Goal: Task Accomplishment & Management: Use online tool/utility

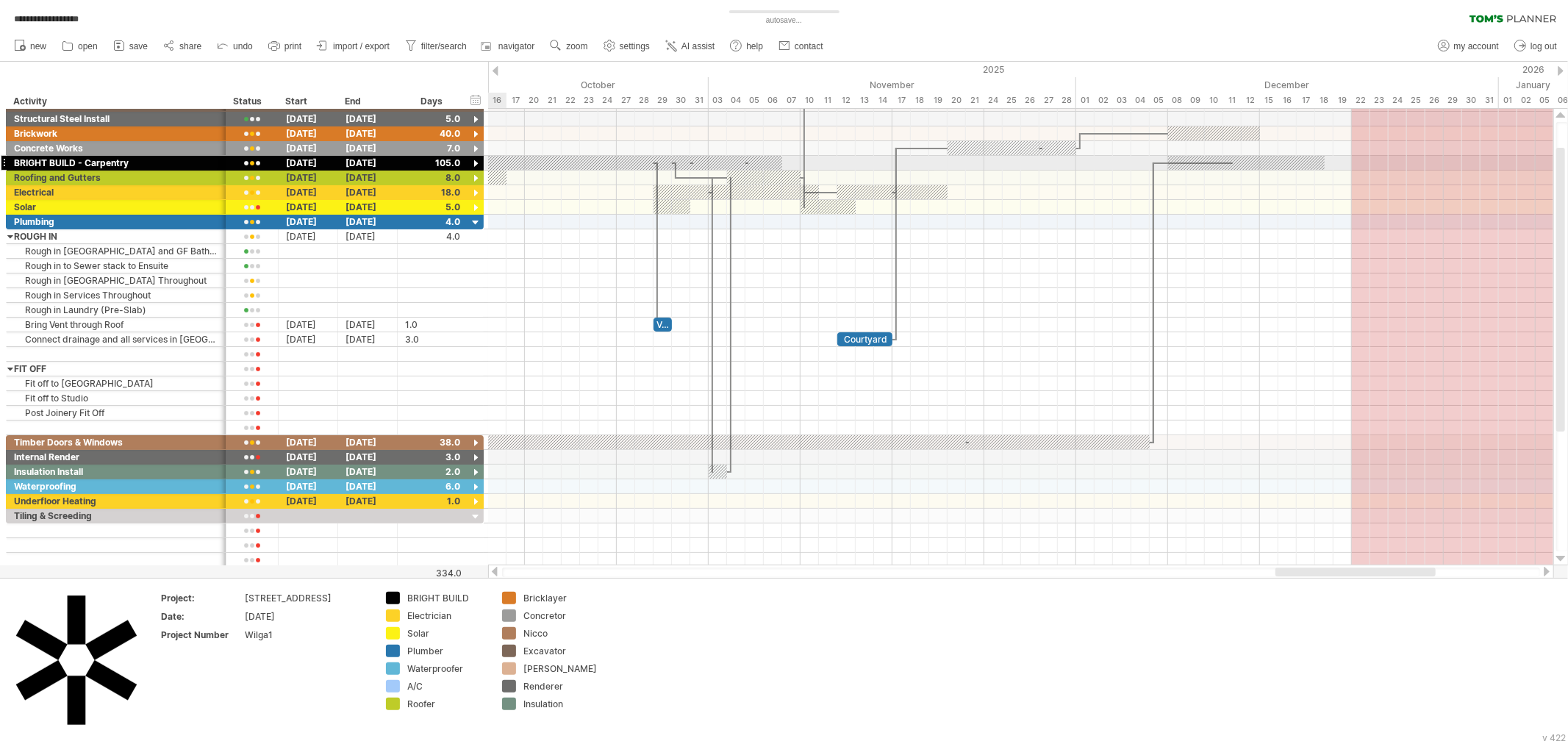
click at [473, 158] on div at bounding box center [476, 164] width 14 height 14
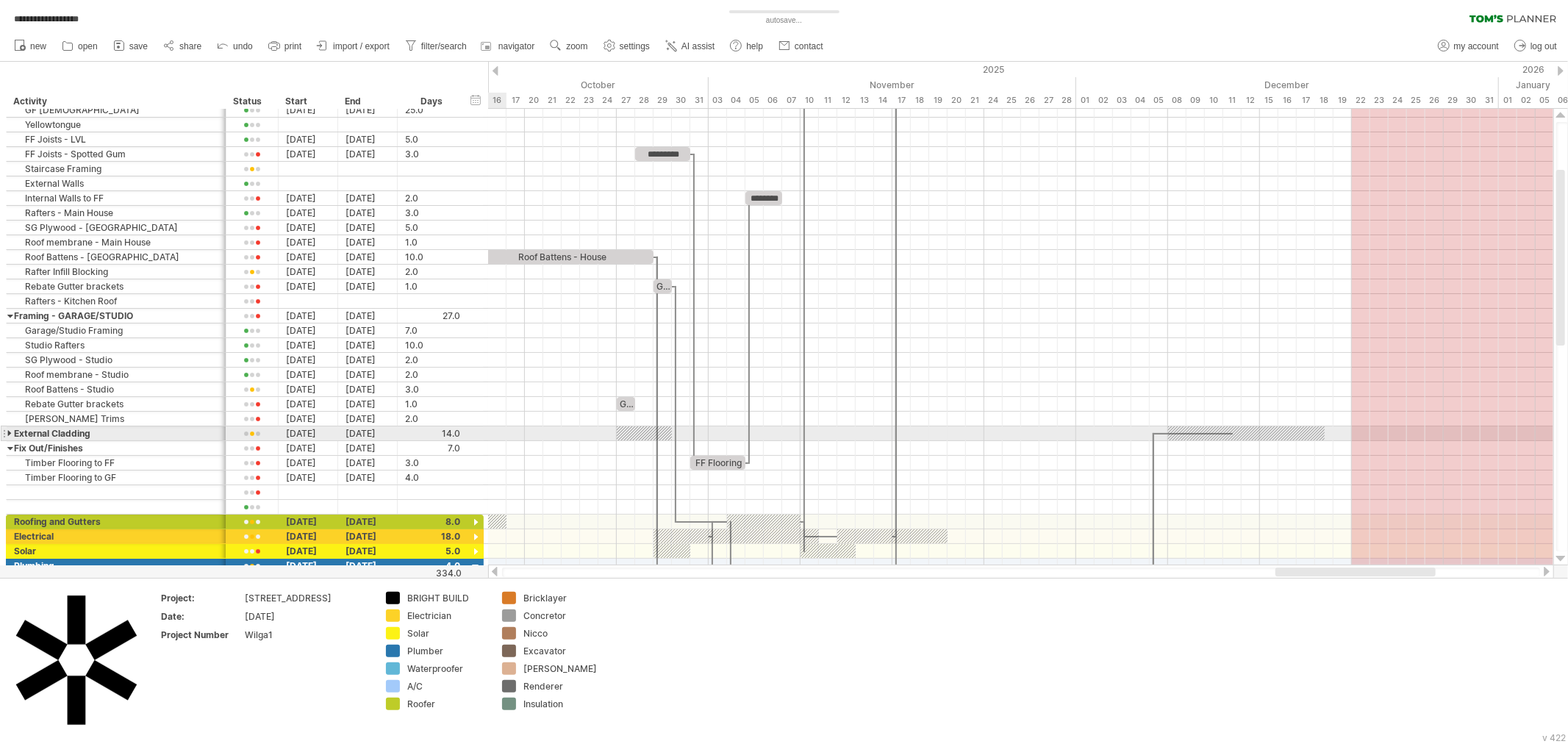
click at [6, 431] on div at bounding box center [3, 433] width 6 height 16
click at [10, 435] on div at bounding box center [11, 433] width 7 height 14
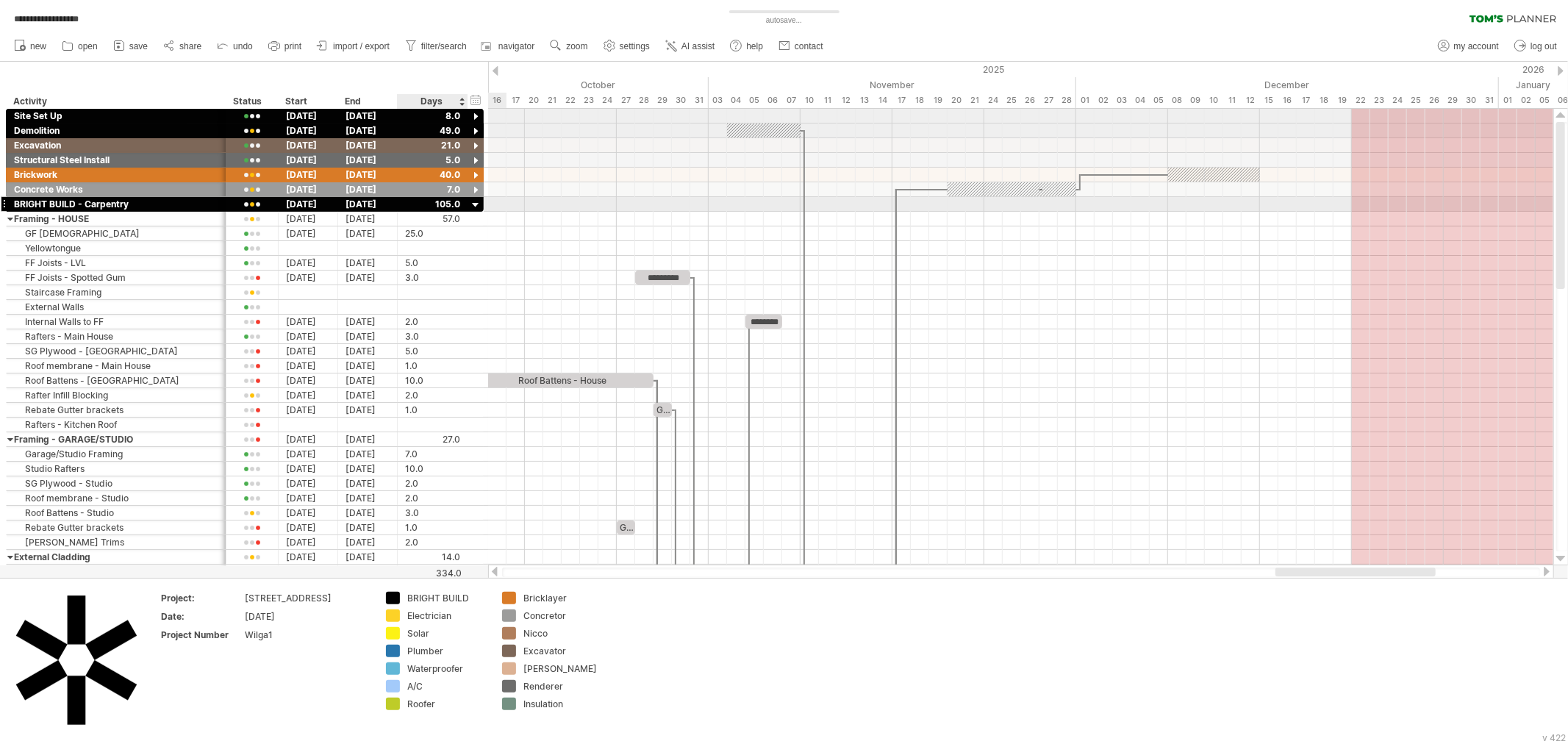
click at [476, 202] on div at bounding box center [476, 205] width 14 height 14
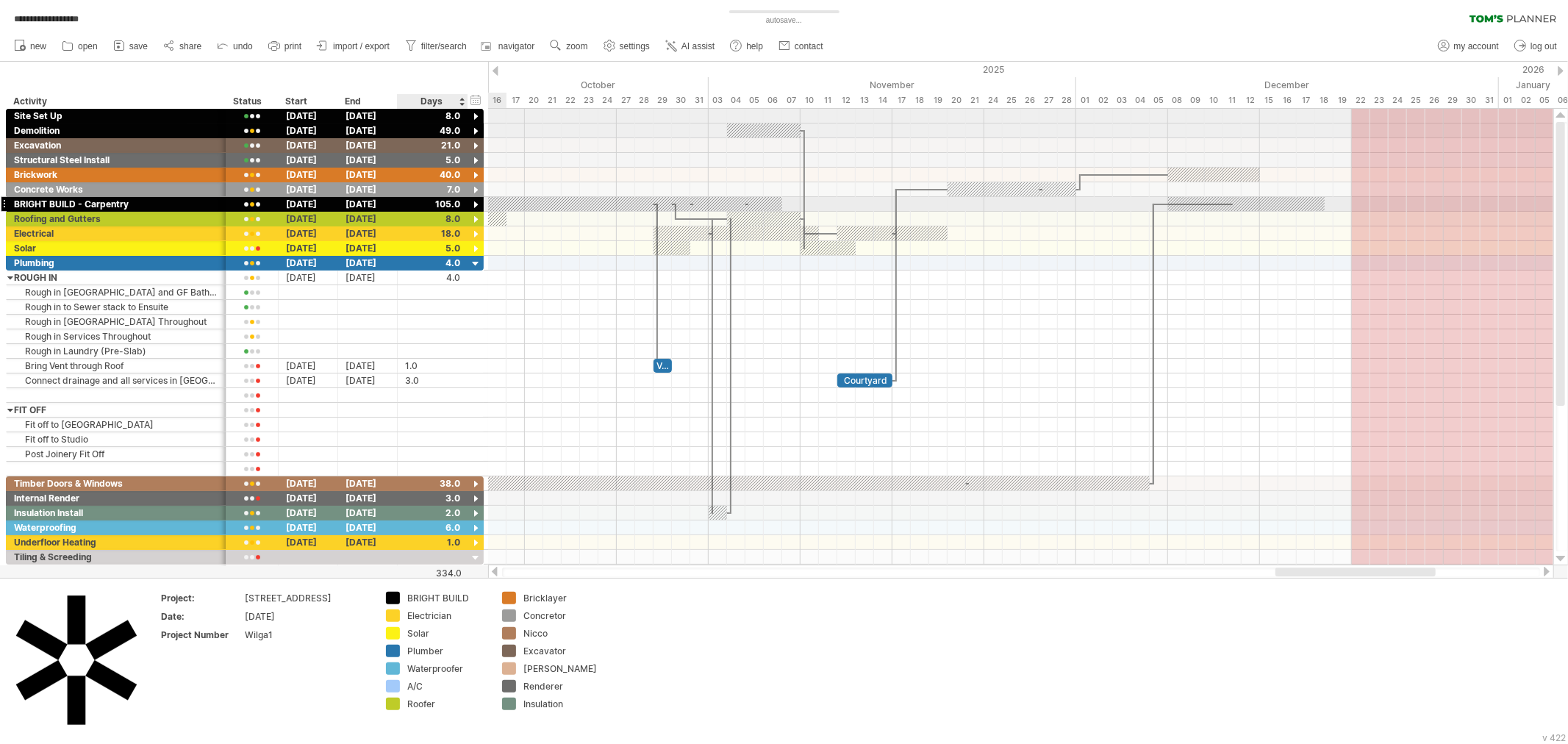
click at [476, 202] on div at bounding box center [476, 205] width 14 height 14
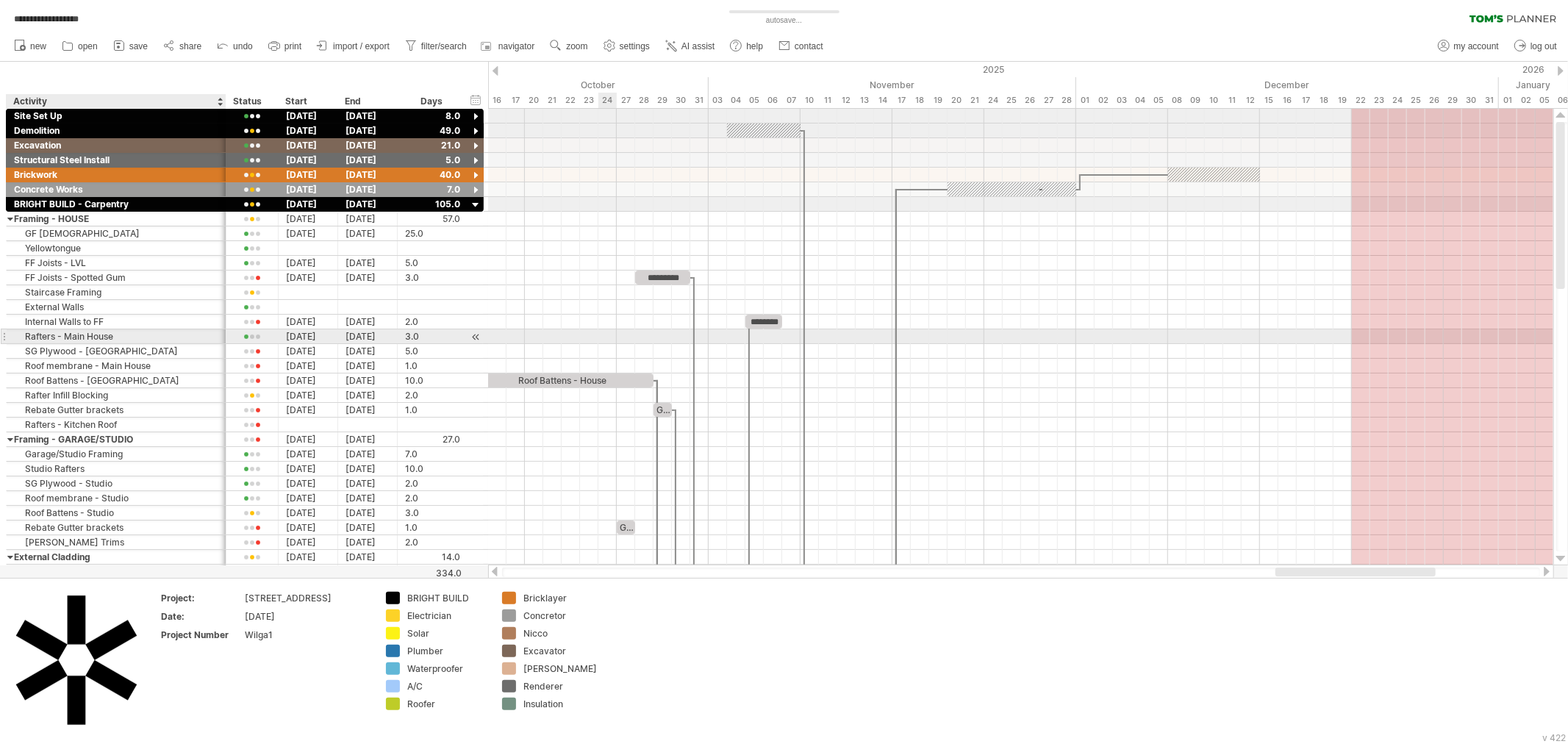
click at [598, 337] on div at bounding box center [1020, 337] width 1065 height 15
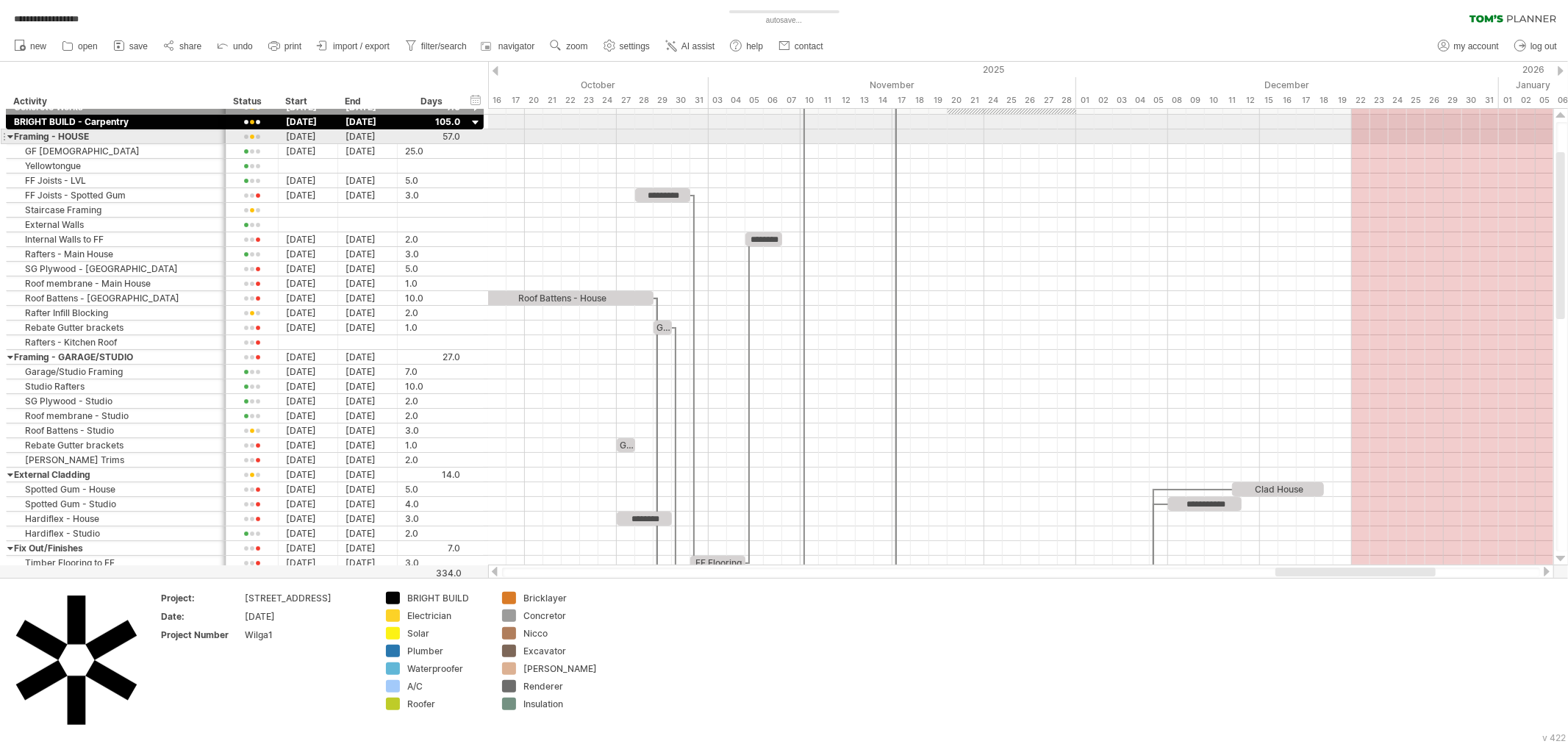
click at [8, 137] on div at bounding box center [11, 136] width 7 height 14
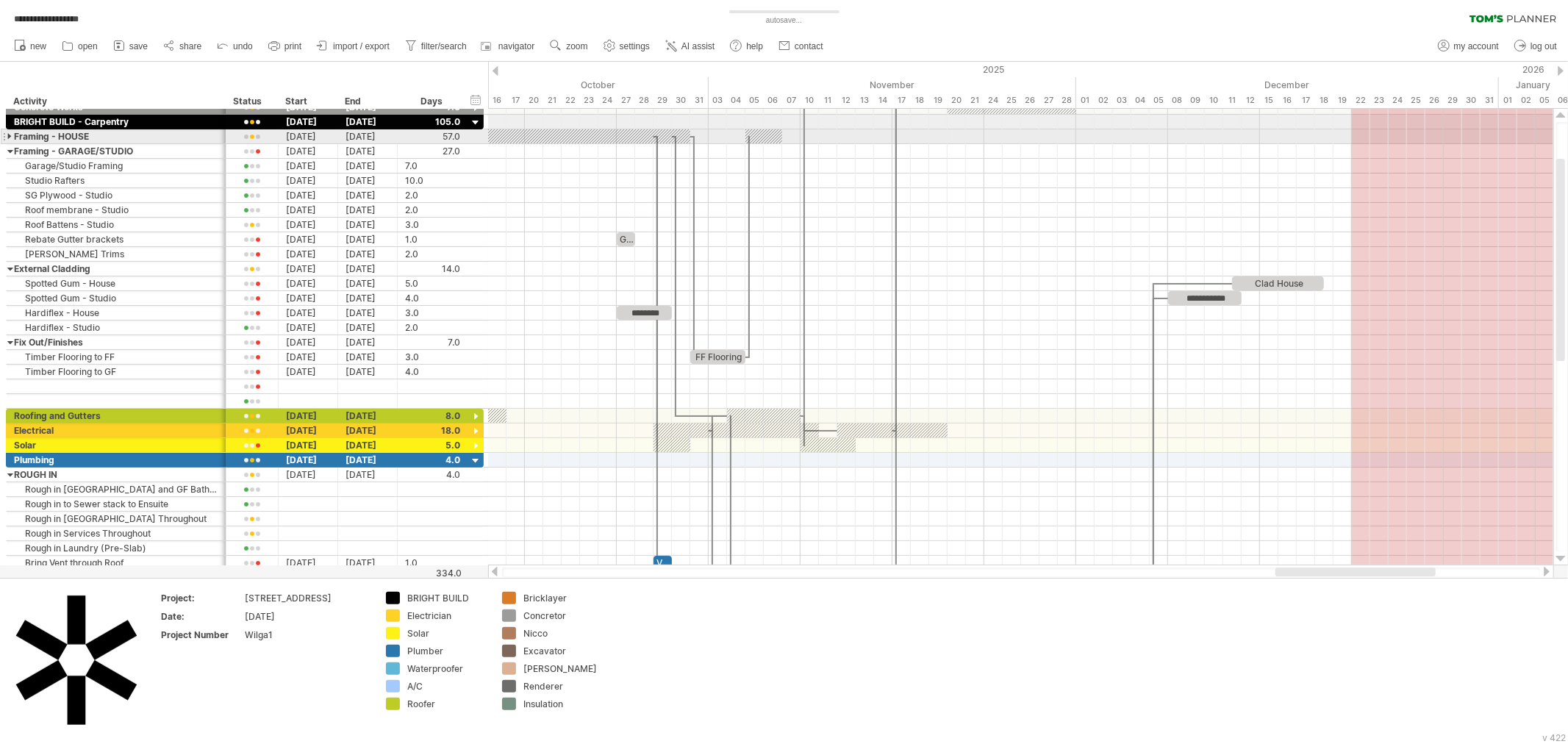
click at [8, 133] on div at bounding box center [11, 136] width 7 height 14
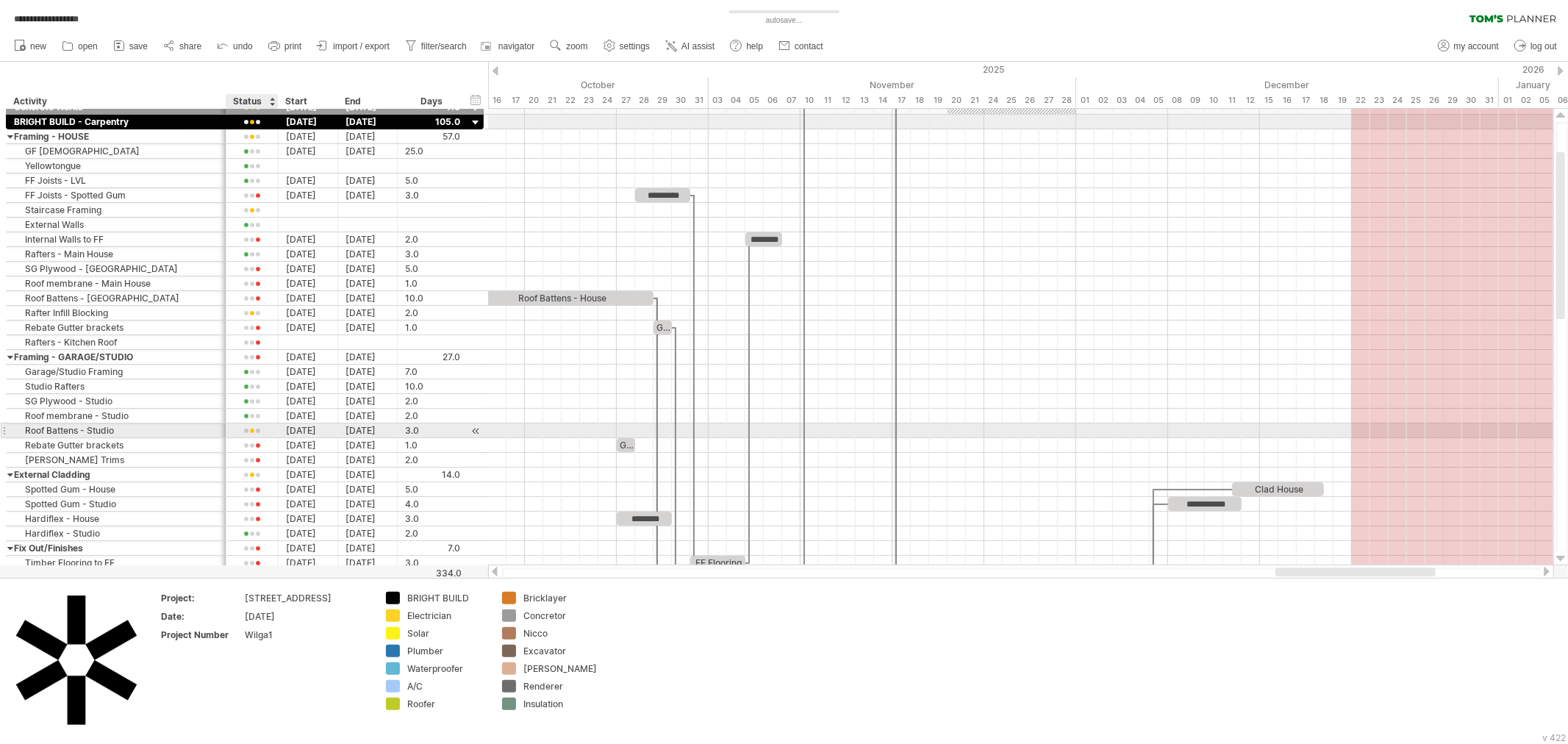
click at [255, 434] on div at bounding box center [252, 430] width 37 height 11
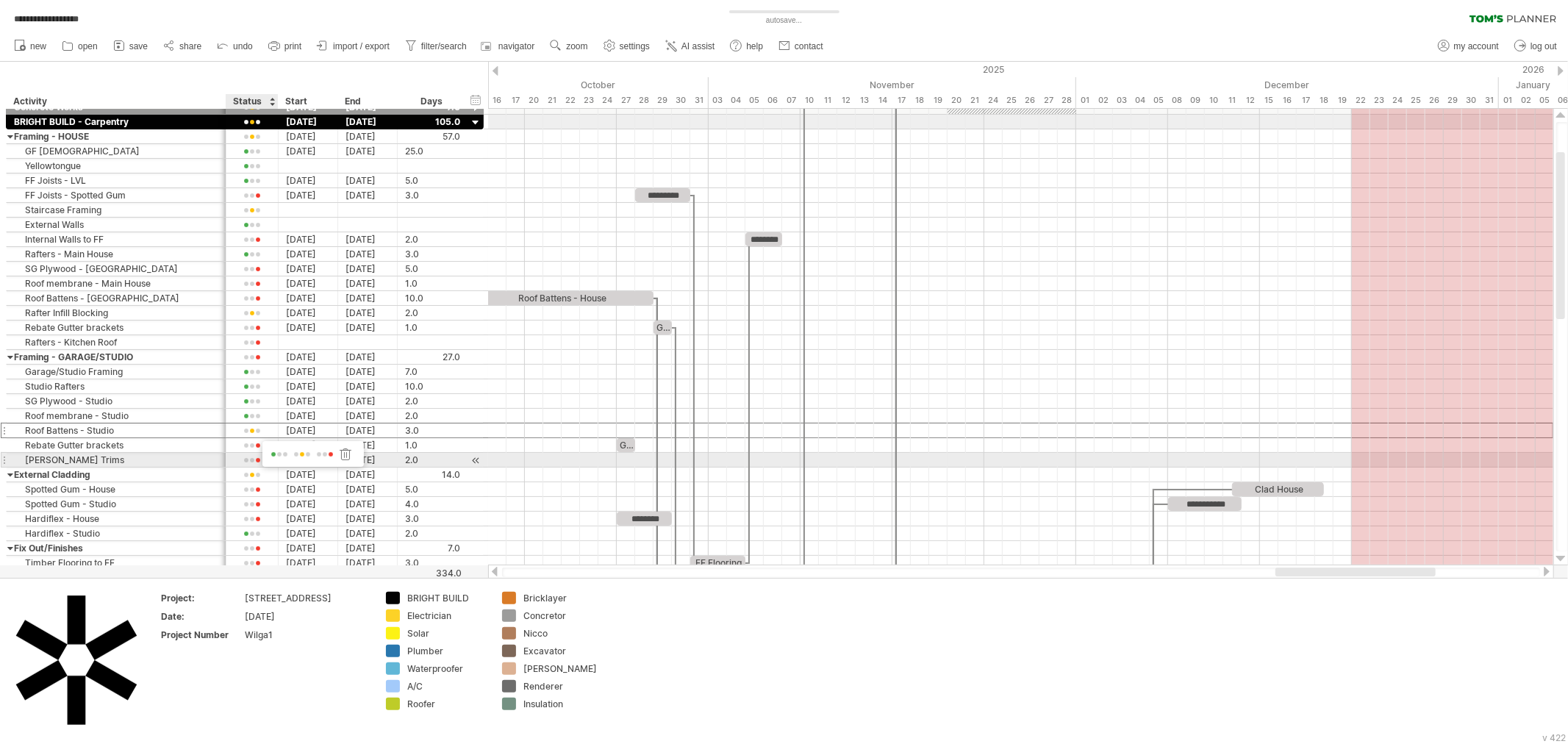
click at [281, 456] on span at bounding box center [279, 454] width 21 height 11
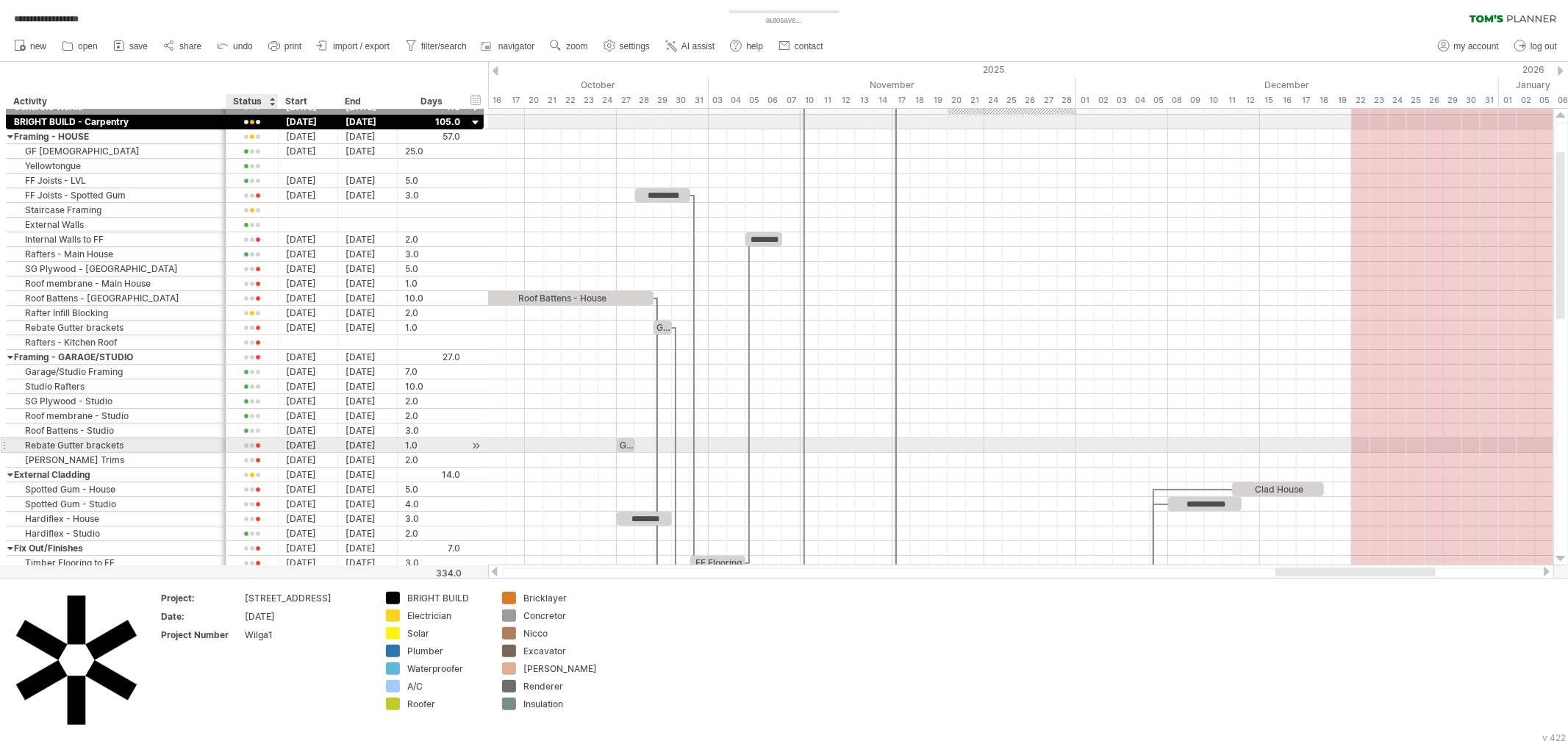
click at [256, 452] on div at bounding box center [252, 445] width 52 height 14
click at [253, 447] on div at bounding box center [252, 445] width 37 height 11
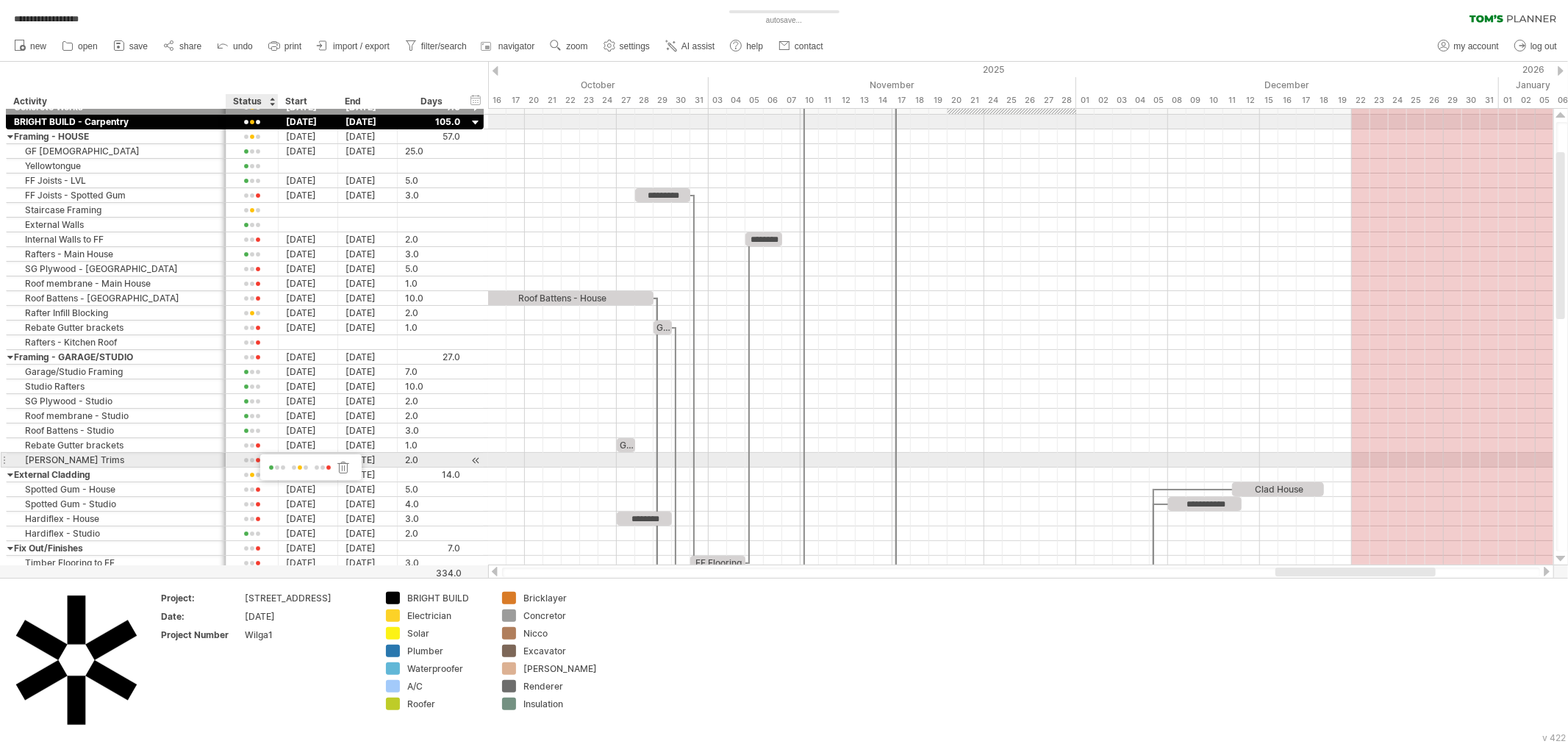
click at [272, 467] on span at bounding box center [276, 467] width 21 height 11
click at [255, 462] on div at bounding box center [252, 460] width 37 height 11
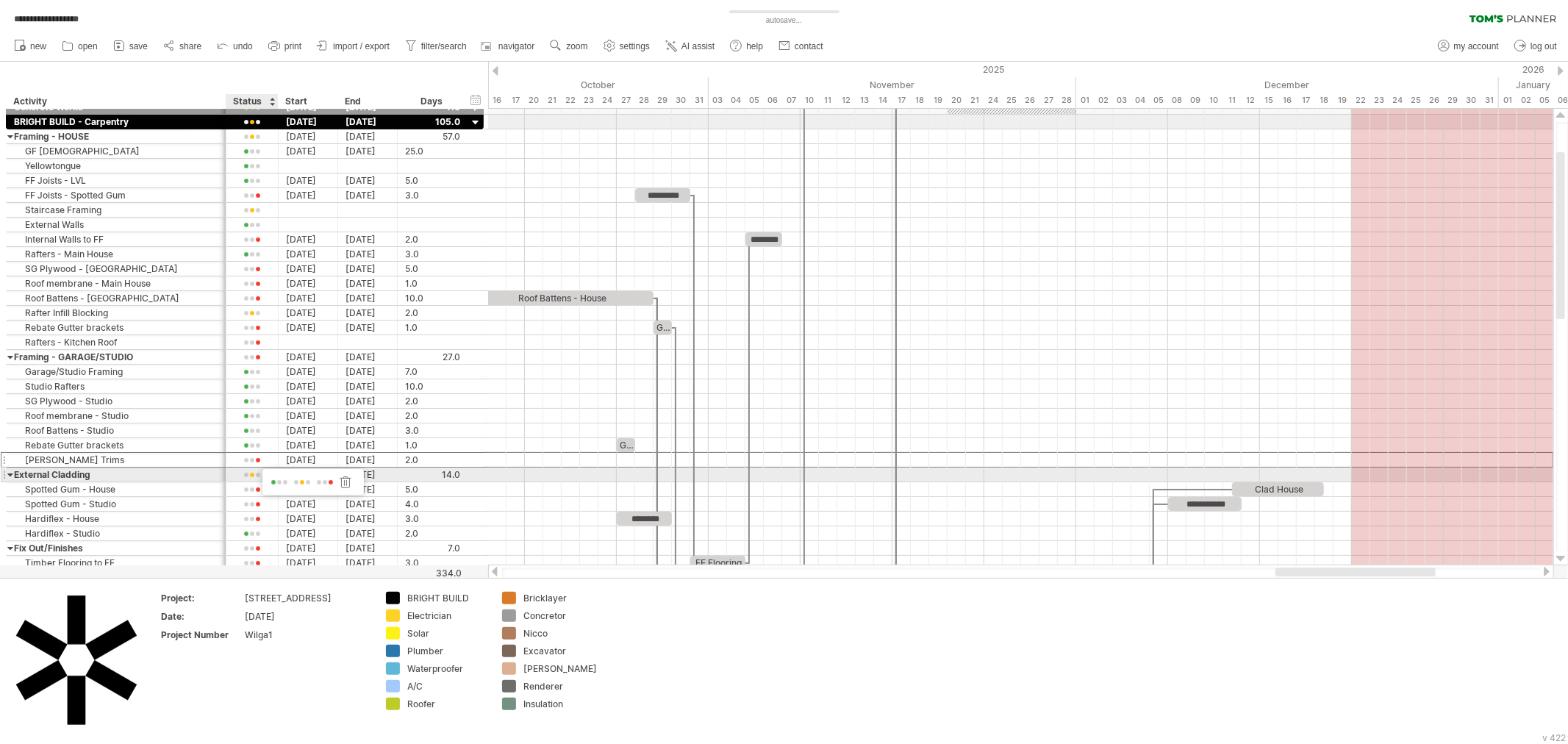
click at [296, 480] on span at bounding box center [302, 482] width 21 height 11
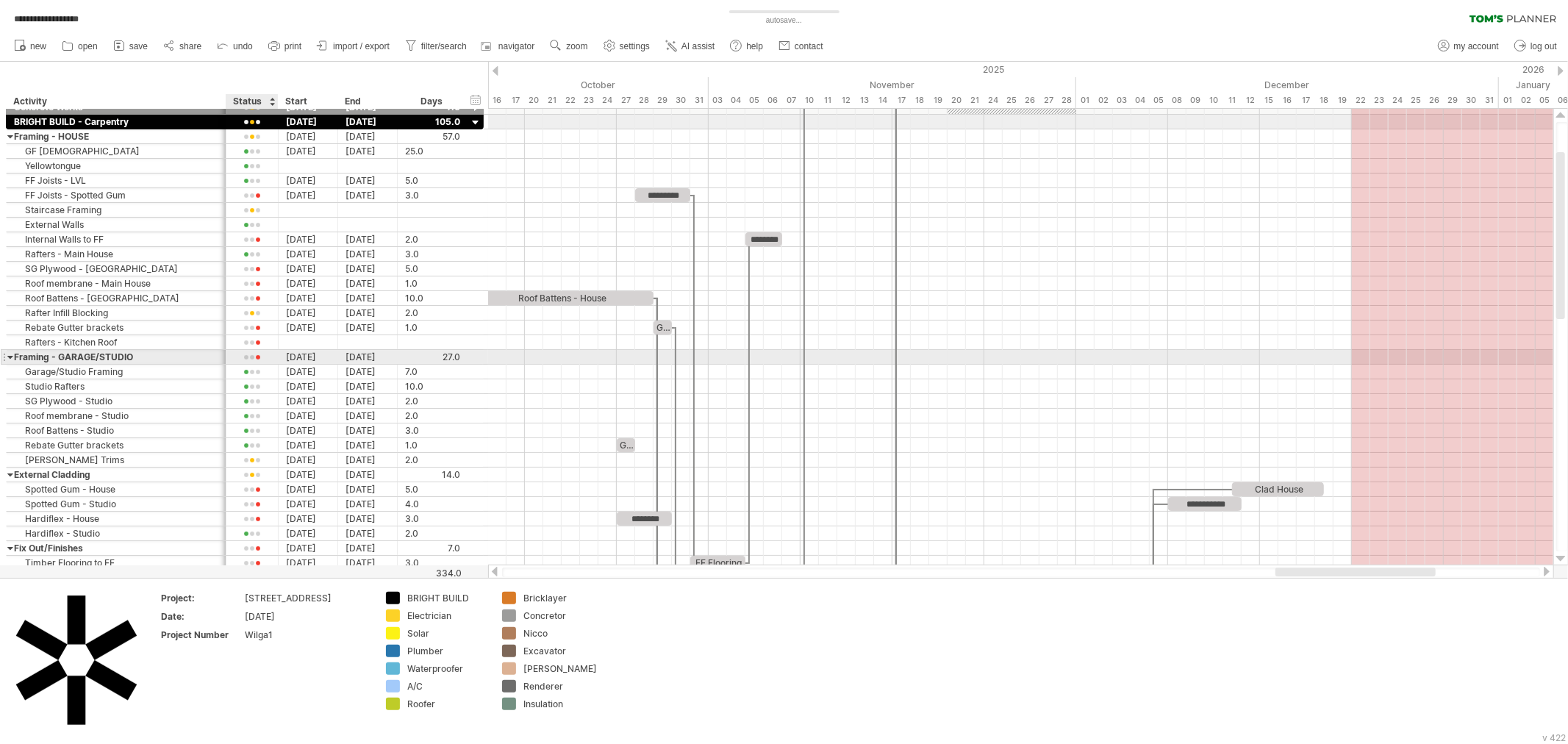
click at [252, 357] on div at bounding box center [252, 357] width 37 height 11
click at [294, 373] on span at bounding box center [299, 378] width 21 height 11
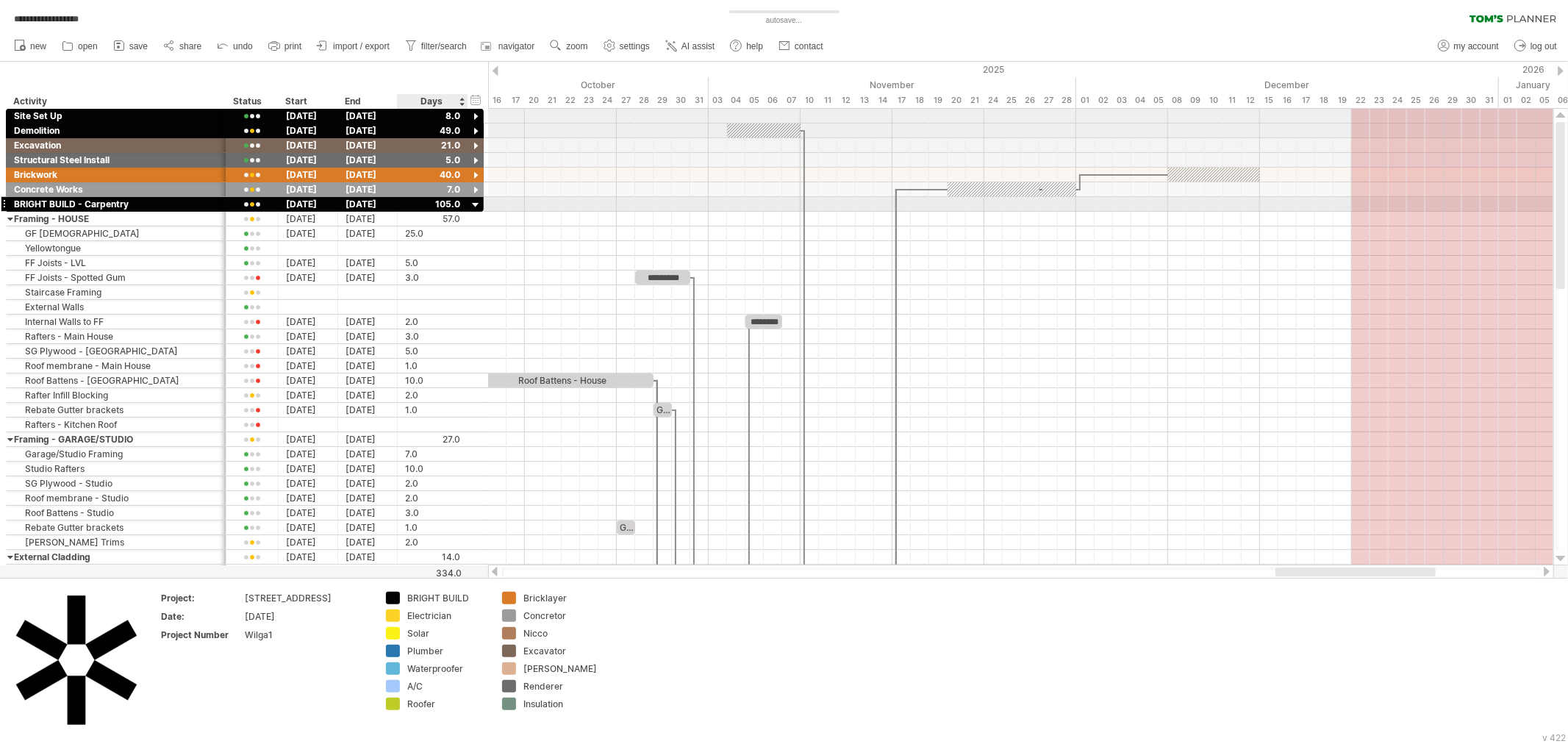
click at [475, 208] on div at bounding box center [476, 205] width 14 height 14
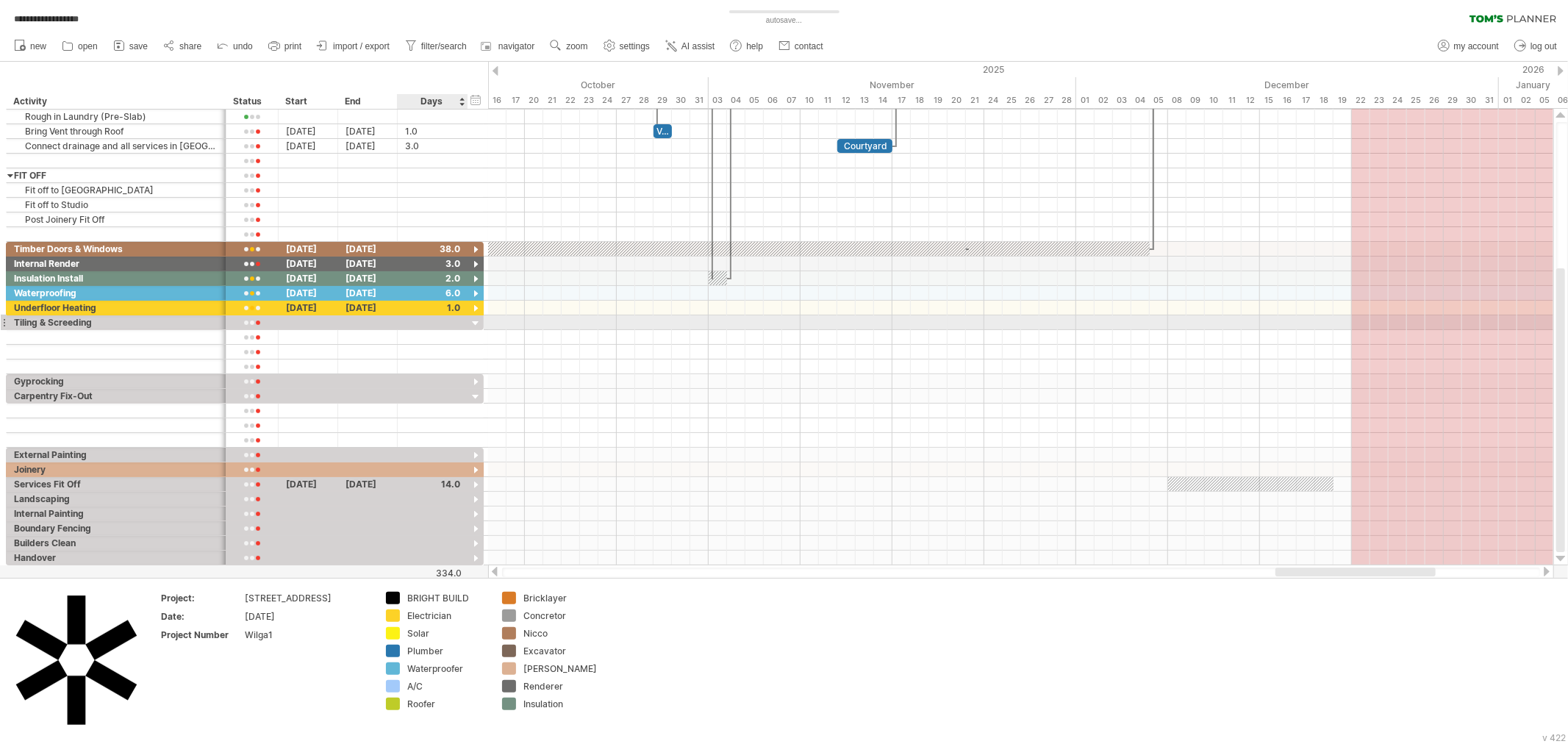
click at [478, 327] on div at bounding box center [476, 323] width 14 height 14
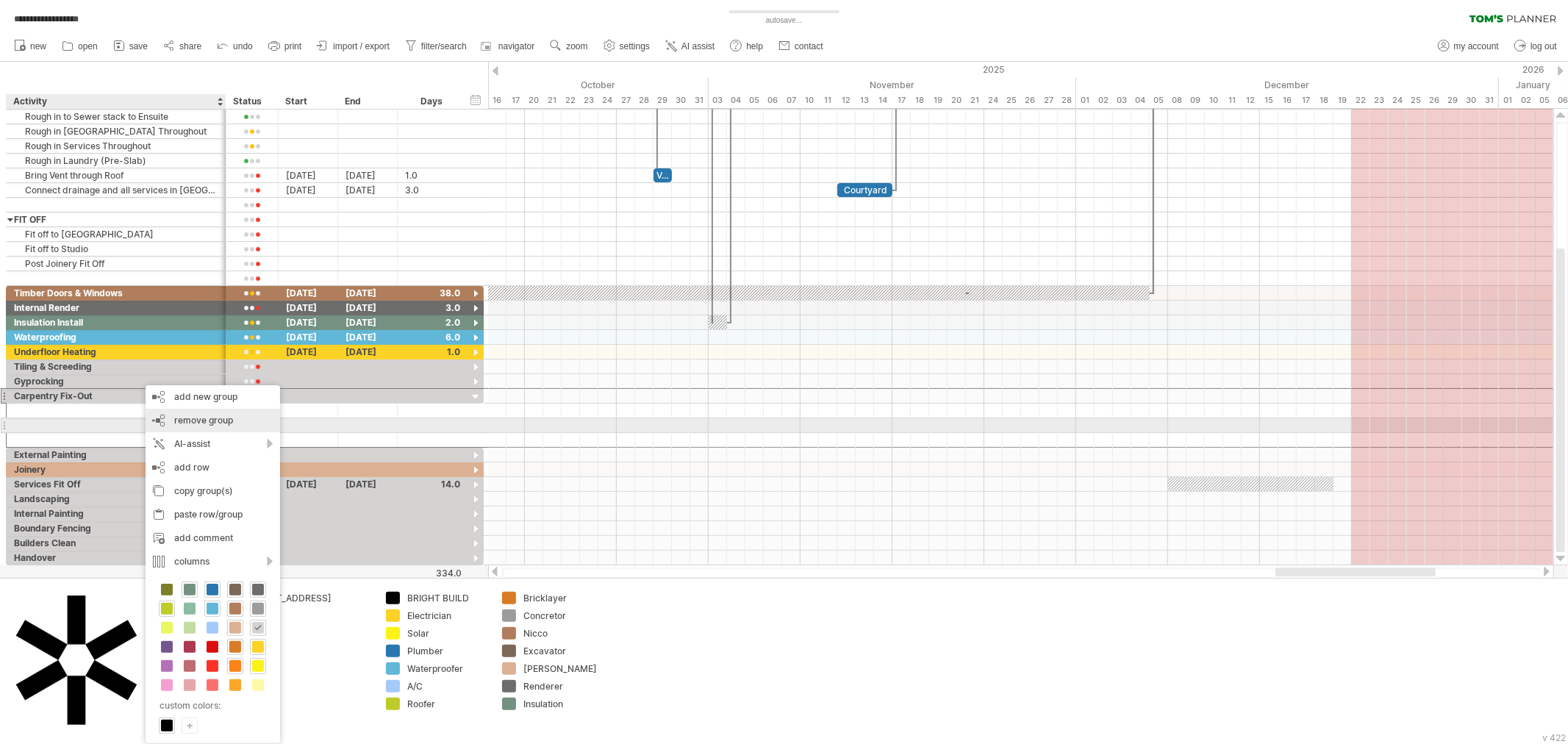
click at [216, 421] on span "remove group" at bounding box center [203, 420] width 58 height 11
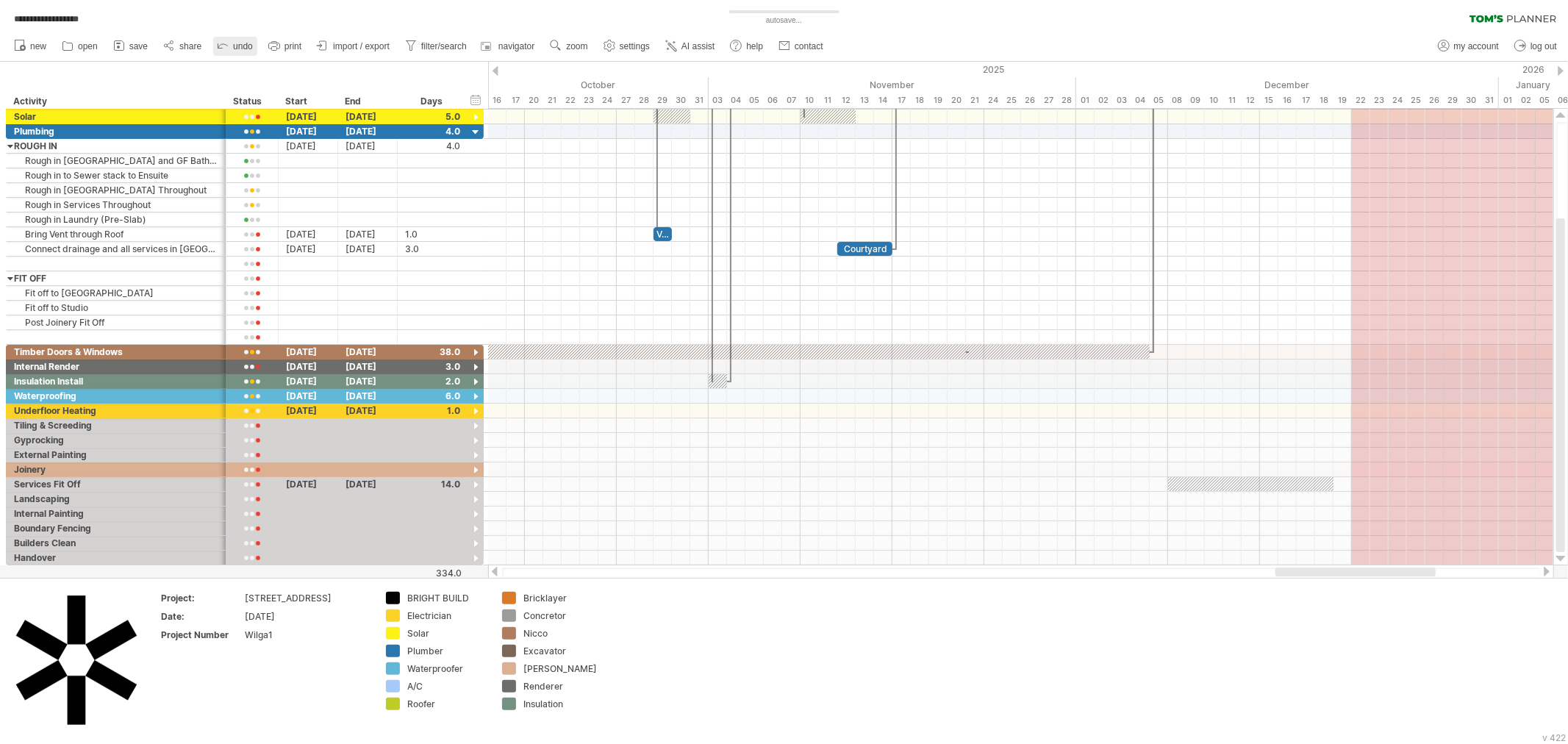
click at [225, 41] on icon at bounding box center [223, 45] width 15 height 15
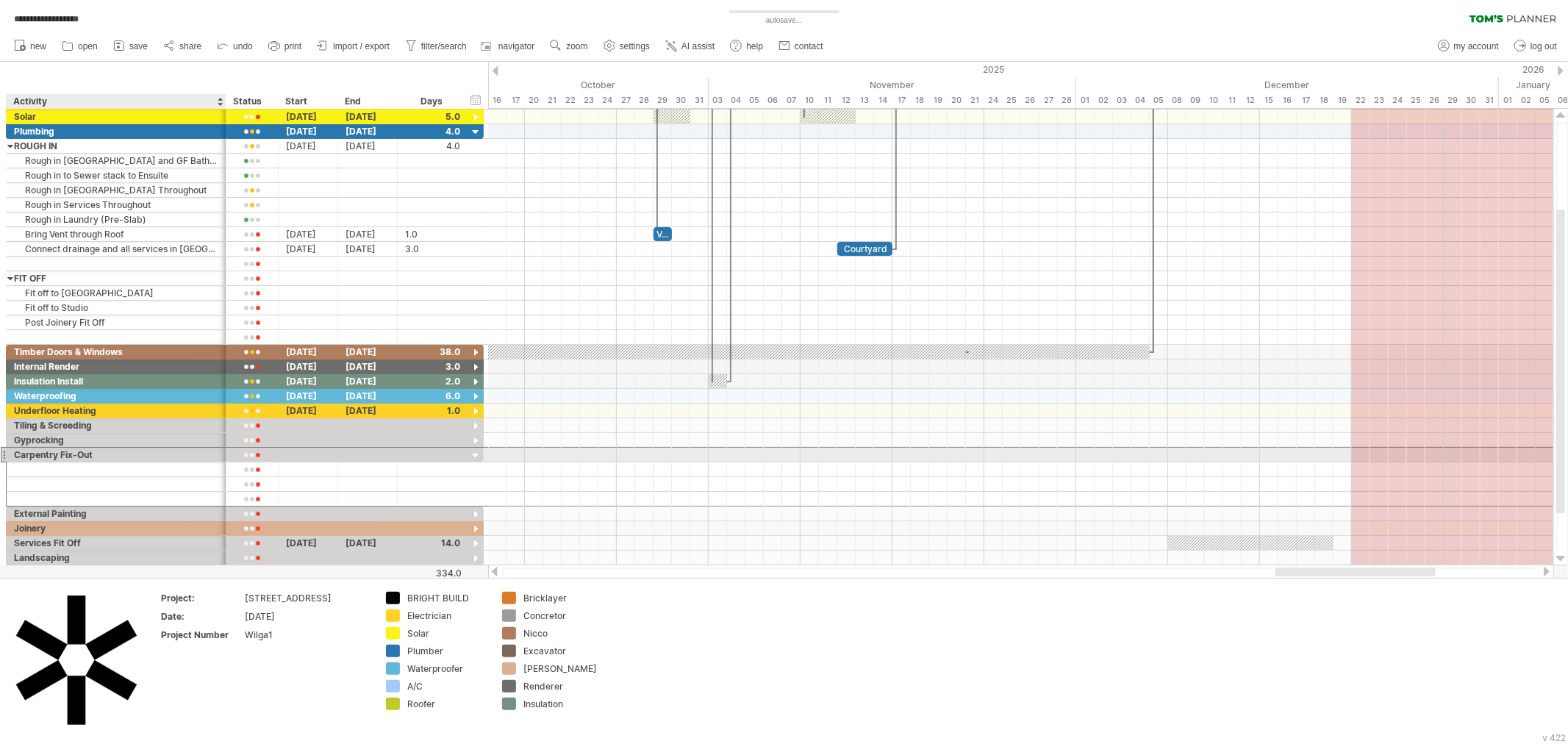
click at [76, 453] on div "Carpentry Fix-Out" at bounding box center [116, 454] width 204 height 14
click at [0, 0] on input "**********" at bounding box center [0, 0] width 0 height 0
click at [76, 453] on input "**********" at bounding box center [116, 454] width 204 height 14
click at [76, 454] on input "**********" at bounding box center [116, 454] width 204 height 14
click at [76, 453] on input "**********" at bounding box center [116, 454] width 204 height 14
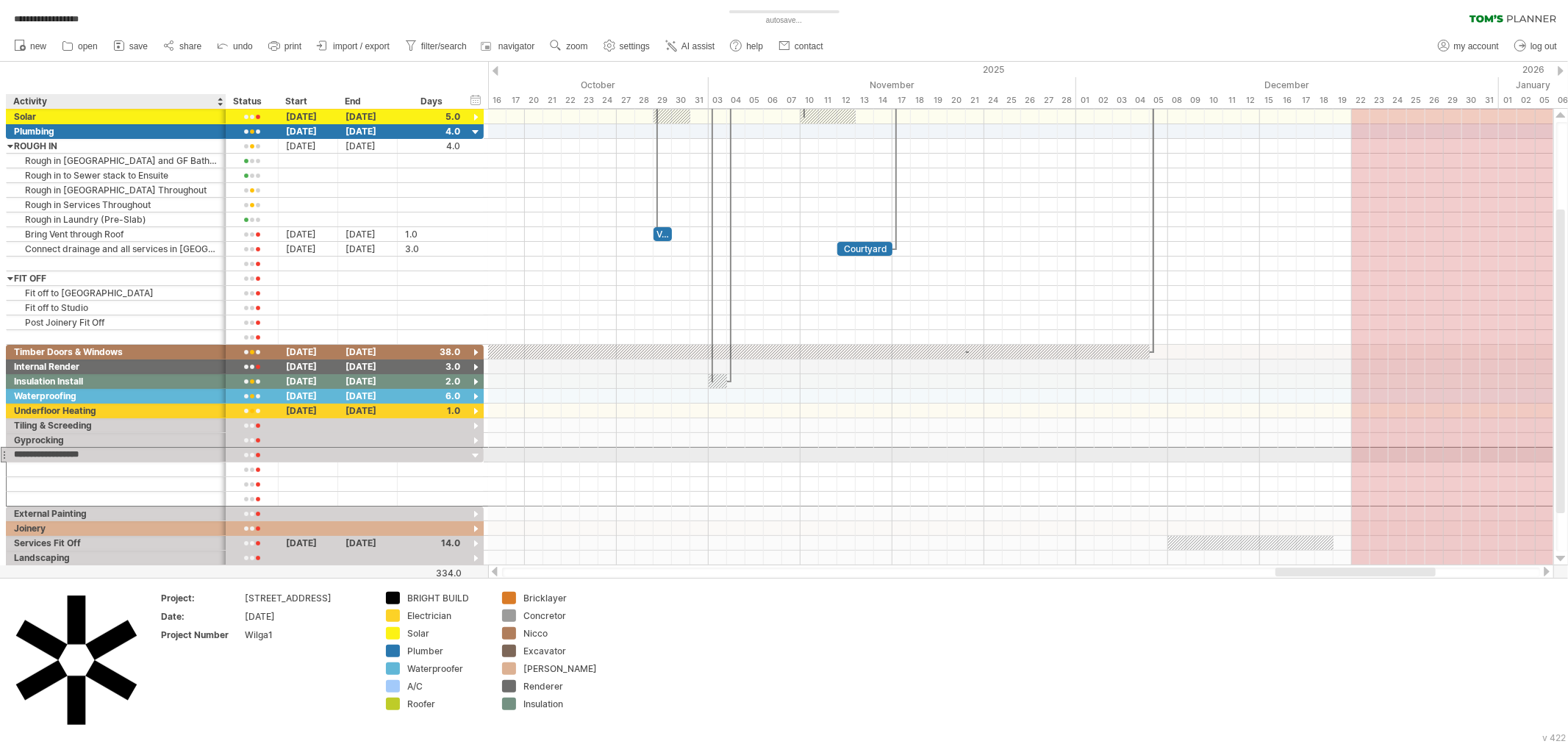
click at [76, 454] on input "**********" at bounding box center [116, 454] width 204 height 14
type input "*******"
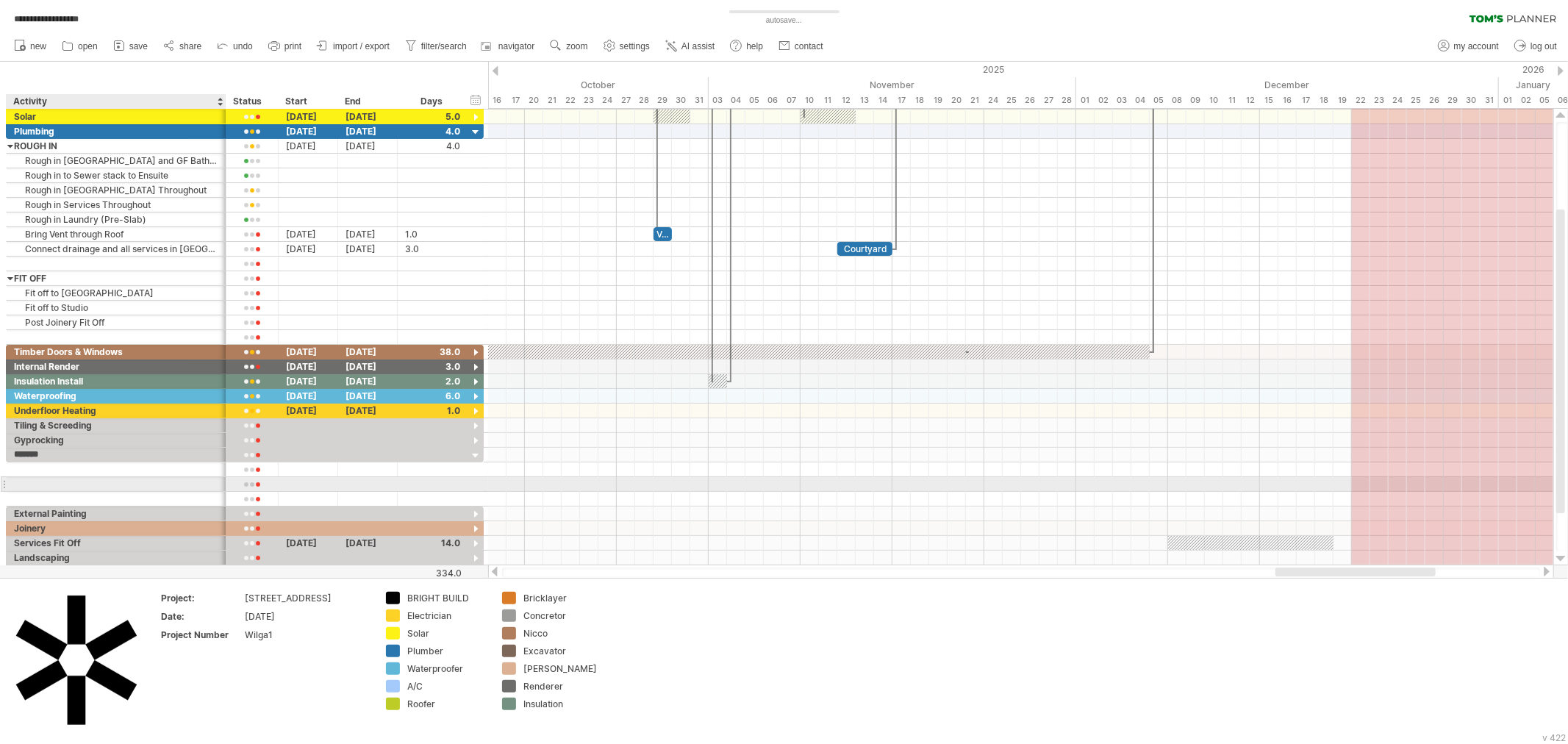
click at [108, 483] on div at bounding box center [116, 484] width 204 height 14
click at [98, 456] on div "Glazing" at bounding box center [116, 454] width 204 height 14
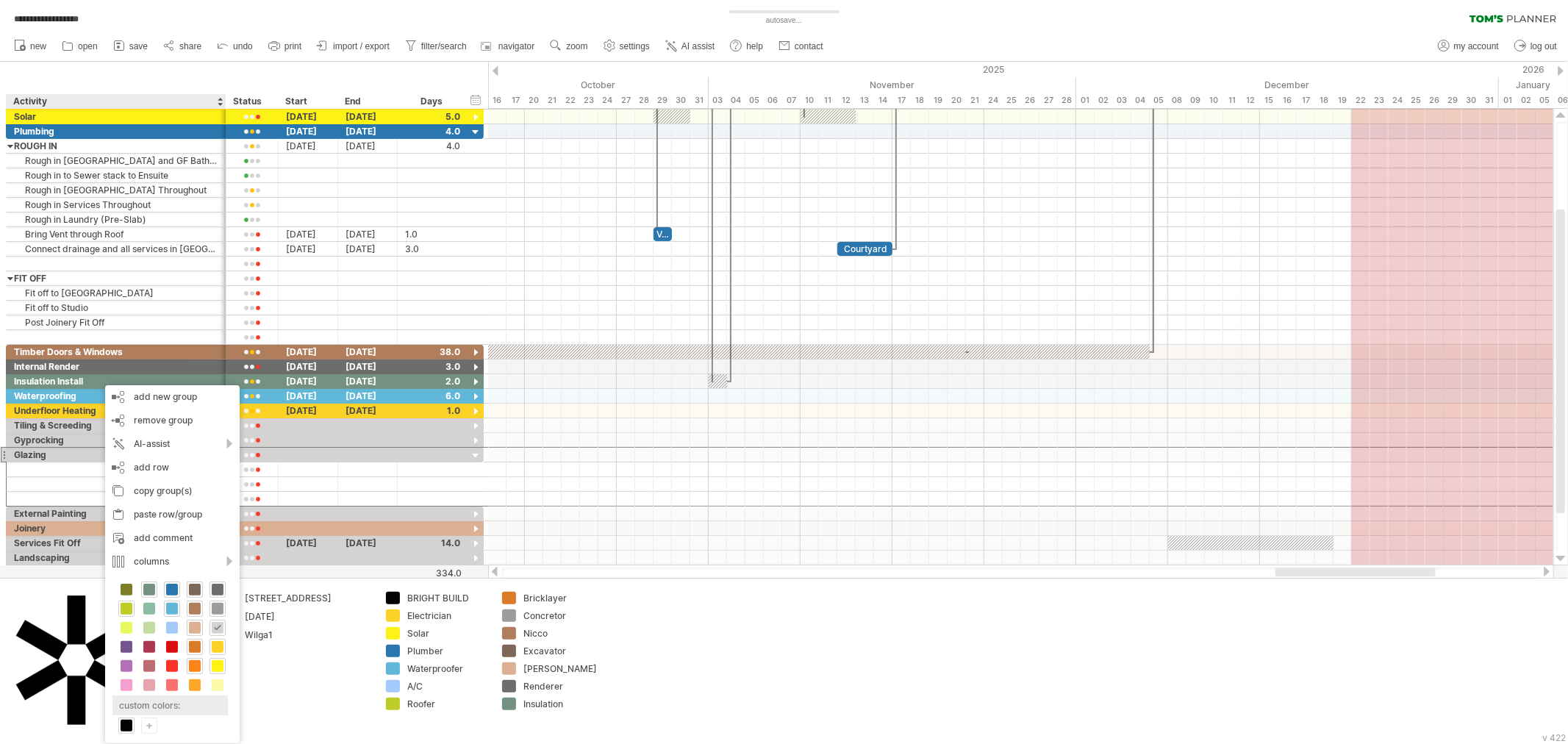
click at [160, 714] on div "custom colors:" at bounding box center [170, 705] width 115 height 20
drag, startPoint x: 318, startPoint y: 645, endPoint x: 317, endPoint y: 612, distance: 33.0
click at [317, 612] on div "RGB: ******* Close select" at bounding box center [248, 669] width 160 height 148
type input "*******"
drag, startPoint x: 255, startPoint y: 659, endPoint x: 252, endPoint y: 679, distance: 20.2
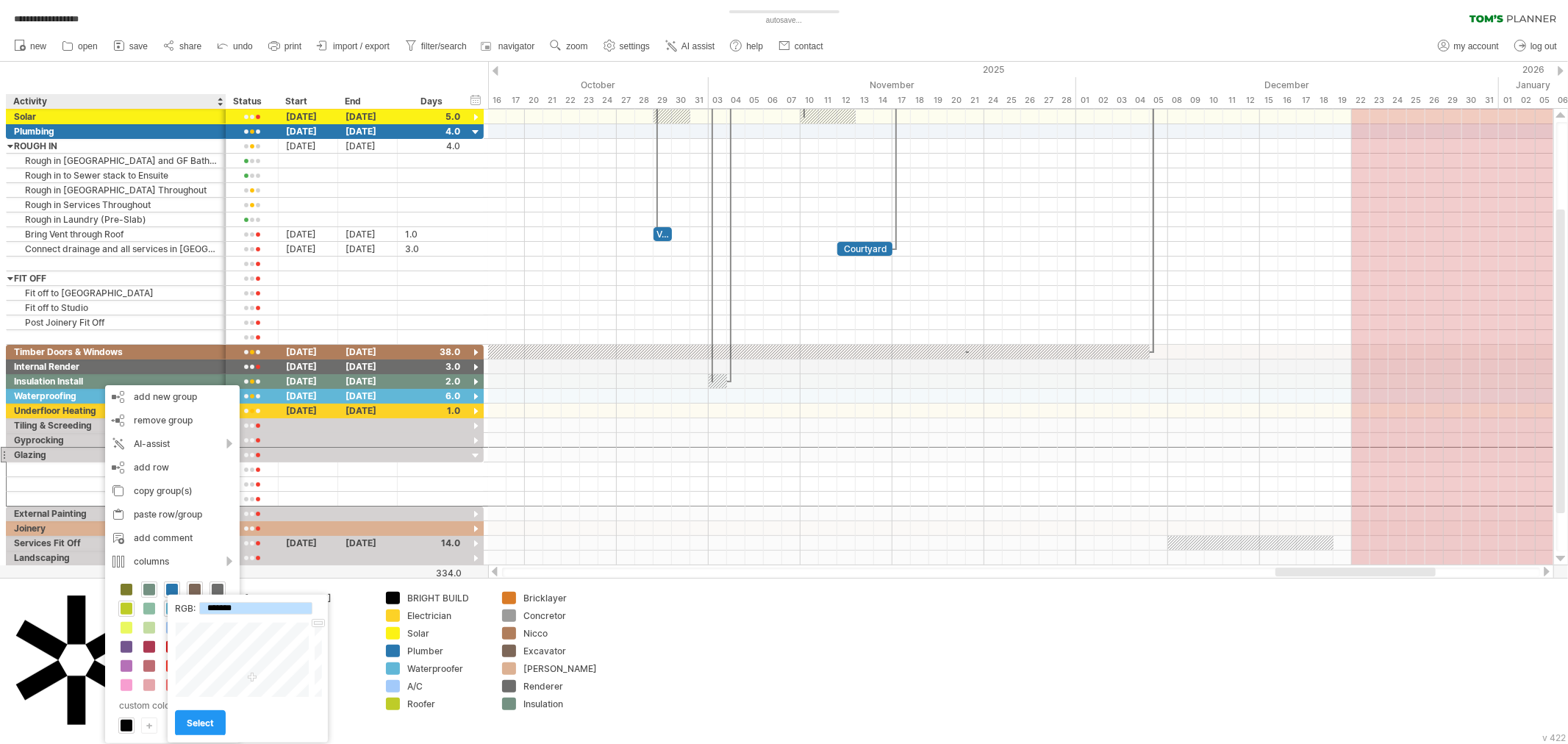
click at [252, 679] on div at bounding box center [244, 660] width 137 height 76
click at [216, 721] on link "select" at bounding box center [201, 723] width 51 height 26
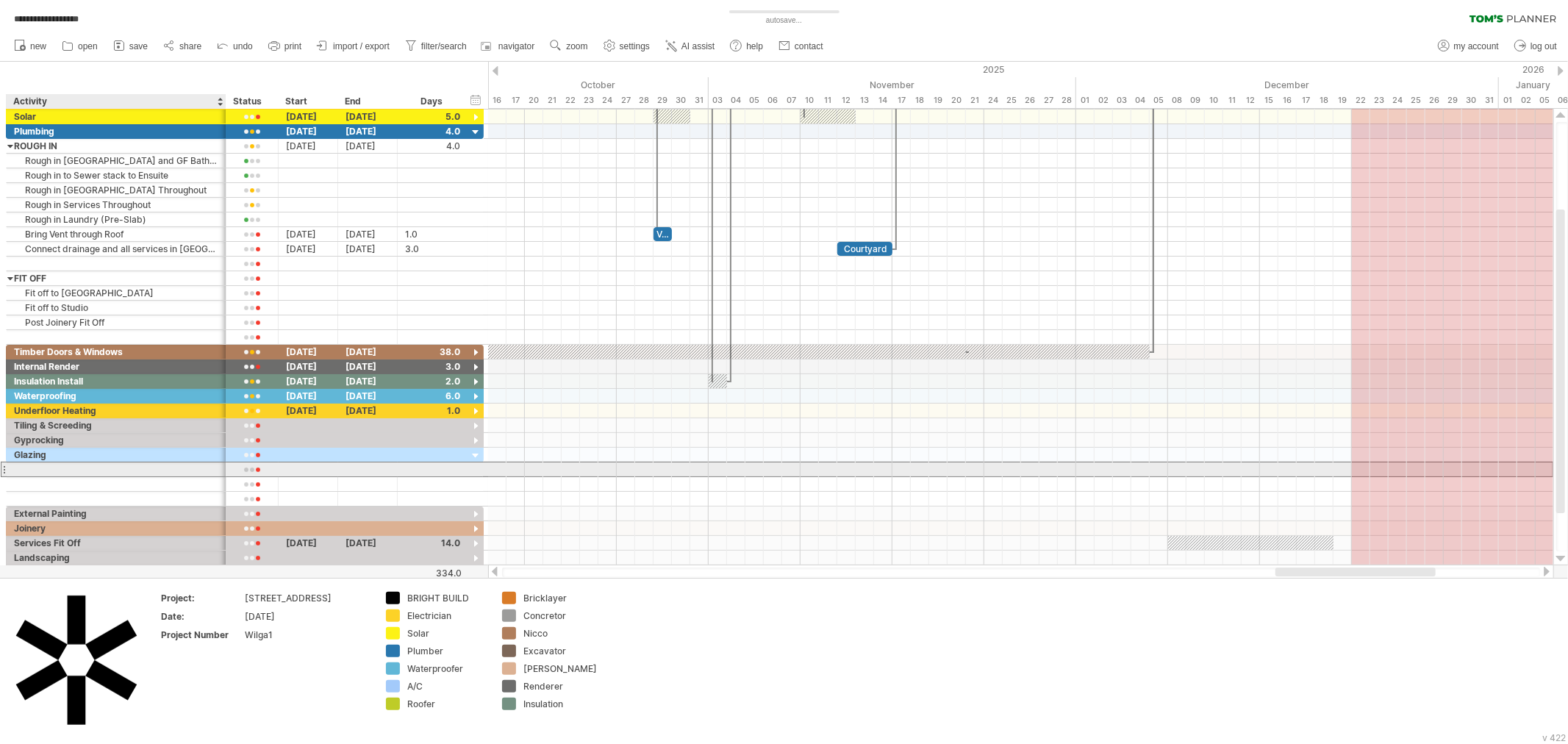
click at [110, 471] on div at bounding box center [116, 469] width 204 height 14
type input "**********"
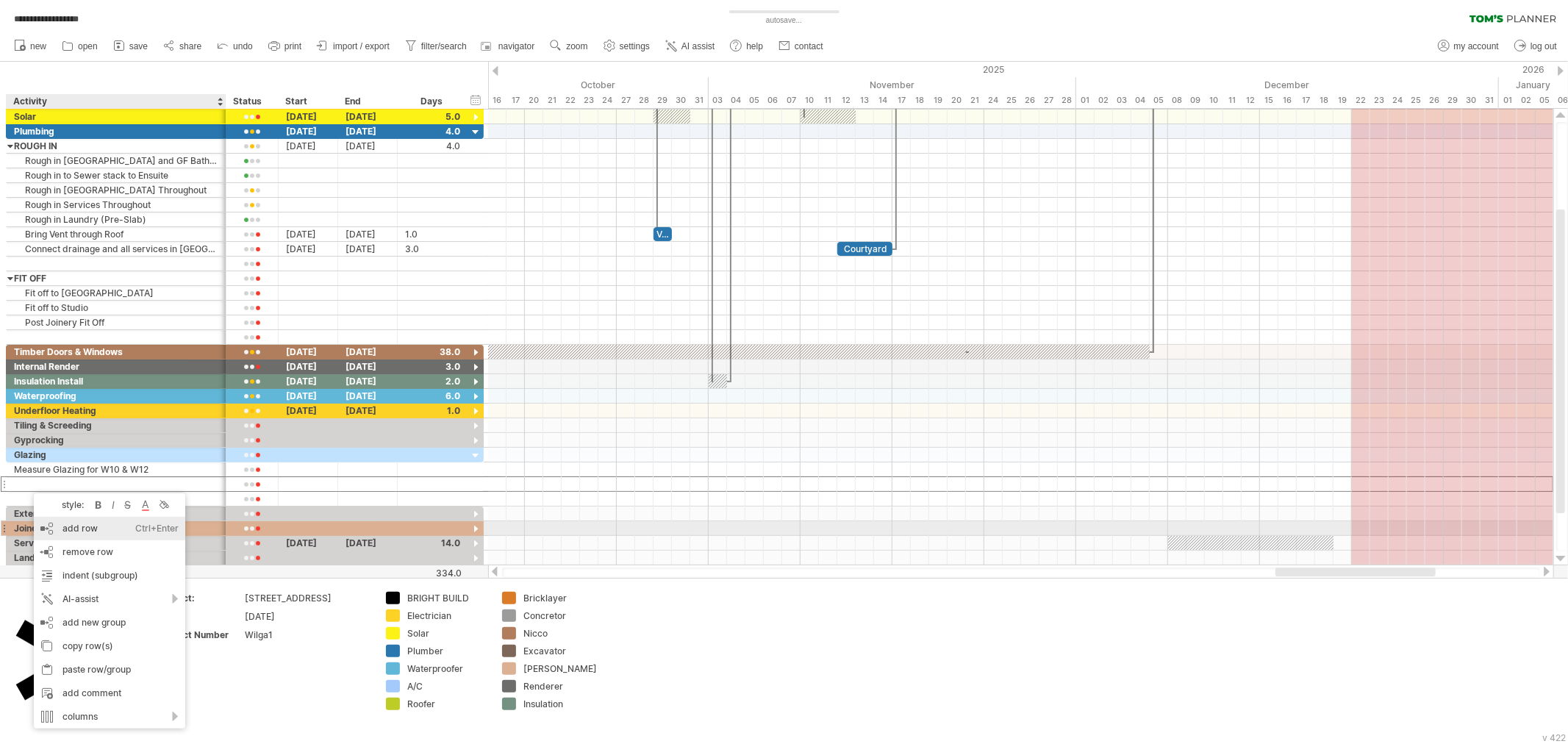
click at [118, 532] on div "add row Ctrl+Enter Cmd+Enter" at bounding box center [109, 528] width 151 height 24
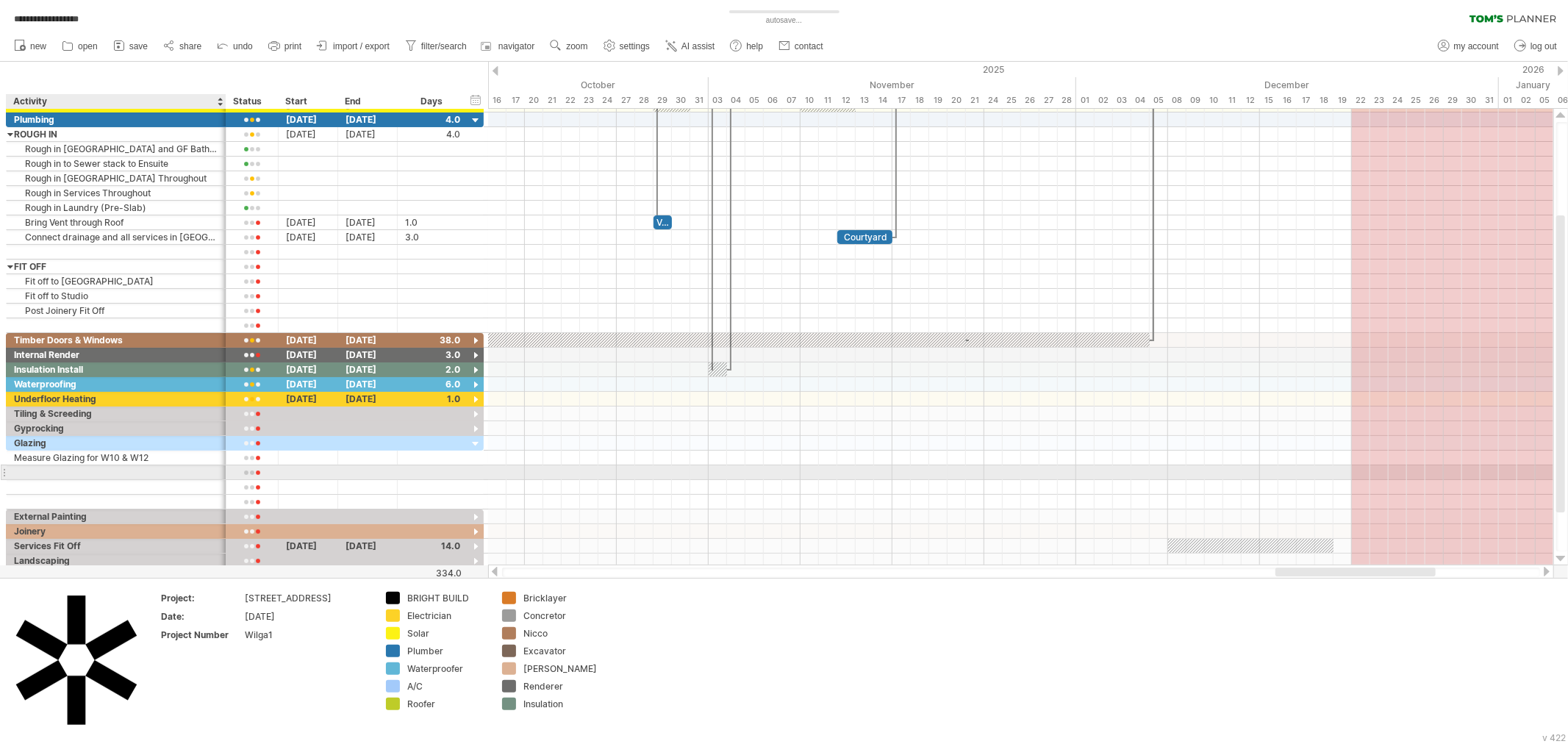
click at [61, 476] on div at bounding box center [116, 472] width 204 height 14
type input "****"
click at [85, 456] on div "Measure Glazing for W10 & W12" at bounding box center [116, 458] width 204 height 14
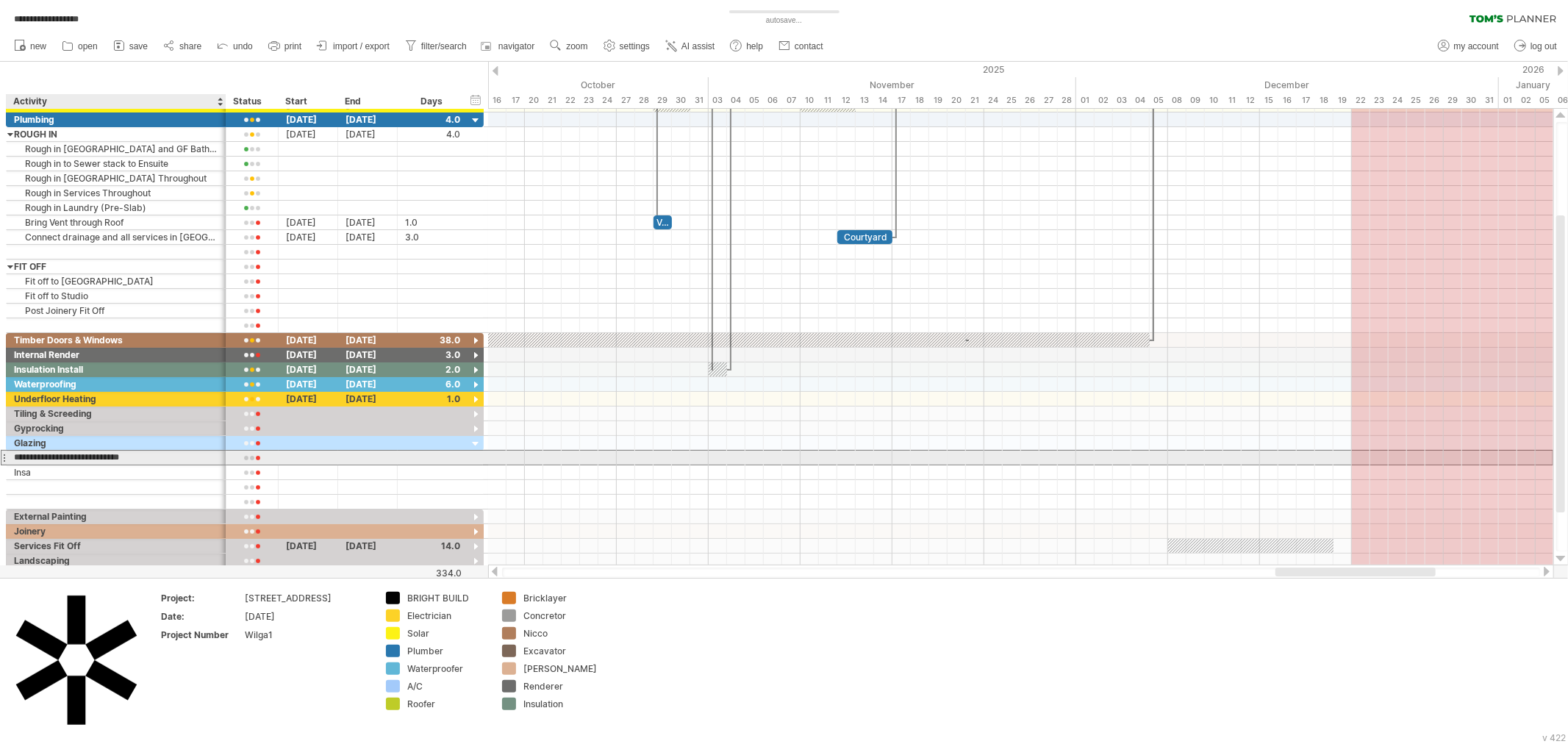
click at [85, 456] on input "**********" at bounding box center [116, 458] width 204 height 14
type input "**********"
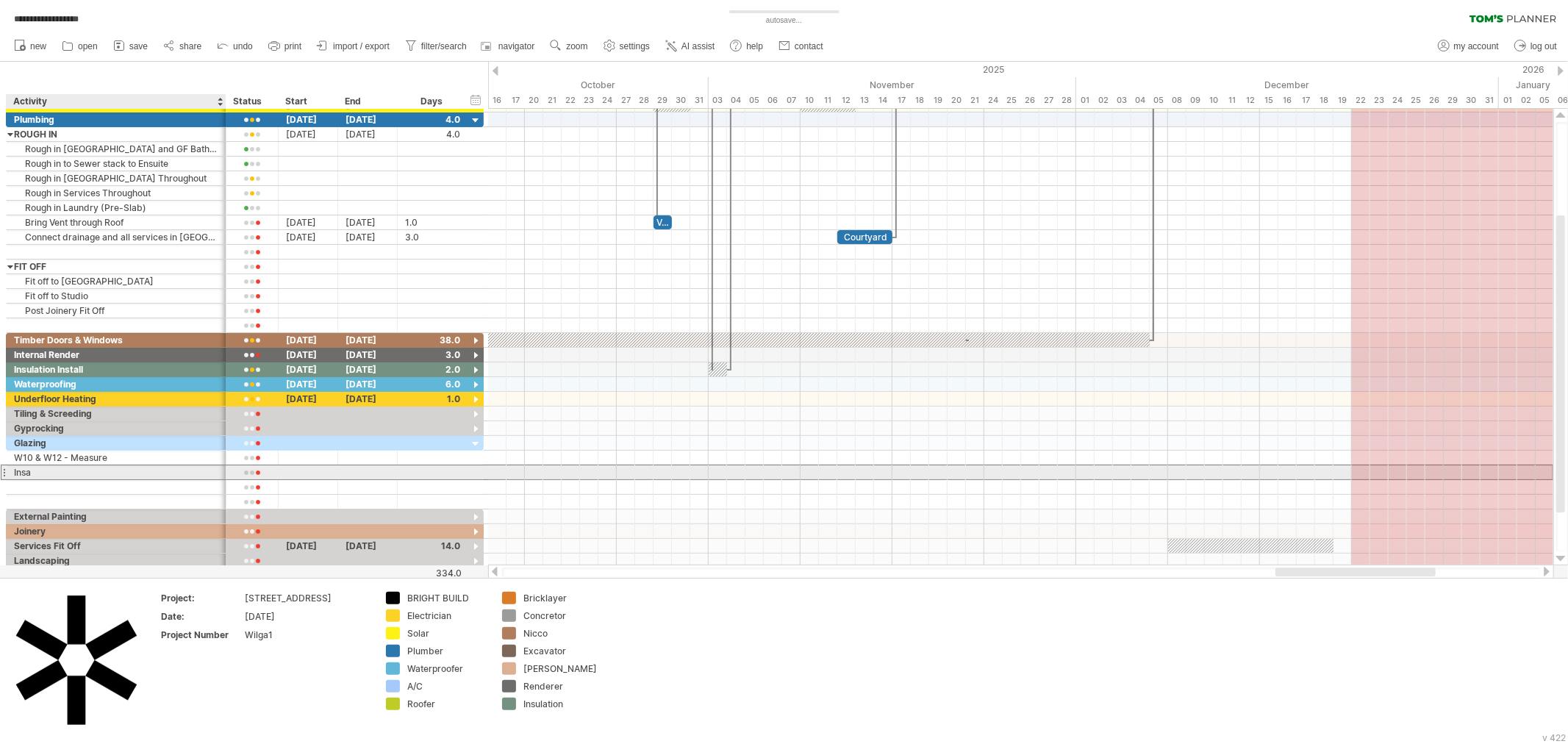
click at [75, 475] on div "Insa" at bounding box center [116, 472] width 204 height 14
click at [0, 0] on input "****" at bounding box center [0, 0] width 0 height 0
click at [48, 473] on input "****" at bounding box center [116, 472] width 204 height 14
type input "**********"
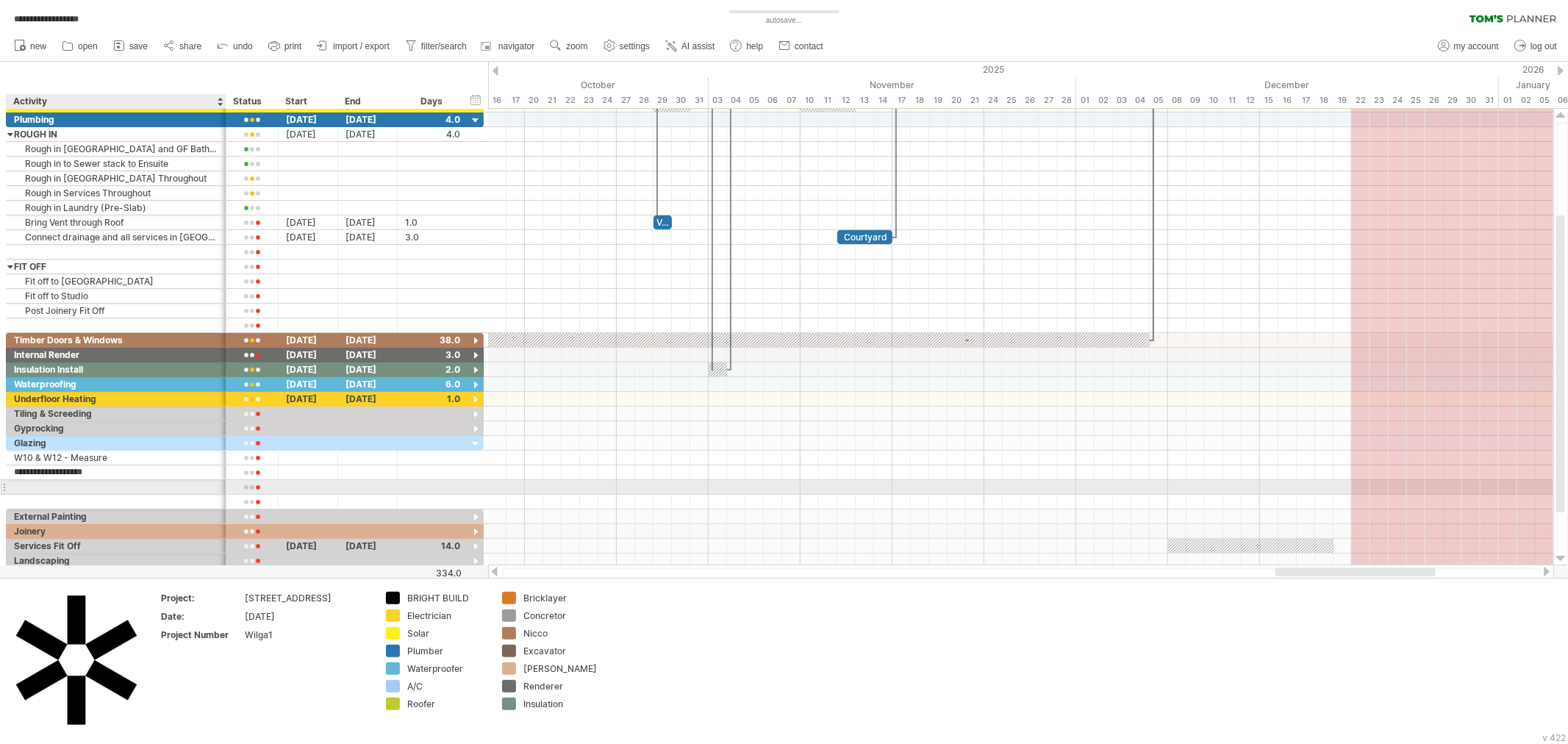
click at [60, 491] on div at bounding box center [116, 486] width 204 height 14
type input "**********"
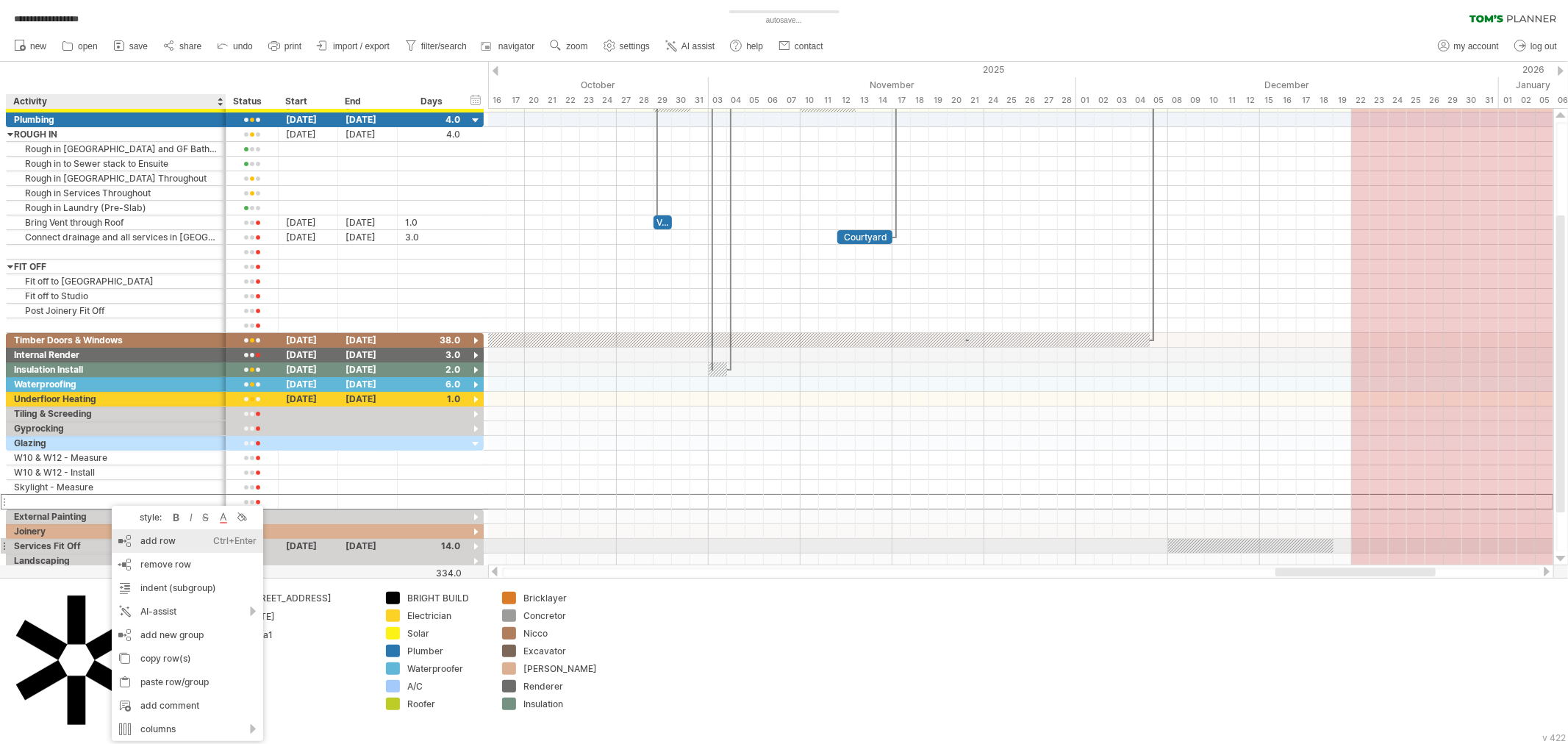
click at [190, 541] on div "add row Ctrl+Enter Cmd+Enter" at bounding box center [188, 541] width 151 height 24
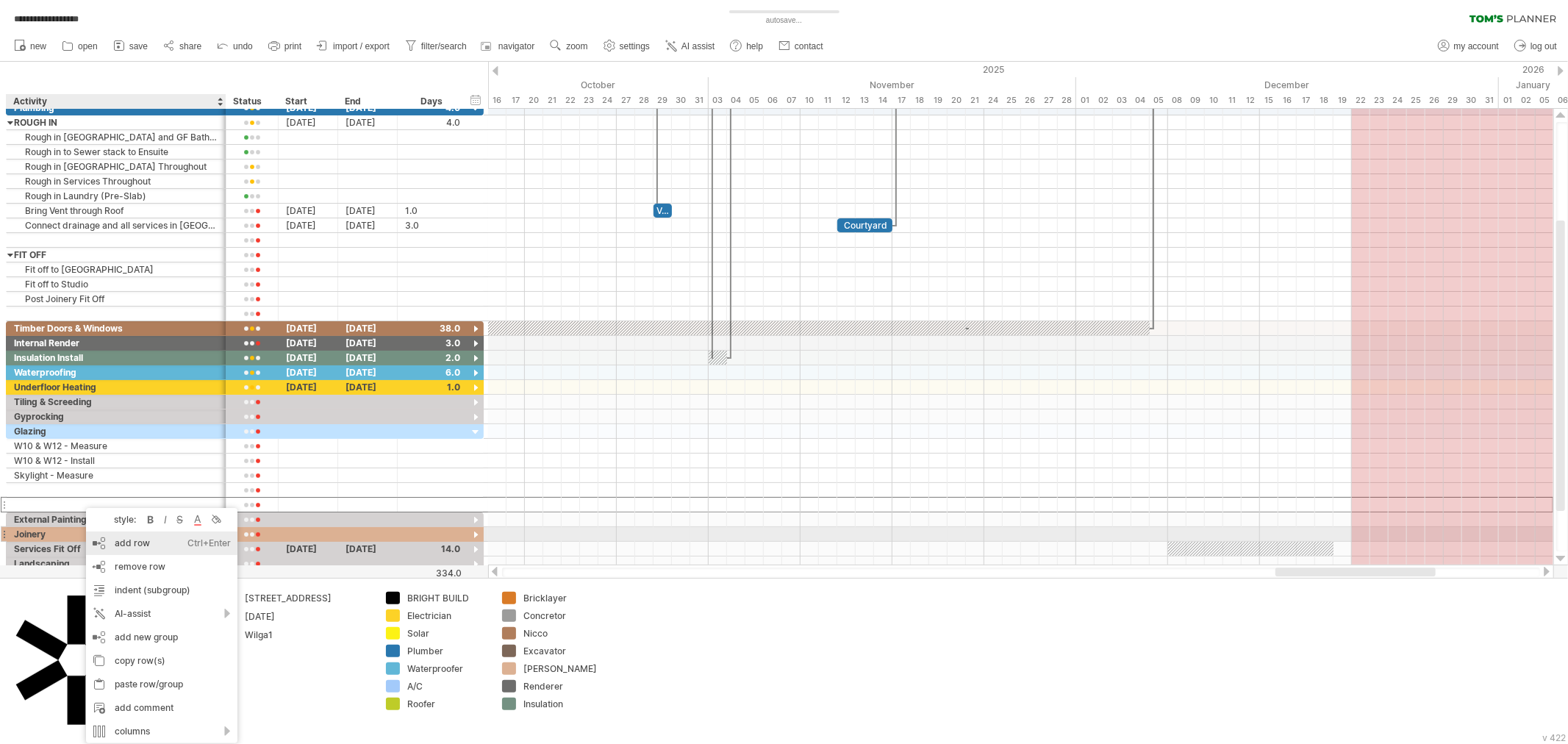
click at [115, 538] on div "add row Ctrl+Enter Cmd+Enter" at bounding box center [162, 543] width 151 height 24
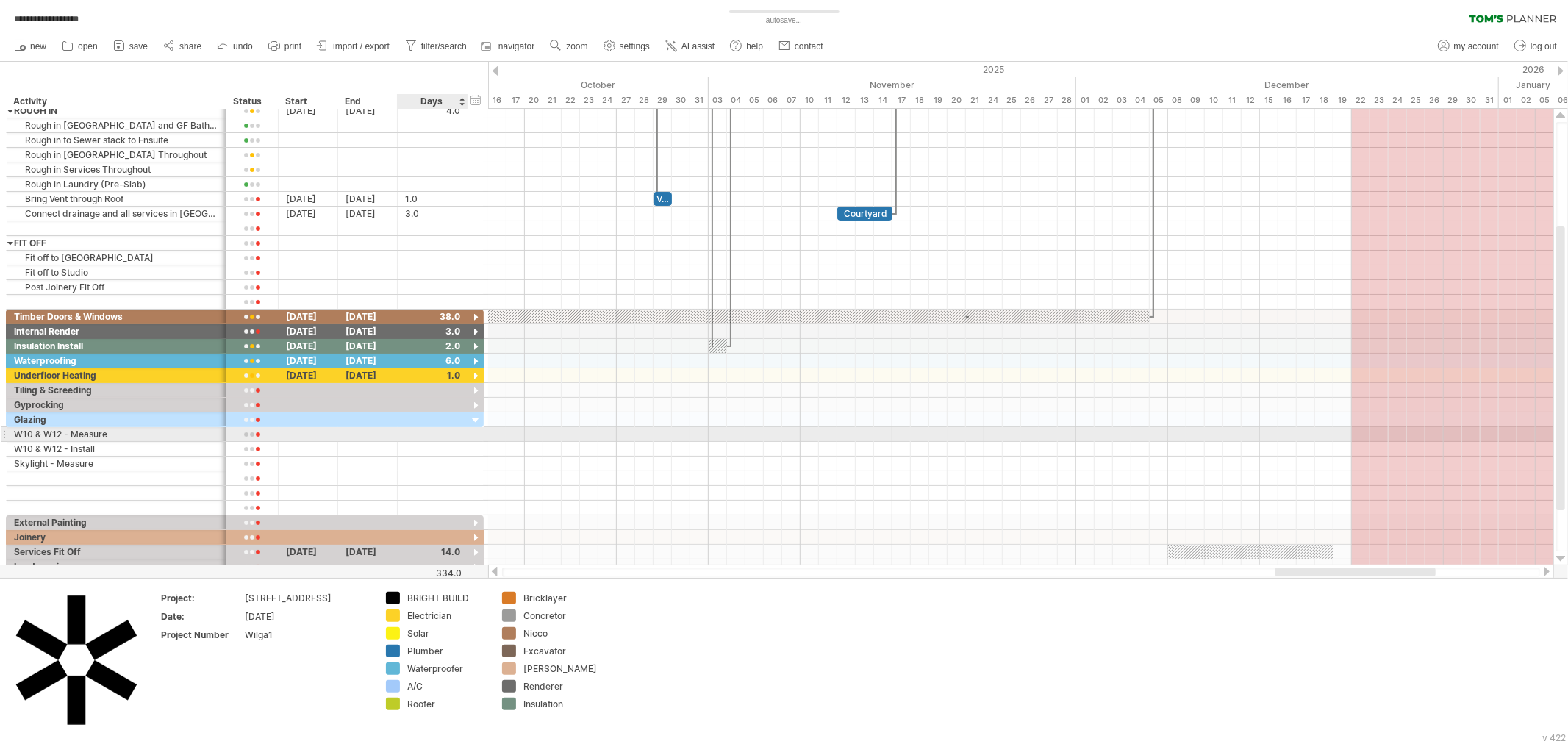
click at [422, 436] on div at bounding box center [432, 434] width 55 height 14
type input "*"
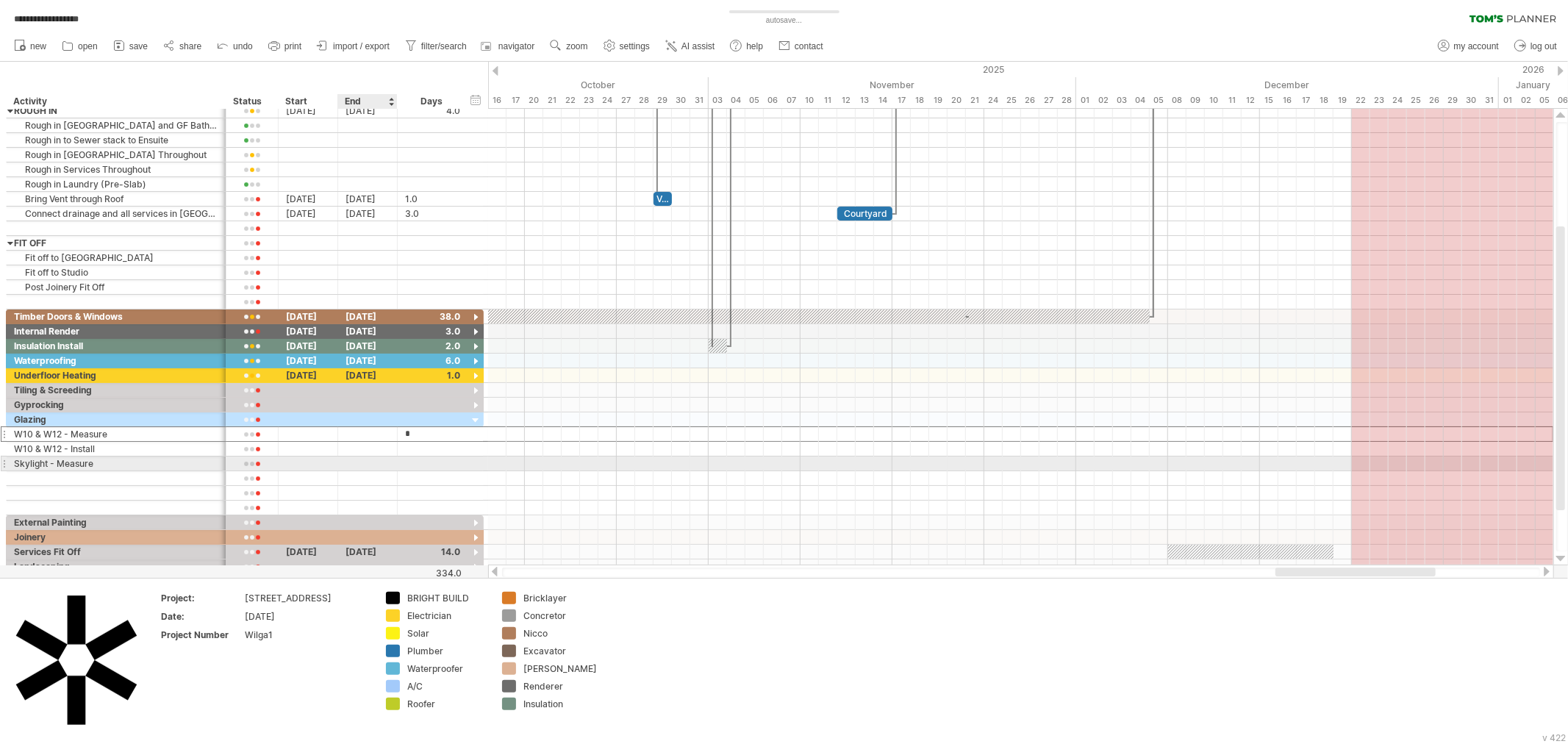
click at [369, 465] on div at bounding box center [368, 463] width 59 height 14
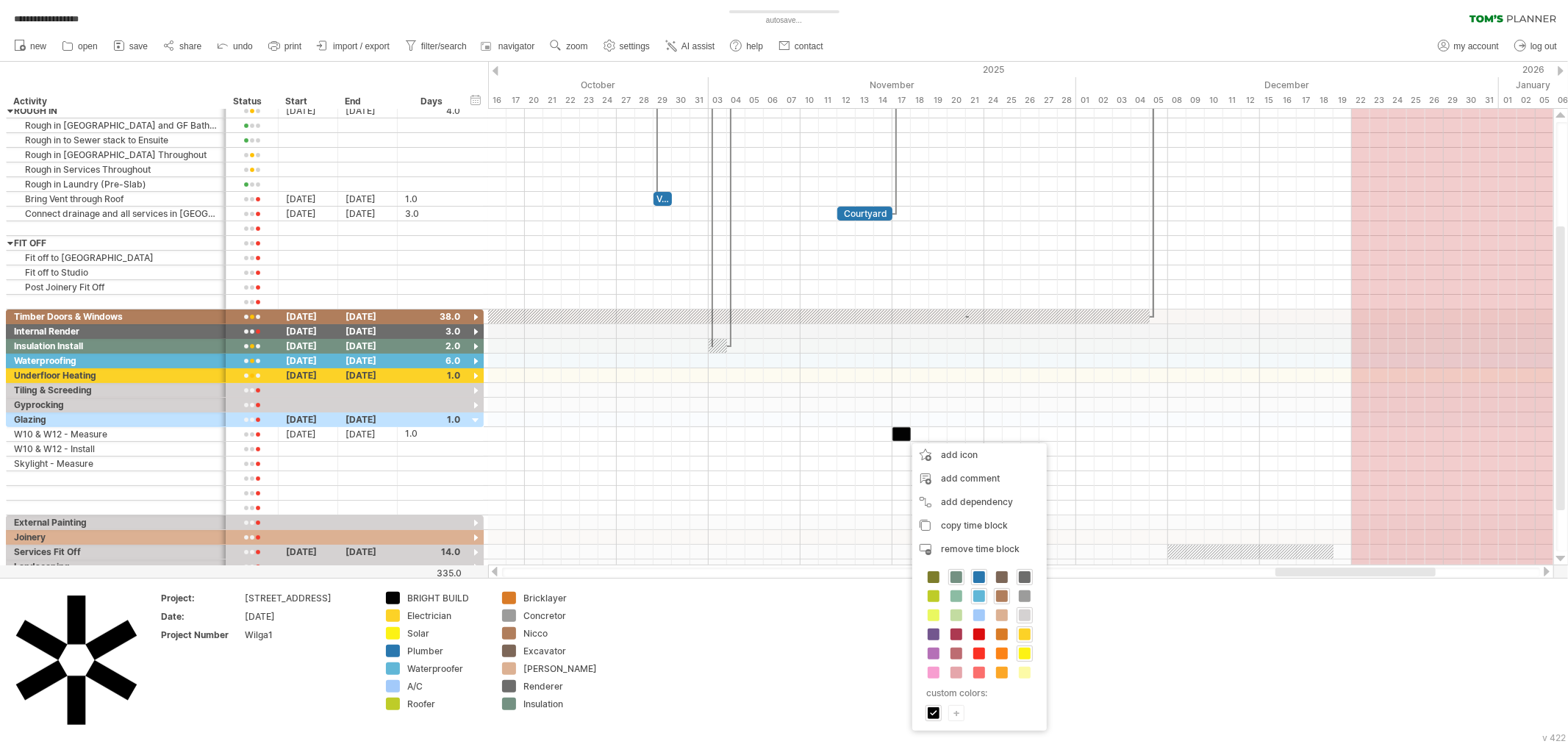
click at [958, 717] on div "+" at bounding box center [957, 713] width 15 height 14
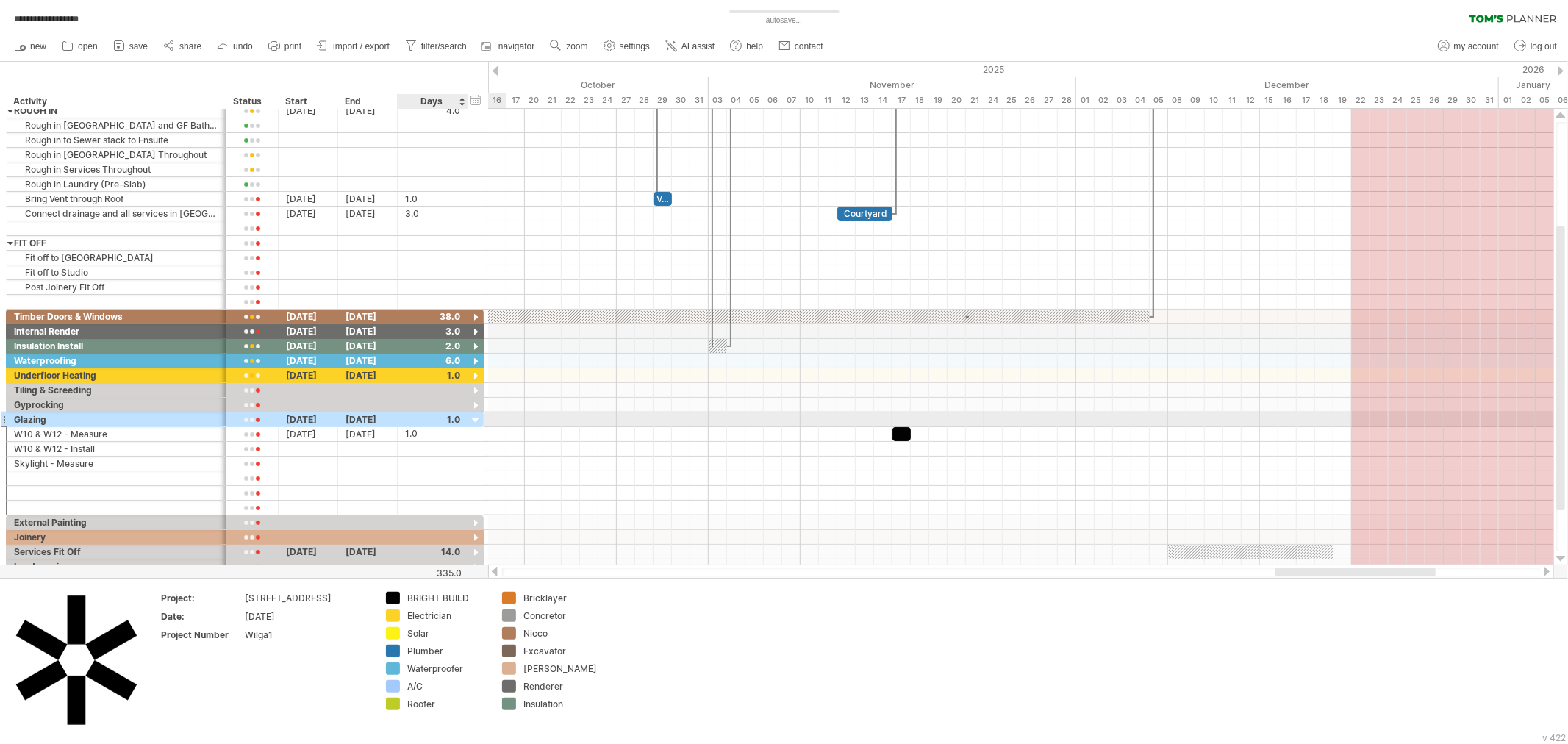
click at [410, 419] on div at bounding box center [432, 419] width 55 height 14
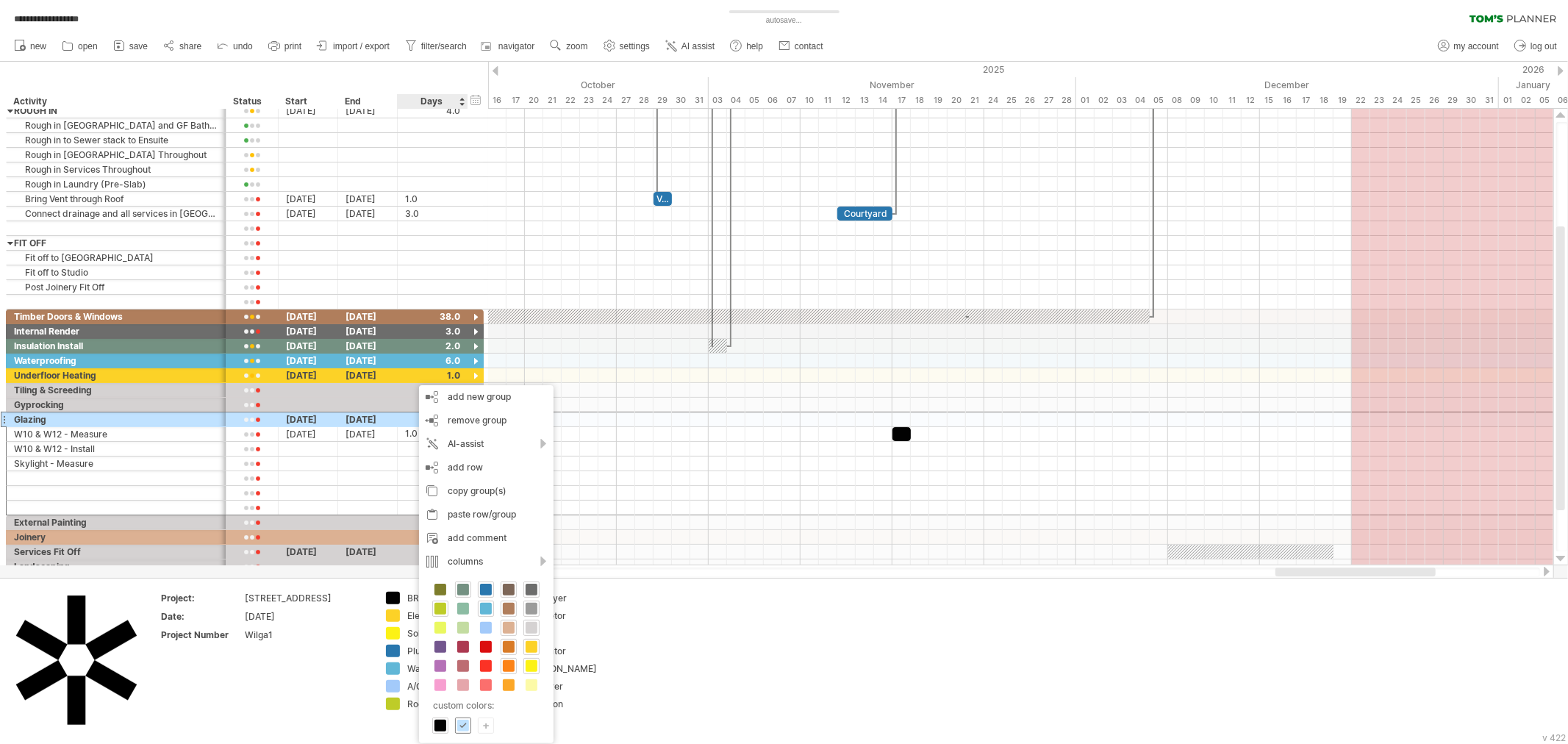
scroll to position [0, 0]
click at [463, 722] on span at bounding box center [463, 726] width 12 height 12
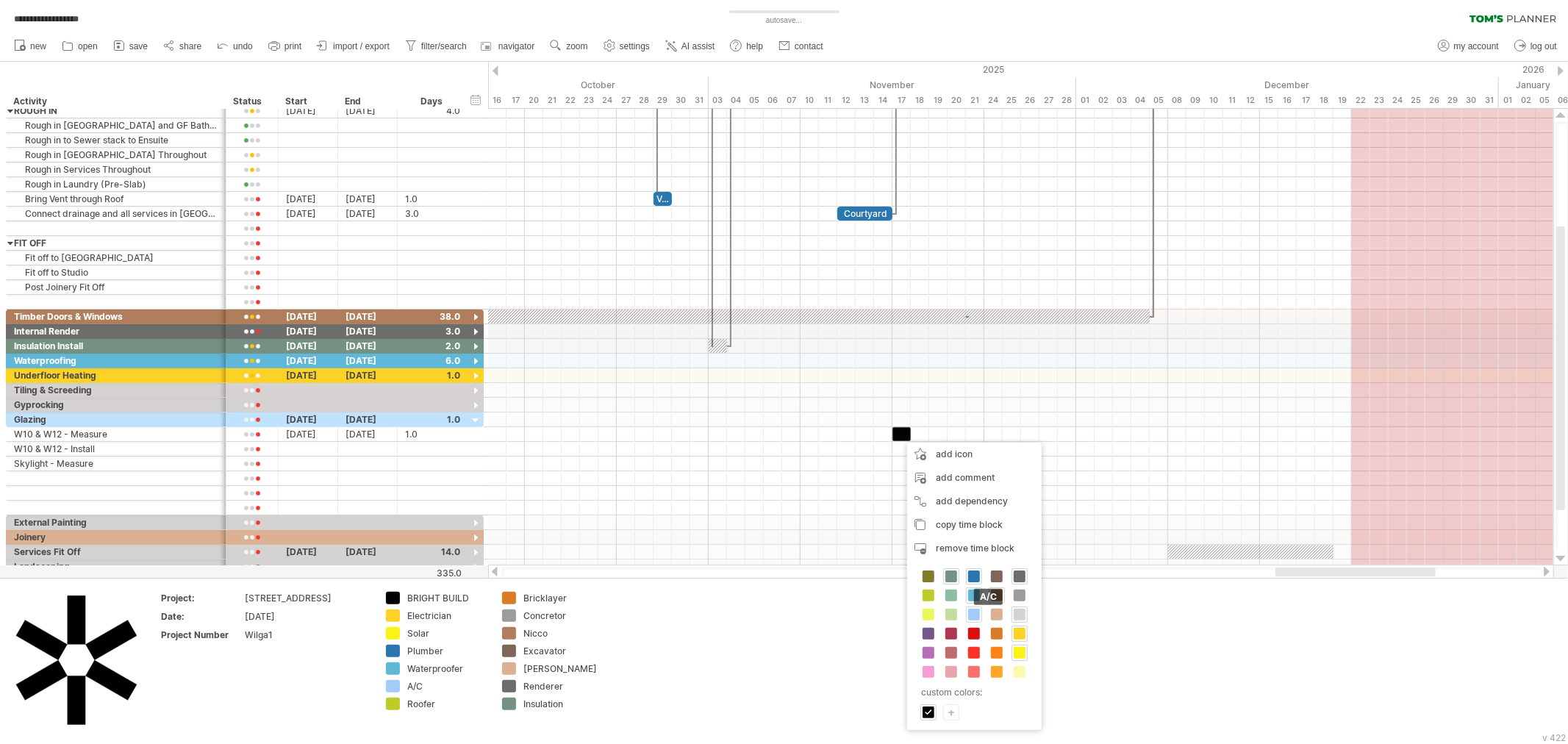
click at [974, 609] on span at bounding box center [974, 615] width 12 height 12
click at [949, 709] on div "+" at bounding box center [947, 708] width 15 height 14
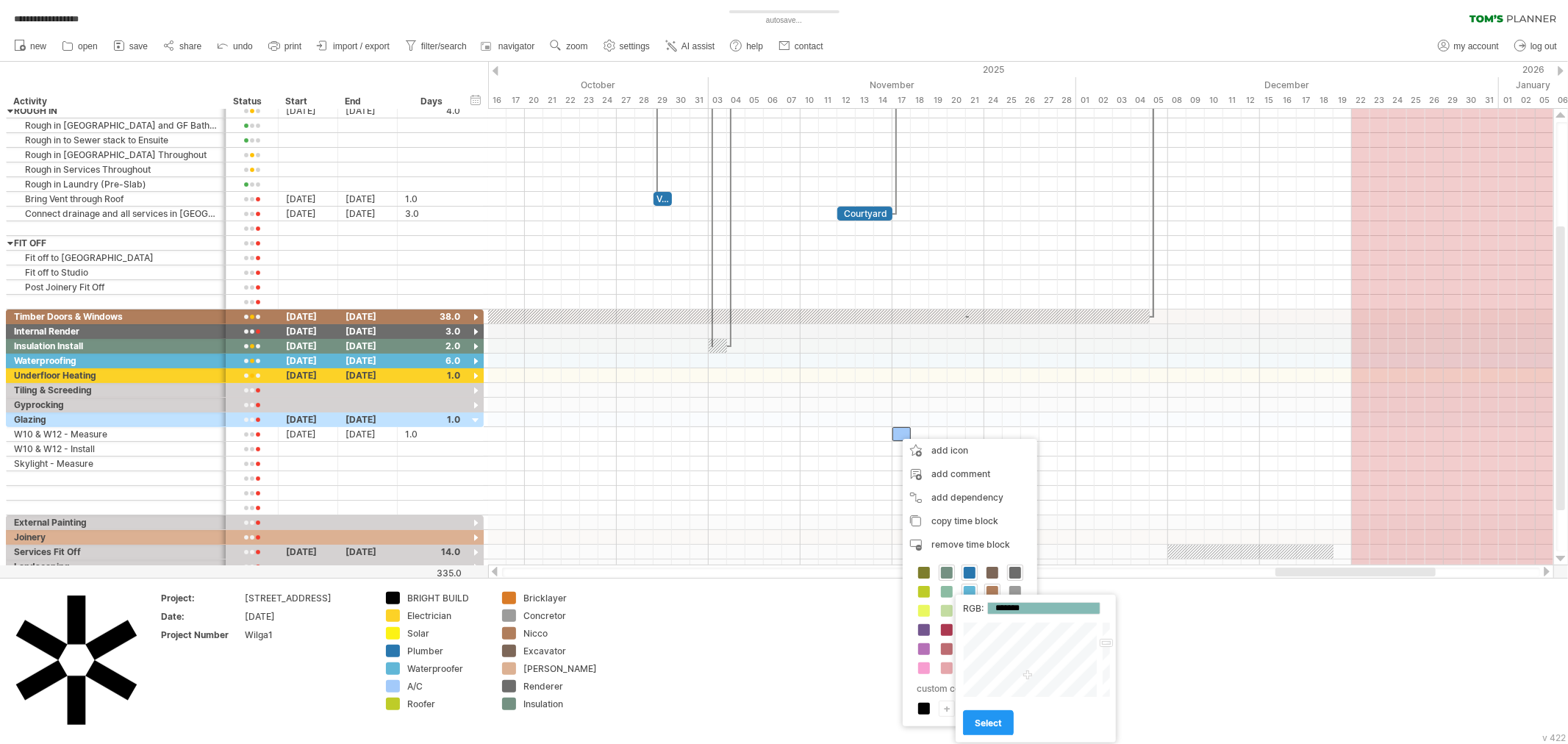
type input "*******"
drag, startPoint x: 1042, startPoint y: 658, endPoint x: 1032, endPoint y: 674, distance: 18.9
click at [1032, 674] on div at bounding box center [1031, 660] width 137 height 76
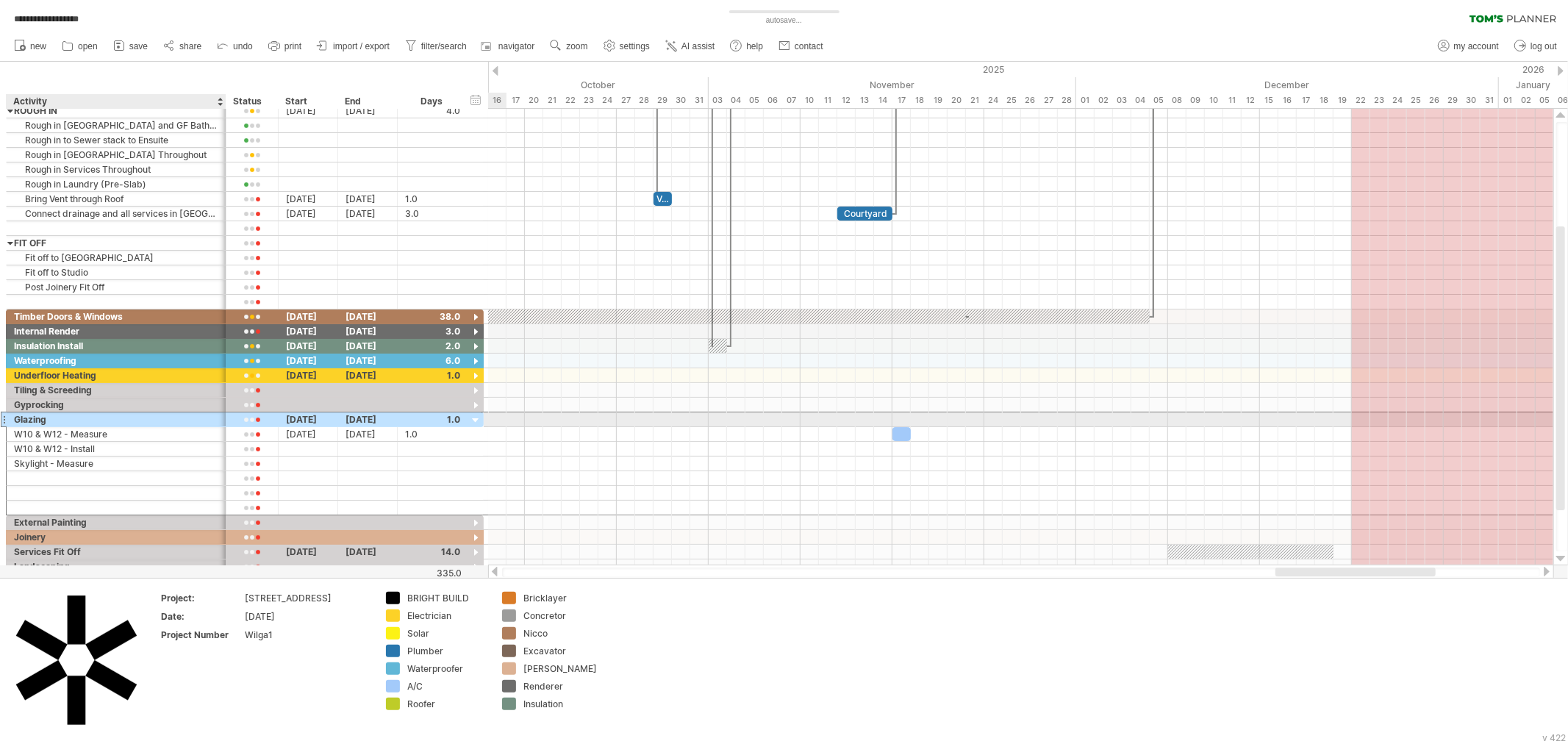
click at [169, 422] on div "Glazing" at bounding box center [116, 419] width 204 height 14
click at [170, 421] on input "*******" at bounding box center [116, 419] width 204 height 14
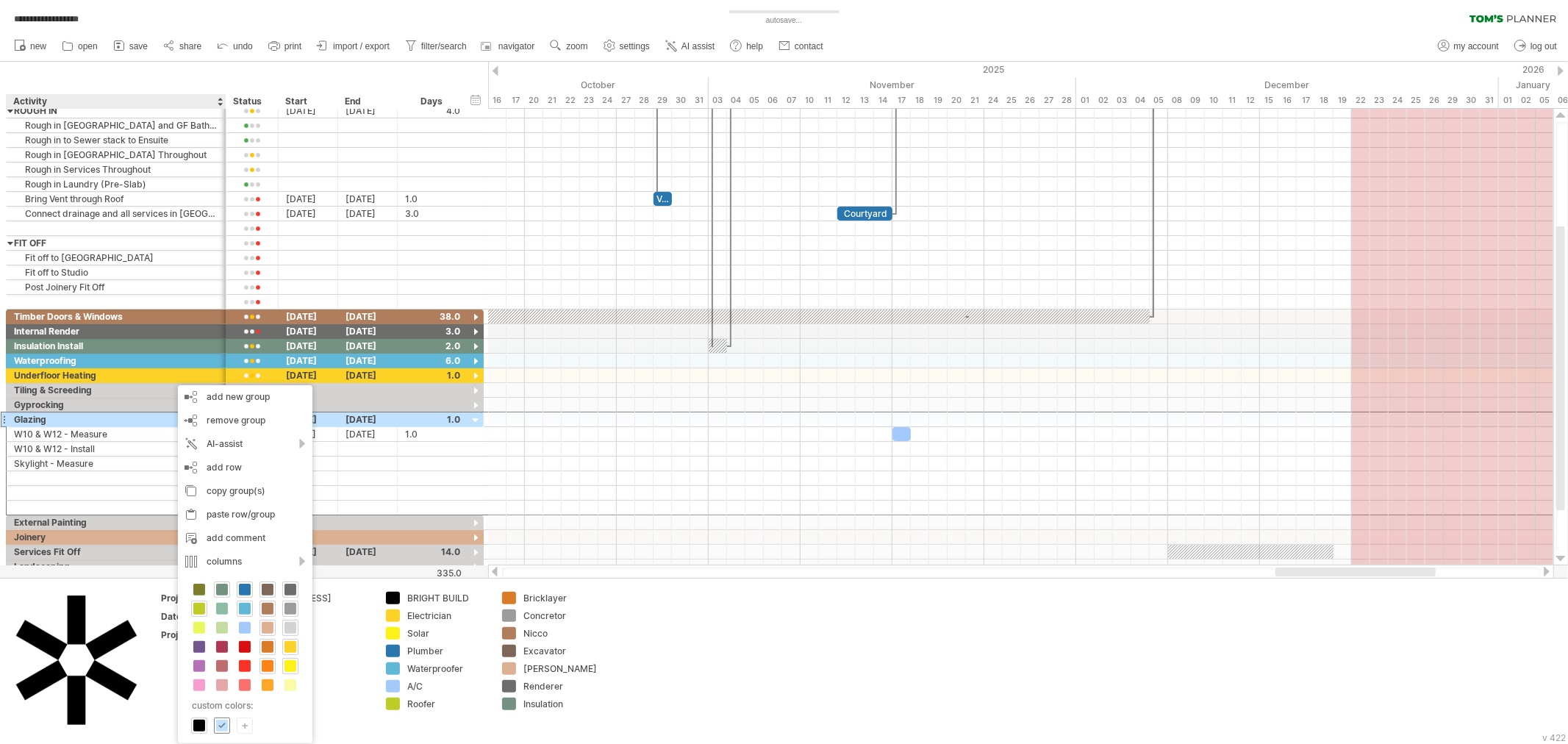
click at [223, 724] on span at bounding box center [222, 726] width 12 height 12
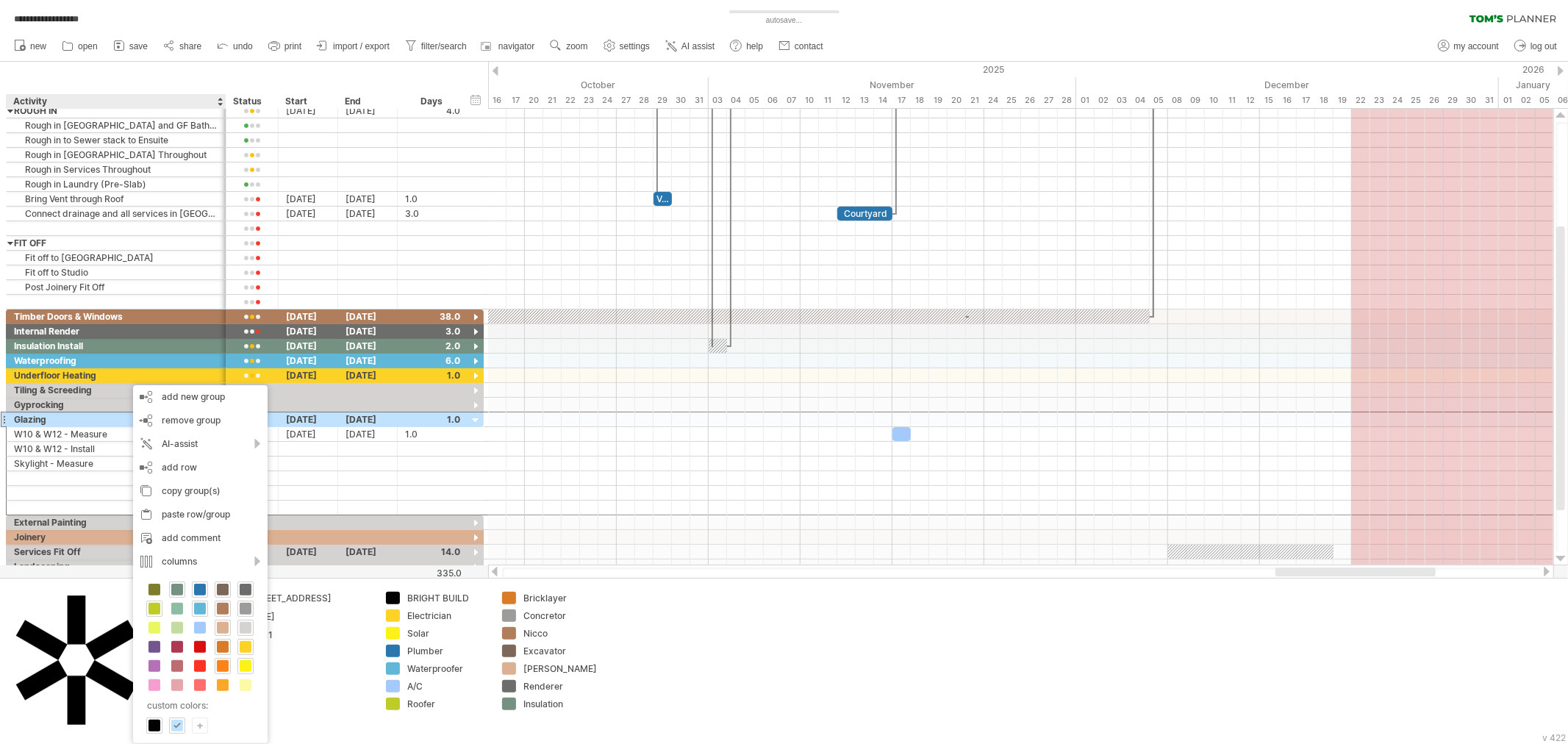
click at [193, 727] on div "+" at bounding box center [200, 725] width 15 height 14
drag, startPoint x: 286, startPoint y: 656, endPoint x: 313, endPoint y: 634, distance: 34.8
click at [274, 649] on div at bounding box center [276, 660] width 137 height 76
drag, startPoint x: 272, startPoint y: 645, endPoint x: 281, endPoint y: 667, distance: 23.8
click at [281, 667] on div at bounding box center [276, 660] width 137 height 76
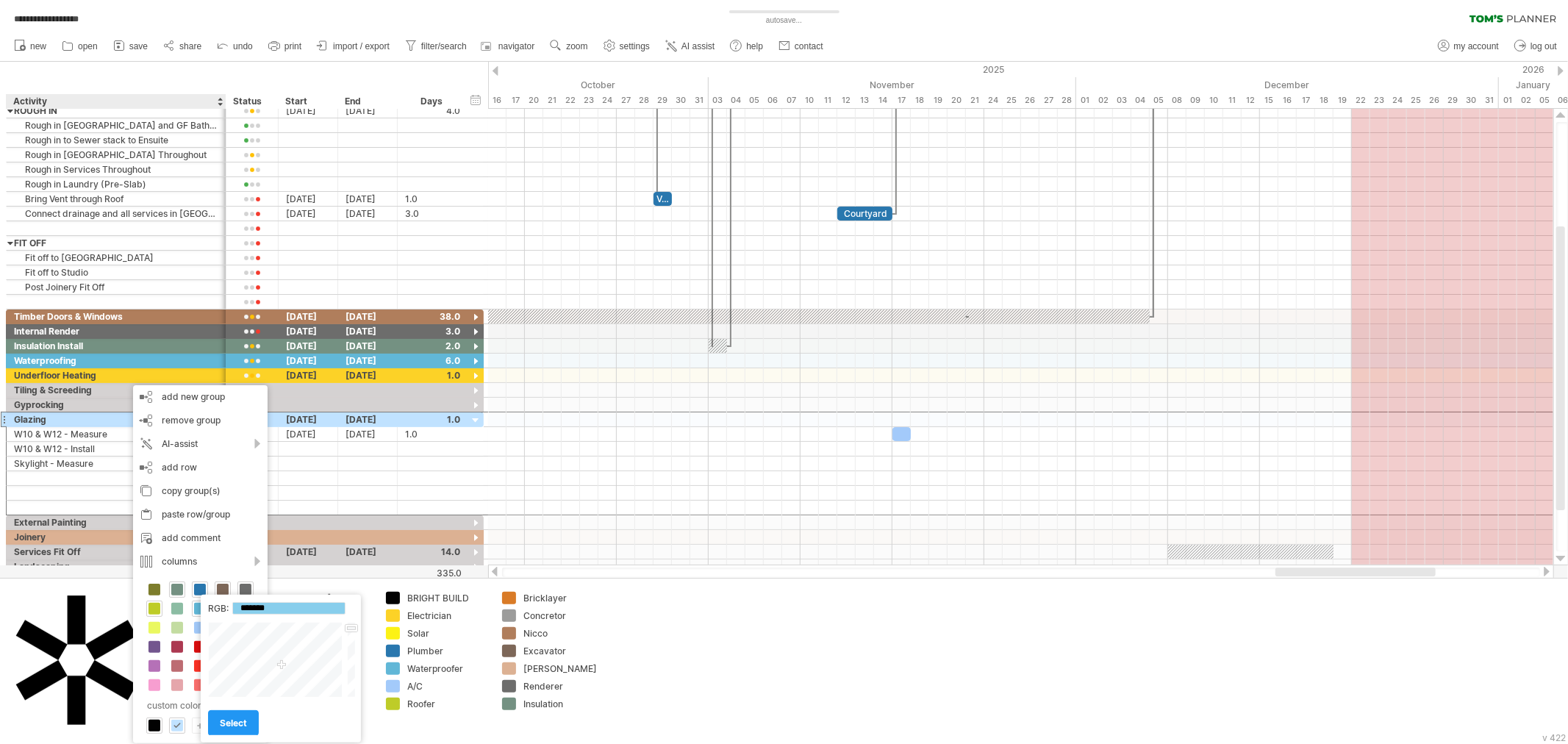
drag, startPoint x: 351, startPoint y: 645, endPoint x: 354, endPoint y: 630, distance: 15.3
click at [354, 630] on div at bounding box center [350, 660] width 11 height 76
type input "*******"
drag, startPoint x: 280, startPoint y: 665, endPoint x: 280, endPoint y: 673, distance: 8.0
click at [280, 673] on div at bounding box center [276, 660] width 137 height 76
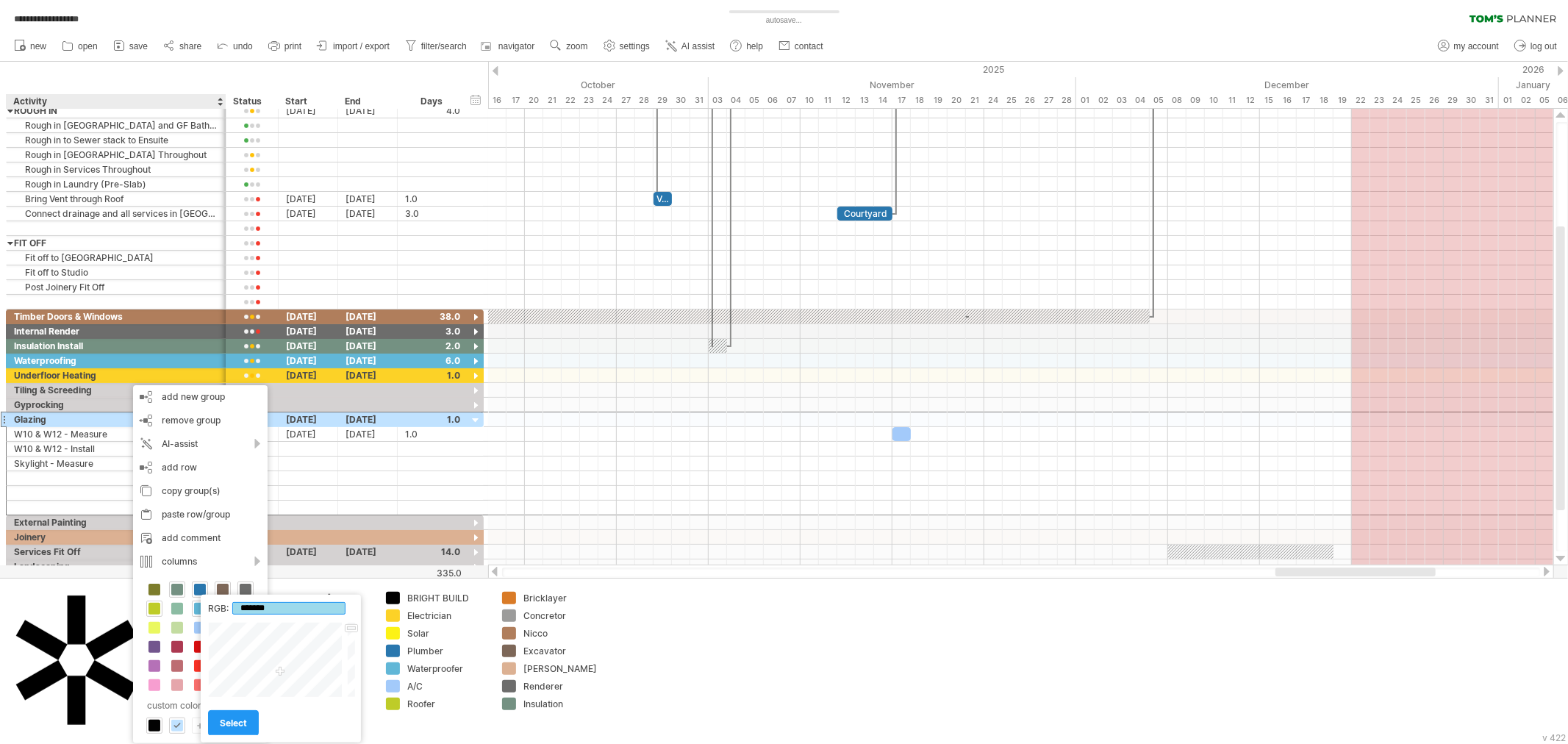
click at [298, 609] on input "*******" at bounding box center [289, 608] width 114 height 12
click at [298, 608] on input "*******" at bounding box center [289, 608] width 114 height 12
click at [297, 613] on input "*******" at bounding box center [289, 608] width 114 height 12
click at [239, 724] on span "select" at bounding box center [233, 723] width 27 height 11
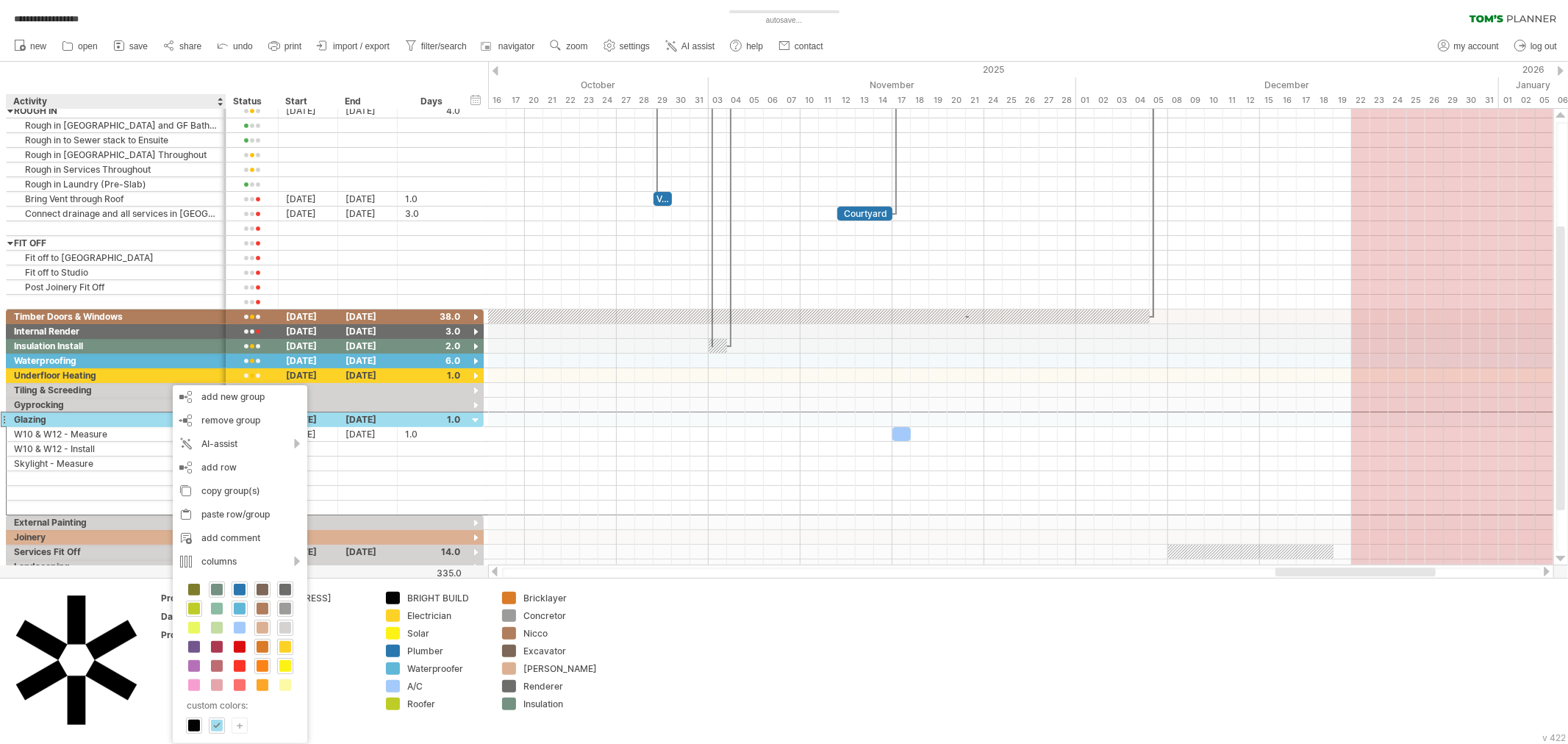
click at [239, 724] on div "+" at bounding box center [239, 725] width 15 height 14
click at [329, 611] on input "*******" at bounding box center [336, 608] width 114 height 12
click at [328, 611] on input "*******" at bounding box center [336, 608] width 114 height 12
paste input "text"
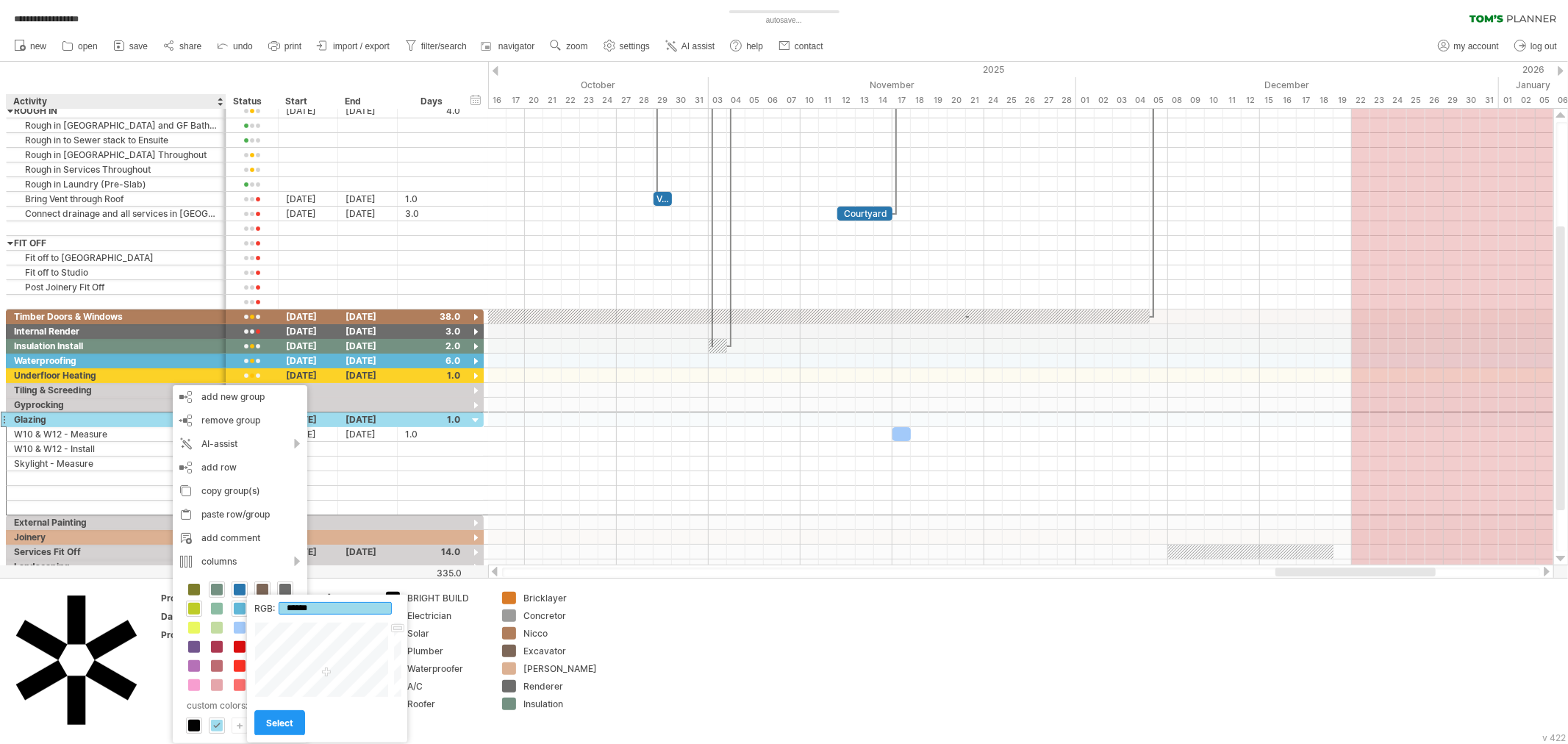
click at [285, 607] on input "******" at bounding box center [336, 608] width 114 height 12
drag, startPoint x: 327, startPoint y: 677, endPoint x: 327, endPoint y: 670, distance: 7.0
click at [327, 670] on div at bounding box center [322, 660] width 137 height 76
type input "*******"
drag, startPoint x: 401, startPoint y: 630, endPoint x: 401, endPoint y: 622, distance: 8.0
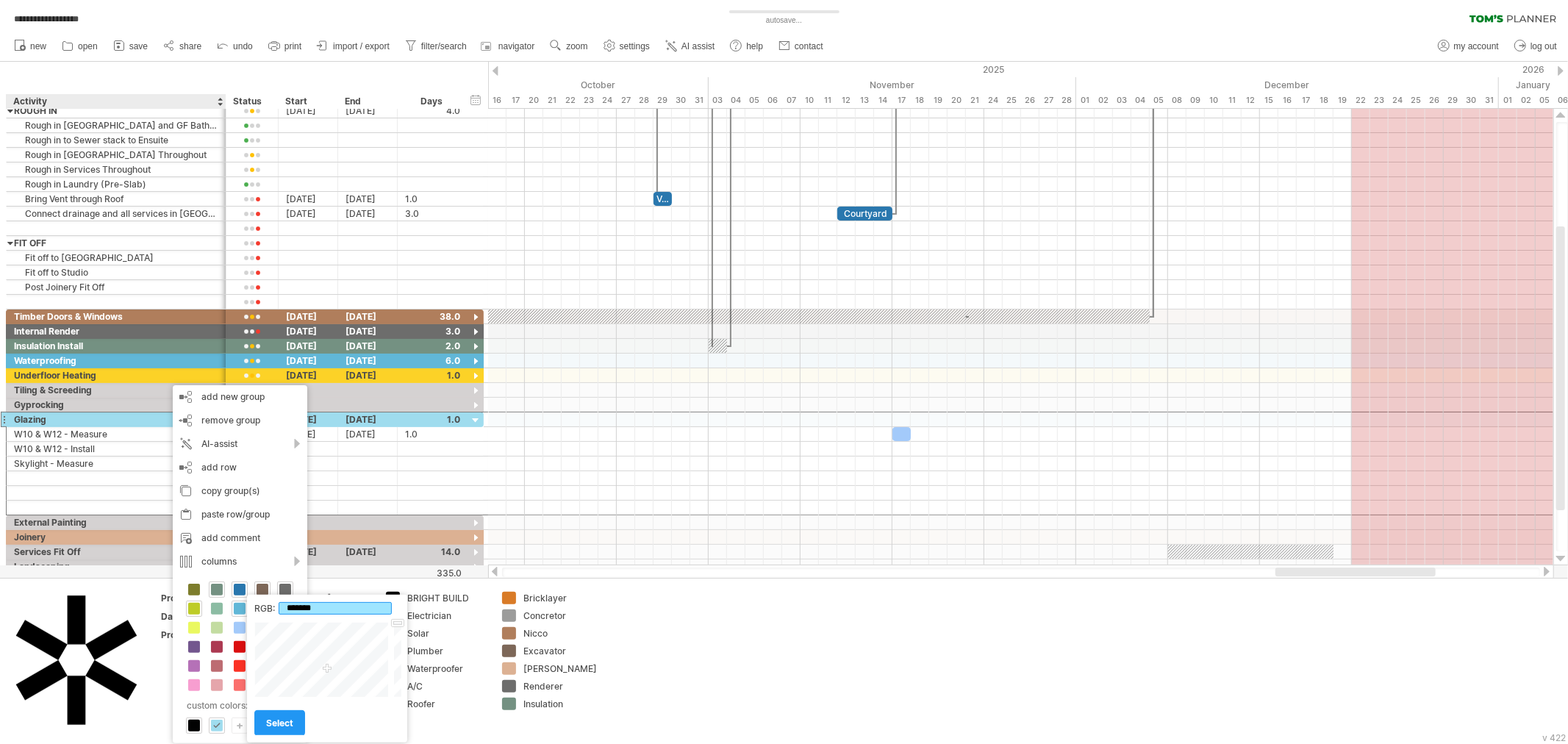
click at [401, 622] on div at bounding box center [396, 660] width 11 height 76
drag, startPoint x: 331, startPoint y: 611, endPoint x: 280, endPoint y: 626, distance: 53.2
click at [281, 623] on div "RGB: ******* Close select" at bounding box center [327, 669] width 160 height 148
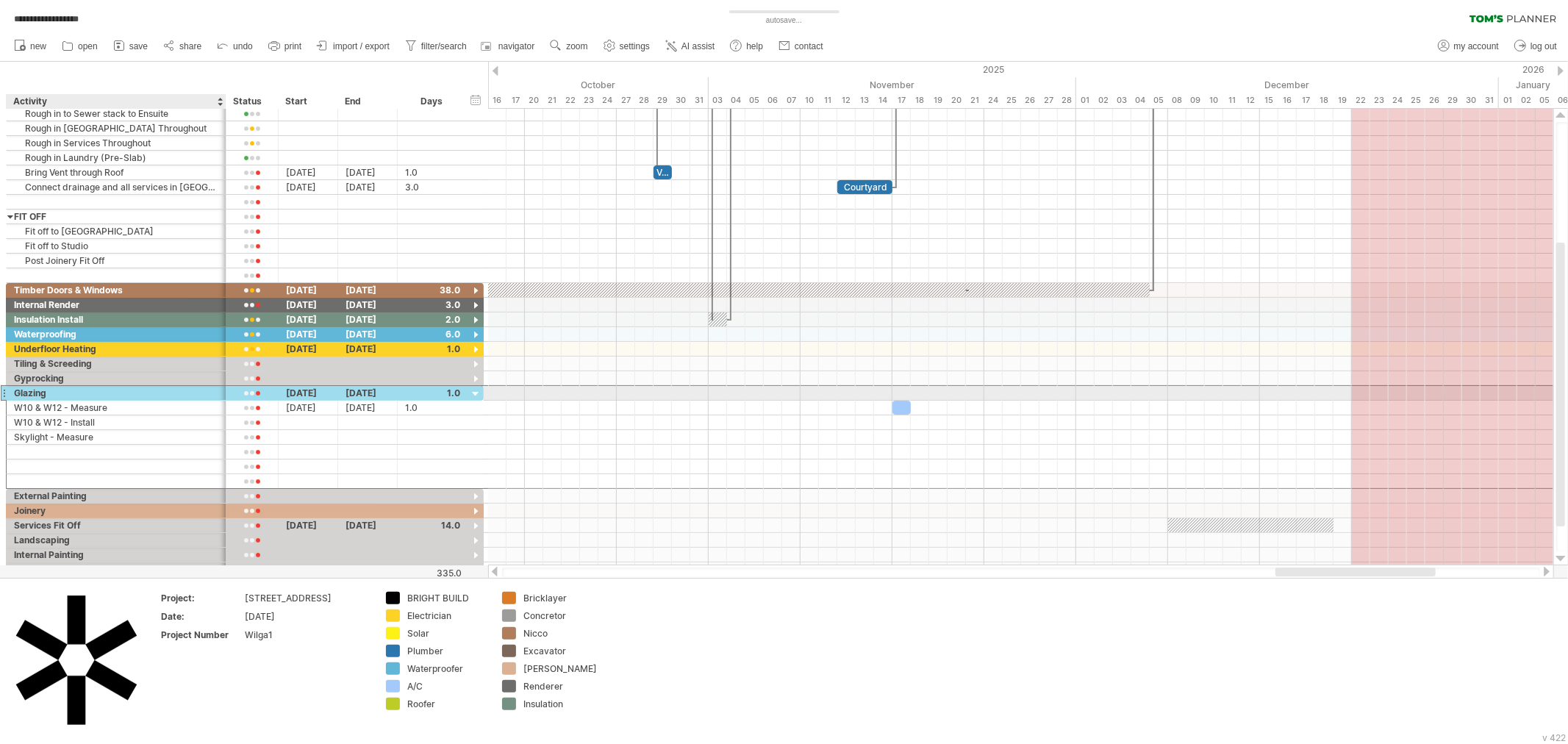
click at [179, 393] on div "Glazing" at bounding box center [116, 393] width 204 height 14
click at [416, 394] on div at bounding box center [432, 393] width 55 height 14
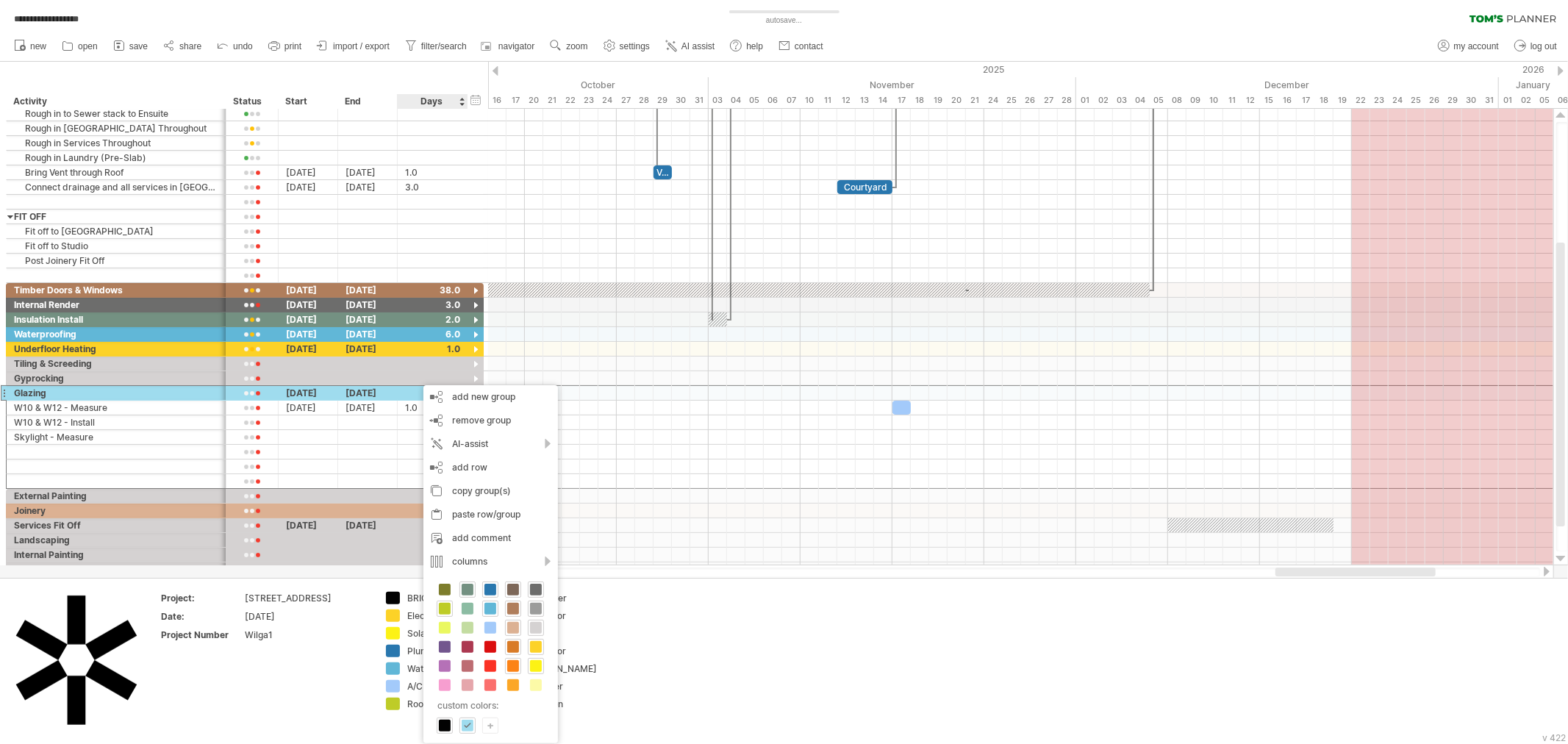
click at [494, 722] on div "+" at bounding box center [490, 725] width 15 height 14
click at [578, 608] on input "*******" at bounding box center [591, 608] width 114 height 12
paste input "text"
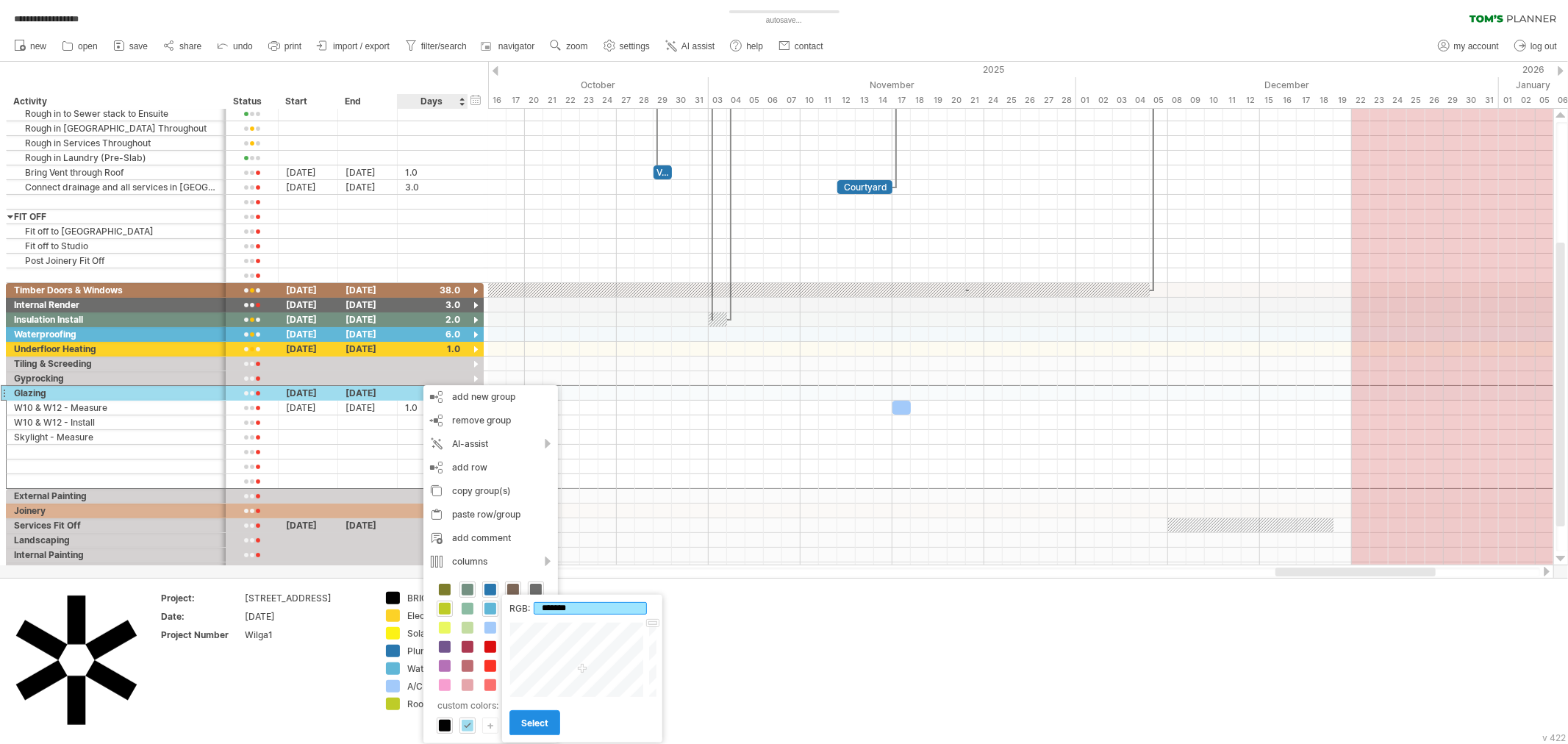
type input "*******"
click at [541, 724] on span "select" at bounding box center [534, 723] width 27 height 11
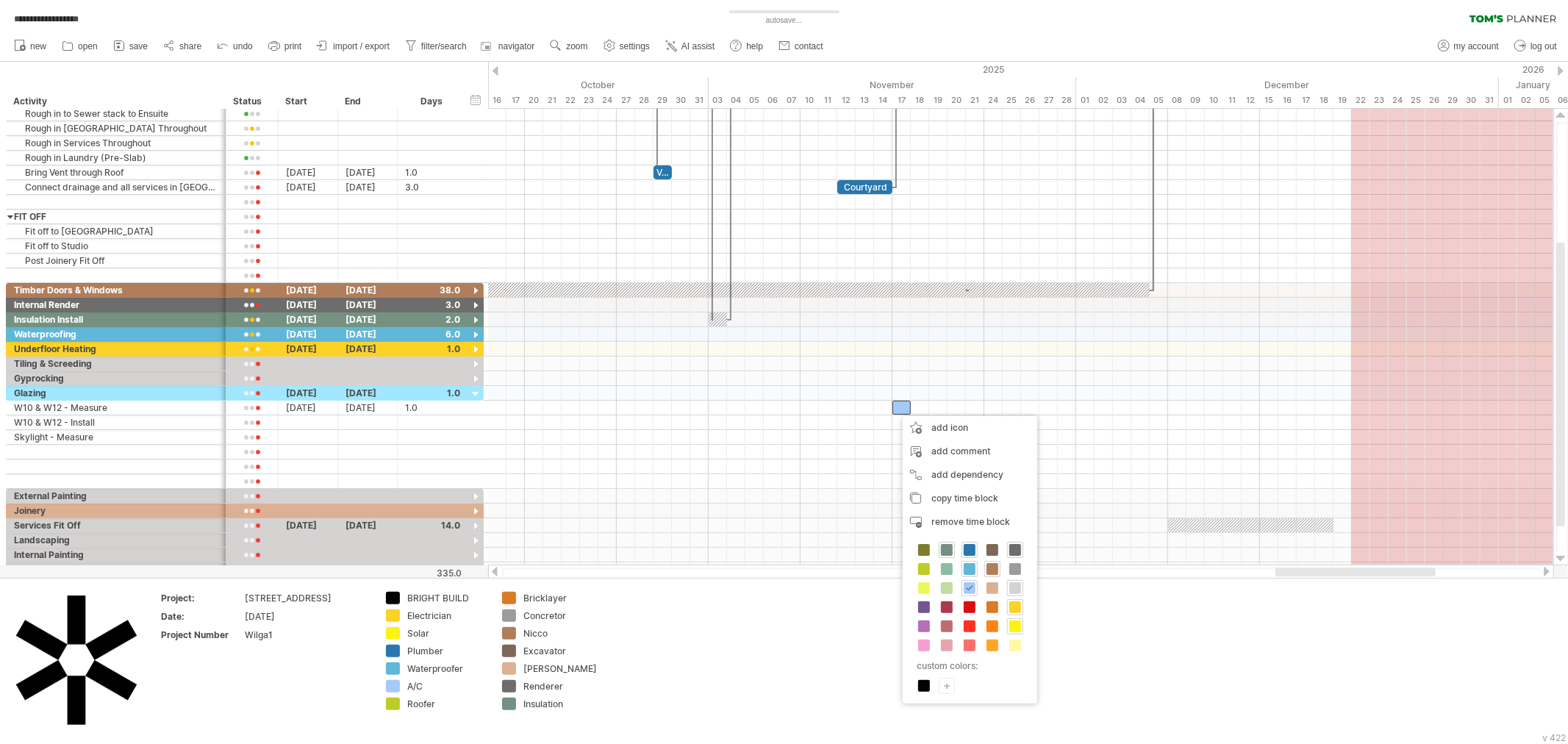
click at [949, 689] on div "+" at bounding box center [947, 686] width 15 height 14
click at [1025, 608] on input "*******" at bounding box center [1044, 608] width 114 height 12
click at [1027, 608] on input "*******" at bounding box center [1044, 608] width 114 height 12
paste input "text"
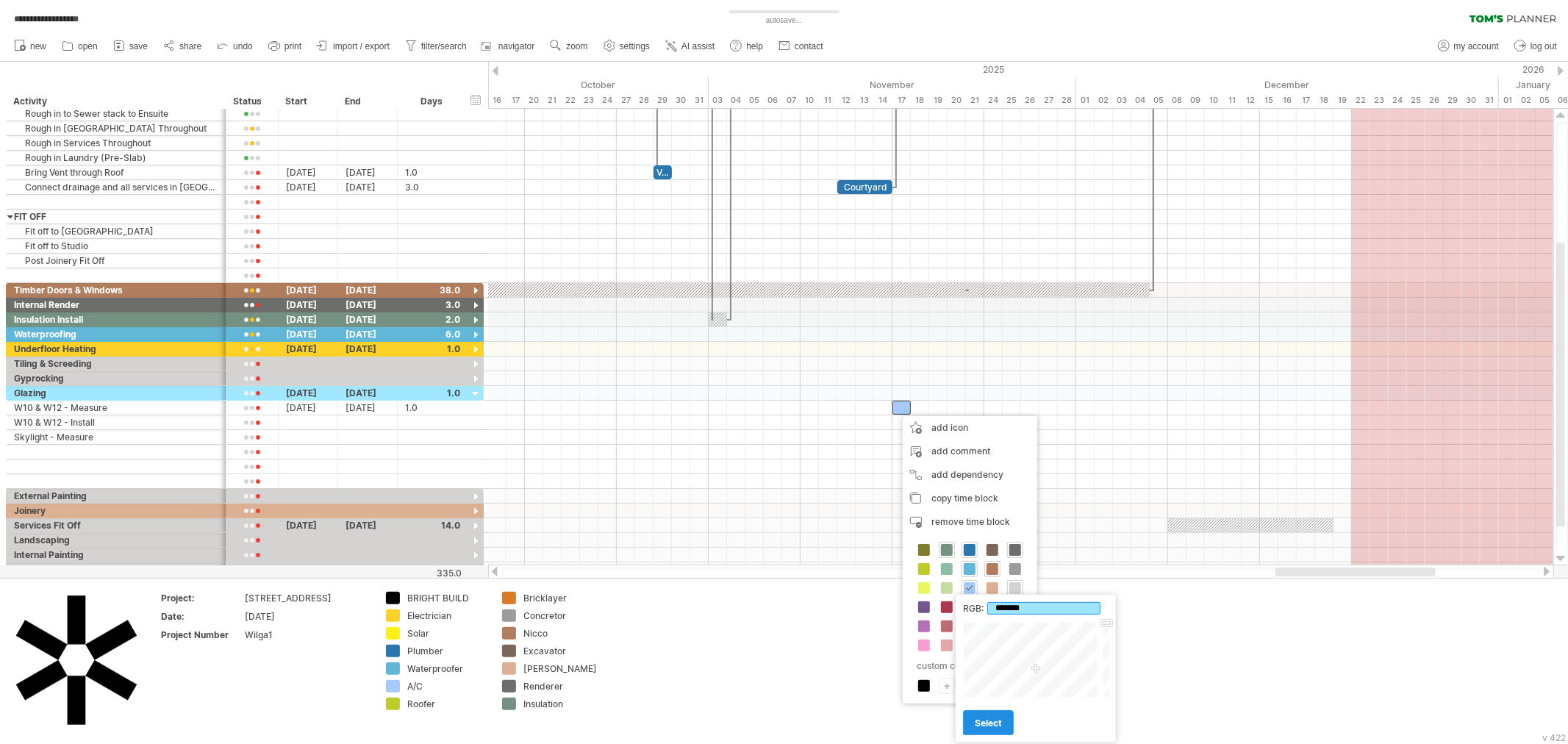
type input "*******"
click at [988, 719] on span "select" at bounding box center [988, 723] width 27 height 11
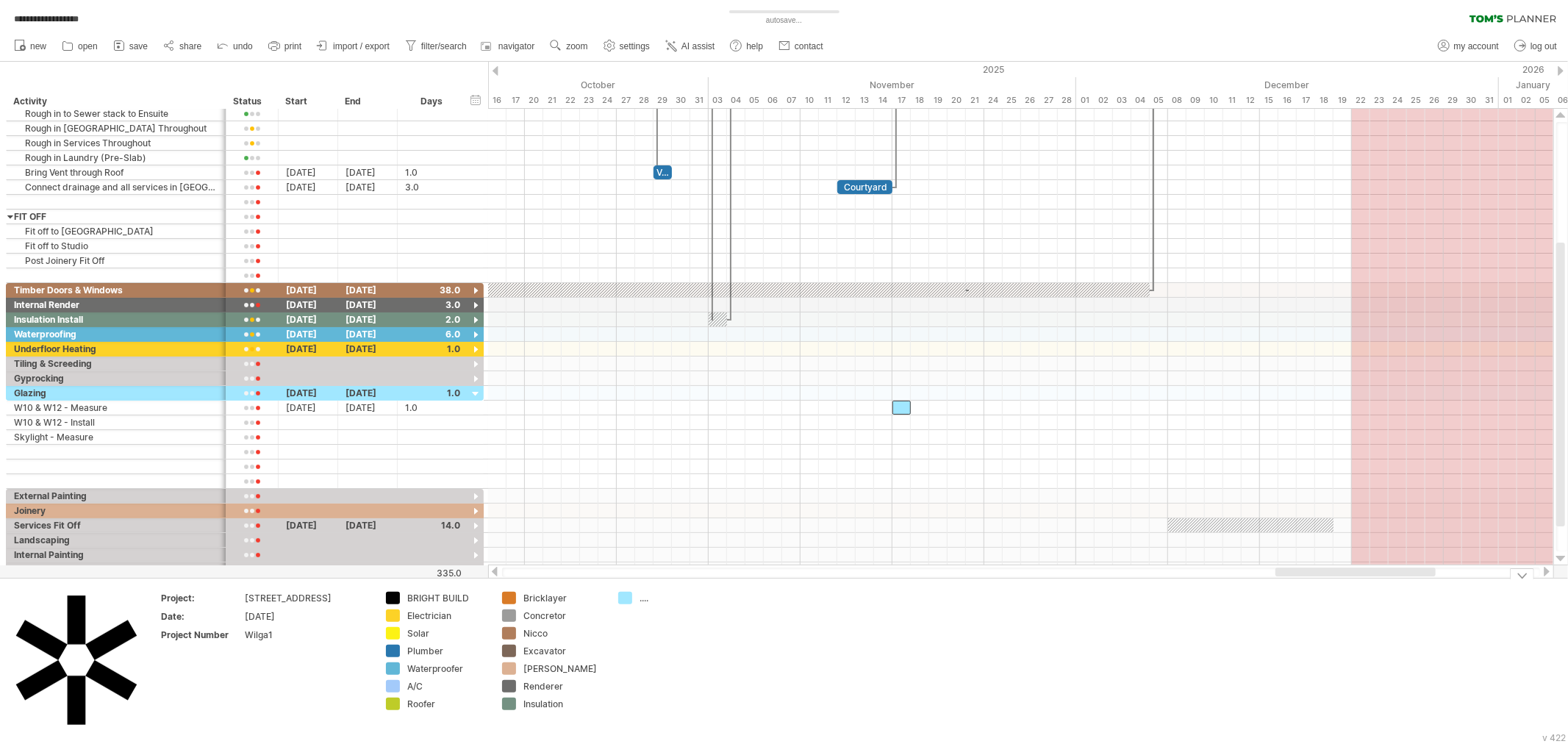
click at [649, 606] on td "...." at bounding box center [668, 661] width 116 height 138
click at [650, 603] on div "...." at bounding box center [679, 598] width 80 height 12
type input "*******"
click at [684, 658] on td "*******" at bounding box center [668, 661] width 116 height 138
click at [654, 598] on div "Glazing" at bounding box center [679, 598] width 80 height 12
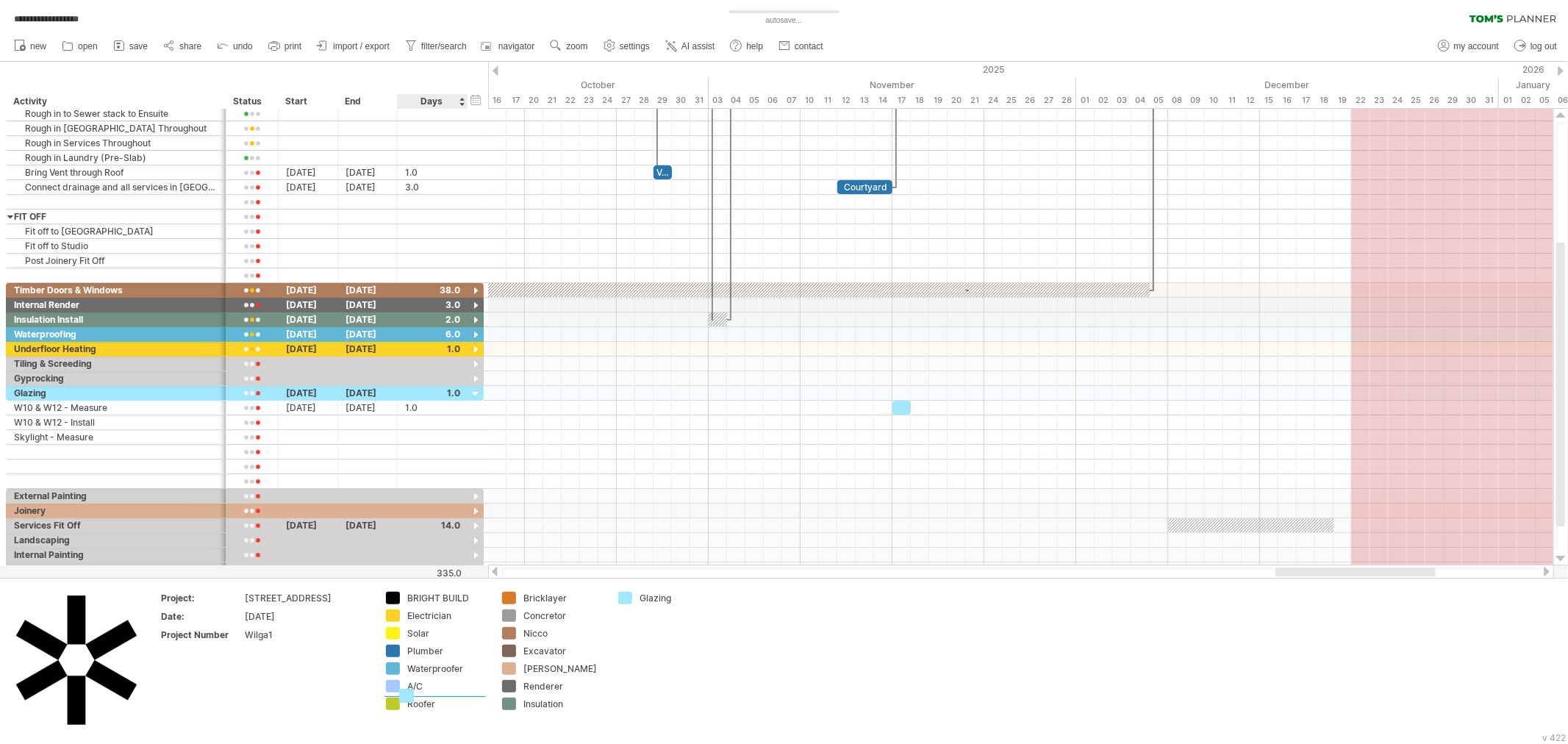
drag, startPoint x: 625, startPoint y: 602, endPoint x: 407, endPoint y: 699, distance: 238.6
drag, startPoint x: 625, startPoint y: 598, endPoint x: 522, endPoint y: 607, distance: 103.4
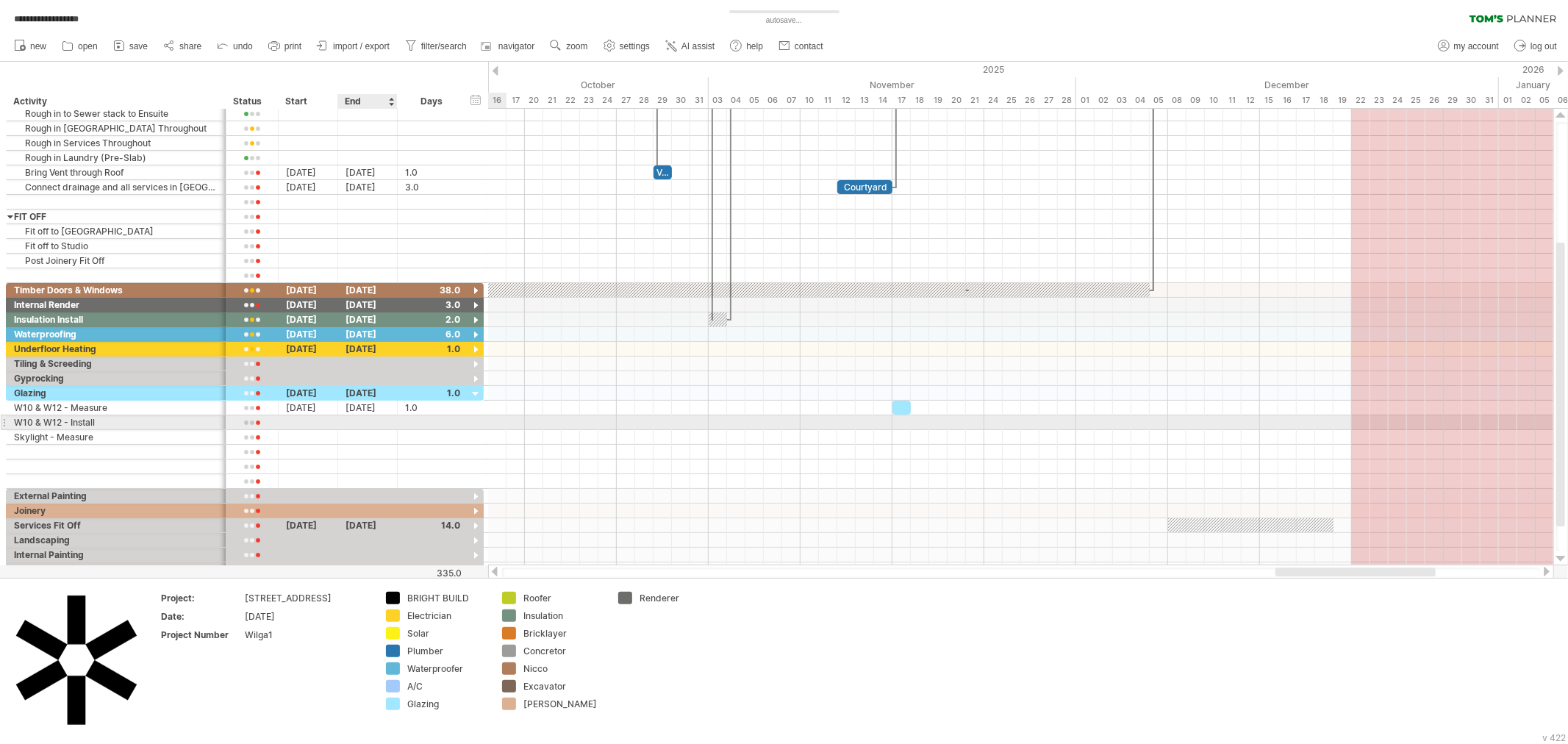
click at [371, 424] on div at bounding box center [368, 422] width 59 height 14
click at [298, 423] on div at bounding box center [308, 422] width 59 height 14
click at [454, 422] on div at bounding box center [432, 422] width 55 height 14
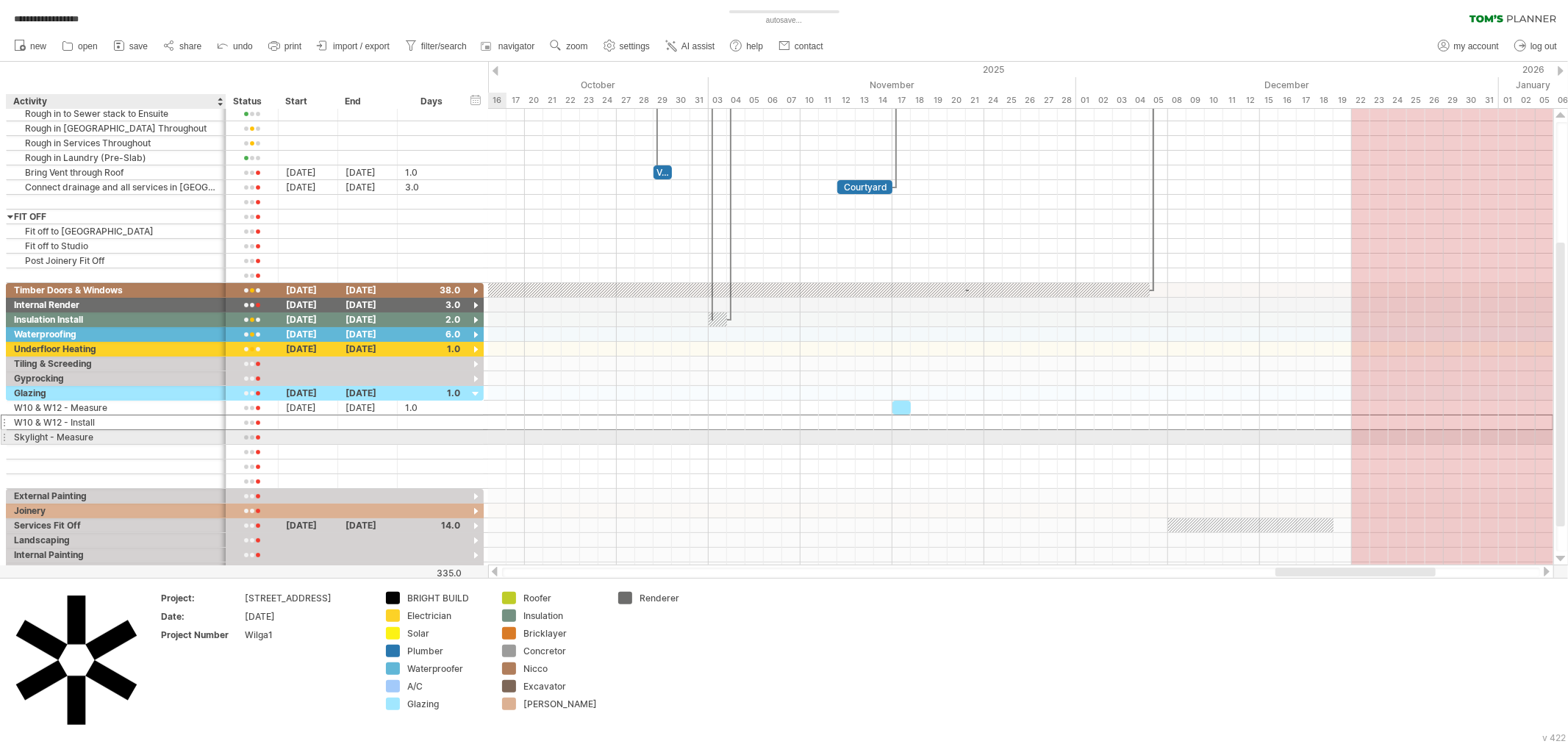
click at [129, 437] on div "Skylight - Measure" at bounding box center [116, 437] width 204 height 14
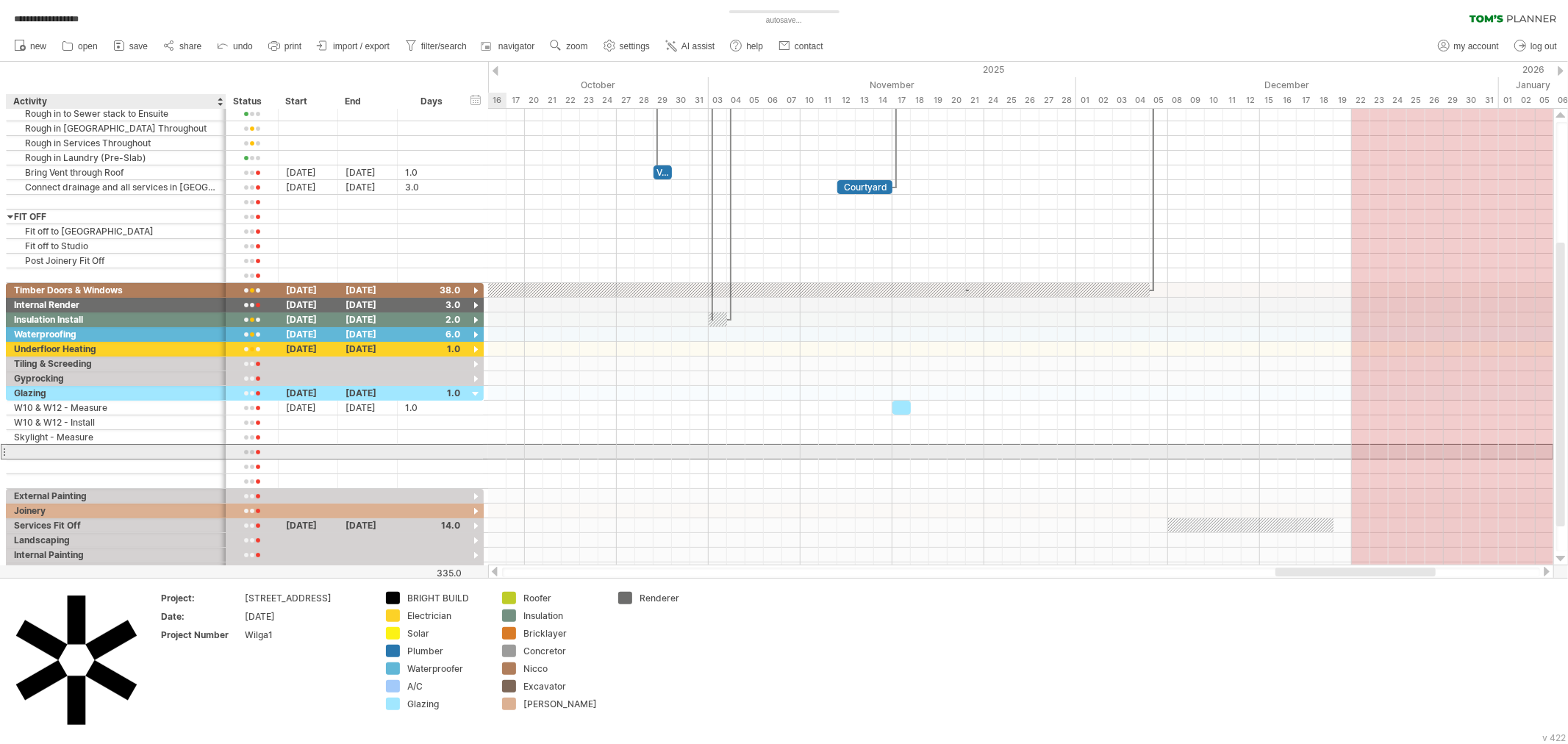
click at [104, 457] on div at bounding box center [116, 452] width 204 height 14
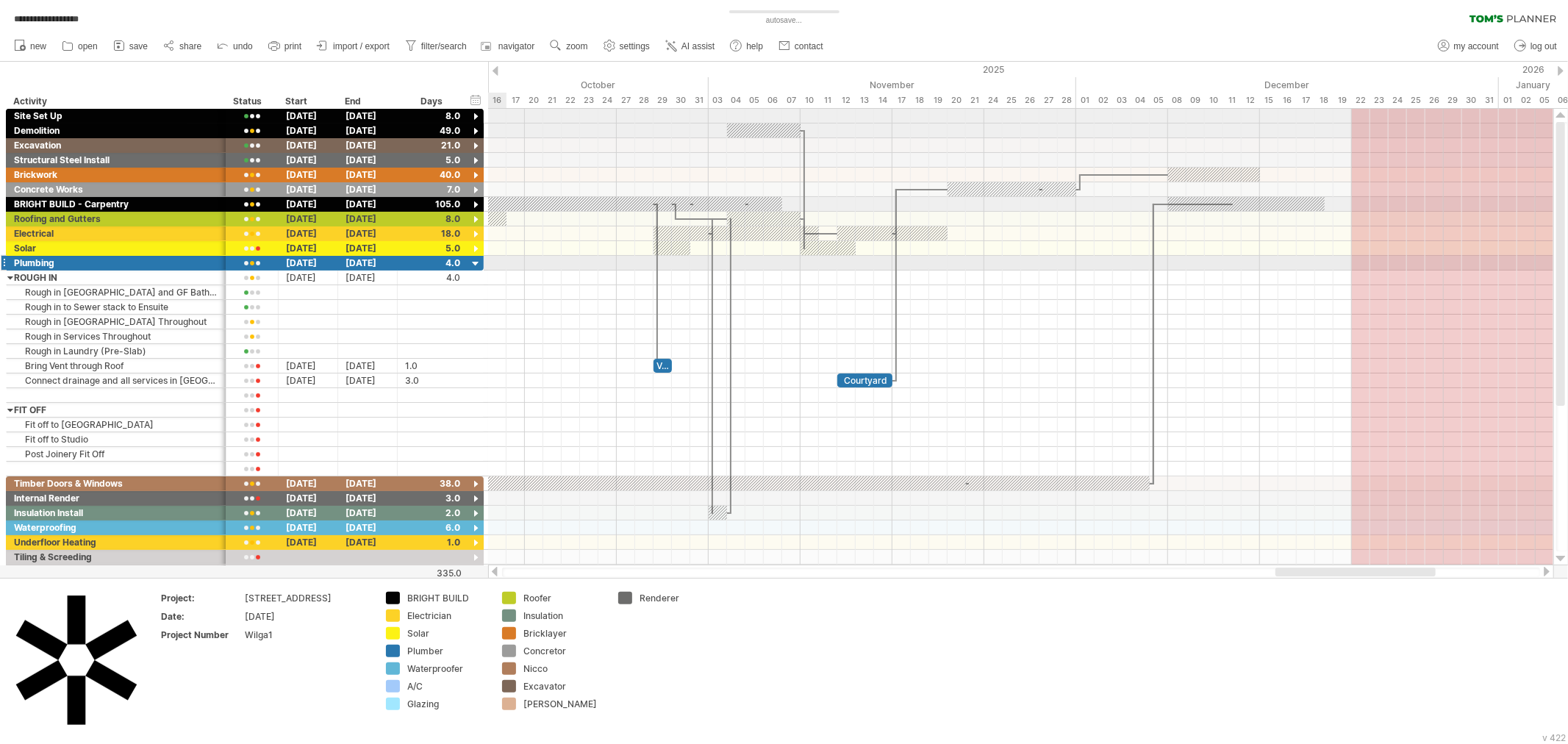
click at [474, 260] on div at bounding box center [476, 264] width 14 height 14
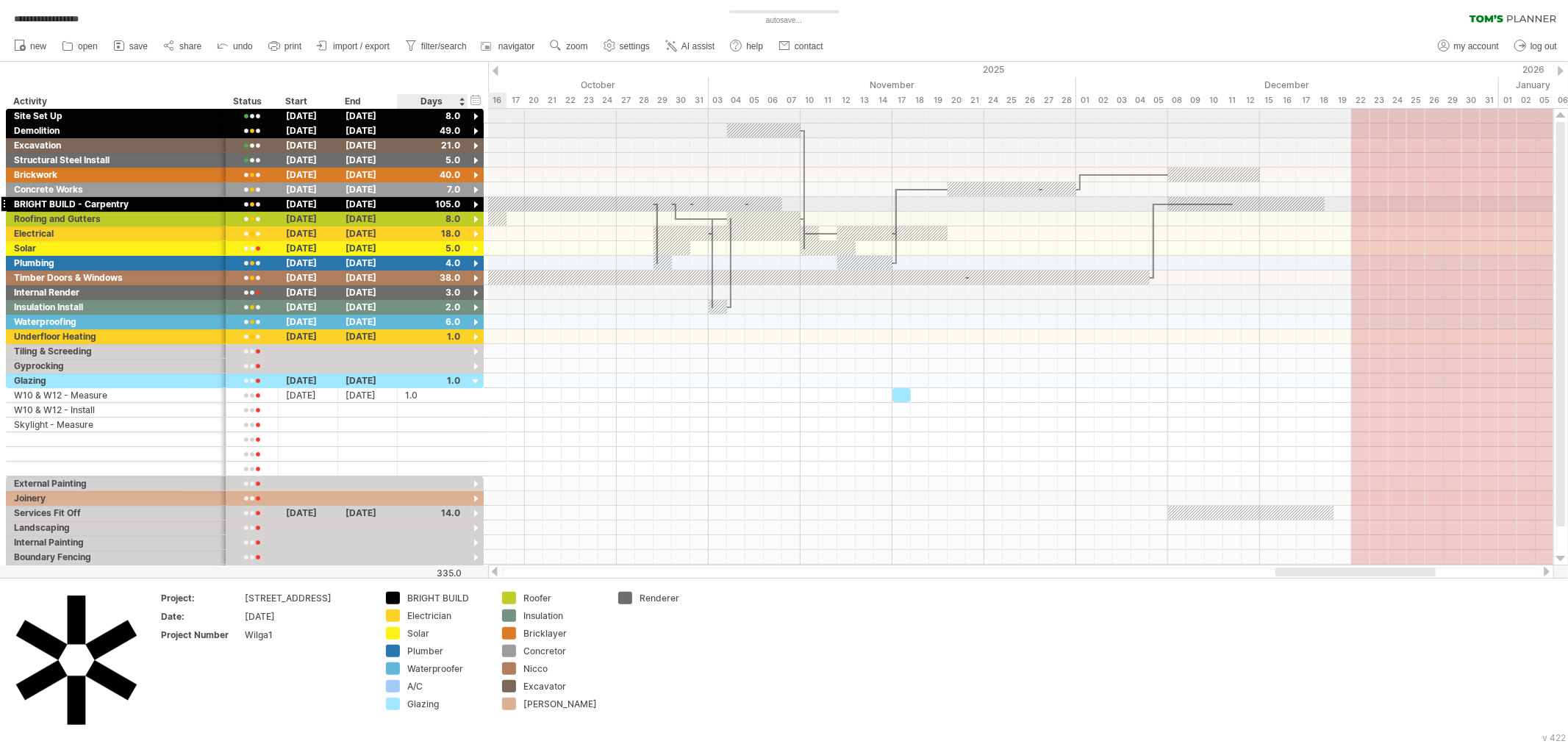
click at [473, 203] on div at bounding box center [476, 205] width 14 height 14
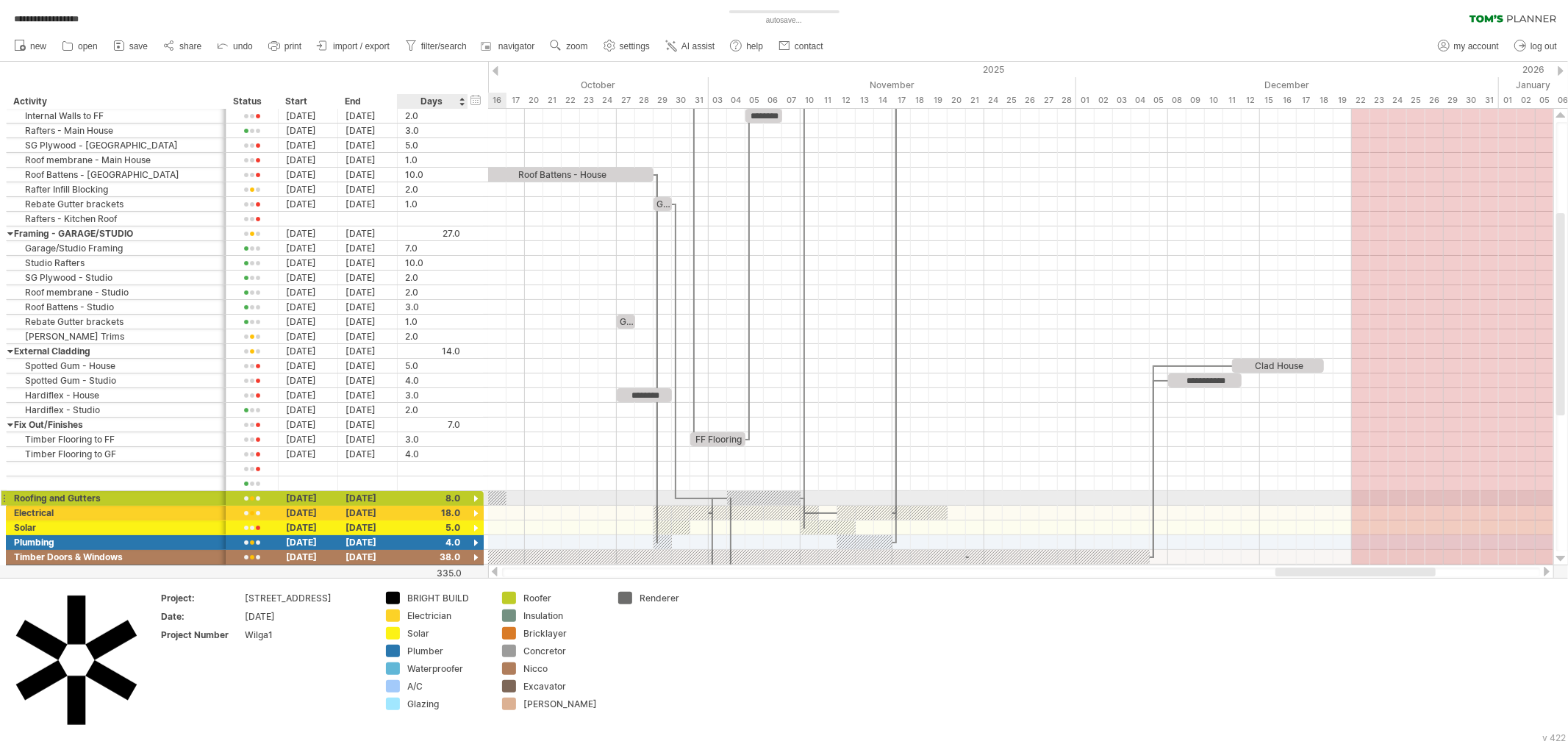
click at [478, 499] on div at bounding box center [476, 500] width 14 height 14
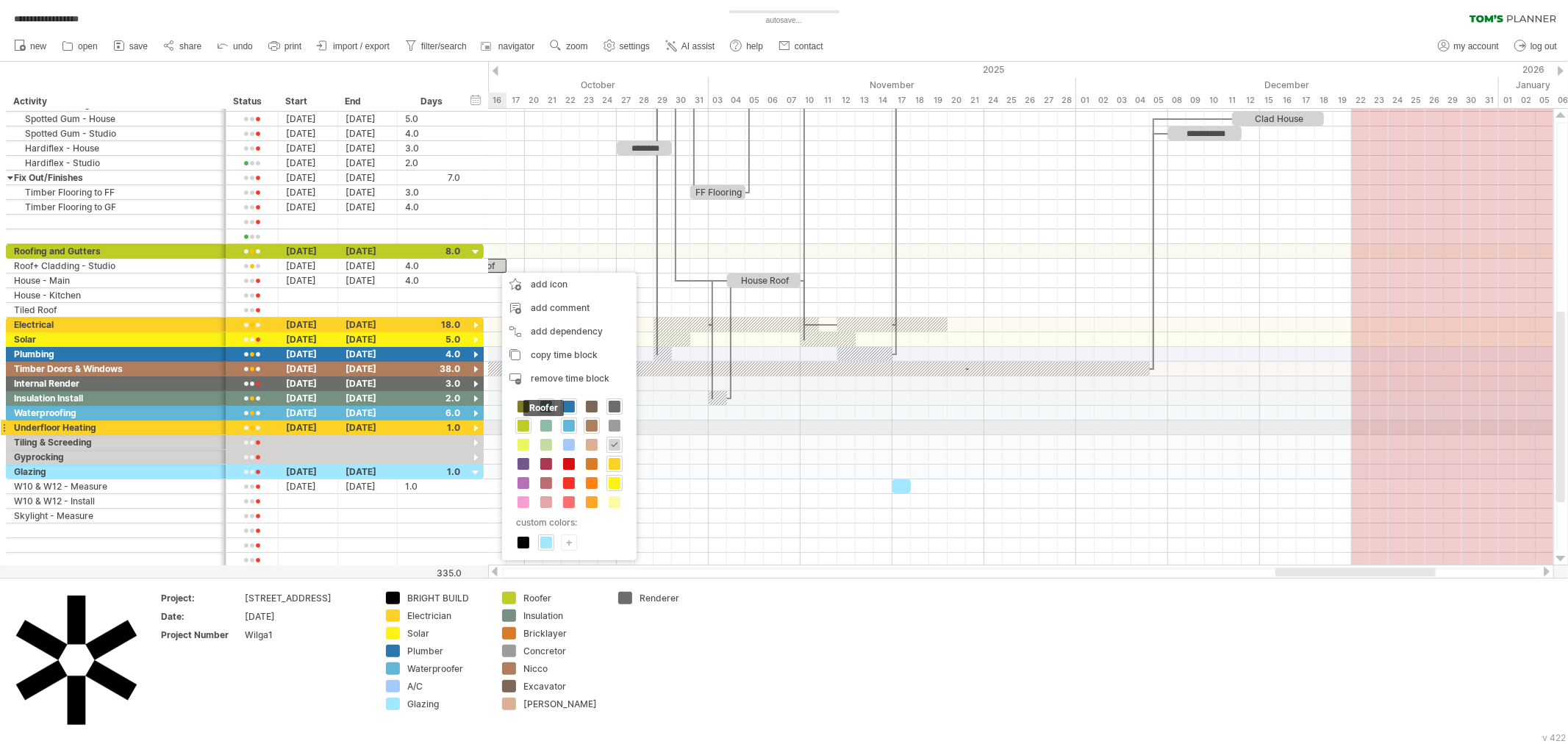
click at [525, 426] on span at bounding box center [523, 425] width 12 height 12
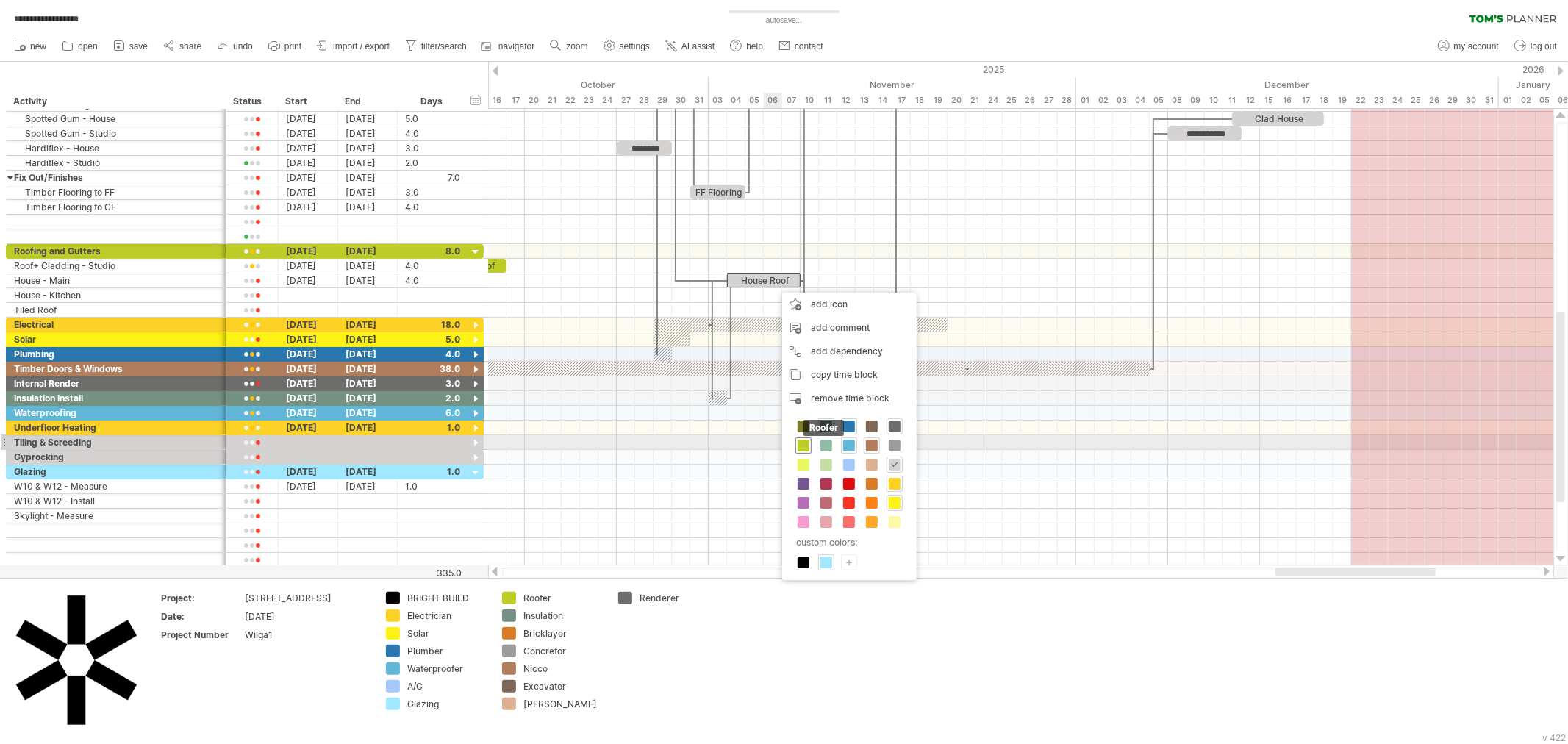
click at [807, 449] on span at bounding box center [803, 445] width 12 height 12
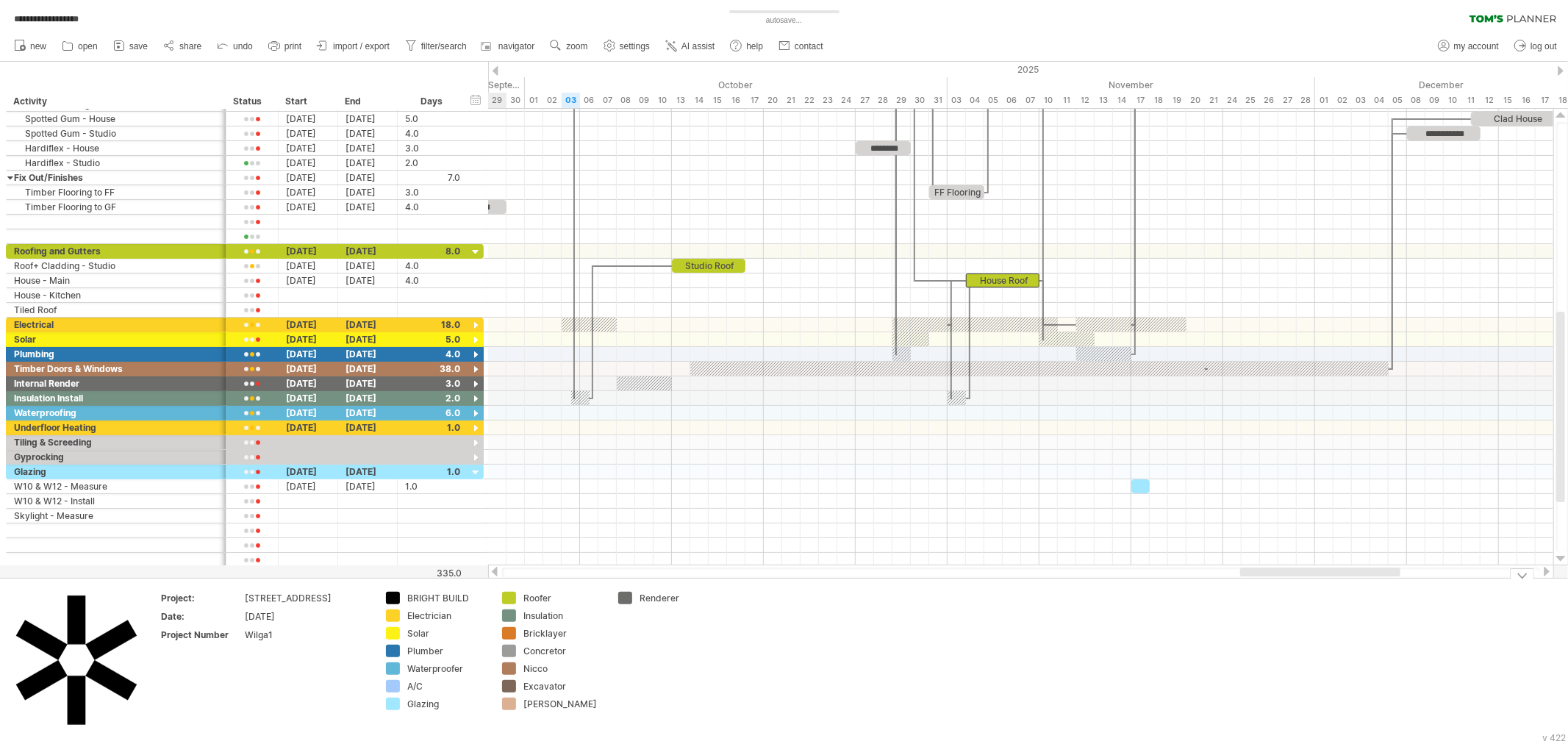
drag, startPoint x: 1298, startPoint y: 575, endPoint x: 1263, endPoint y: 584, distance: 36.1
click at [1263, 584] on div "**********" at bounding box center [784, 372] width 1568 height 744
drag, startPoint x: 1140, startPoint y: 486, endPoint x: 869, endPoint y: 481, distance: 271.0
click at [869, 481] on div at bounding box center [865, 486] width 18 height 14
drag, startPoint x: 865, startPoint y: 489, endPoint x: 930, endPoint y: 491, distance: 65.0
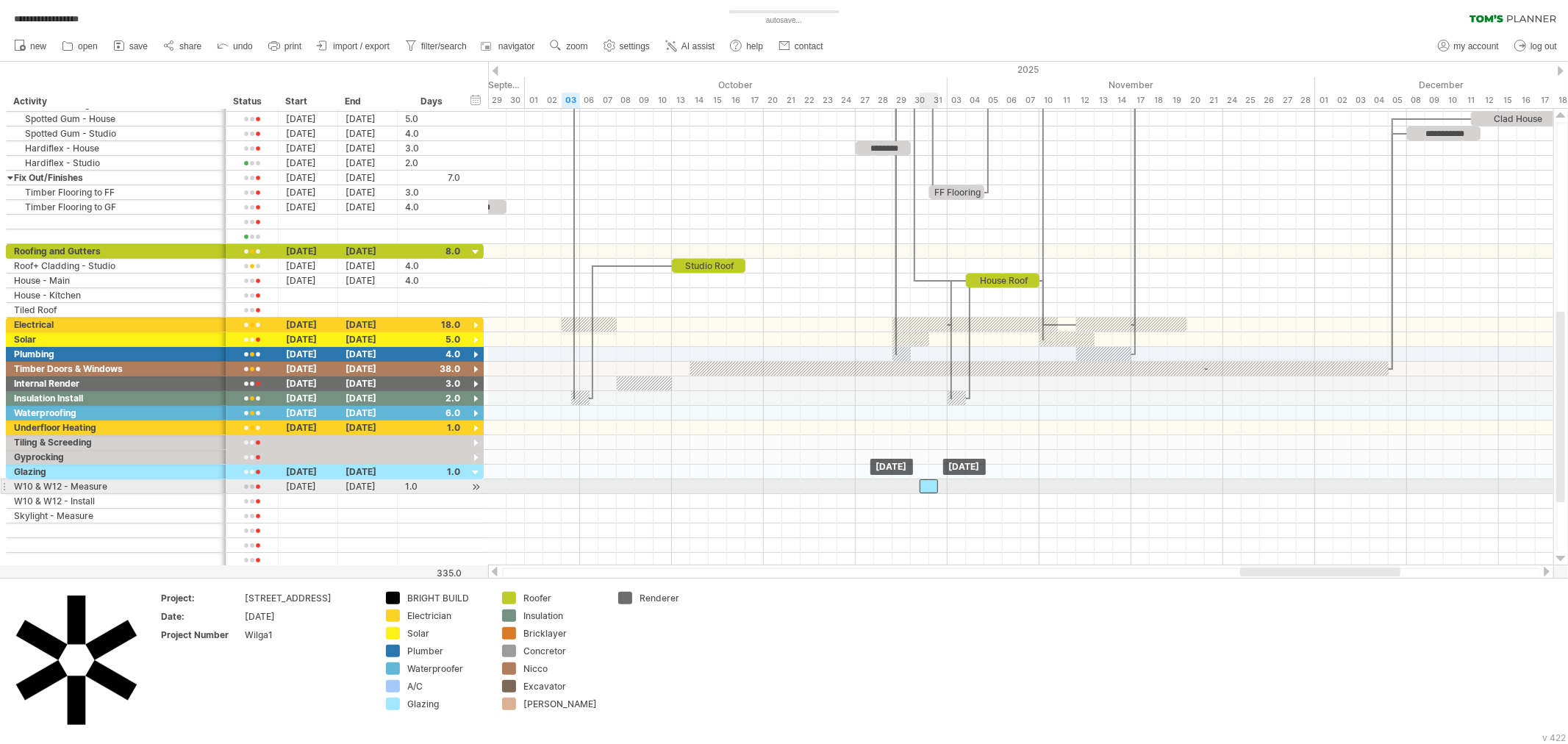
click at [930, 491] on div at bounding box center [929, 486] width 18 height 14
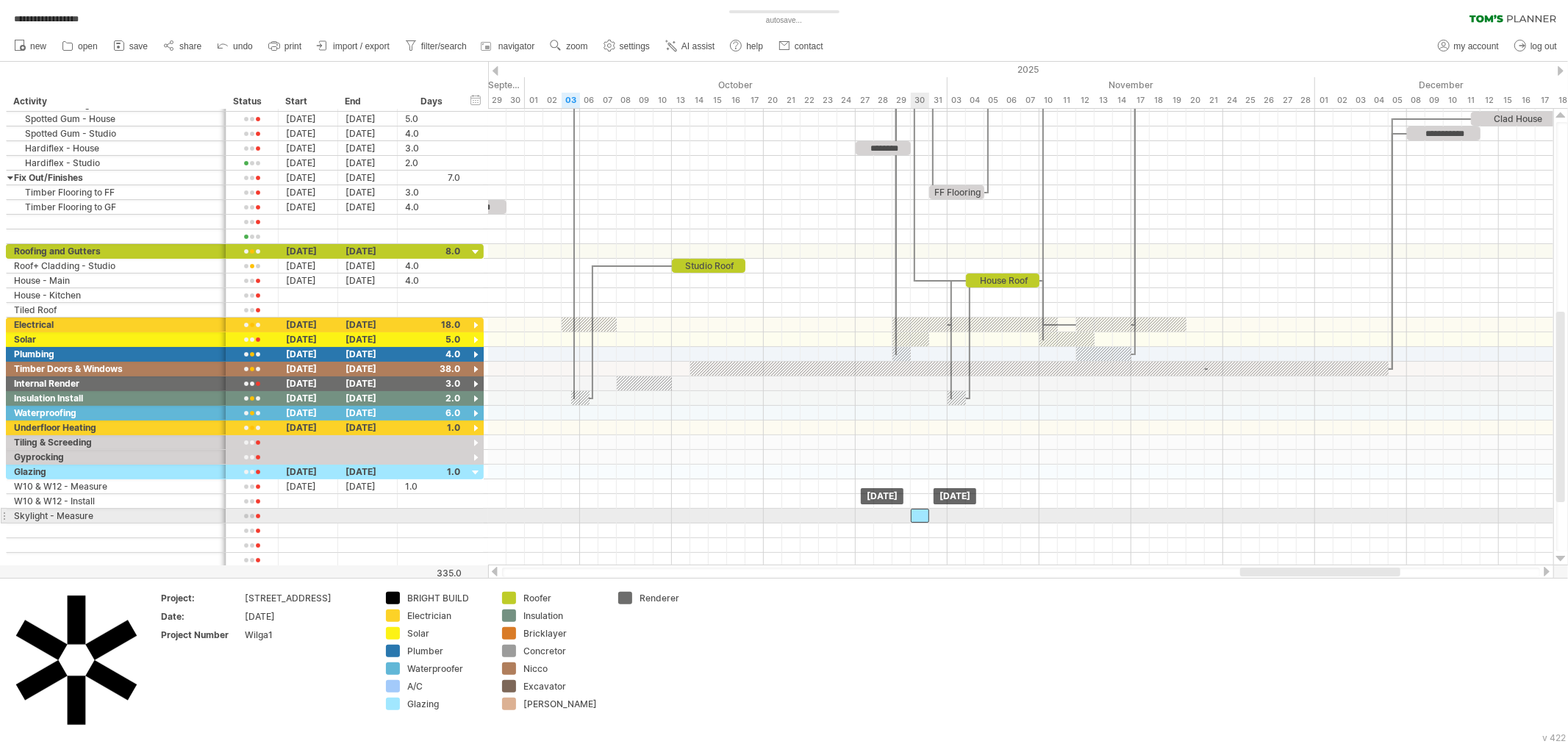
drag, startPoint x: 930, startPoint y: 491, endPoint x: 917, endPoint y: 519, distance: 30.9
drag, startPoint x: 917, startPoint y: 517, endPoint x: 809, endPoint y: 522, distance: 108.1
click at [809, 522] on div at bounding box center [810, 515] width 18 height 14
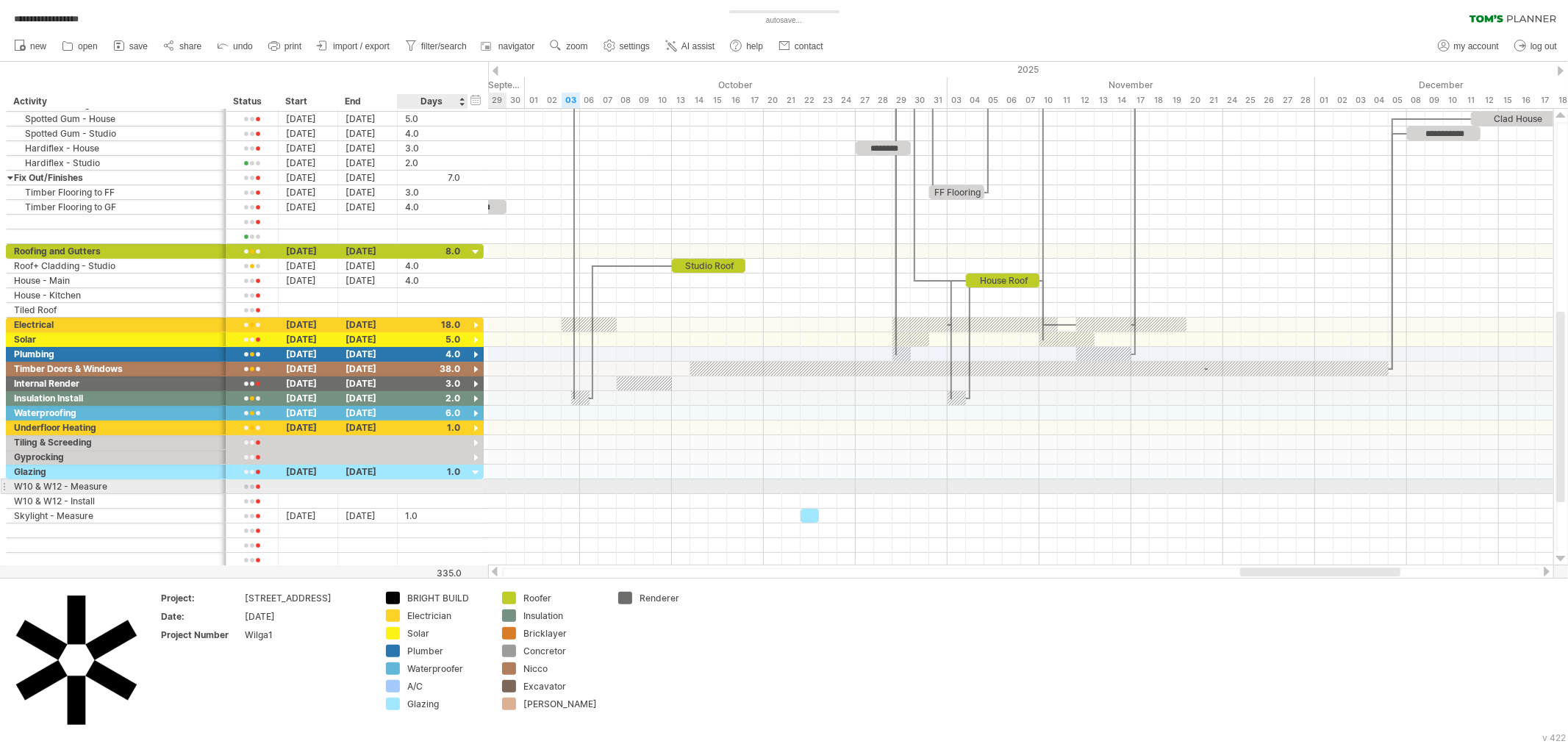
click at [414, 490] on div at bounding box center [432, 486] width 55 height 14
type input "*"
click at [424, 501] on div at bounding box center [432, 500] width 55 height 14
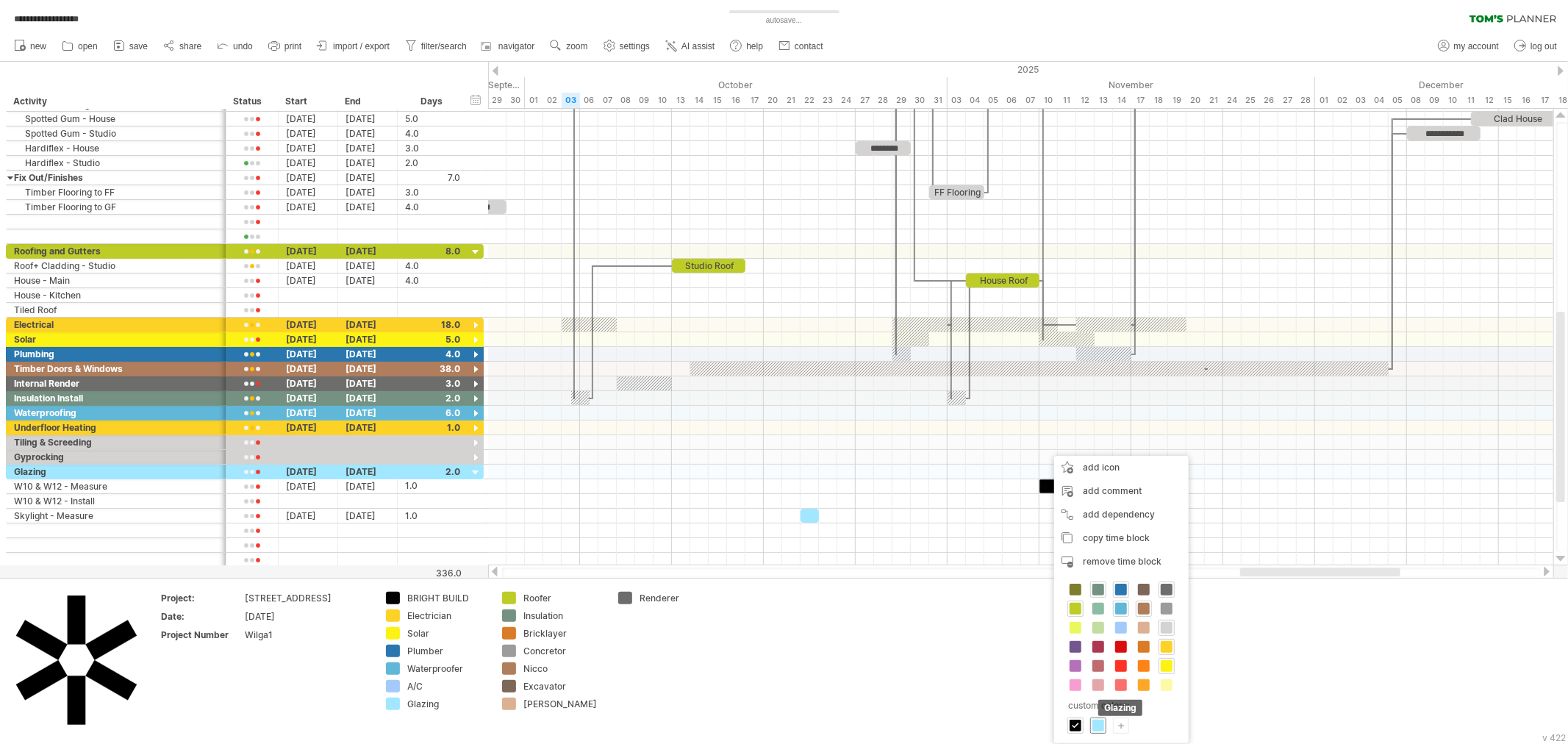
click at [1097, 728] on span at bounding box center [1098, 726] width 12 height 12
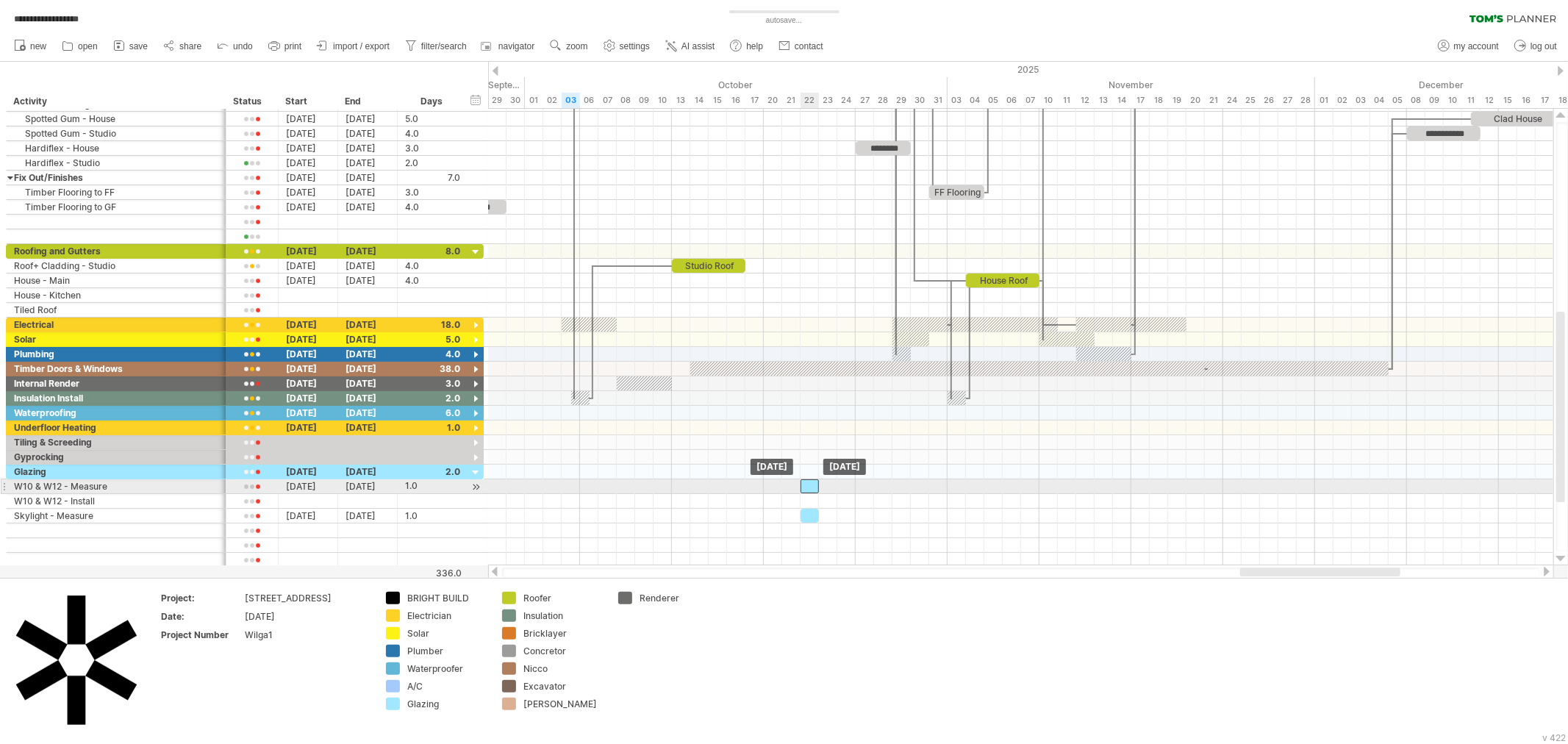
drag, startPoint x: 1048, startPoint y: 489, endPoint x: 805, endPoint y: 486, distance: 243.0
click at [805, 486] on div at bounding box center [810, 486] width 18 height 14
click at [418, 490] on div "1.0" at bounding box center [432, 486] width 55 height 14
type input "*"
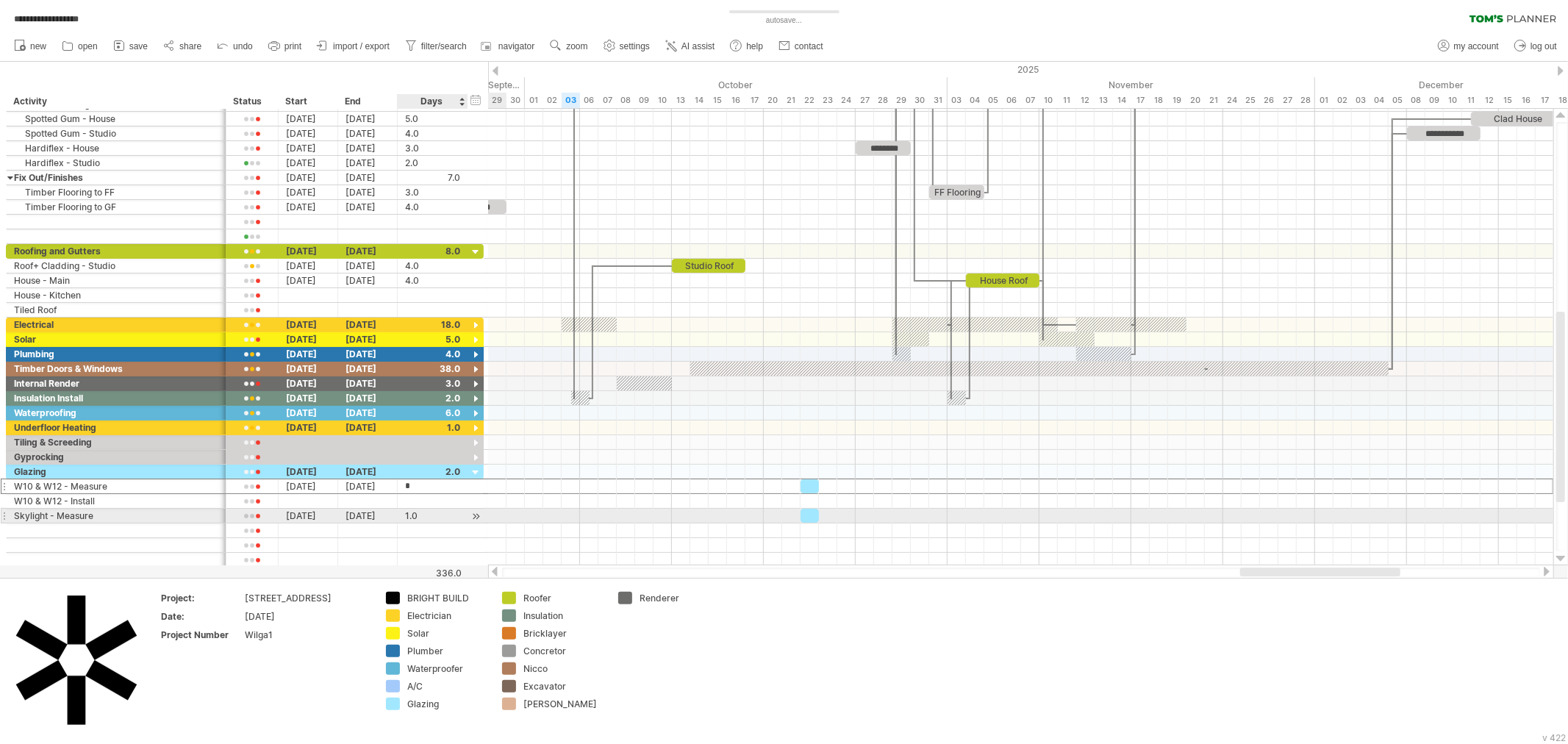
click at [420, 523] on div "1.0" at bounding box center [432, 515] width 55 height 14
click at [423, 528] on div at bounding box center [432, 530] width 55 height 14
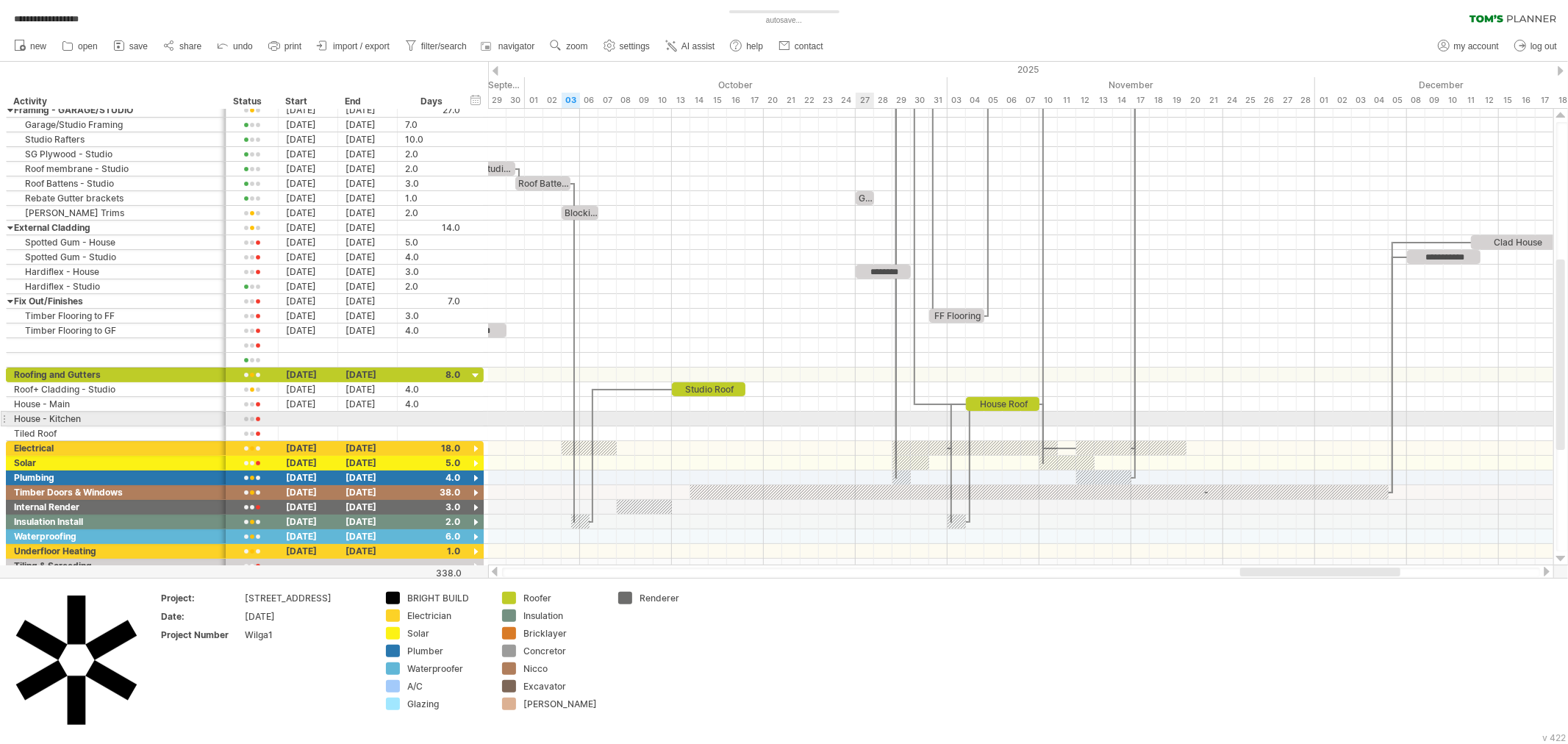
scroll to position [0, 0]
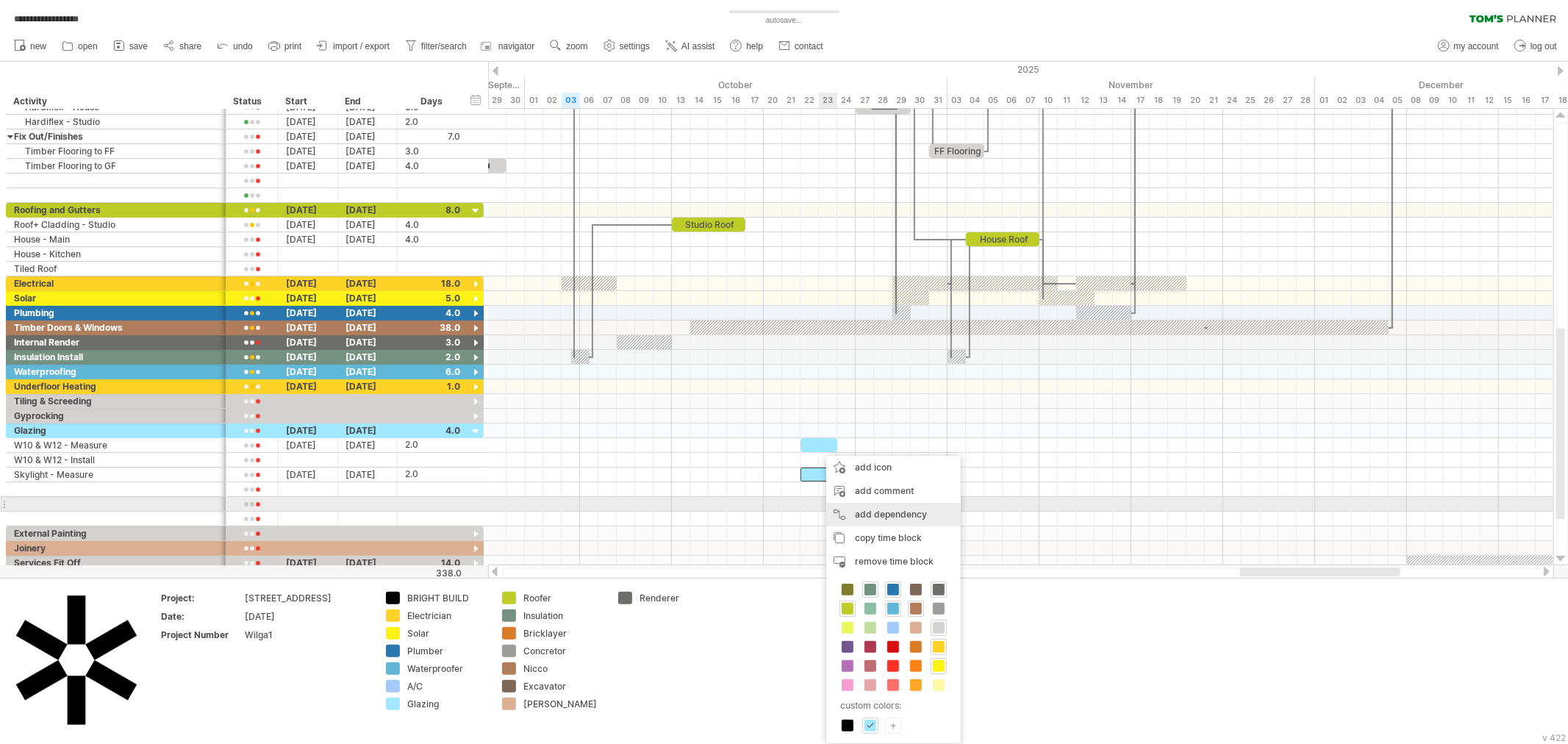
click at [871, 510] on div "add dependency You can use dependencies when you require tasks to be done in a …" at bounding box center [893, 514] width 135 height 24
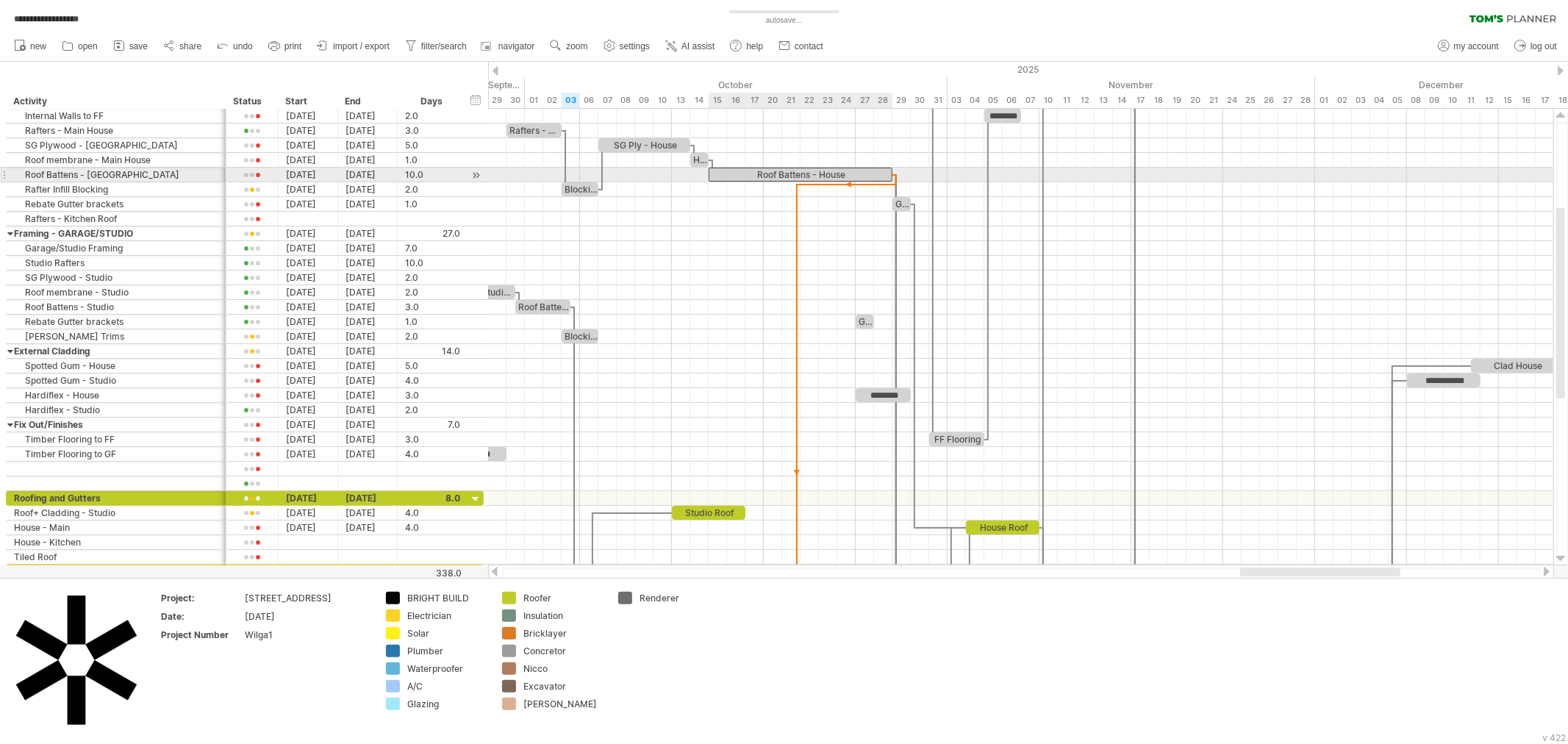
click at [886, 172] on div "Roof Battens - House" at bounding box center [800, 174] width 183 height 14
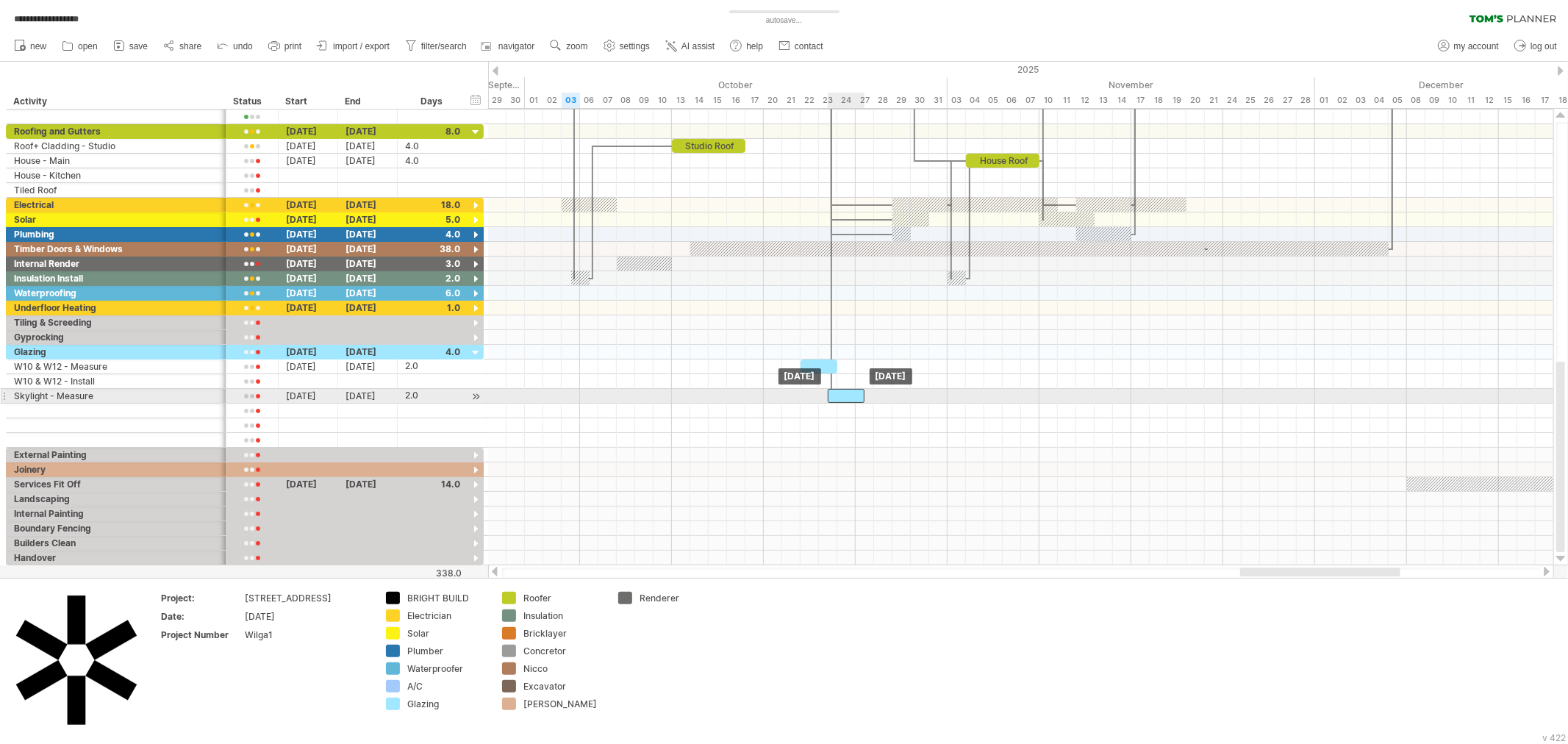
drag, startPoint x: 825, startPoint y: 396, endPoint x: 853, endPoint y: 398, distance: 28.1
click at [853, 398] on div at bounding box center [846, 396] width 37 height 14
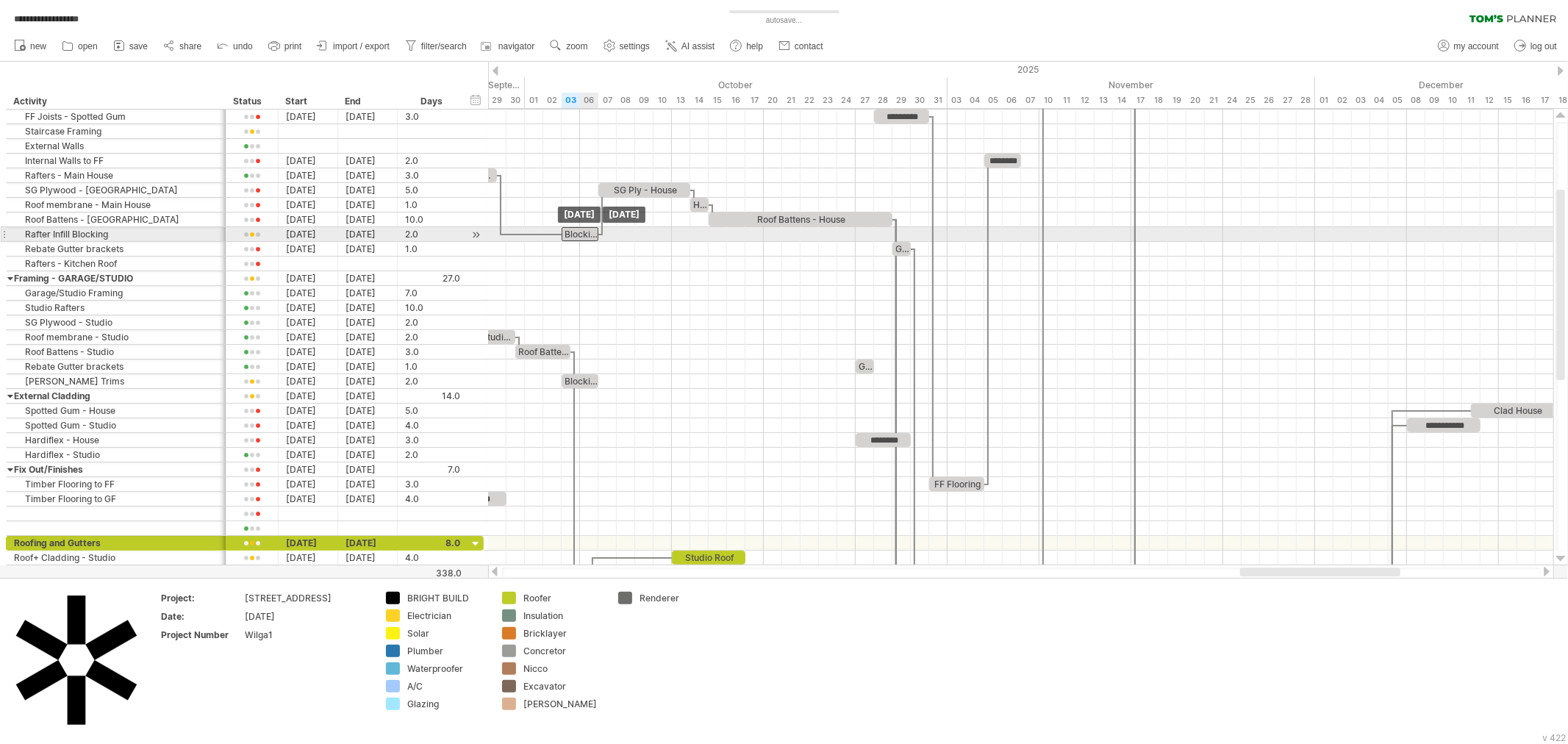
drag, startPoint x: 515, startPoint y: 235, endPoint x: 579, endPoint y: 232, distance: 64.1
click at [579, 232] on div "Blocking" at bounding box center [580, 234] width 37 height 14
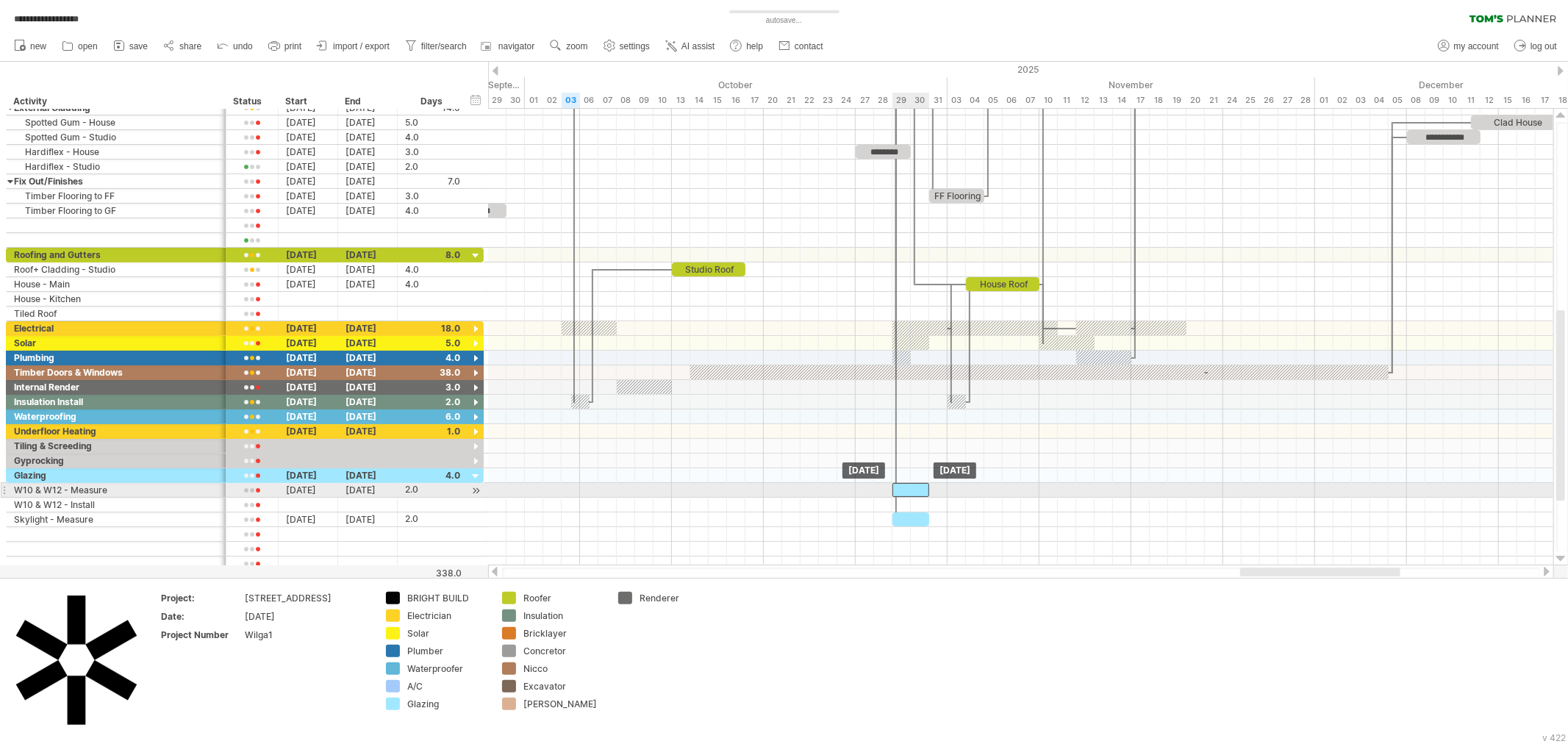
drag, startPoint x: 818, startPoint y: 494, endPoint x: 908, endPoint y: 498, distance: 90.1
click at [908, 497] on div at bounding box center [911, 490] width 37 height 14
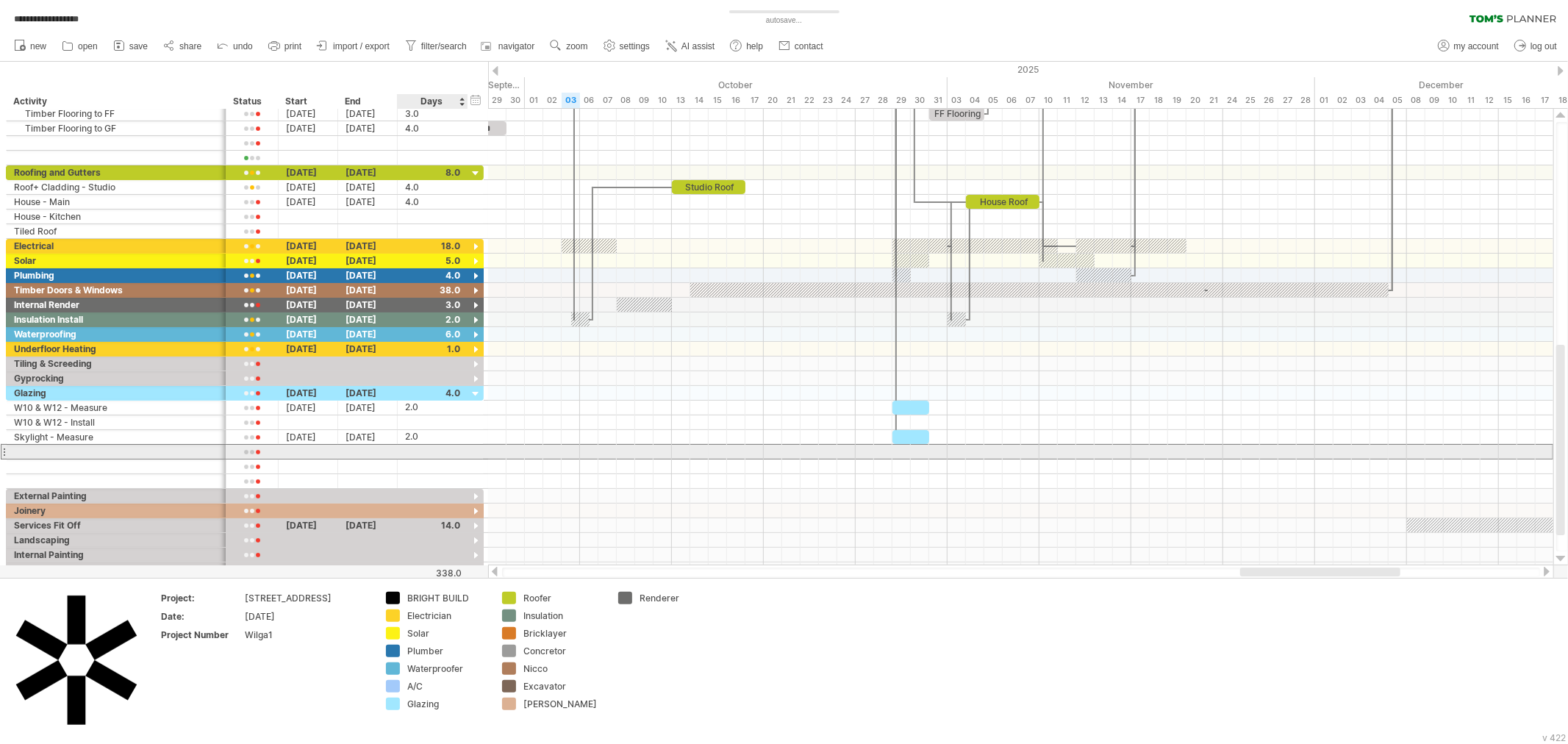
click at [409, 452] on div at bounding box center [432, 452] width 55 height 14
type input "*"
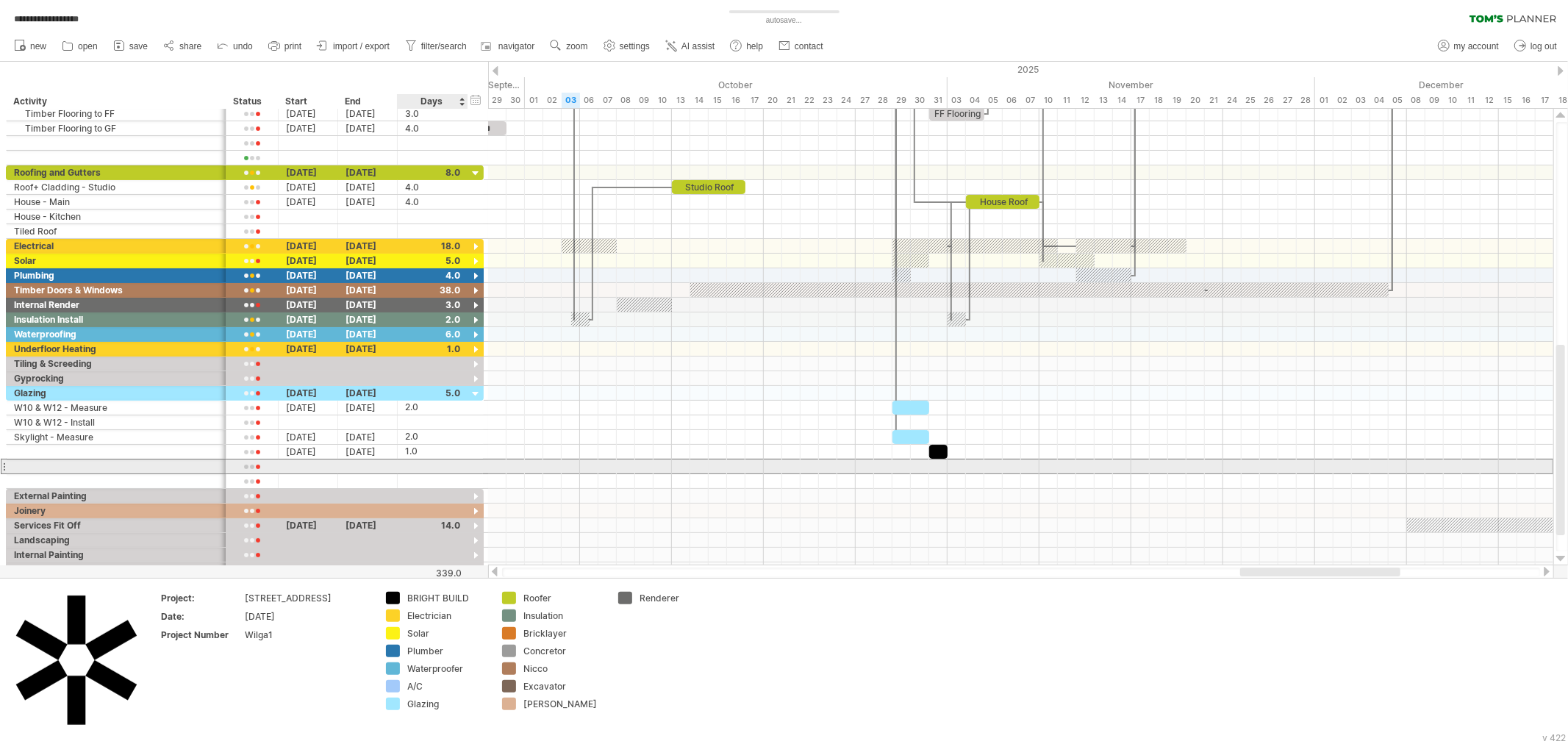
click at [414, 471] on div at bounding box center [432, 466] width 55 height 14
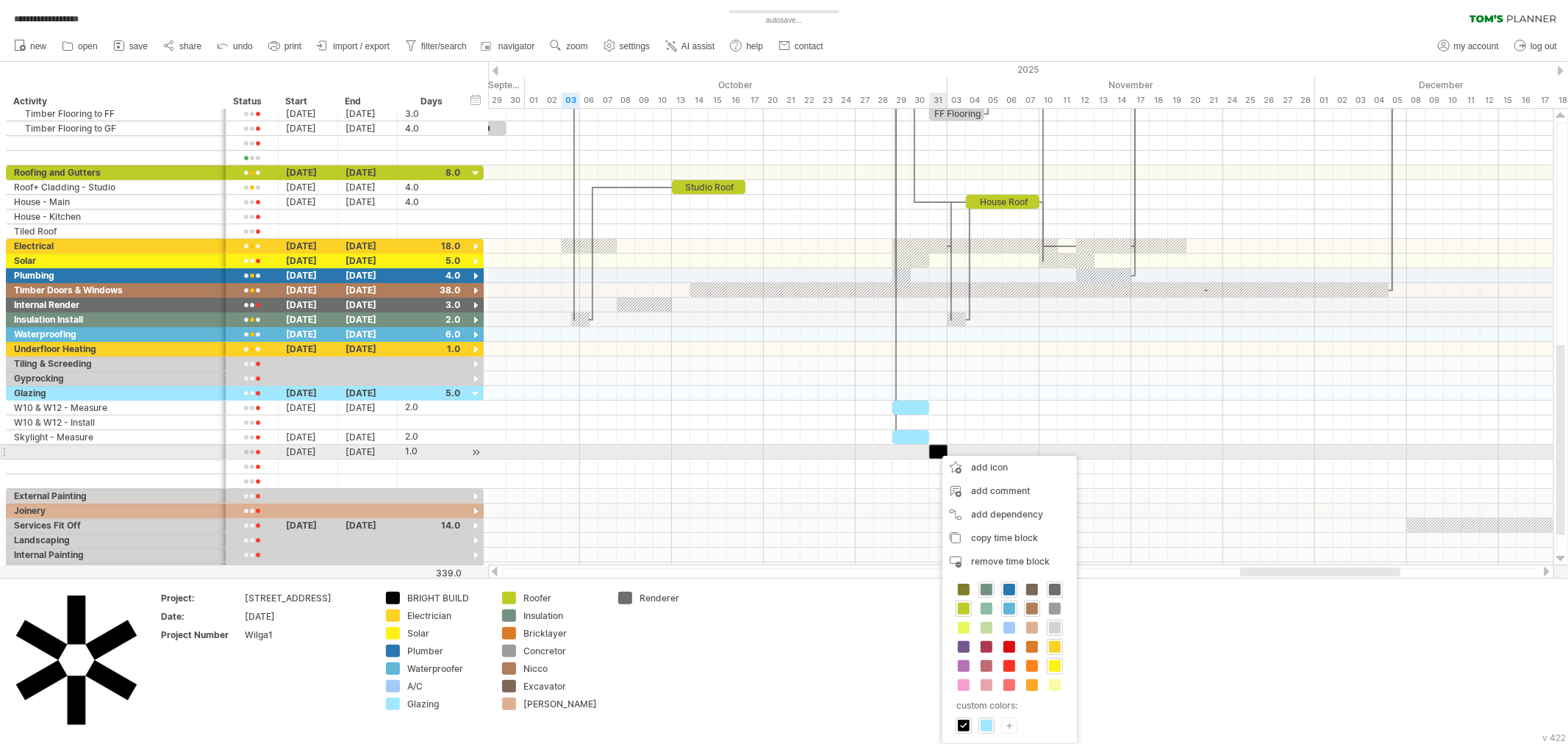
scroll to position [0, 0]
click at [990, 723] on span at bounding box center [986, 726] width 12 height 12
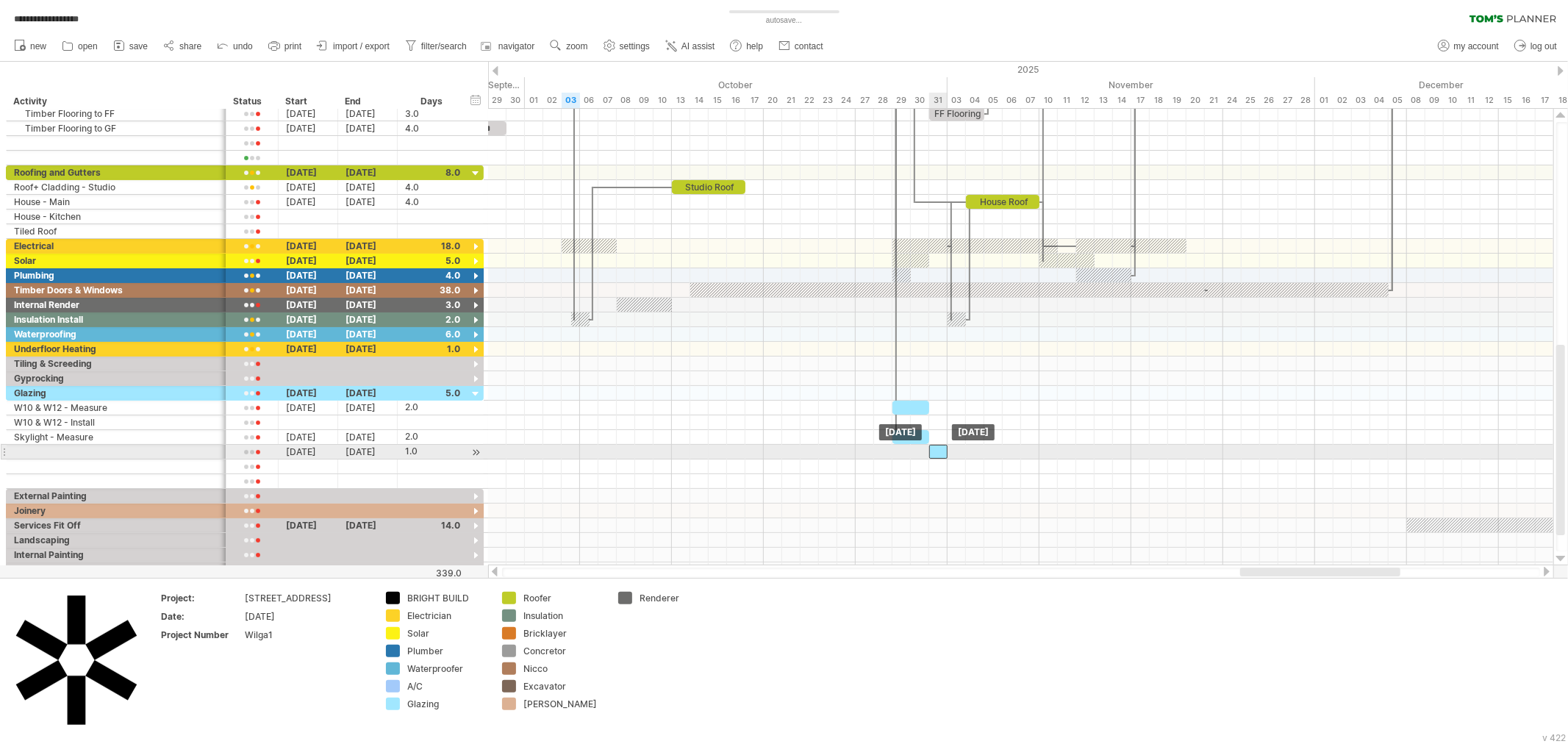
click at [936, 454] on div at bounding box center [938, 452] width 18 height 14
drag, startPoint x: 937, startPoint y: 451, endPoint x: 1235, endPoint y: 454, distance: 298.0
click at [1235, 454] on div at bounding box center [1232, 452] width 18 height 14
click at [63, 449] on div at bounding box center [116, 452] width 204 height 14
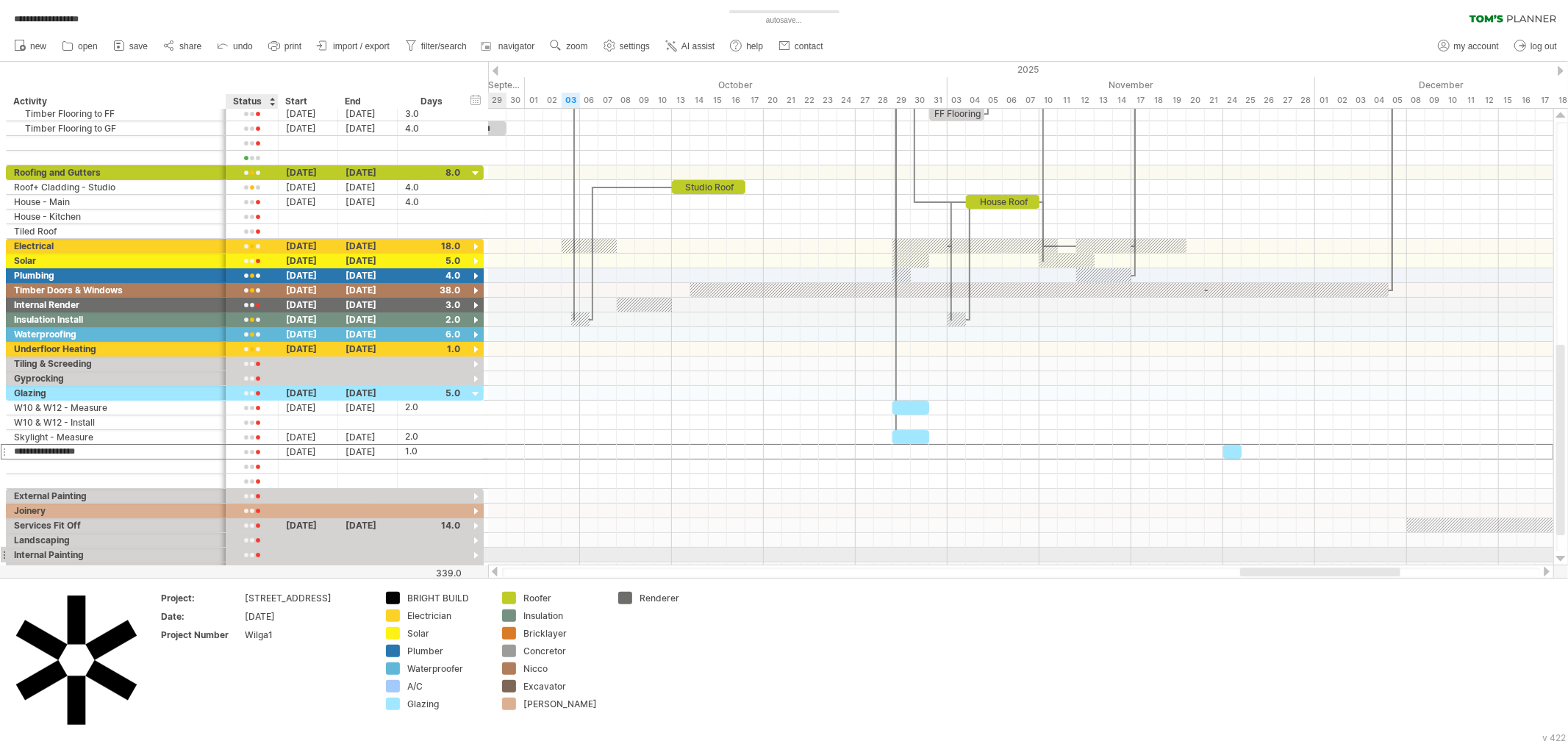
type input "**********"
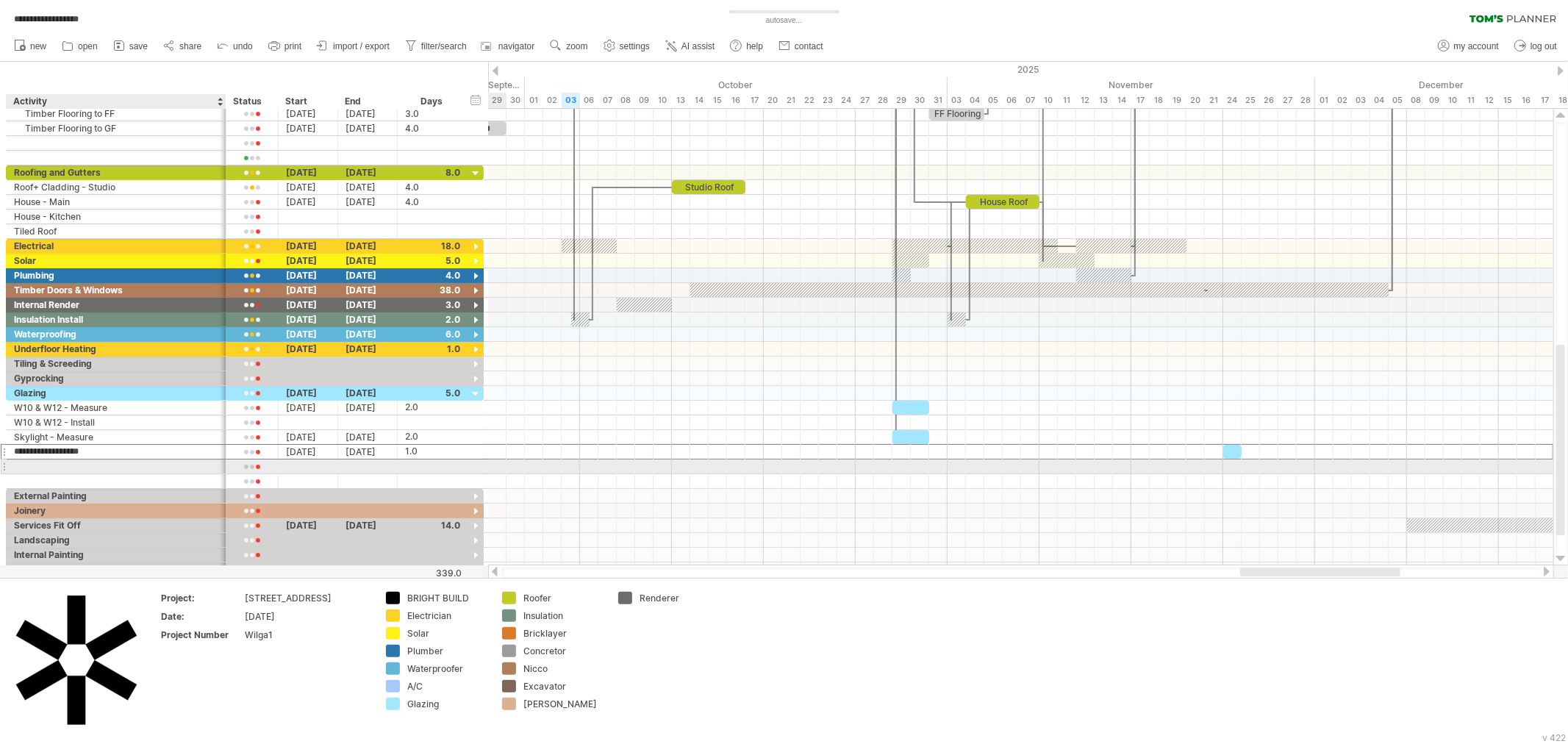
click at [86, 468] on div at bounding box center [116, 466] width 204 height 14
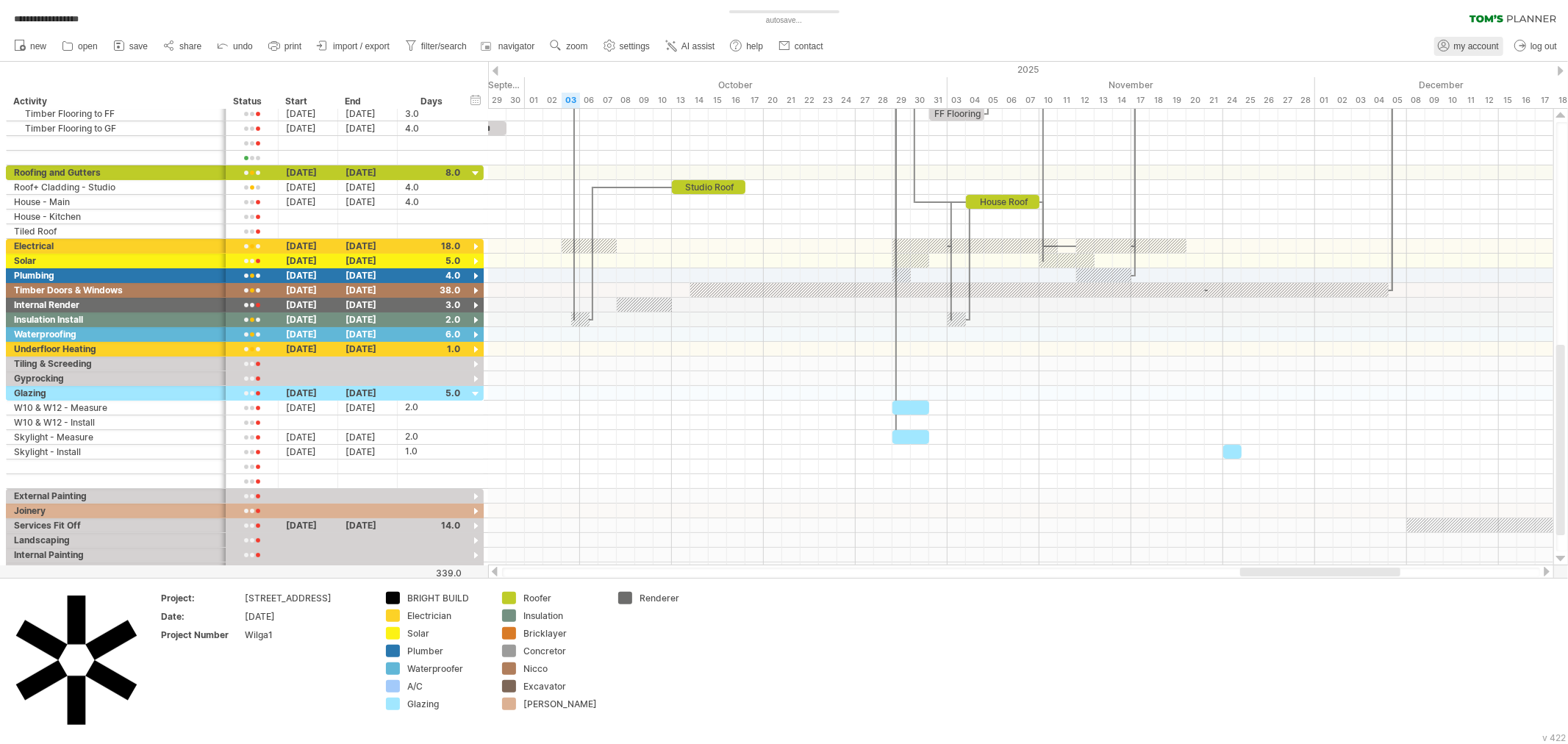
click at [1481, 53] on link "my account" at bounding box center [1468, 46] width 69 height 19
type input "**********"
type input "********"
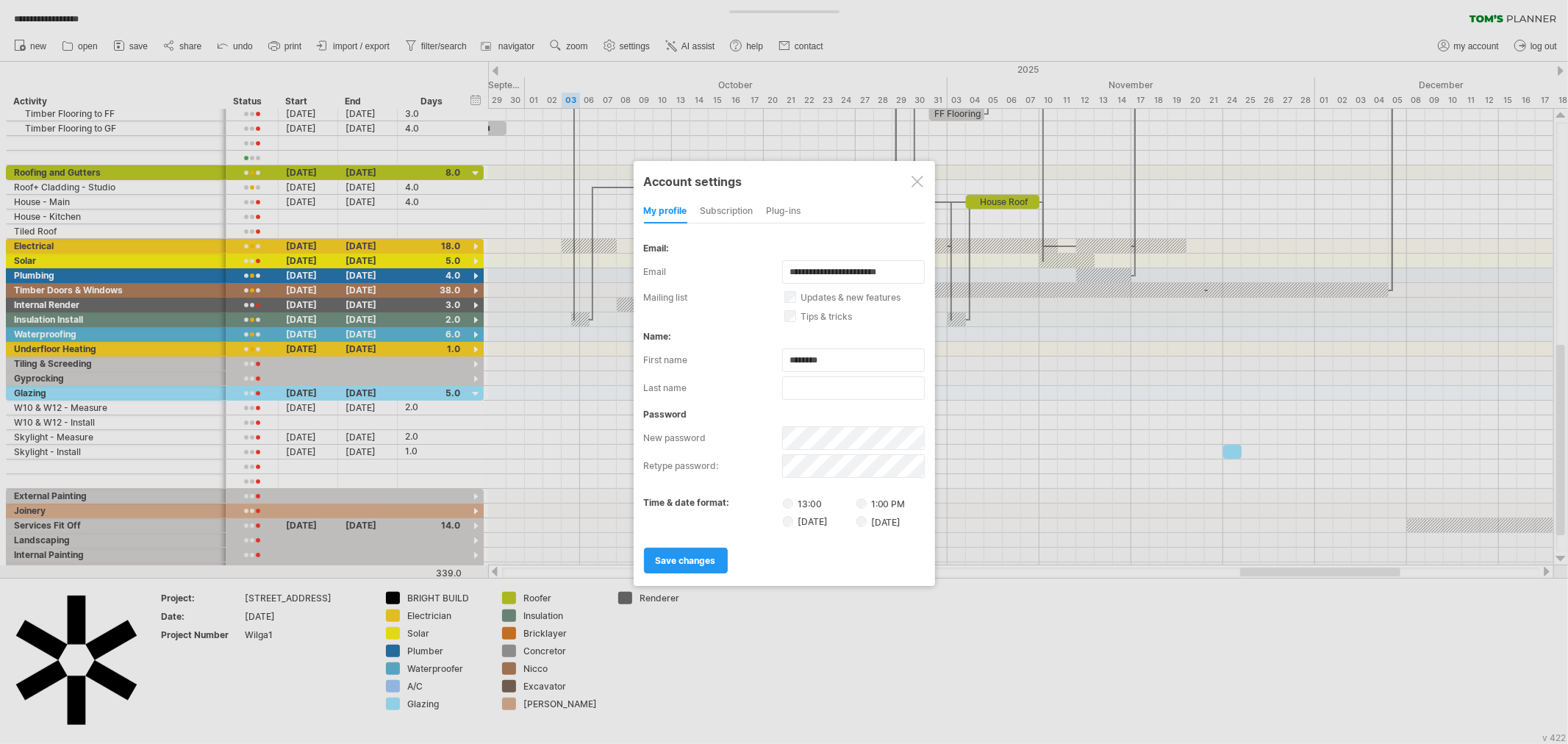
click at [730, 203] on div "subscription" at bounding box center [727, 212] width 53 height 24
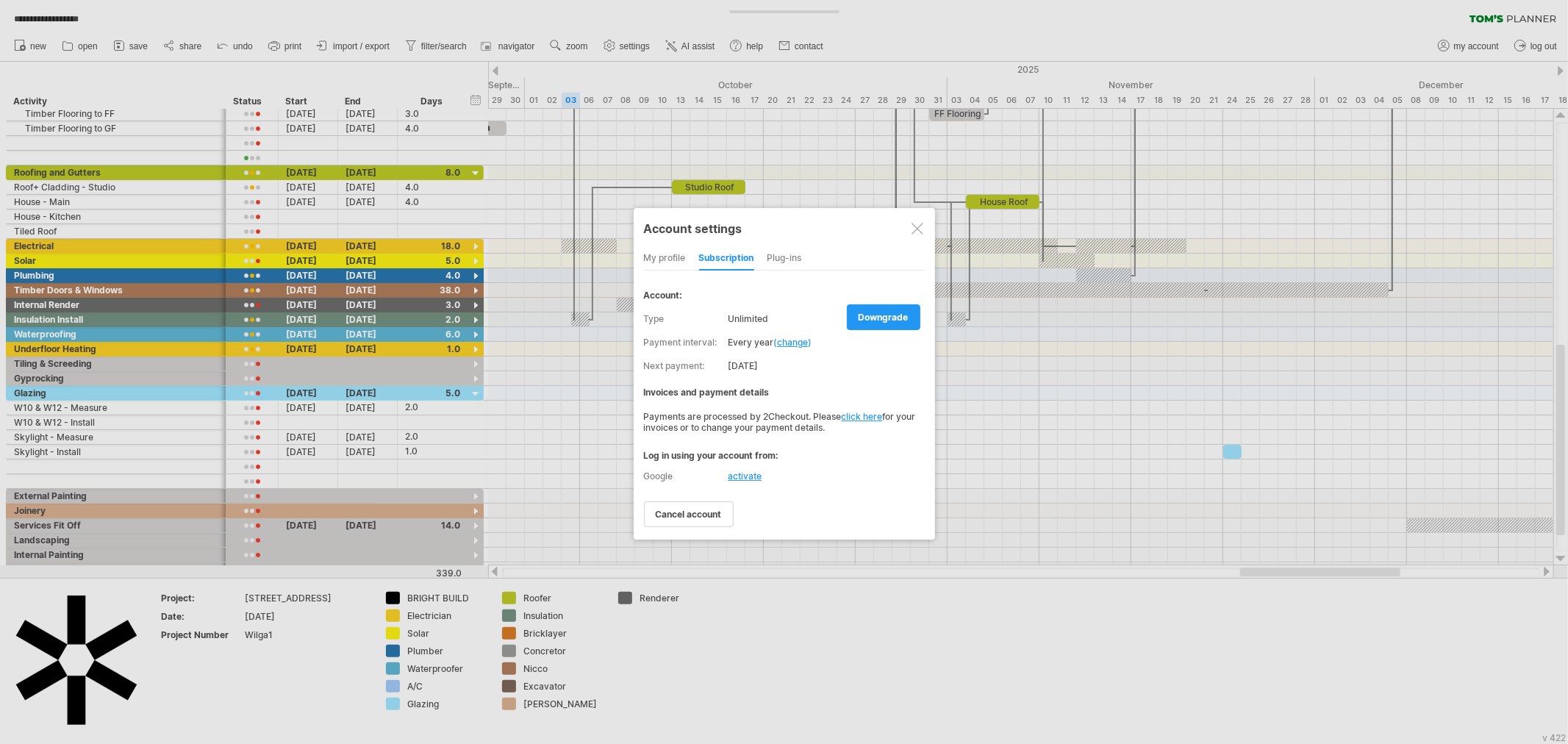
click at [659, 258] on div "my profile" at bounding box center [665, 258] width 42 height 24
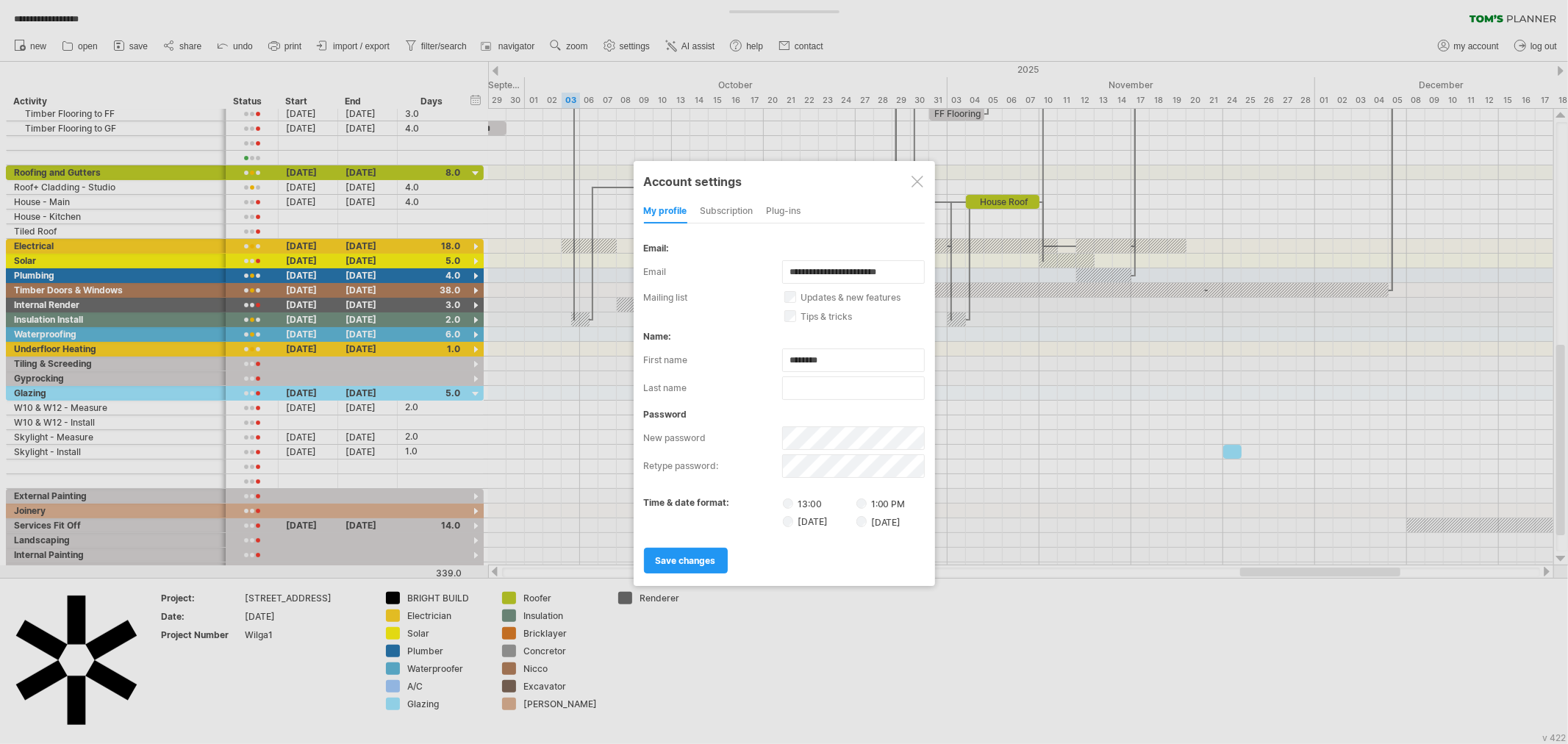
click at [785, 209] on div "Plug-ins" at bounding box center [784, 212] width 35 height 24
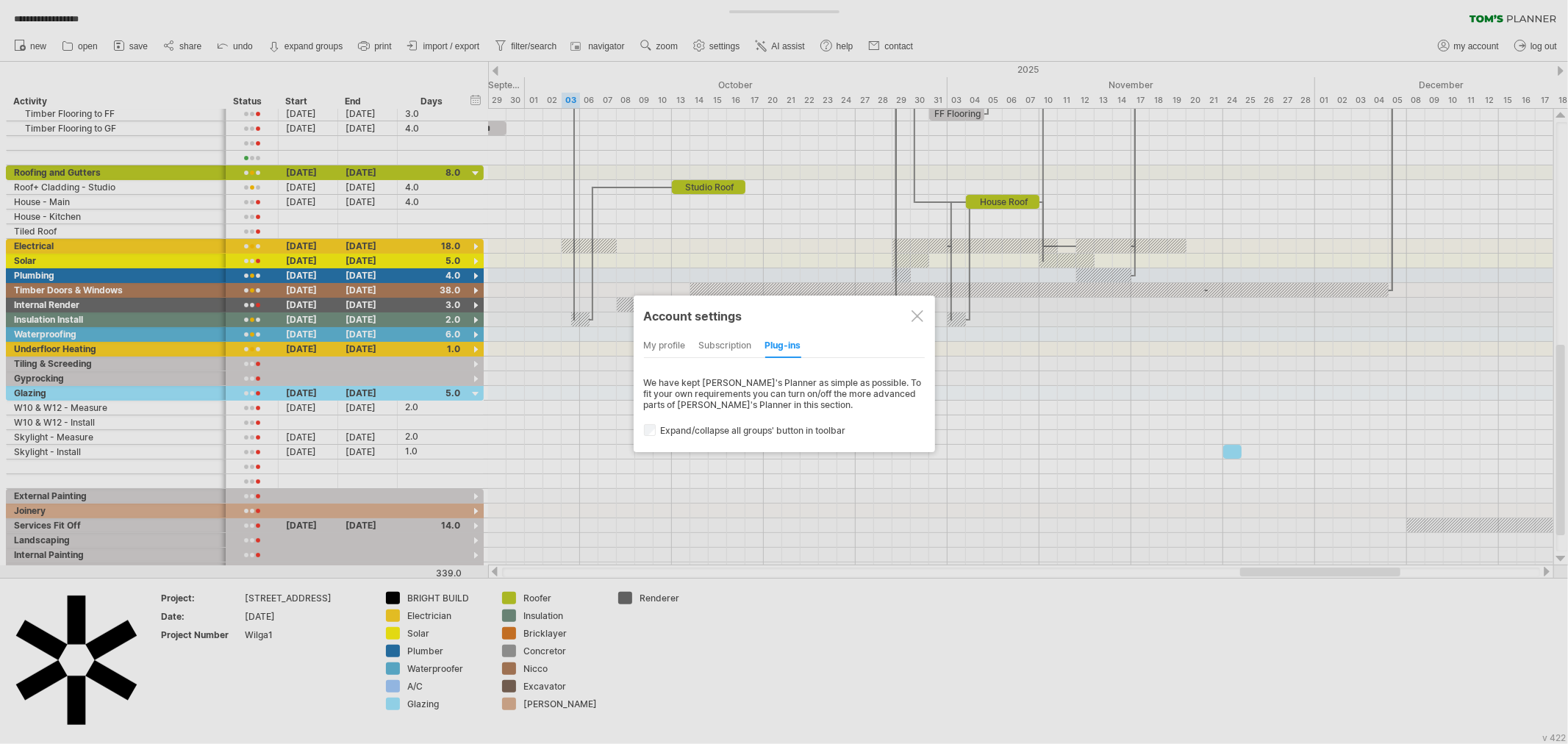
click at [725, 346] on div "subscription" at bounding box center [726, 346] width 53 height 24
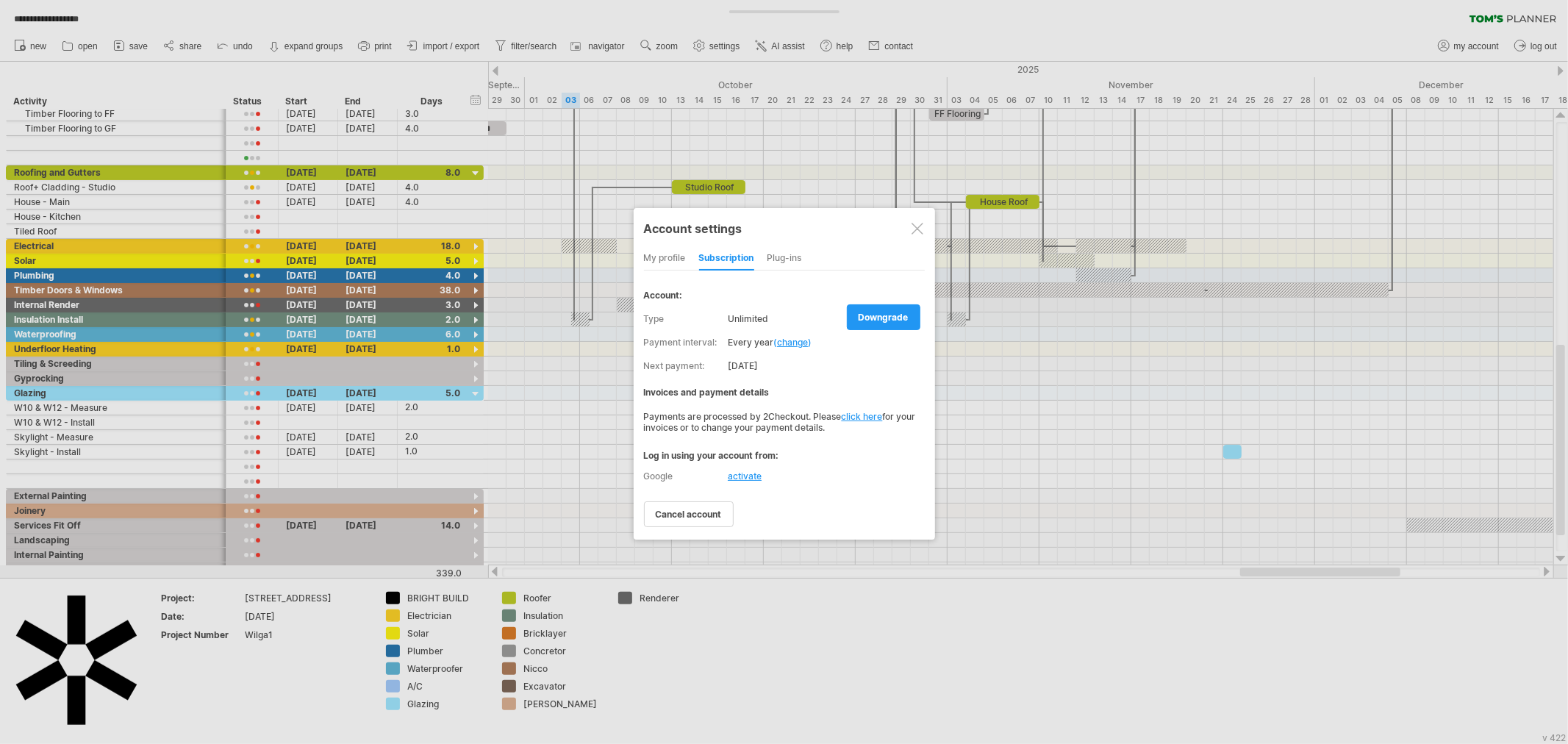
click at [658, 254] on div "my profile" at bounding box center [665, 258] width 42 height 24
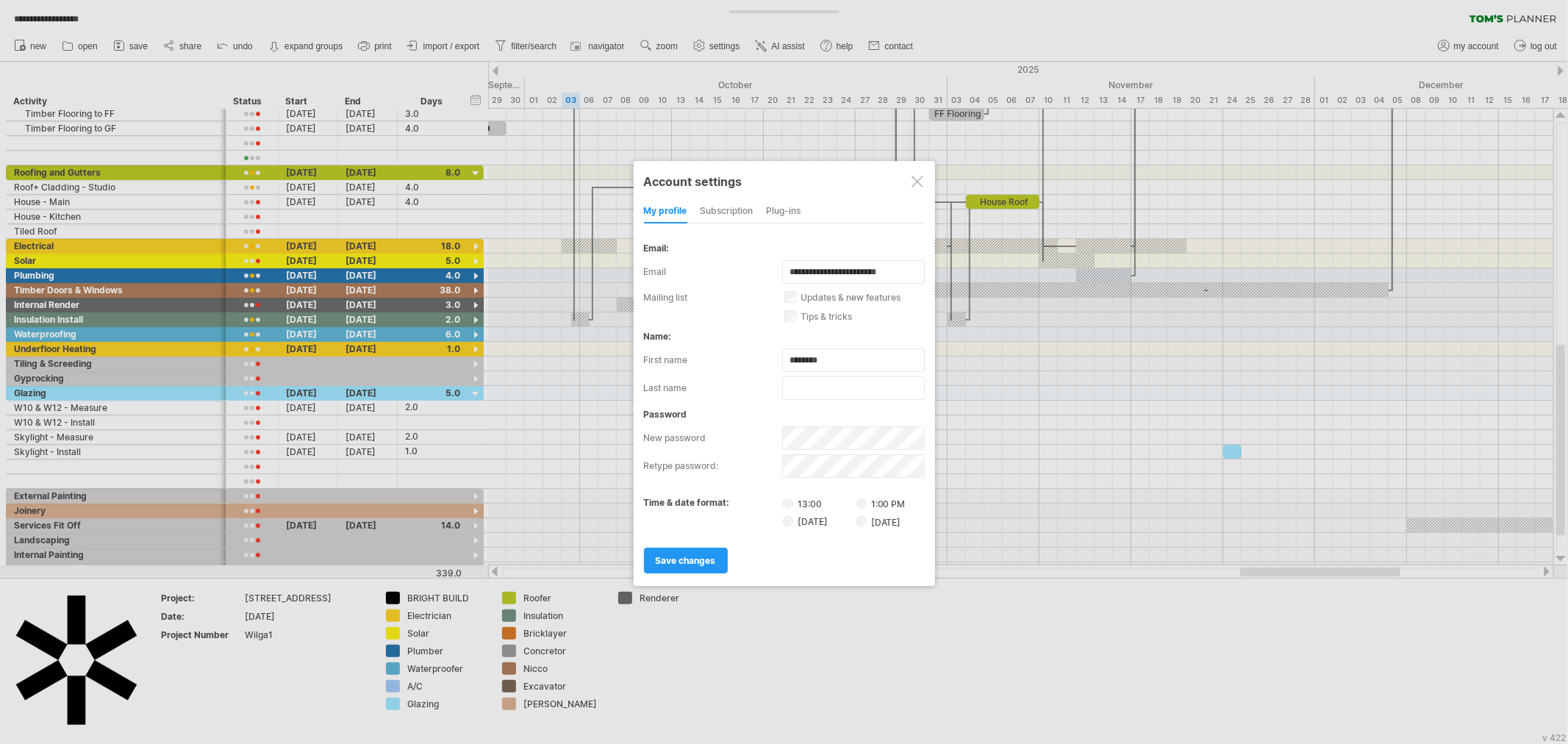
click at [917, 182] on div at bounding box center [917, 182] width 12 height 12
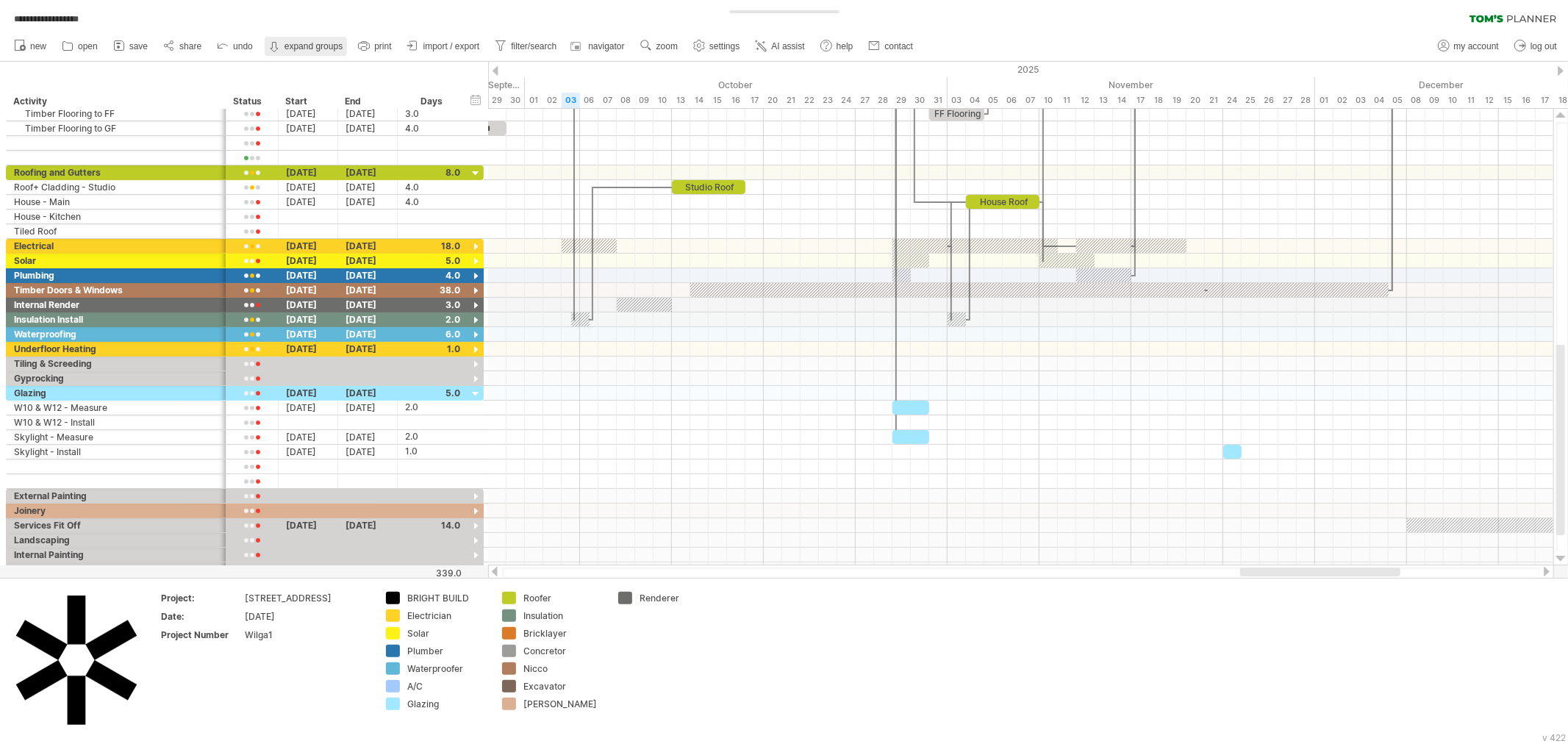
click at [309, 47] on strong "expand groups" at bounding box center [313, 46] width 58 height 11
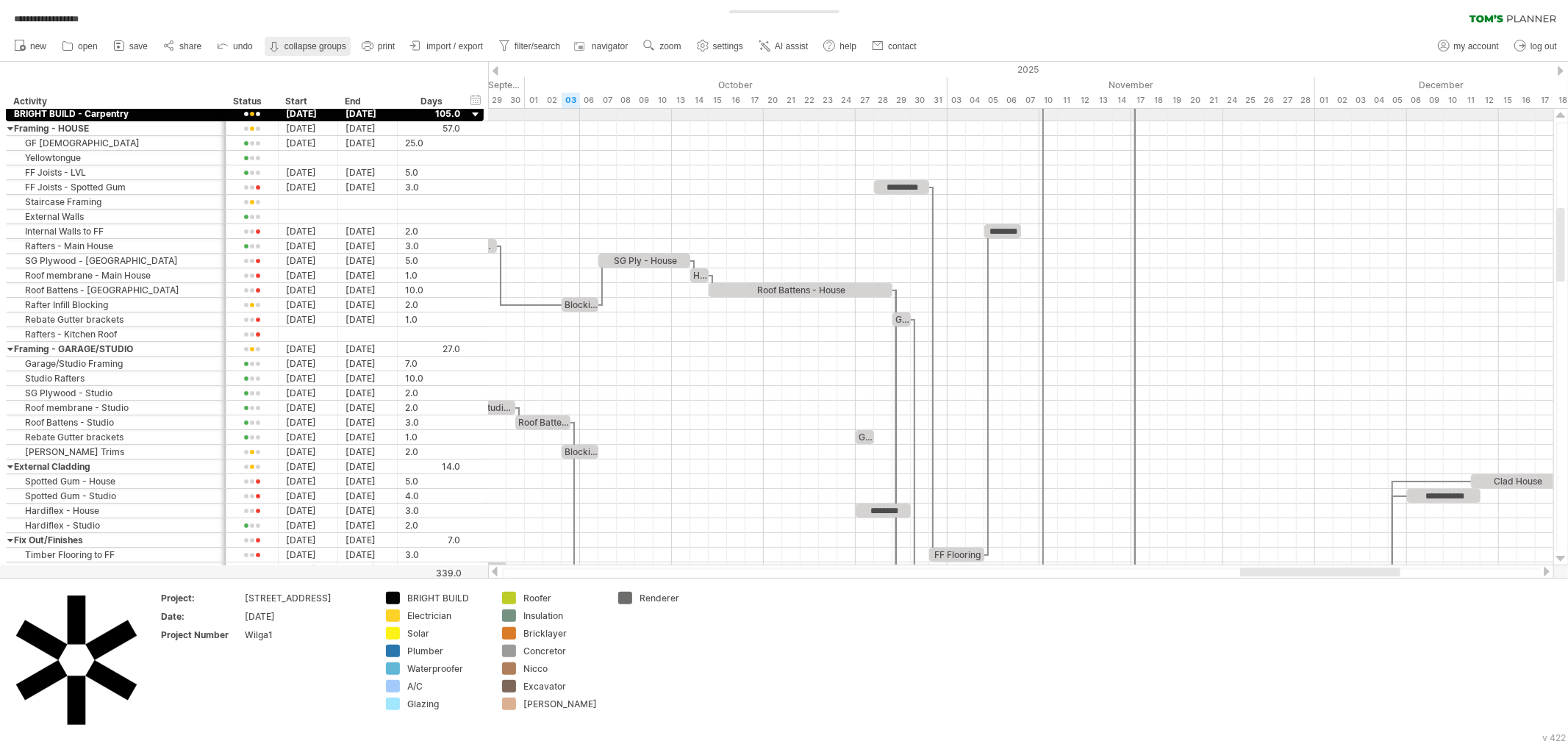
click at [309, 45] on strong "collapse groups" at bounding box center [315, 46] width 62 height 11
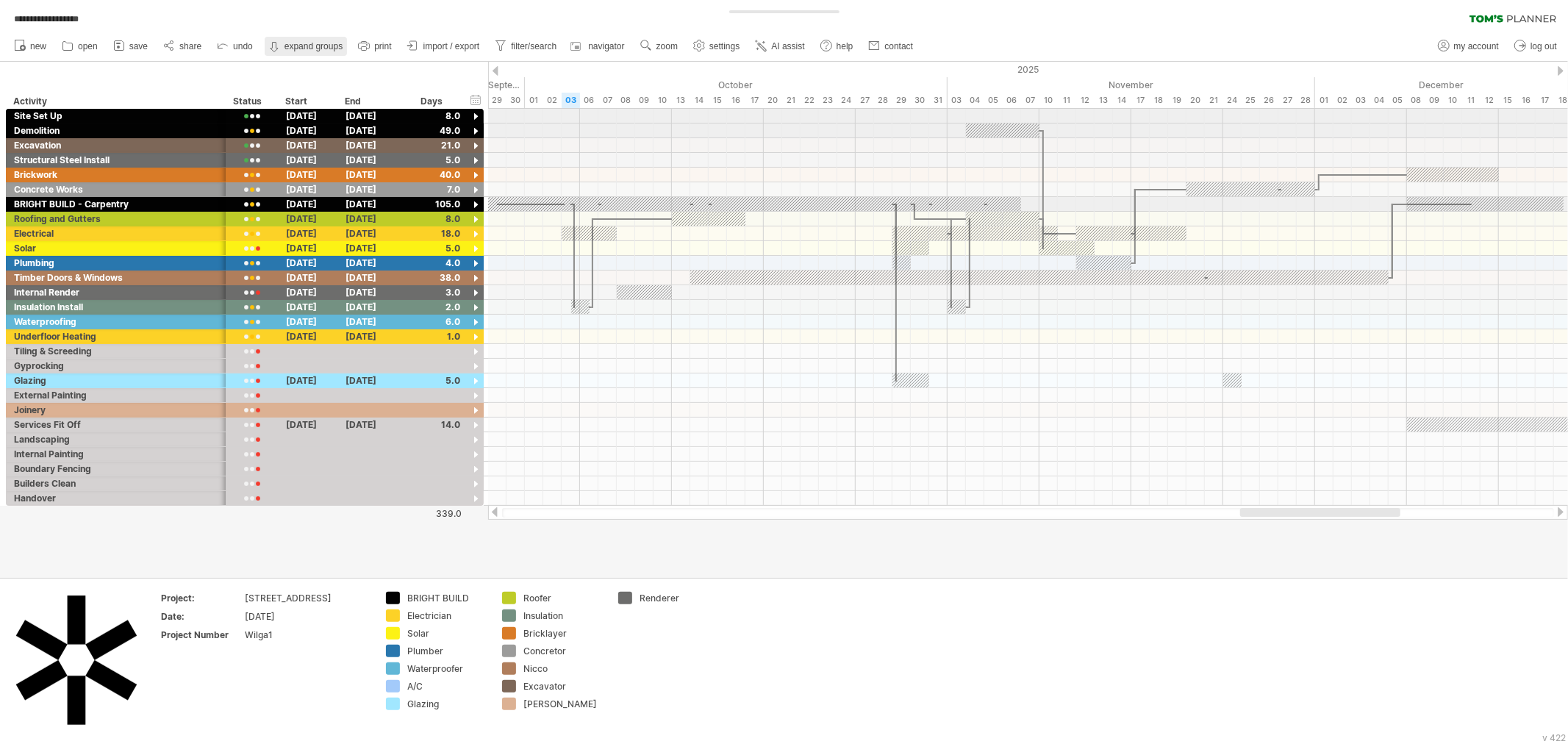
click at [309, 45] on strong "expand groups" at bounding box center [313, 46] width 58 height 11
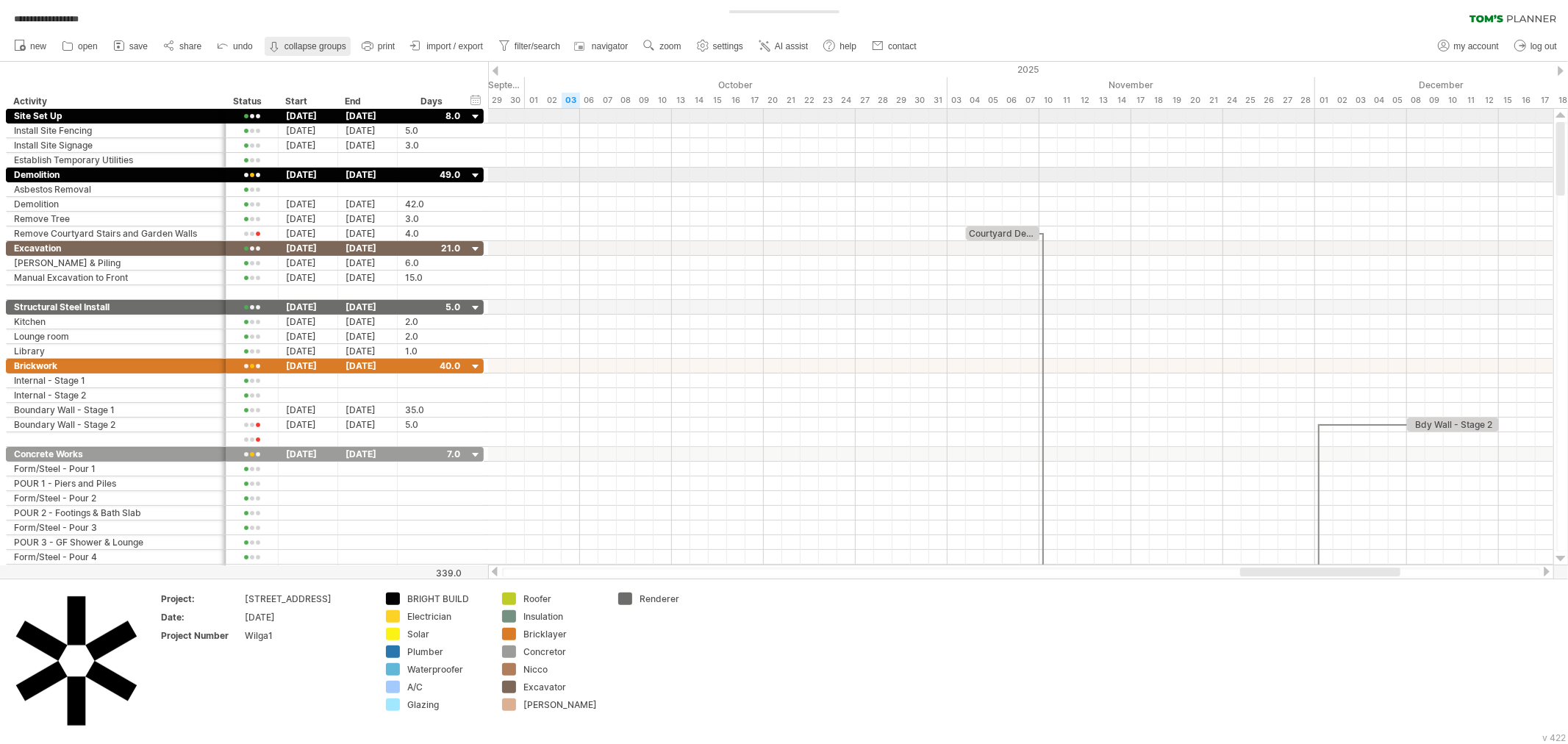
click at [309, 45] on strong "collapse groups" at bounding box center [315, 46] width 62 height 11
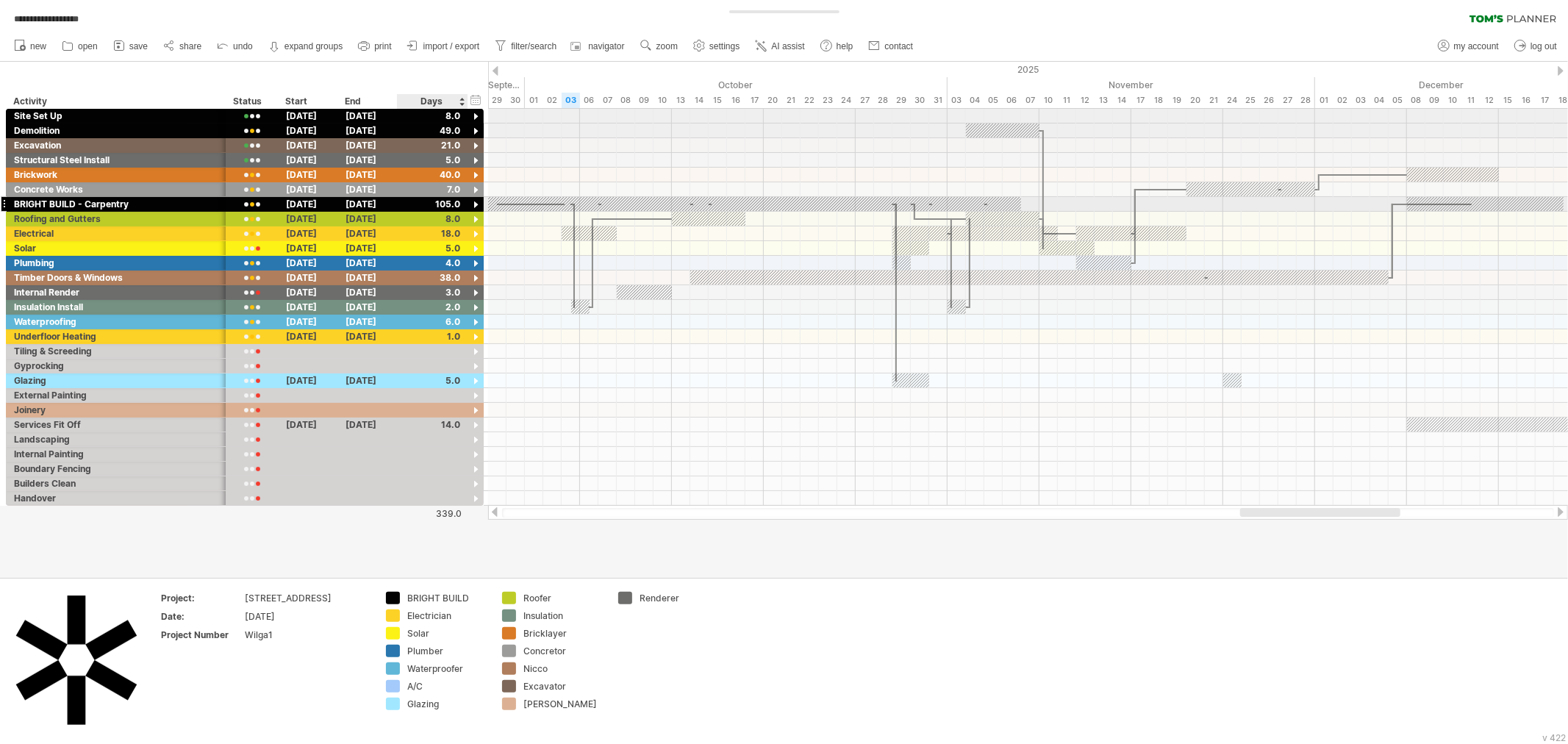
click at [479, 206] on div at bounding box center [476, 205] width 14 height 14
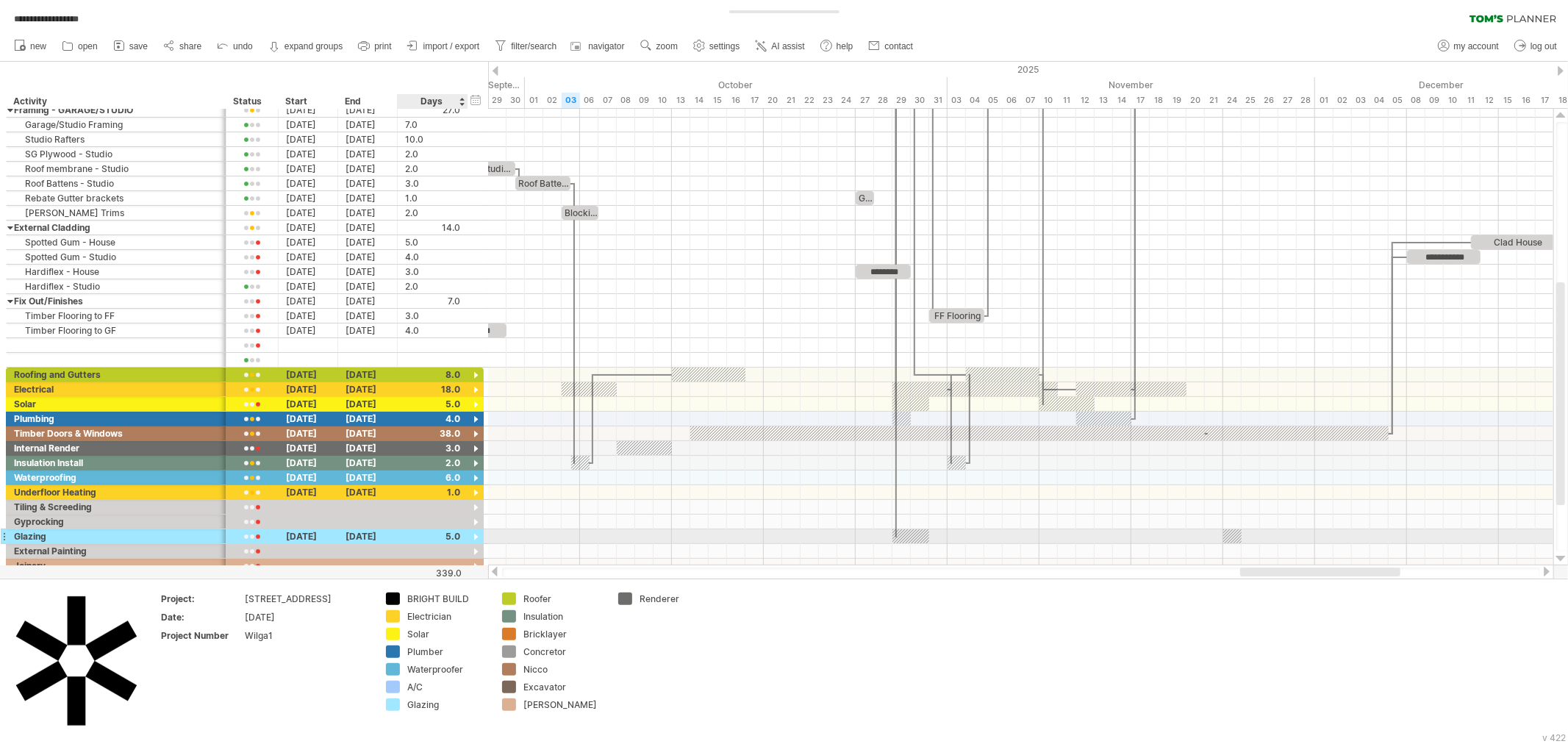
click at [476, 538] on div at bounding box center [476, 537] width 14 height 14
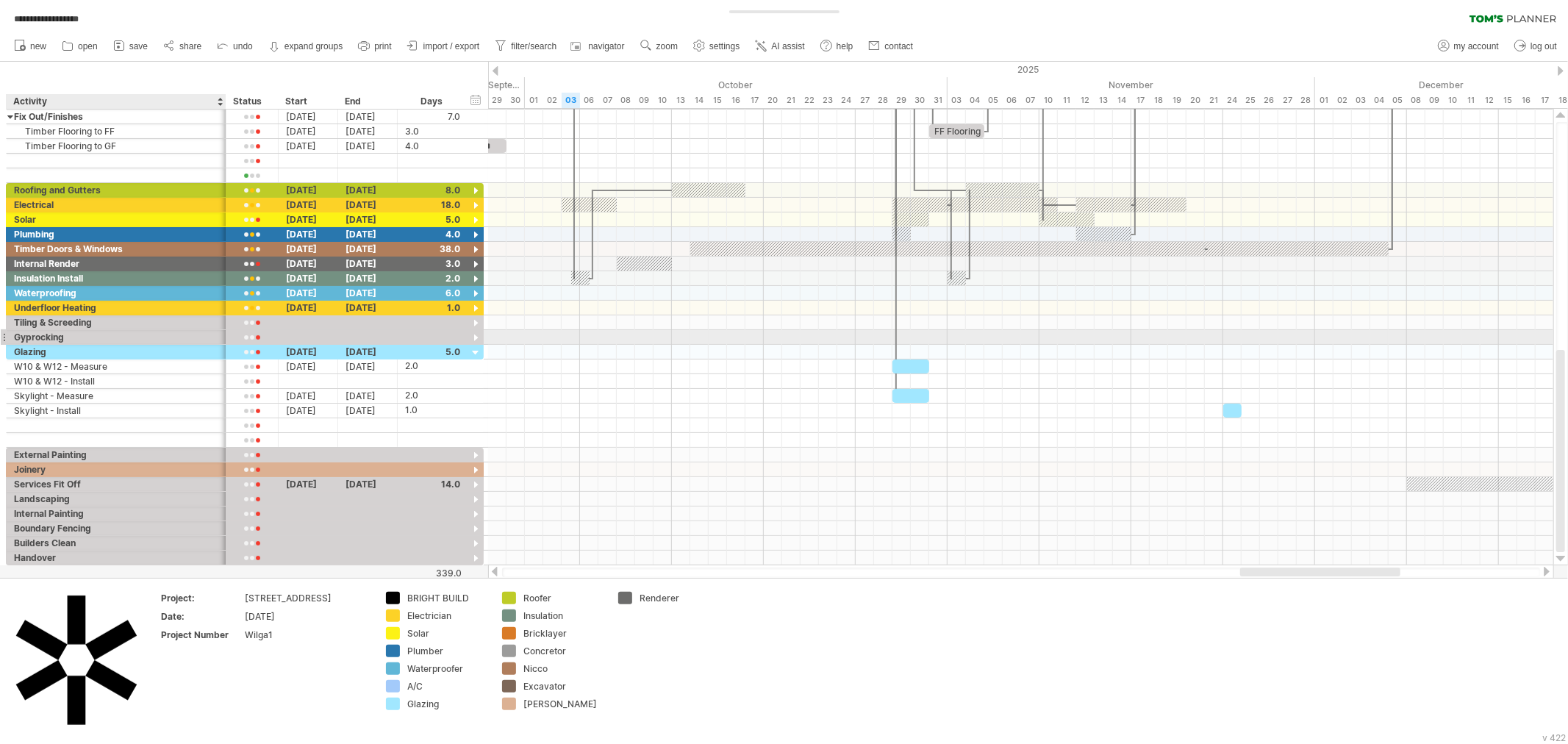
click at [48, 335] on div "Gyprocking" at bounding box center [116, 337] width 204 height 14
click at [48, 335] on input "**********" at bounding box center [116, 337] width 204 height 14
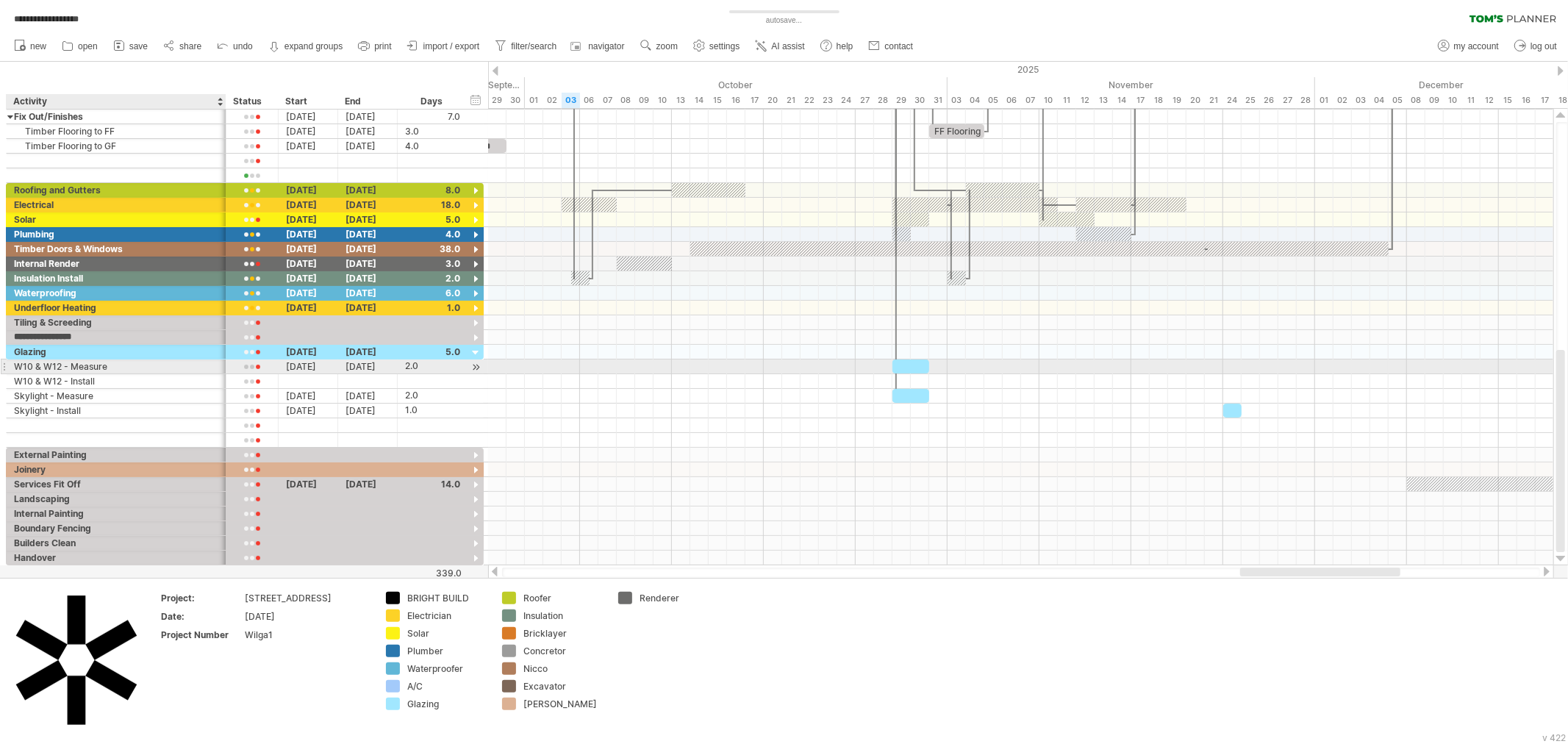
type input "**********"
click at [123, 368] on div "W10 & W12 - Measure" at bounding box center [116, 366] width 204 height 14
click at [104, 340] on div "Internal Linings" at bounding box center [116, 337] width 204 height 14
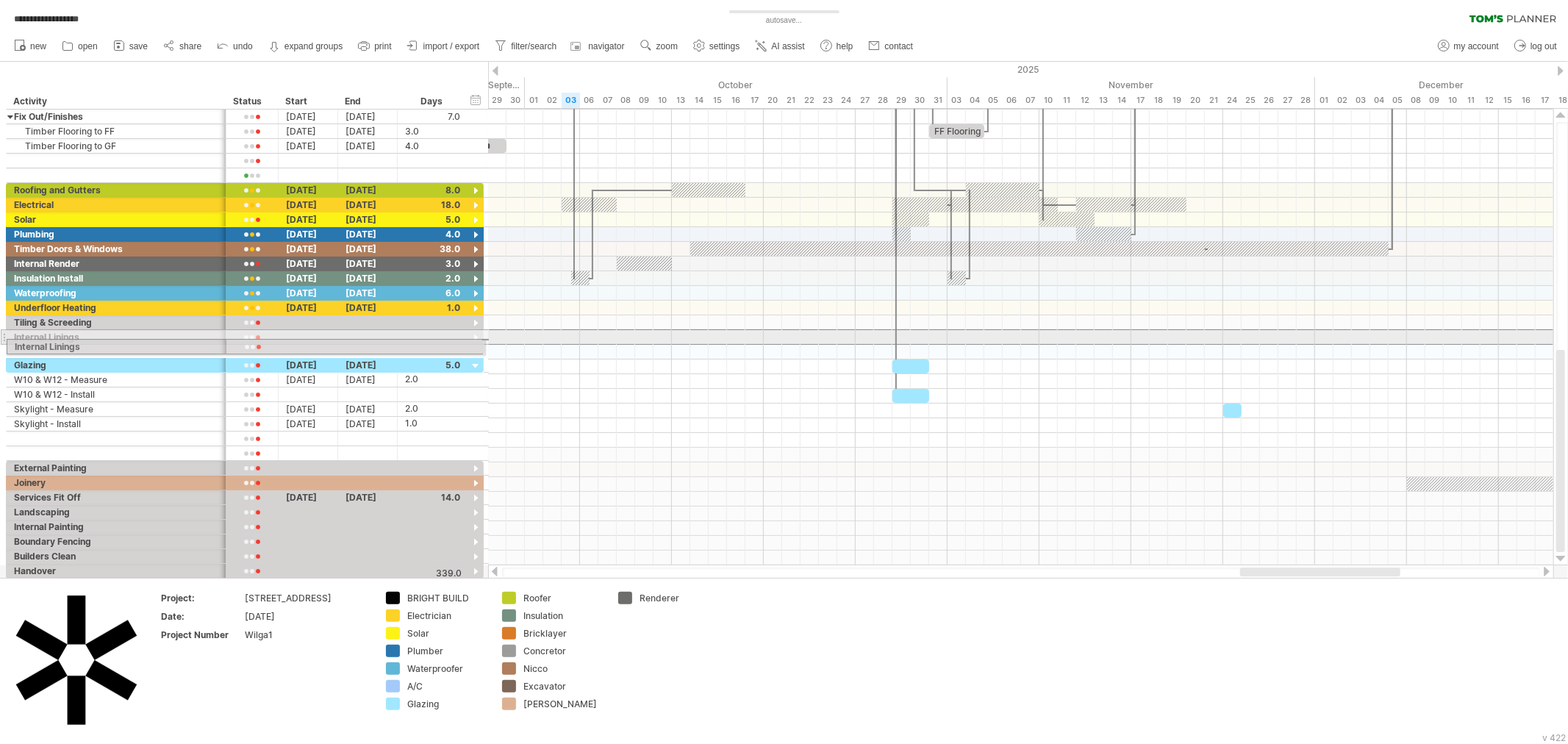
drag, startPoint x: 3, startPoint y: 335, endPoint x: 0, endPoint y: 344, distance: 9.5
click at [0, 344] on div "**********" at bounding box center [242, 86] width 485 height 983
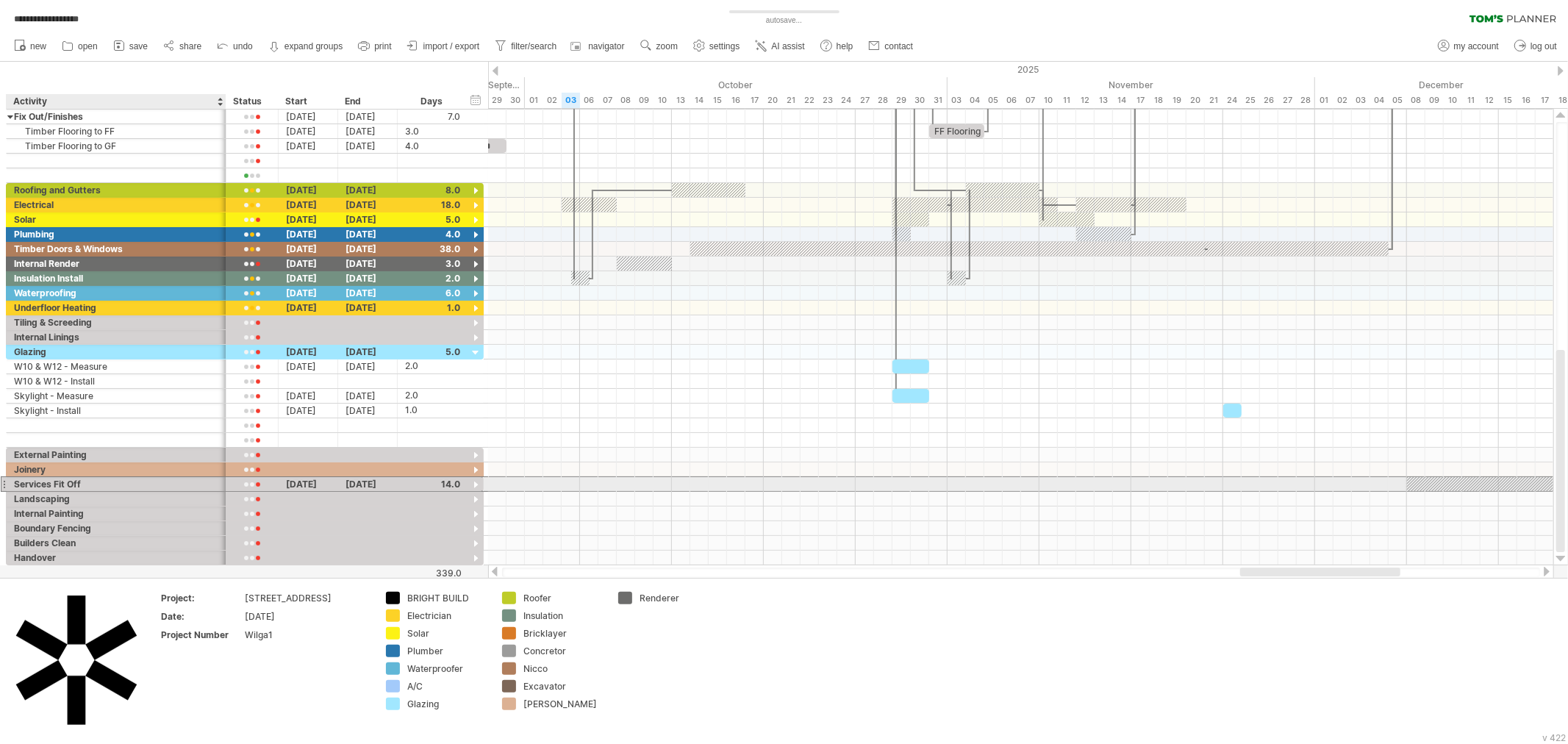
click at [77, 486] on div "Services Fit Off" at bounding box center [116, 484] width 204 height 14
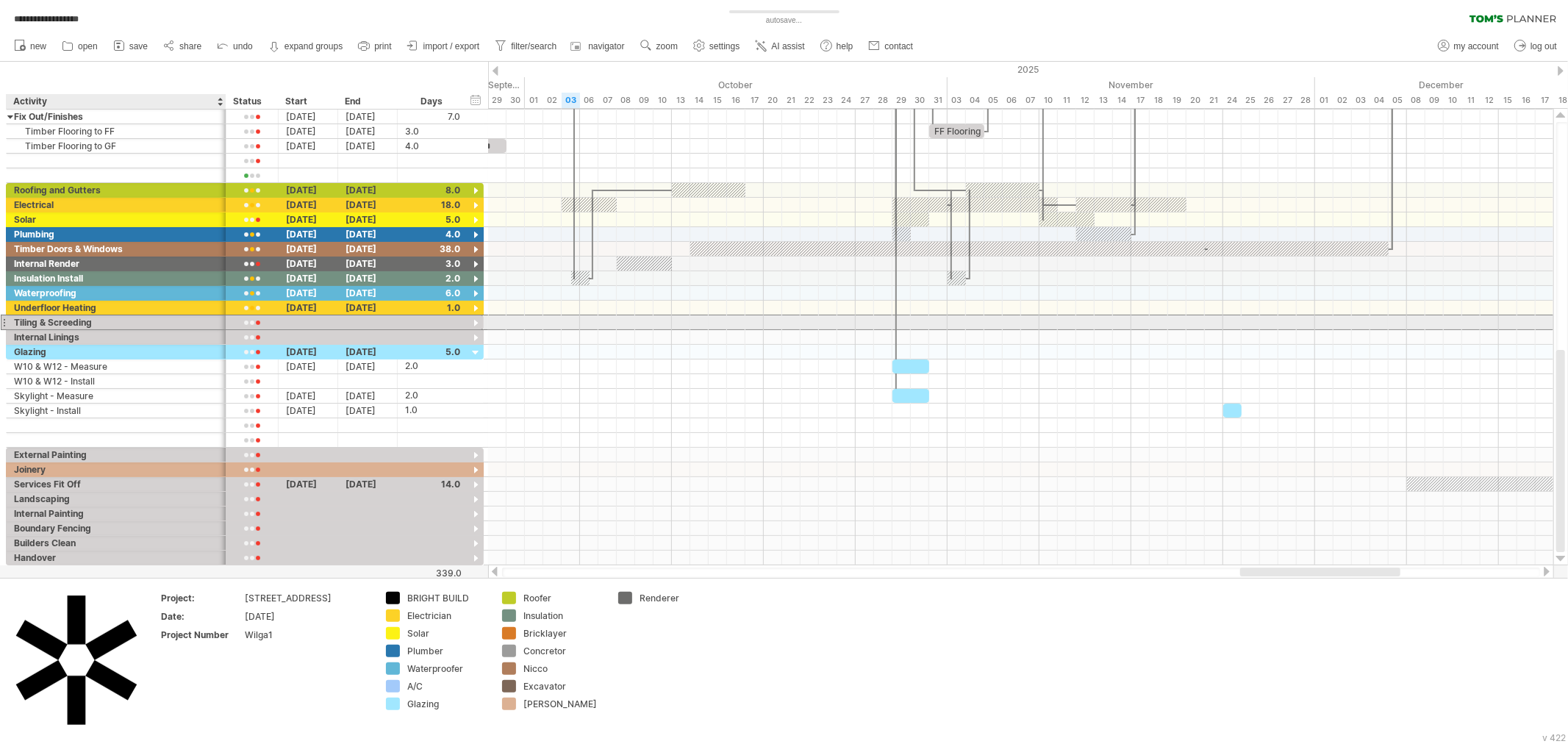
click at [100, 318] on div "Tiling & Screeding" at bounding box center [116, 322] width 204 height 14
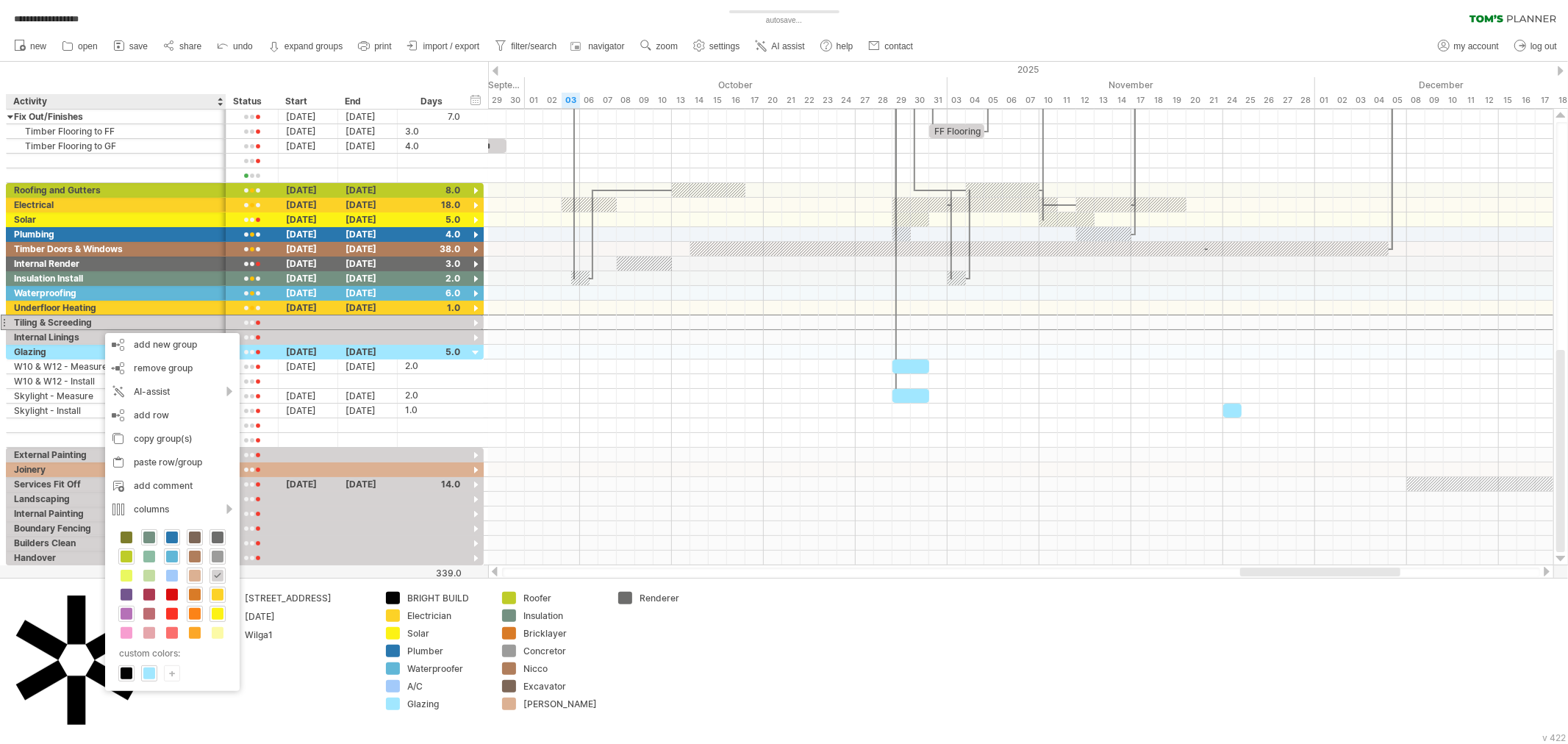
click at [128, 618] on span at bounding box center [127, 614] width 12 height 12
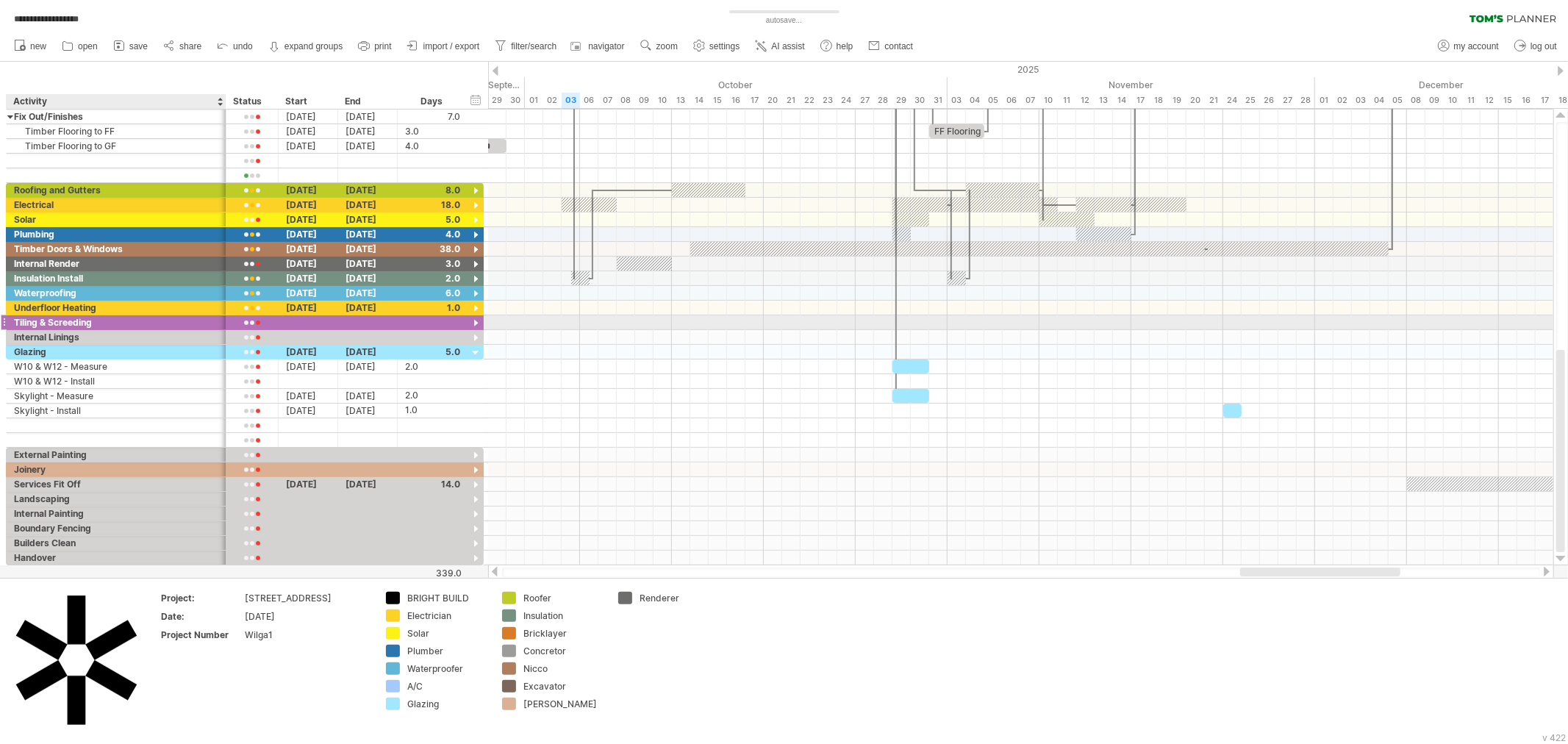
click at [112, 321] on div "Tiling & Screeding" at bounding box center [116, 322] width 204 height 14
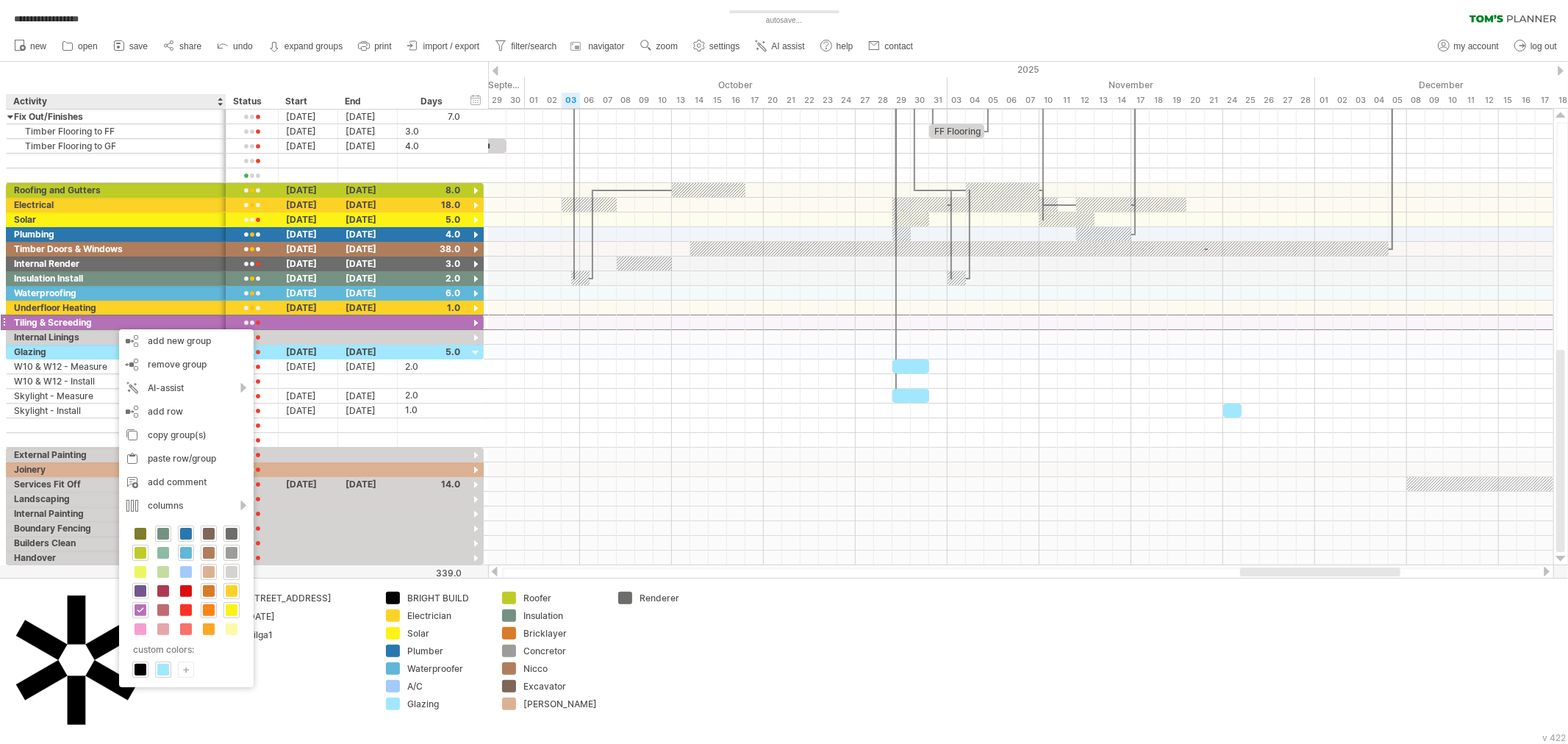
click at [147, 597] on div at bounding box center [141, 592] width 16 height 16
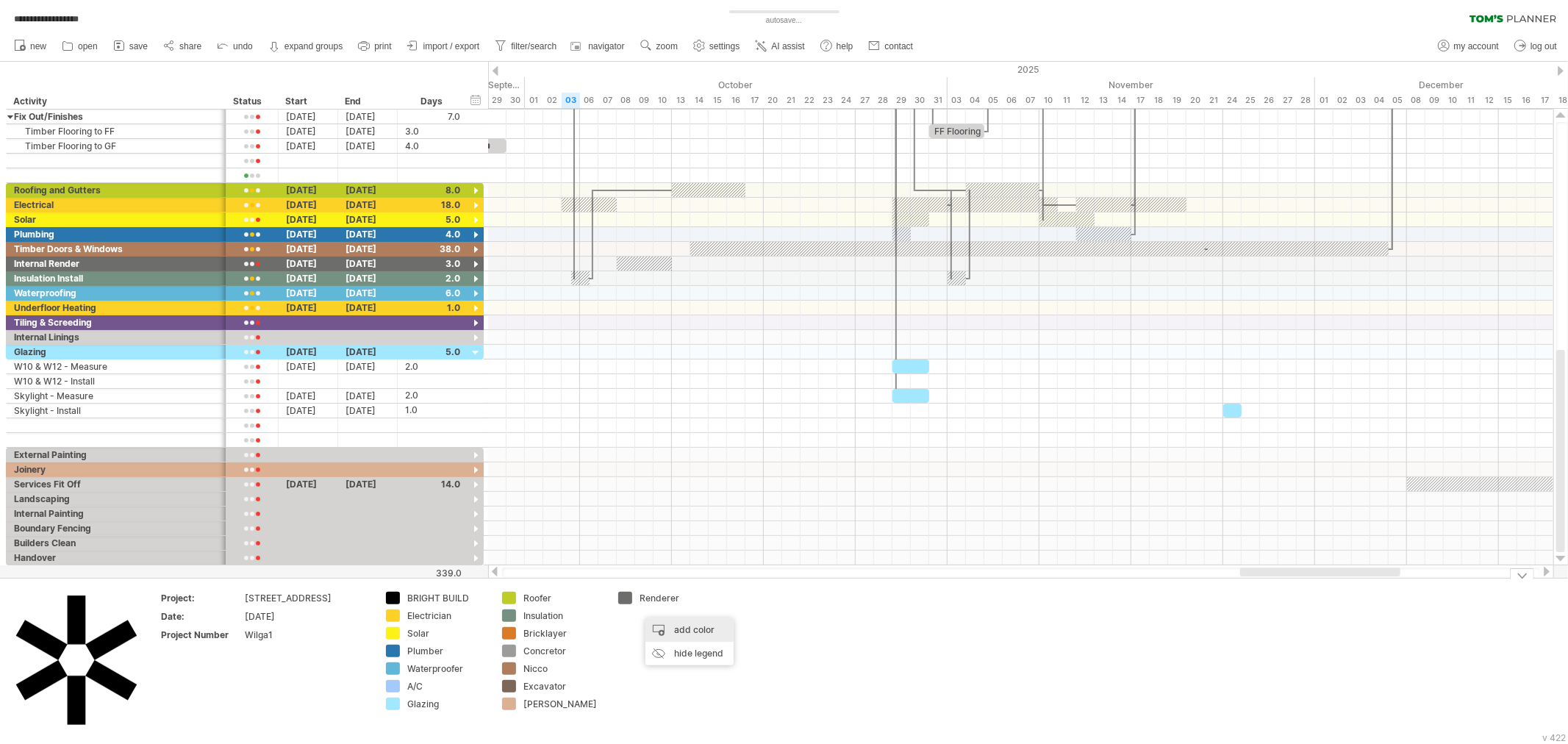
click at [663, 630] on div "add color" at bounding box center [689, 630] width 88 height 24
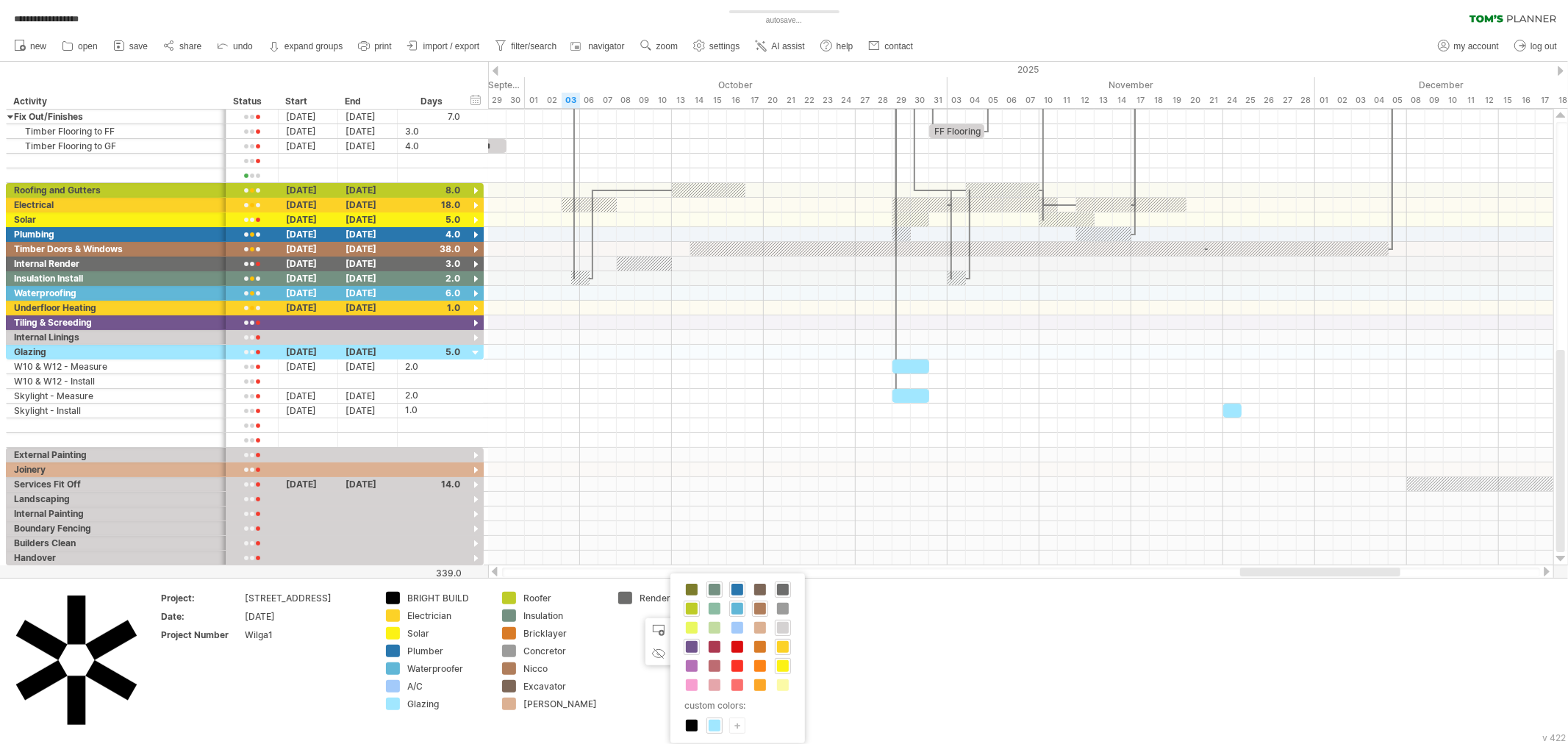
click at [689, 645] on span at bounding box center [692, 647] width 12 height 12
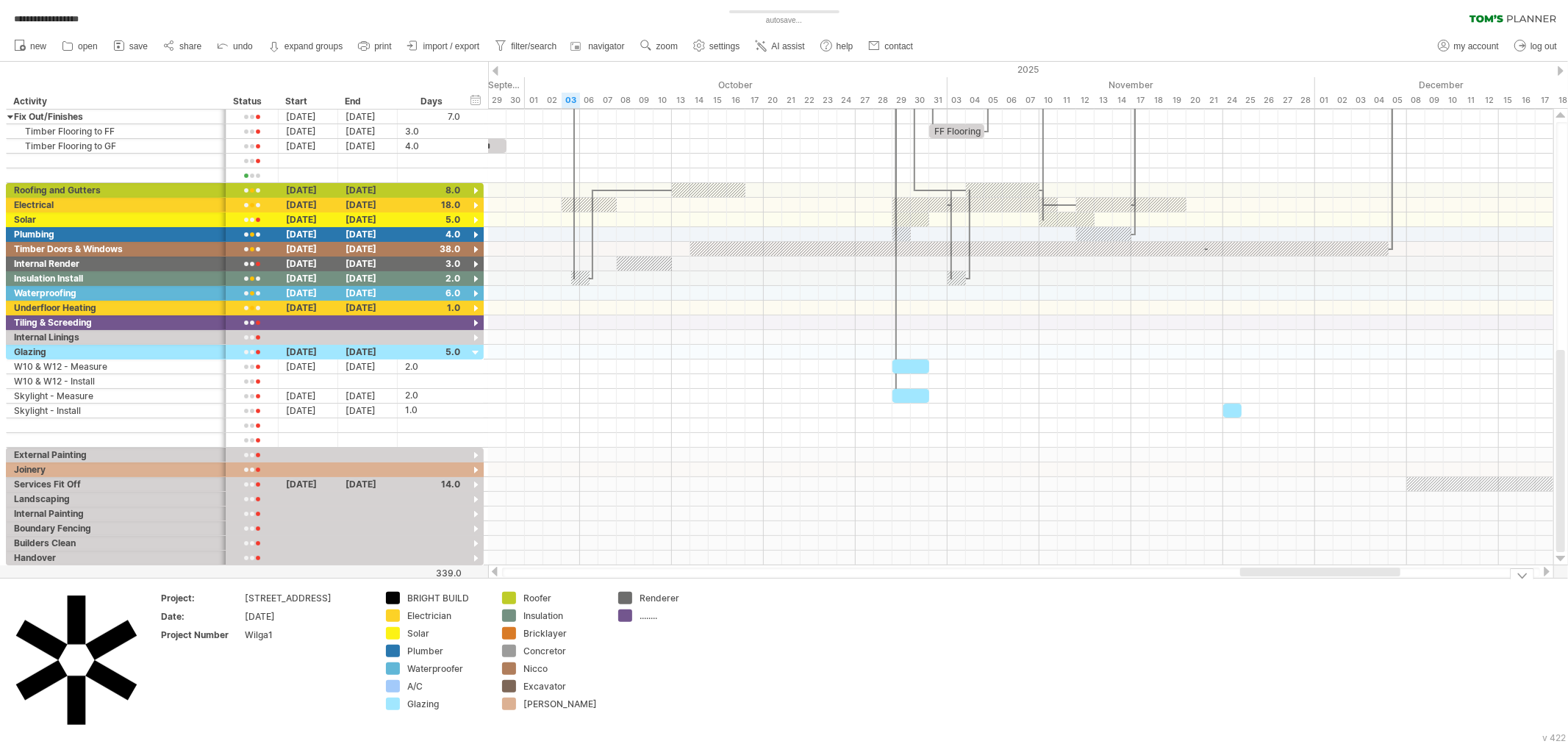
click at [651, 615] on div "........" at bounding box center [679, 616] width 80 height 12
type input "*****"
click at [656, 673] on td "Renderer *****" at bounding box center [668, 661] width 116 height 138
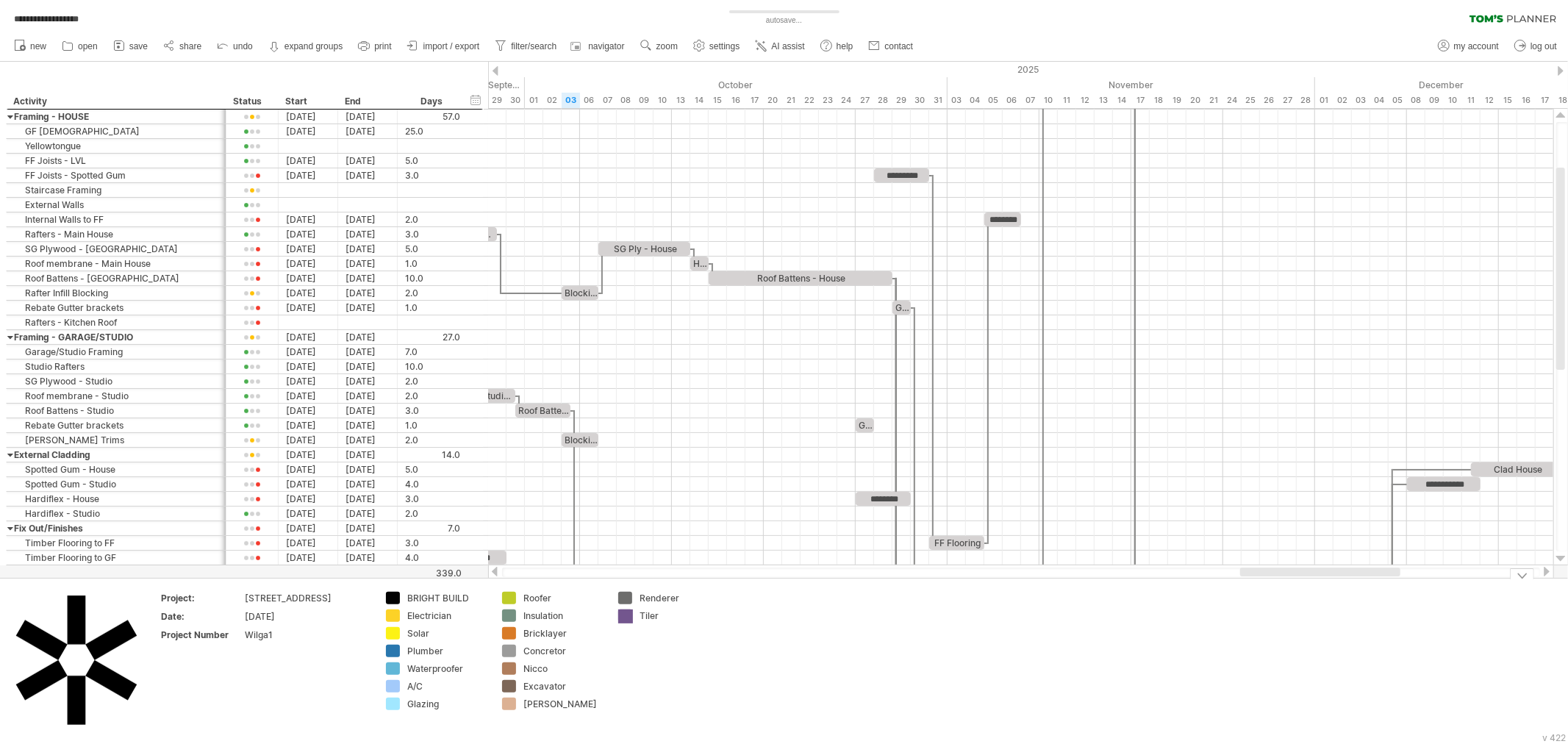
click at [624, 621] on div "**********" at bounding box center [784, 372] width 1568 height 744
click at [390, 598] on div "**********" at bounding box center [784, 372] width 1568 height 744
click at [396, 616] on div "**********" at bounding box center [784, 372] width 1568 height 744
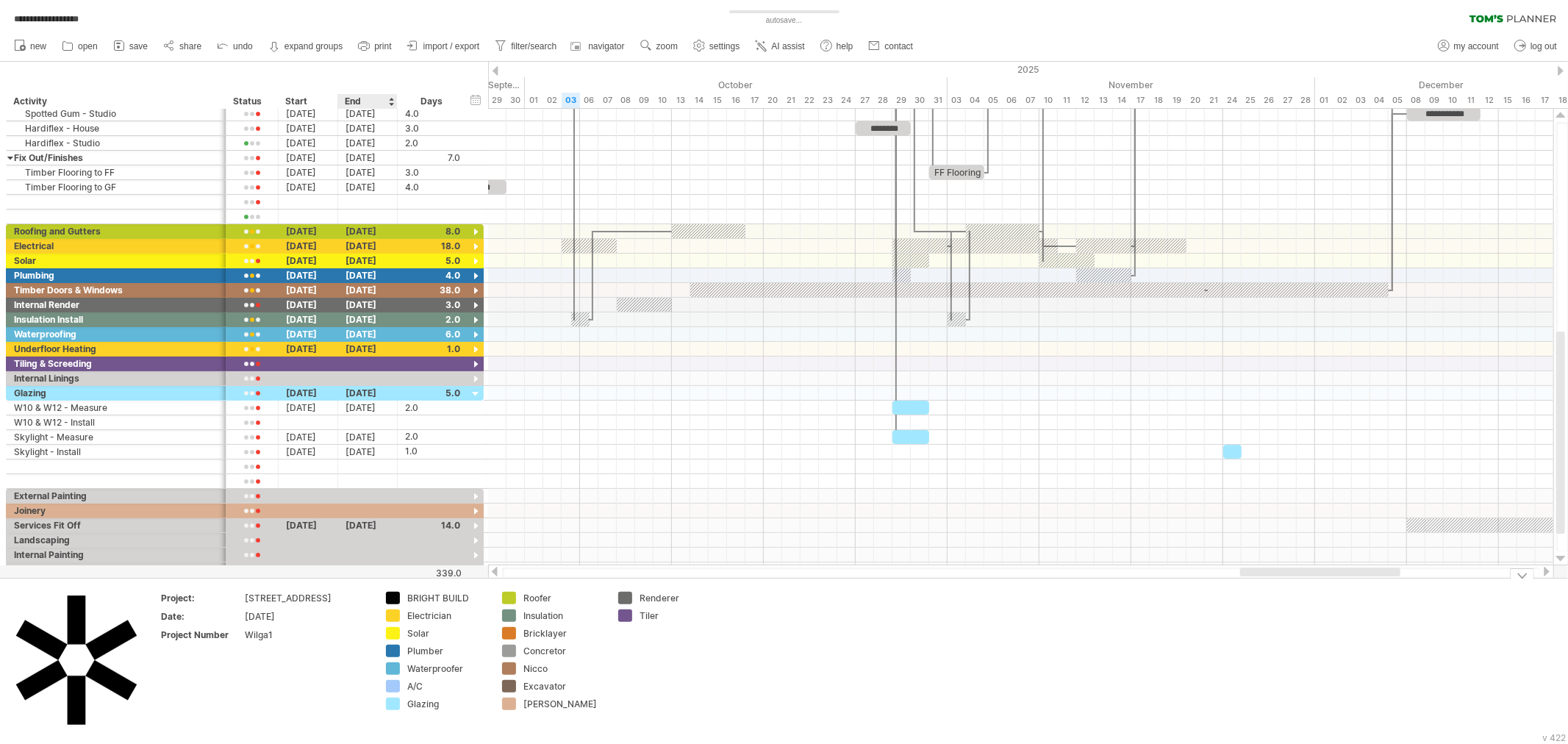
click at [392, 635] on div "**********" at bounding box center [784, 372] width 1568 height 744
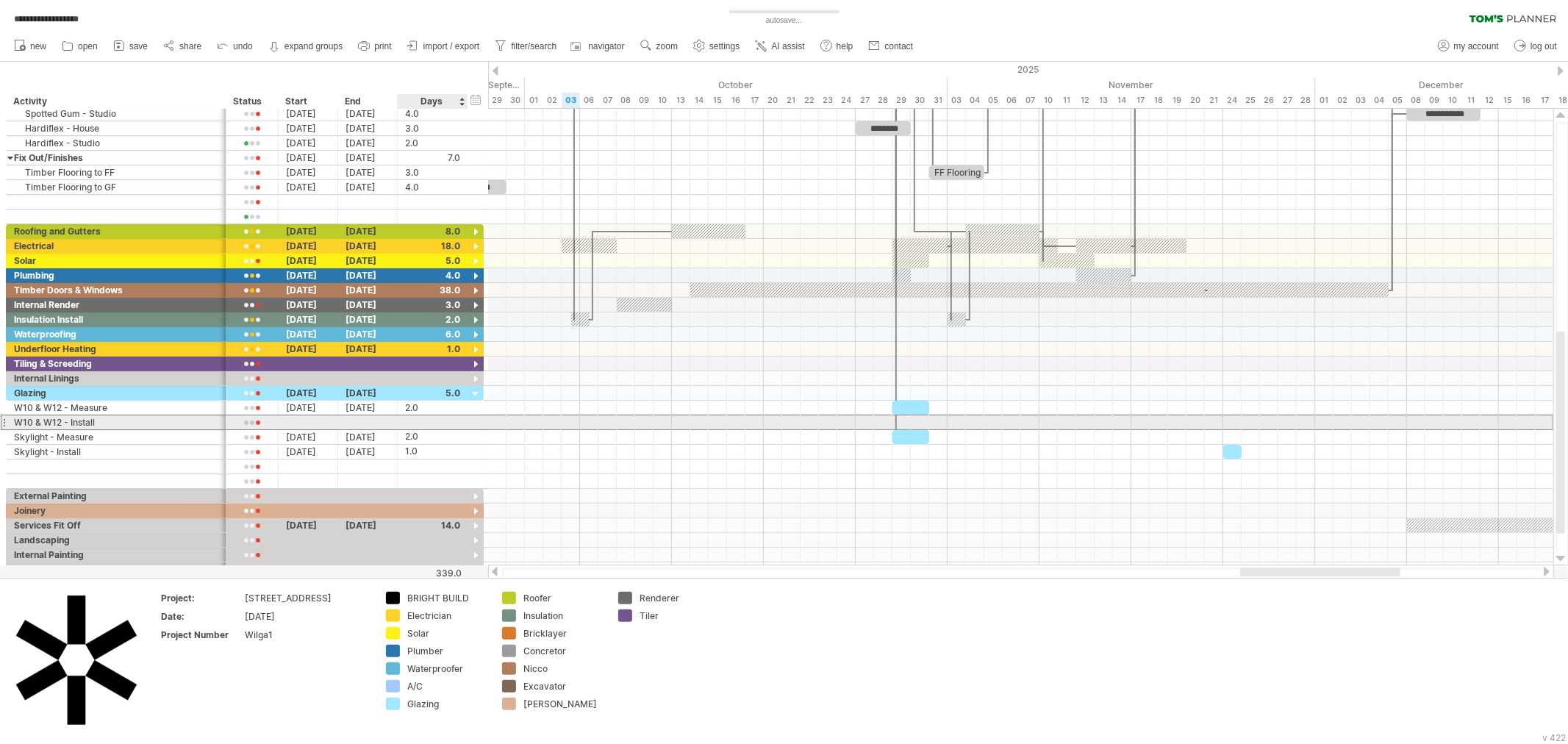
click at [402, 423] on div at bounding box center [433, 422] width 71 height 14
click at [414, 425] on div at bounding box center [432, 422] width 55 height 14
type input "*"
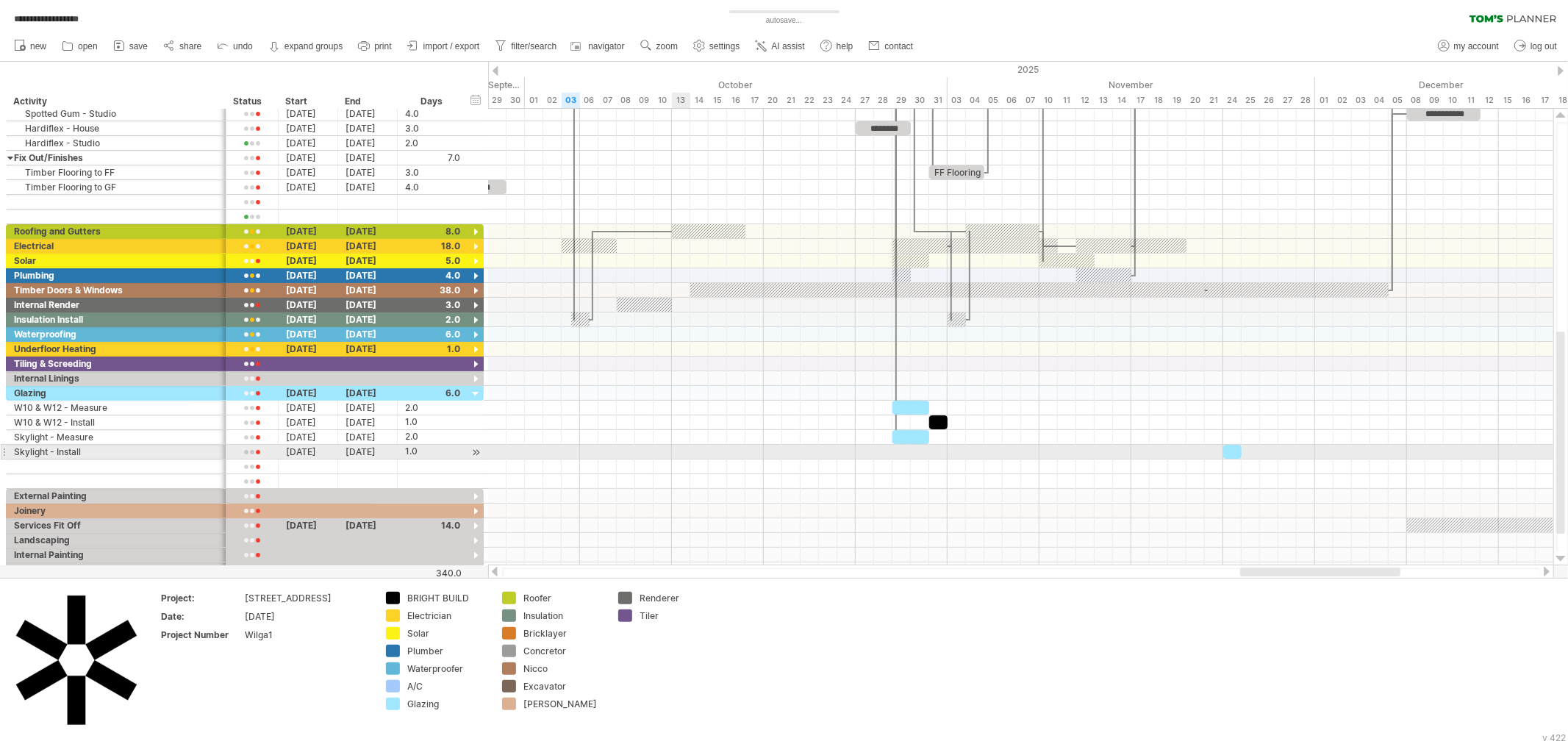
click at [675, 446] on div at bounding box center [1020, 453] width 1065 height 15
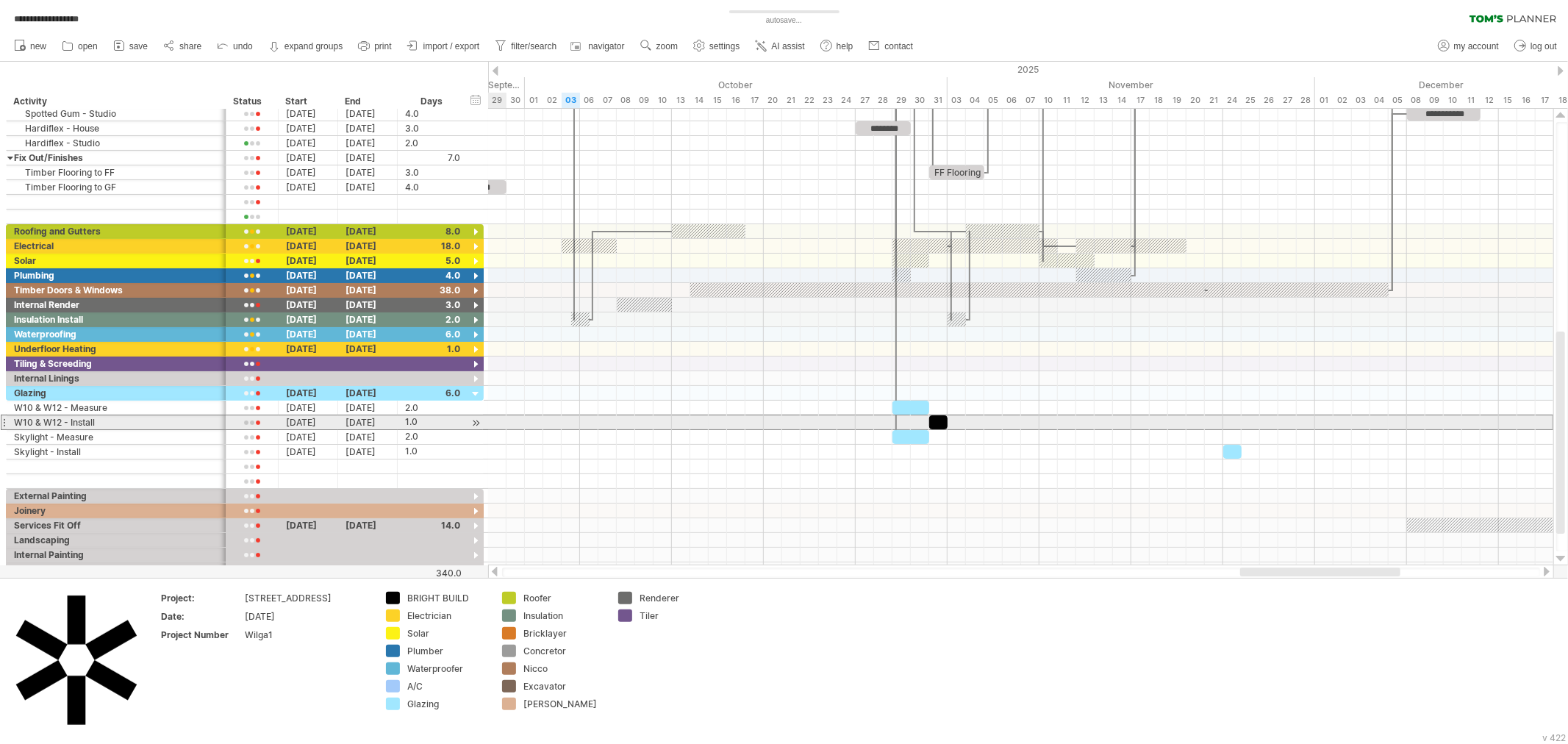
click at [410, 422] on div "1.0" at bounding box center [432, 422] width 55 height 14
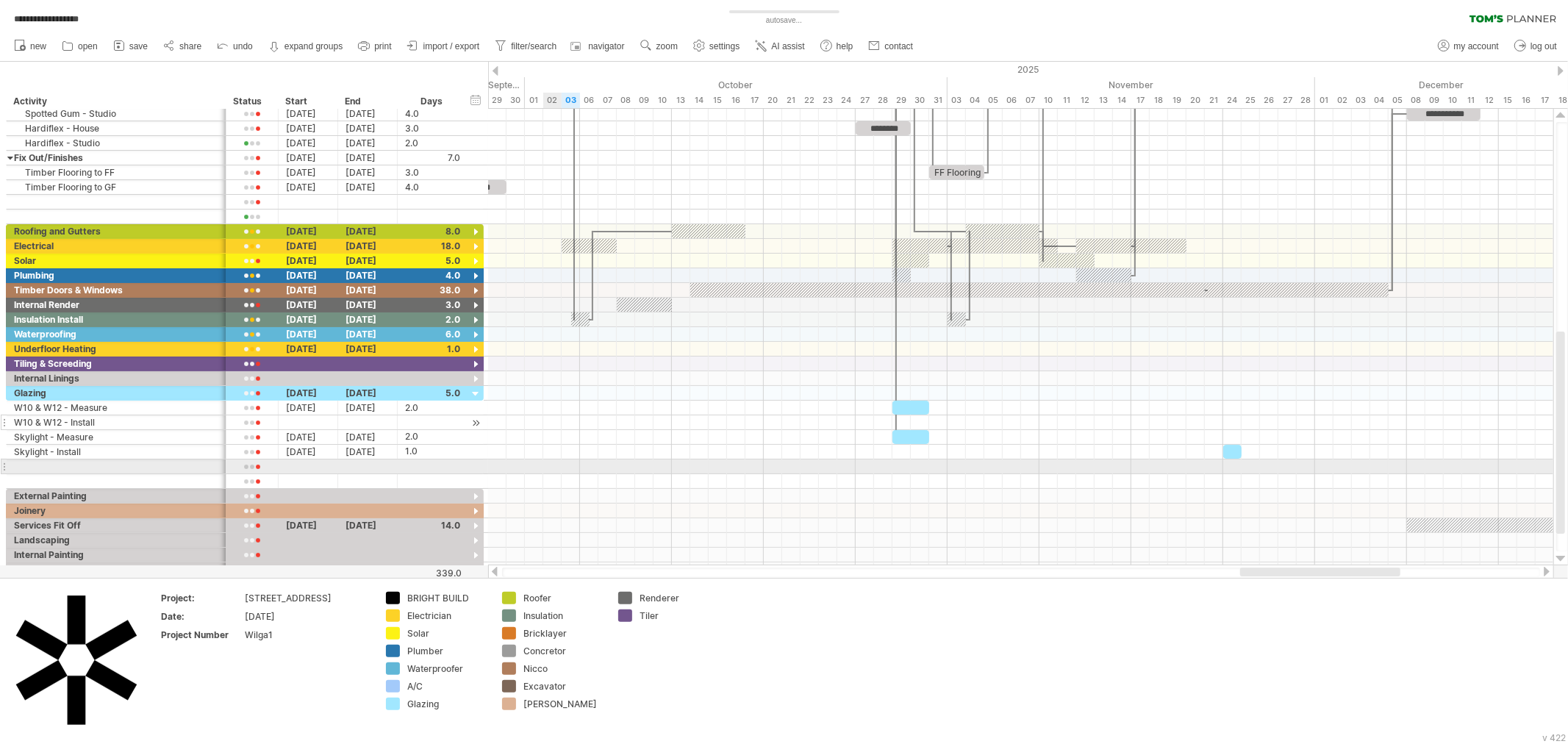
click at [549, 466] on div at bounding box center [1020, 467] width 1065 height 15
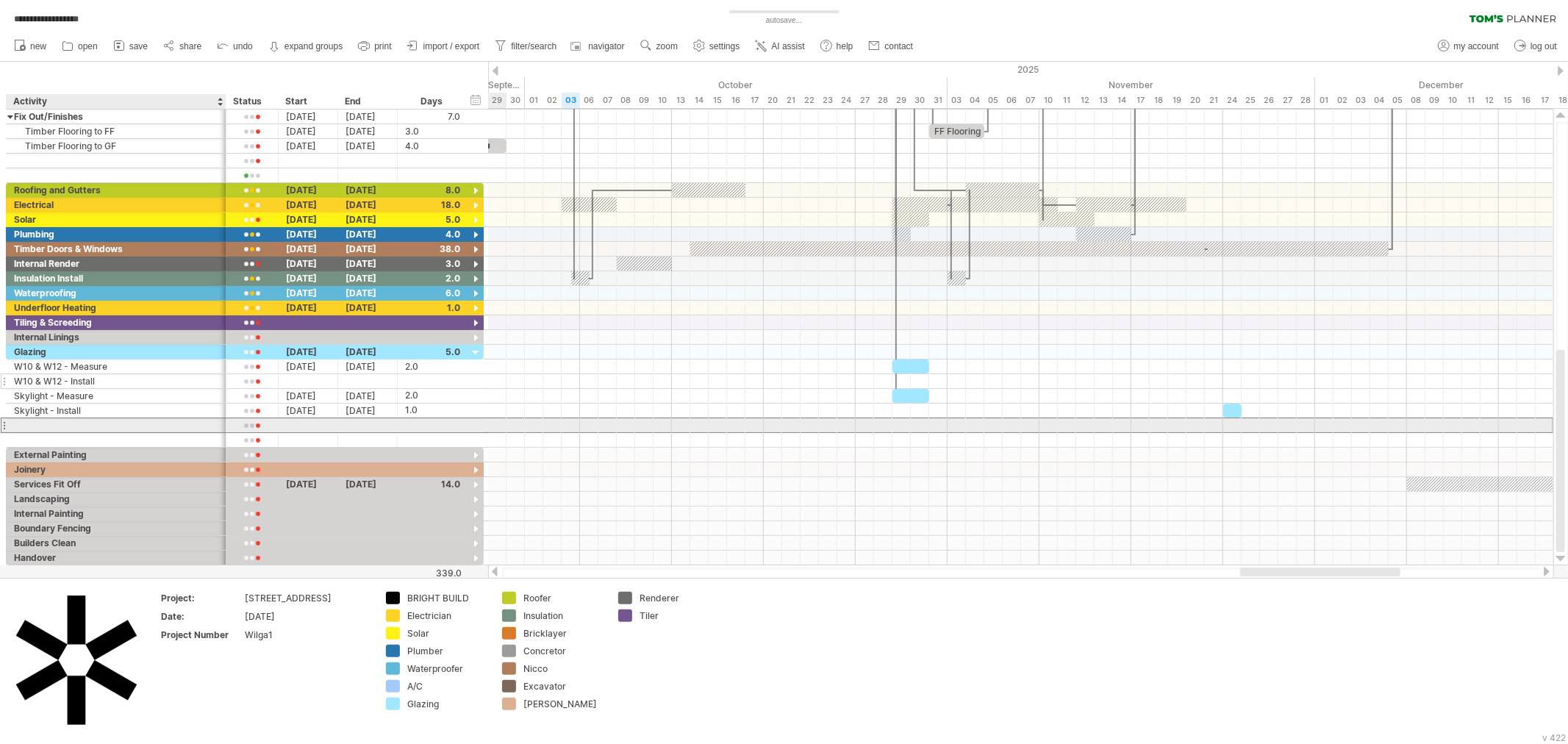
click at [126, 430] on div at bounding box center [116, 425] width 204 height 14
type input "**********"
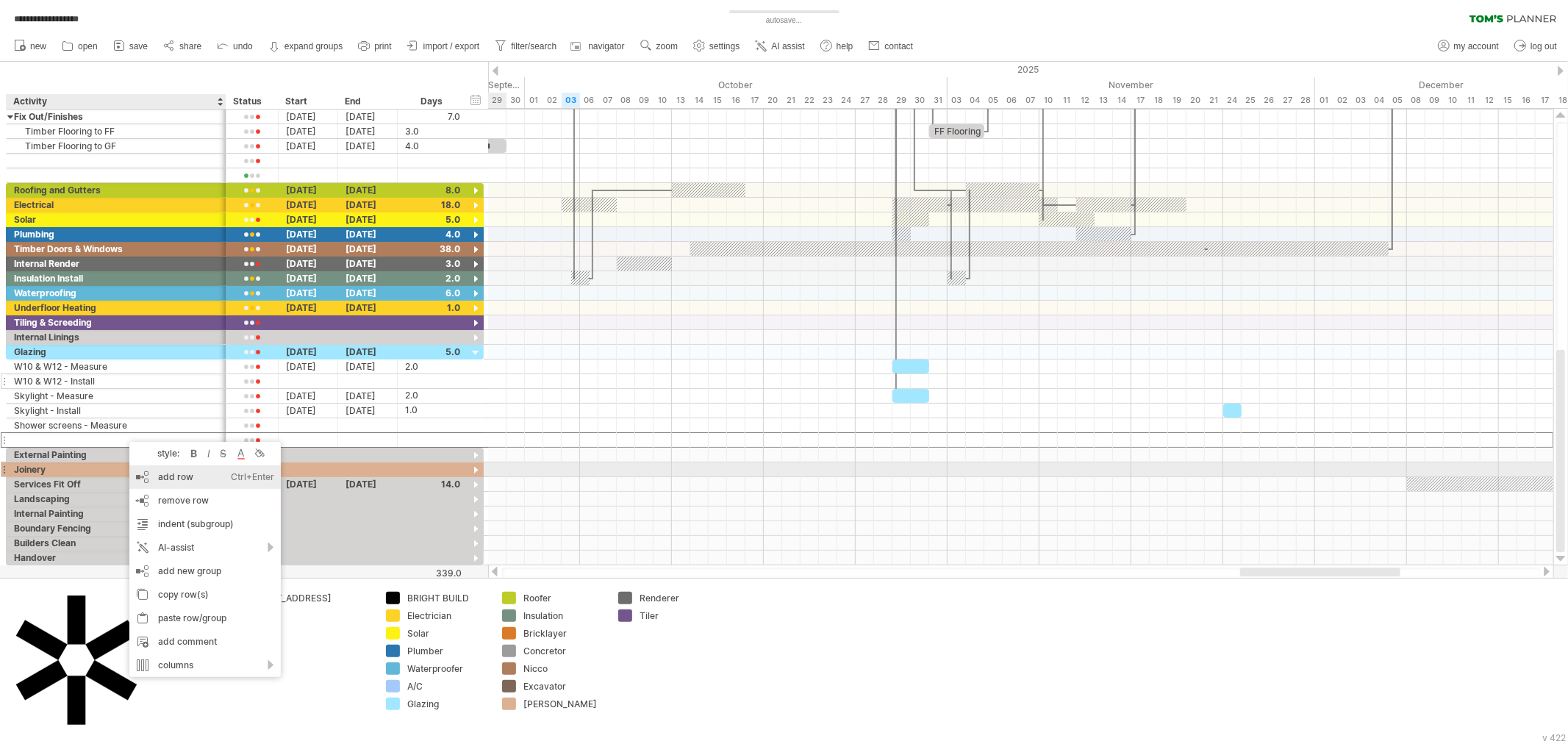
click at [174, 474] on div "add row Ctrl+Enter Cmd+Enter" at bounding box center [205, 477] width 151 height 24
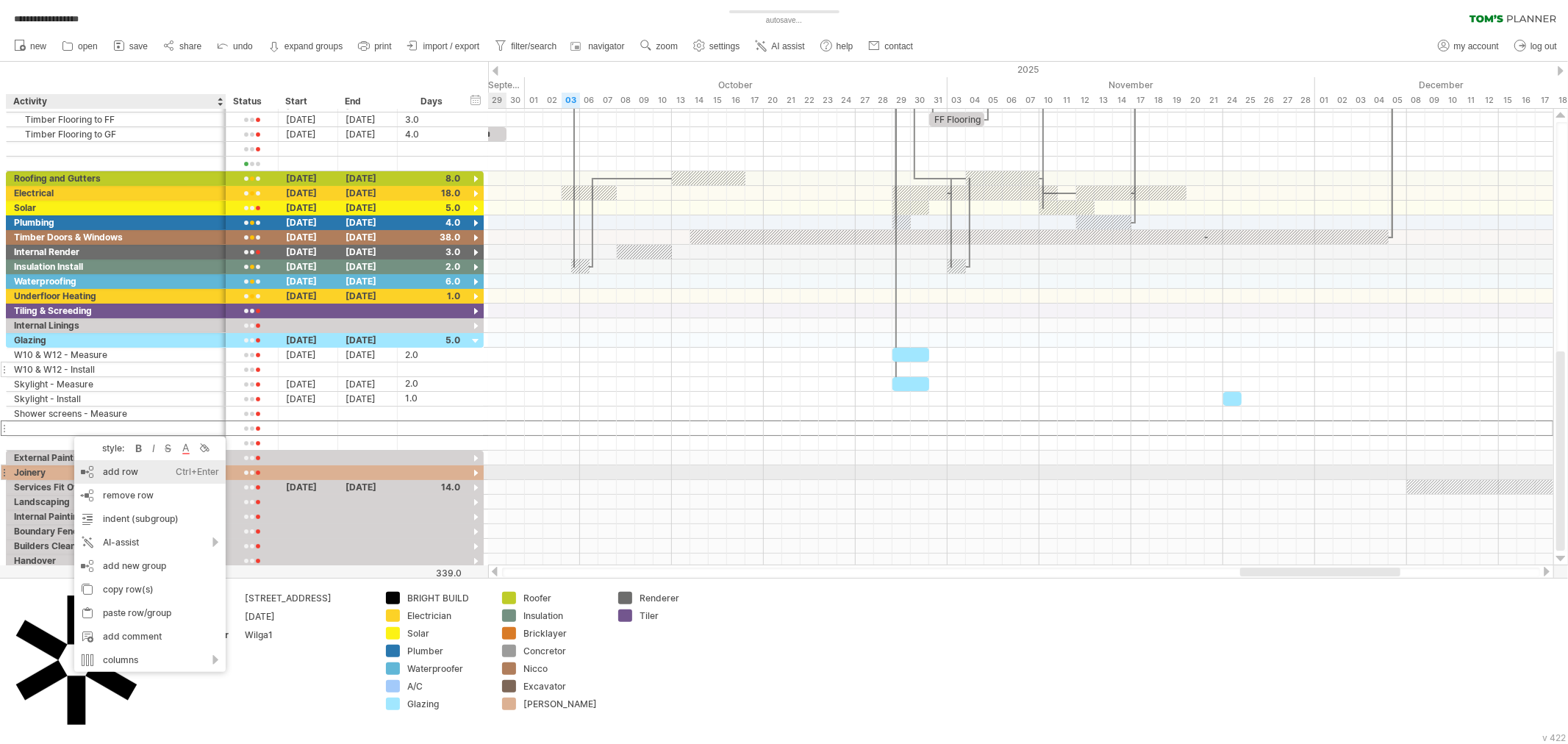
click at [113, 471] on div "add row Ctrl+Enter Cmd+Enter" at bounding box center [150, 472] width 151 height 24
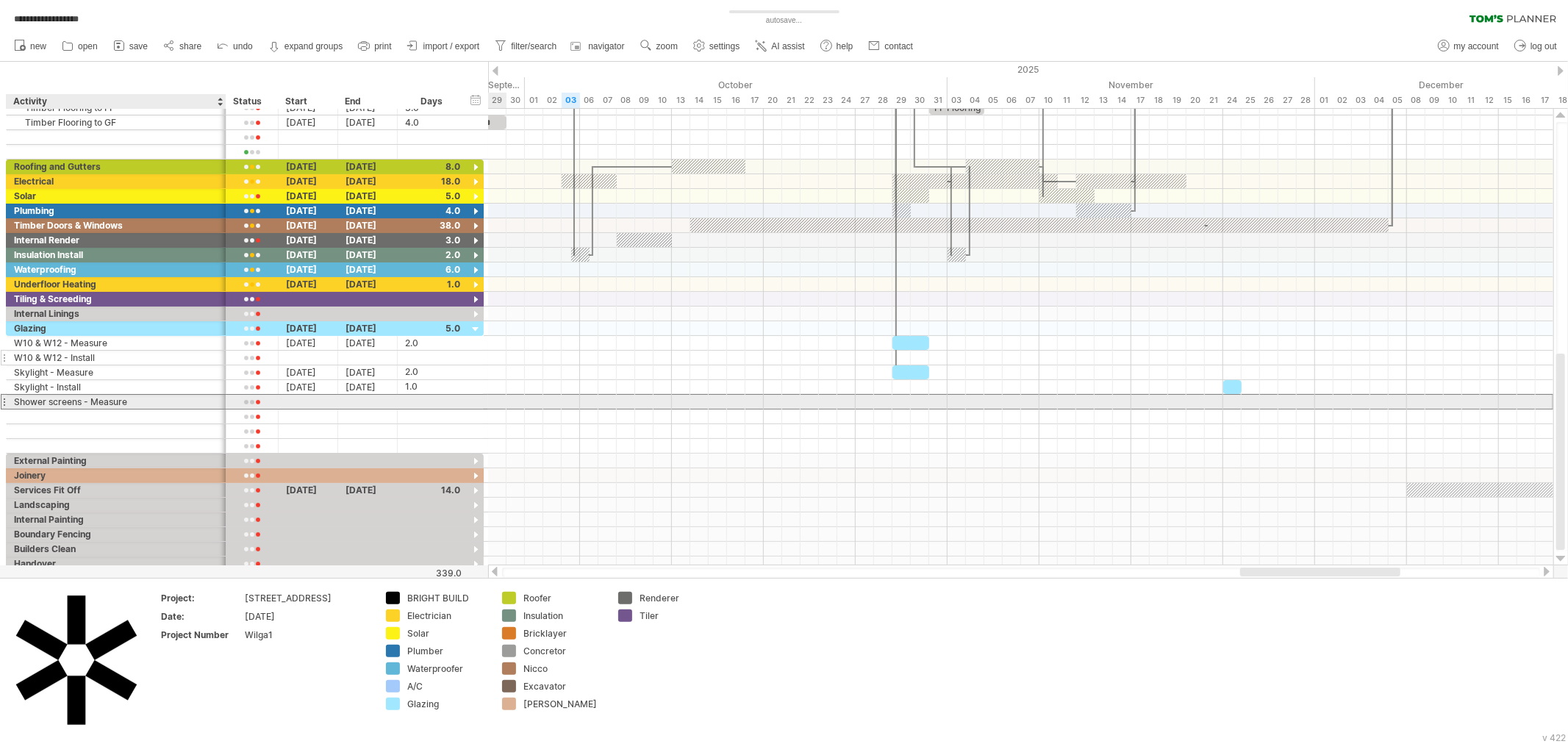
click at [58, 404] on div "Shower screens - Measure" at bounding box center [116, 402] width 204 height 14
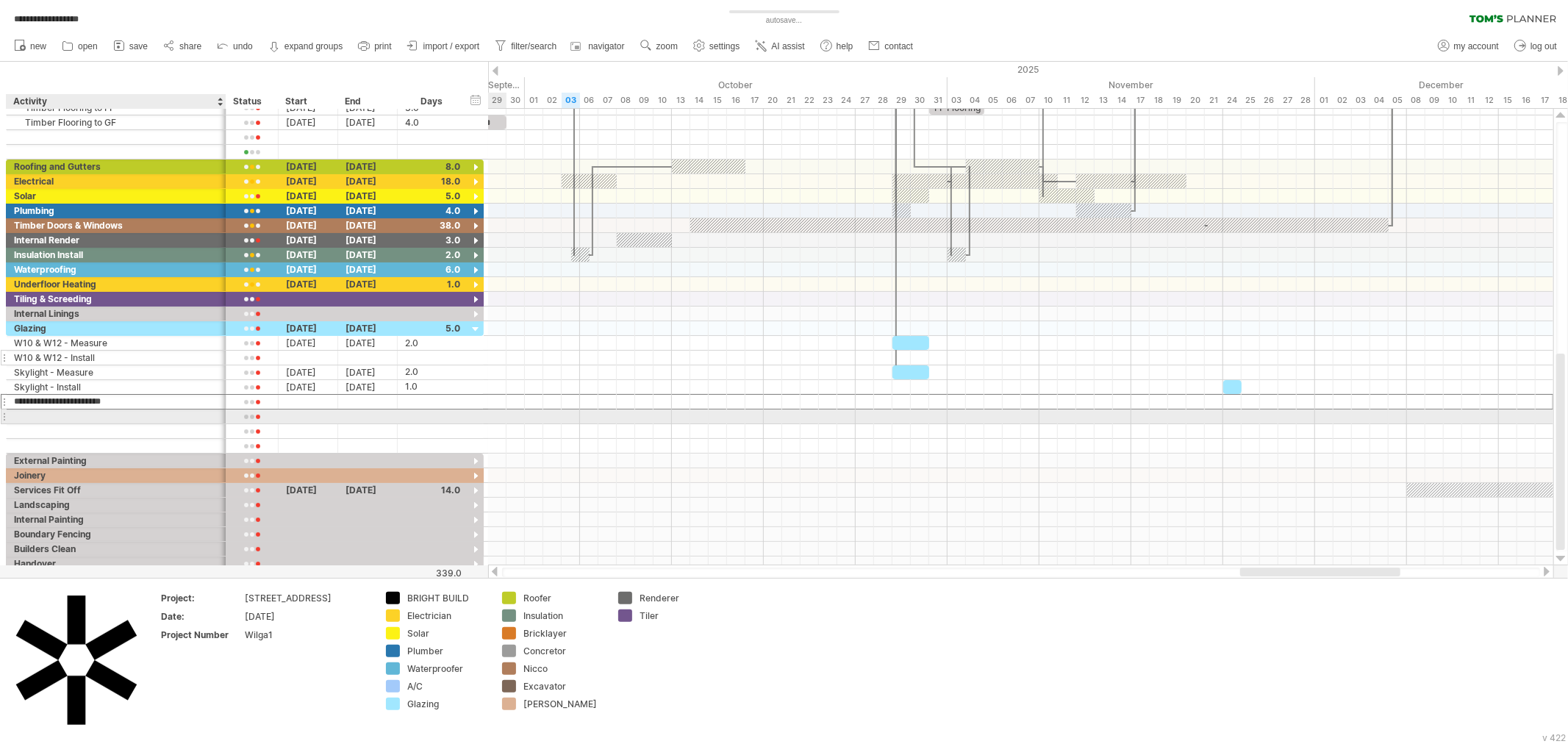
click at [57, 420] on div at bounding box center [116, 416] width 204 height 14
type input "**********"
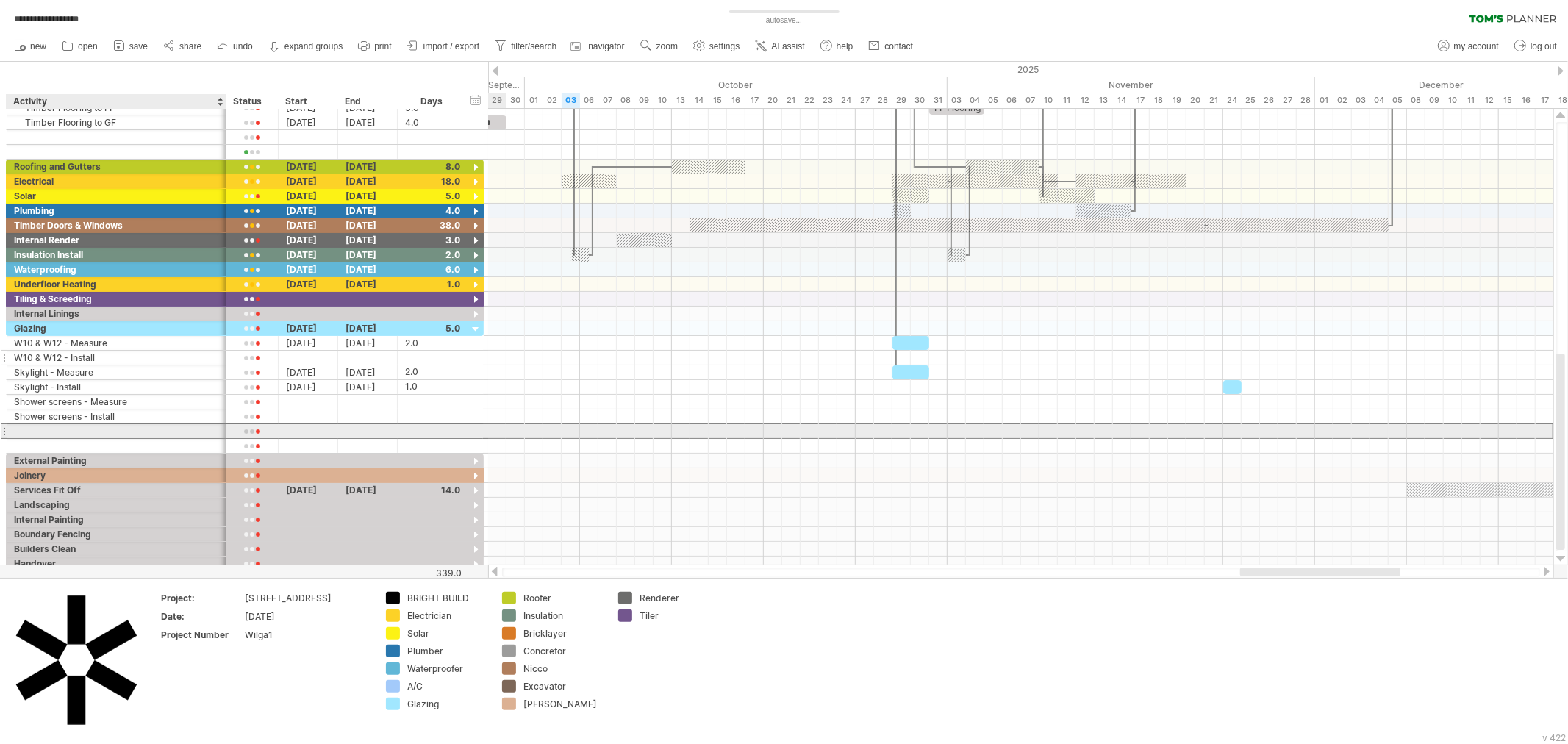
click at [67, 429] on div at bounding box center [116, 431] width 204 height 14
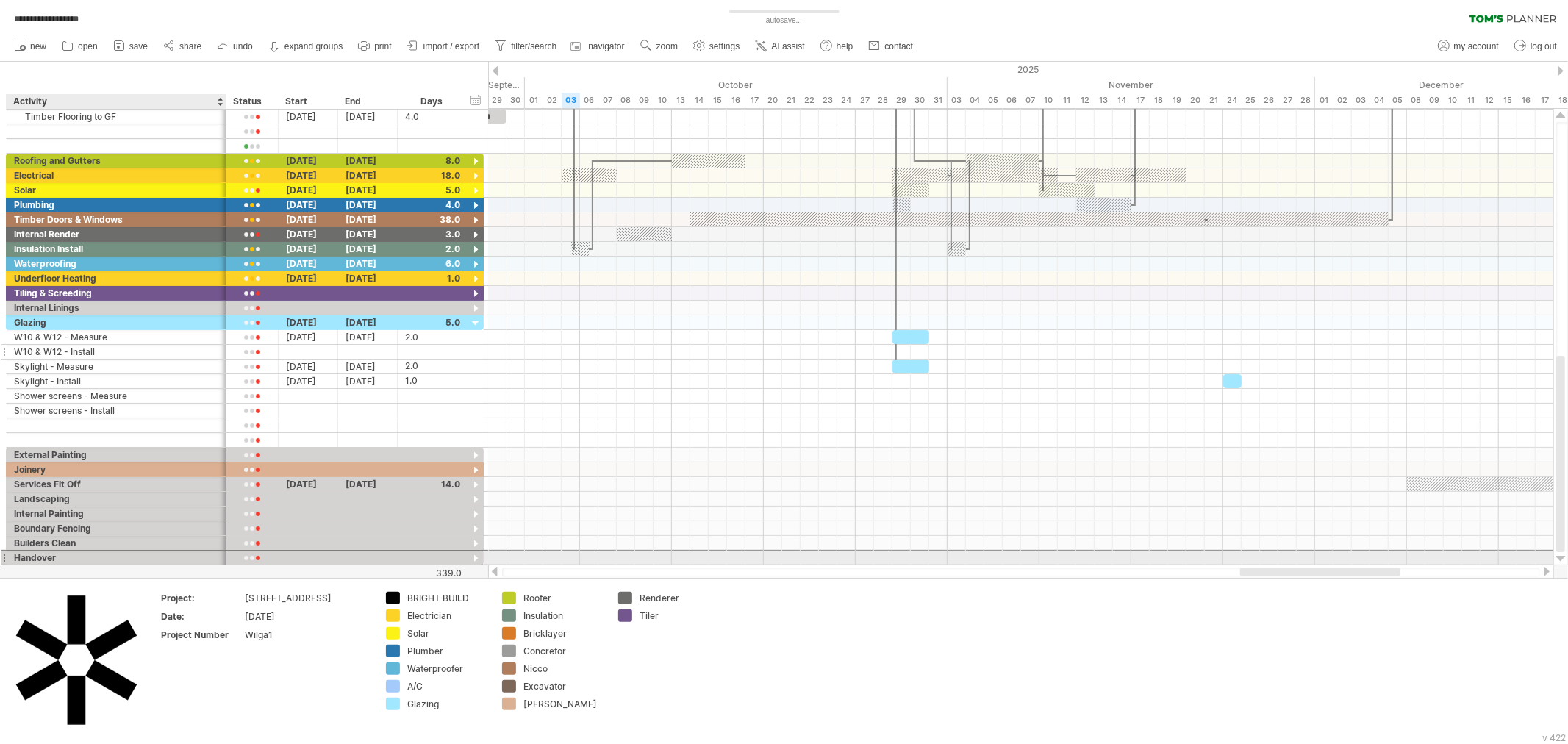
click at [114, 563] on div "Handover" at bounding box center [116, 557] width 204 height 14
click at [63, 560] on div "Handover" at bounding box center [116, 557] width 204 height 14
click at [0, 0] on input "********" at bounding box center [0, 0] width 0 height 0
click at [63, 560] on input "********" at bounding box center [116, 557] width 204 height 14
type input "********"
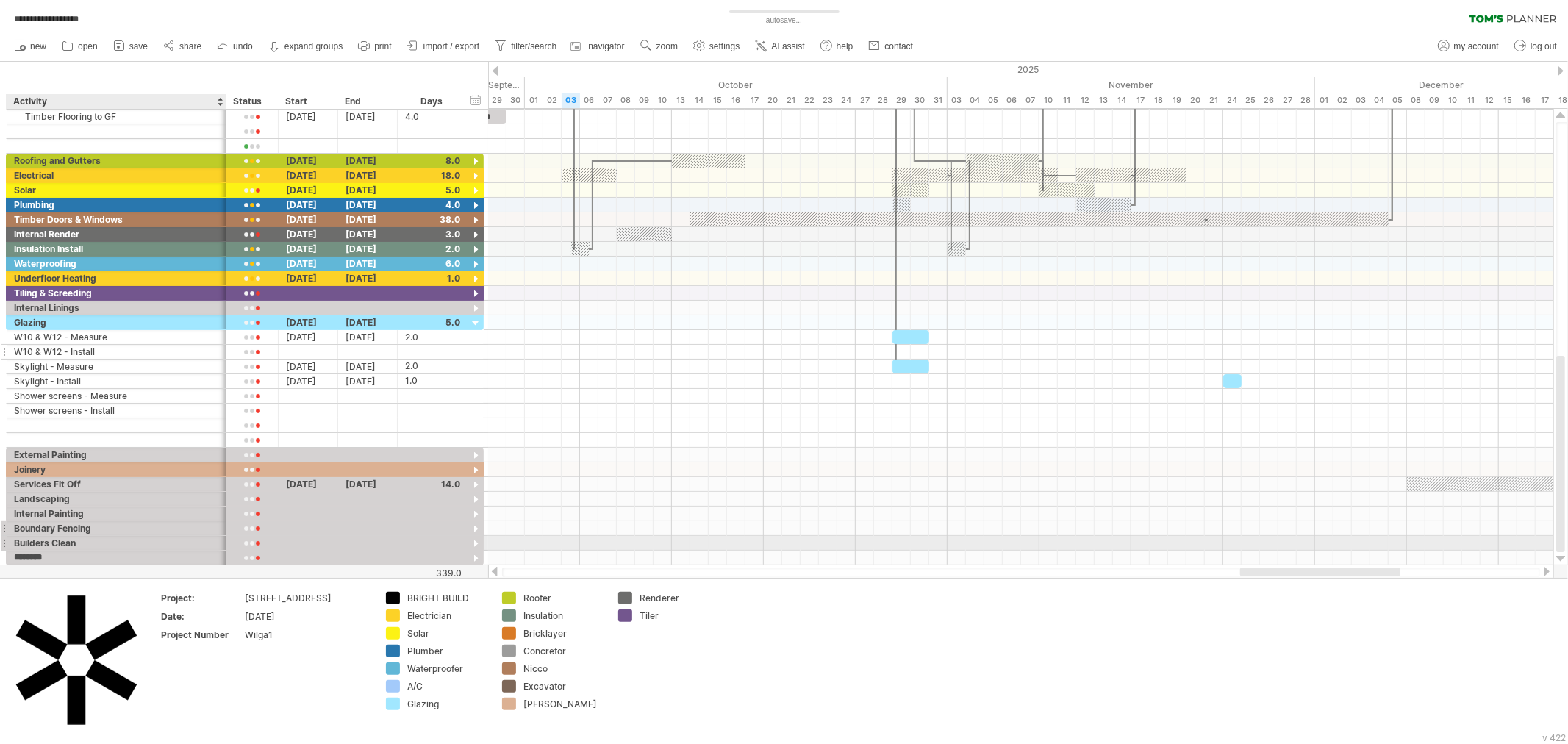
click at [101, 535] on div "Boundary Fencing" at bounding box center [116, 528] width 204 height 14
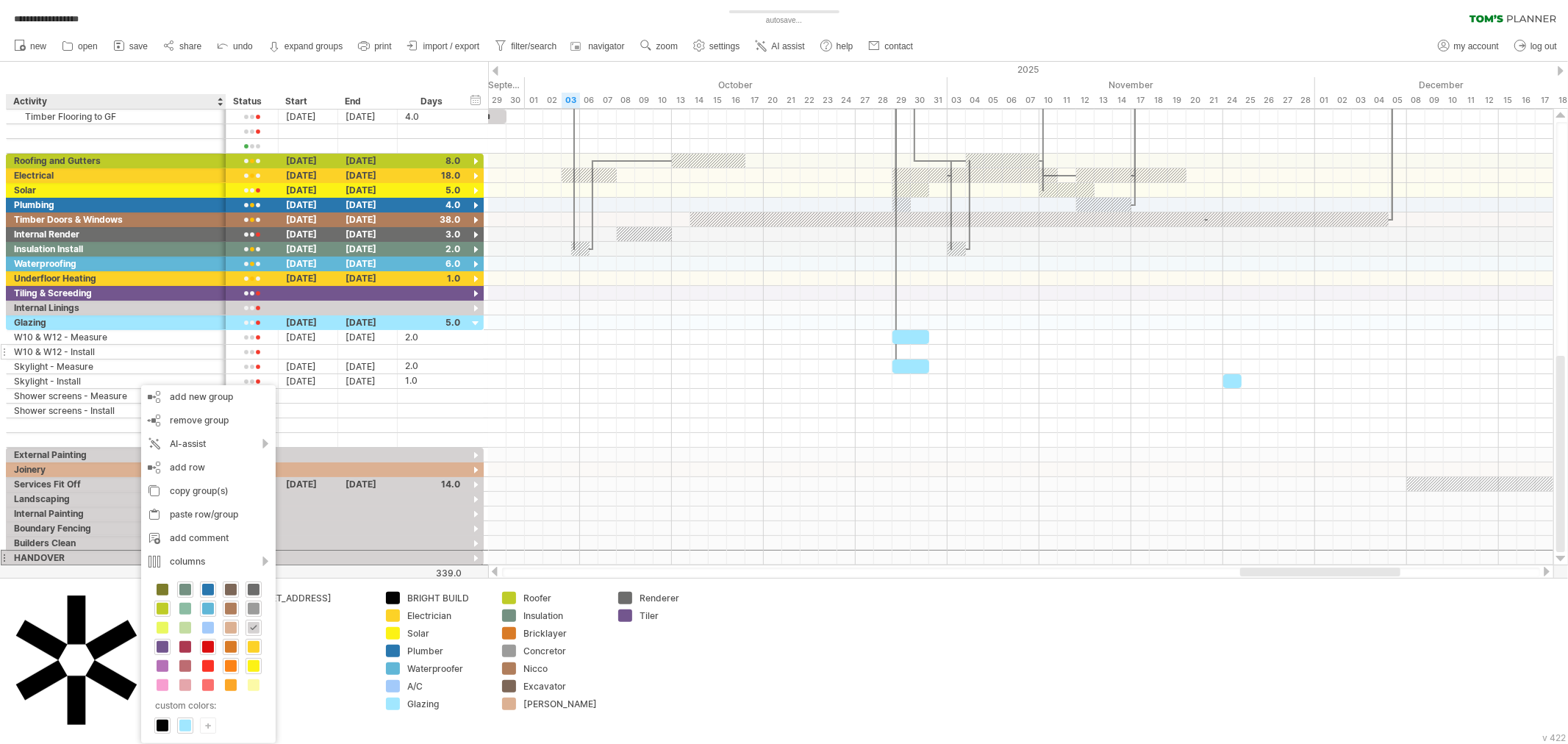
click at [206, 649] on span at bounding box center [208, 647] width 12 height 12
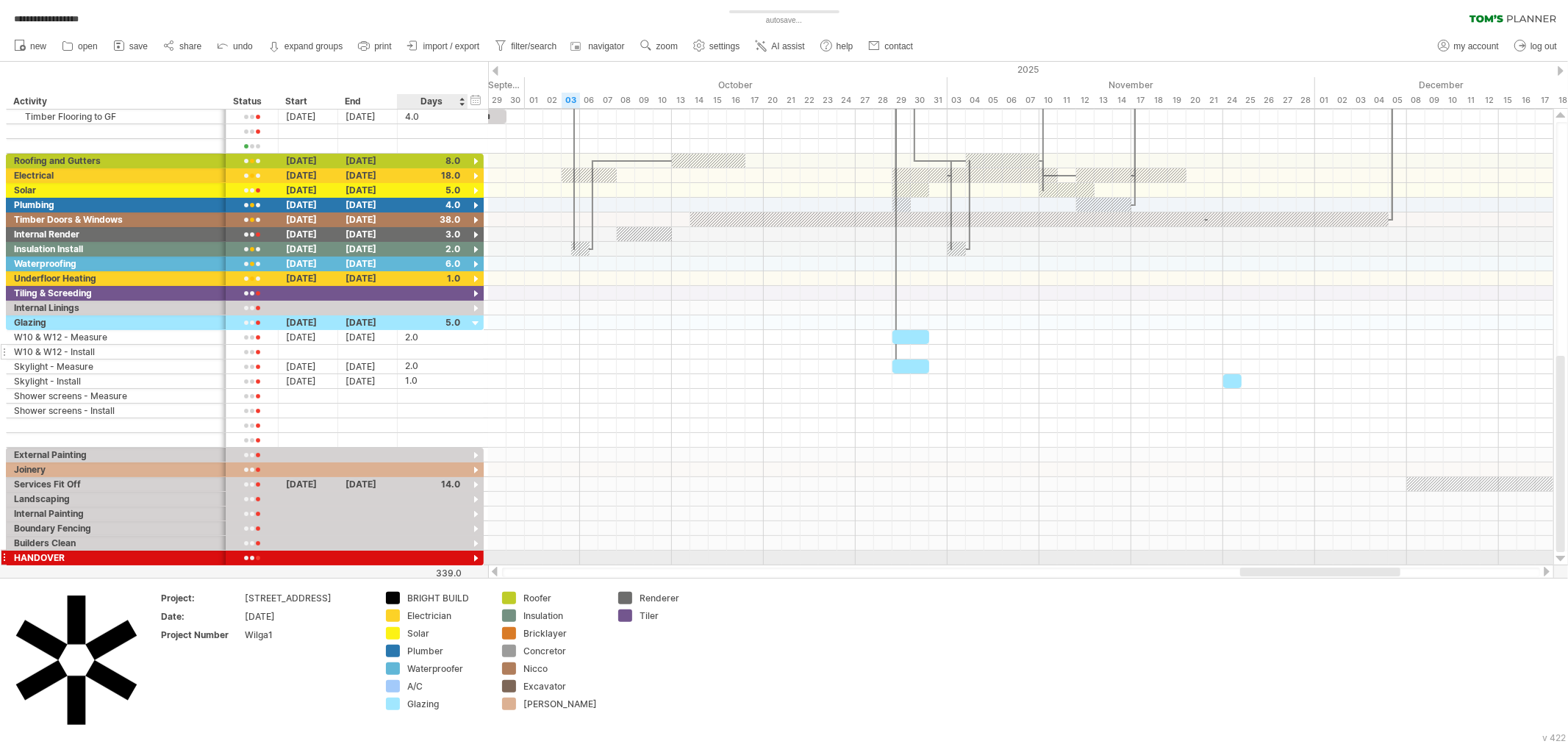
click at [442, 559] on div at bounding box center [432, 557] width 55 height 14
type input "*"
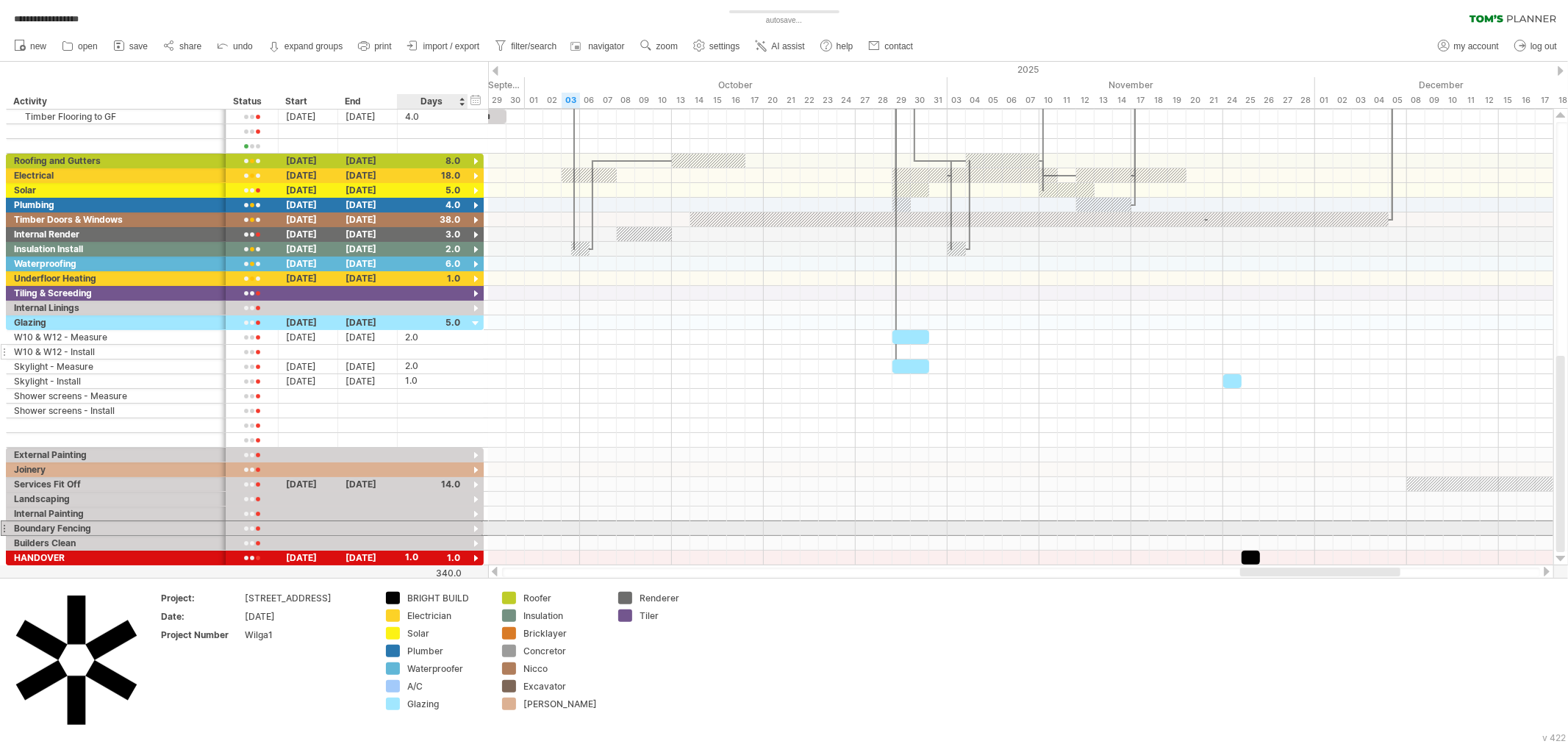
click at [413, 532] on div at bounding box center [432, 528] width 55 height 14
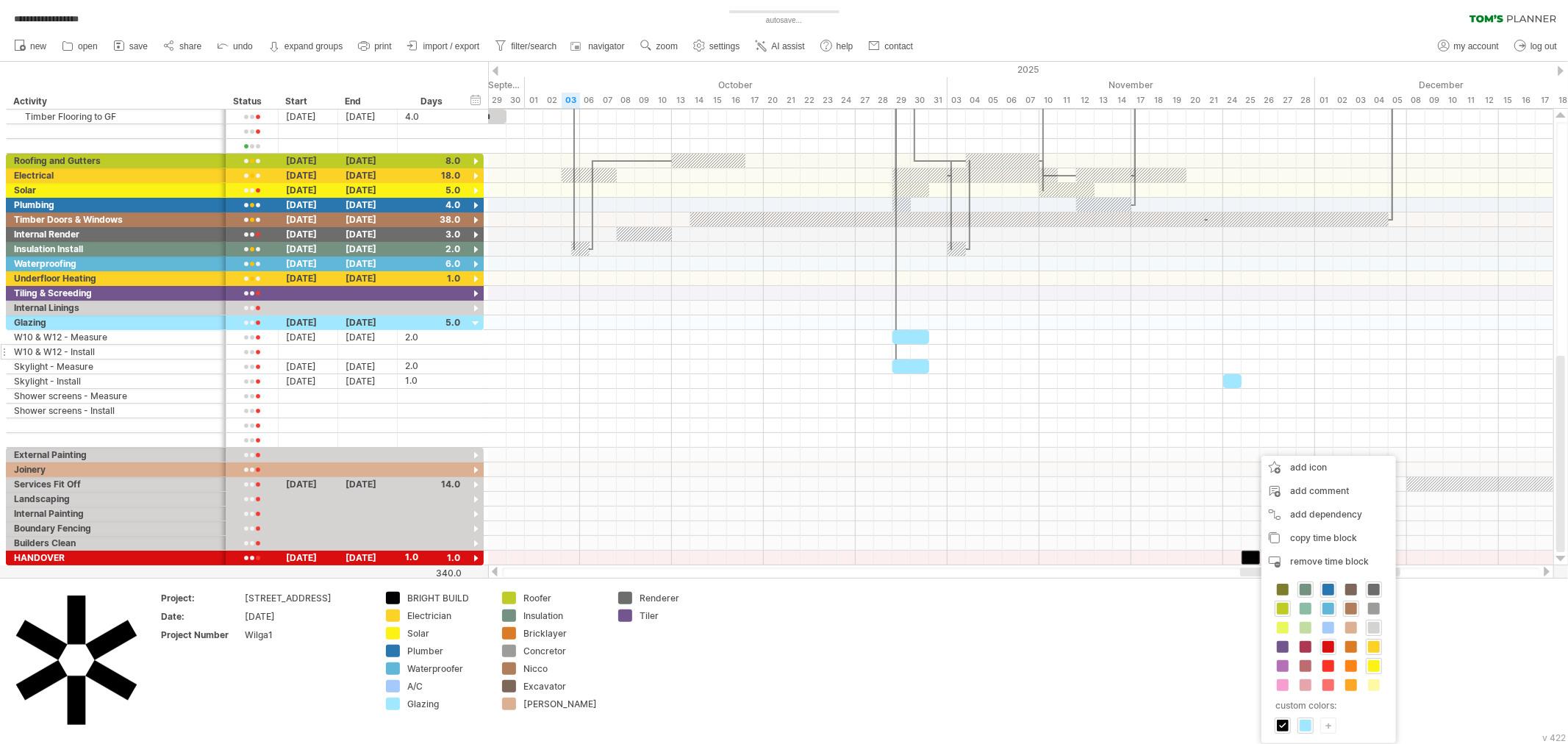
click at [1327, 644] on span at bounding box center [1328, 647] width 12 height 12
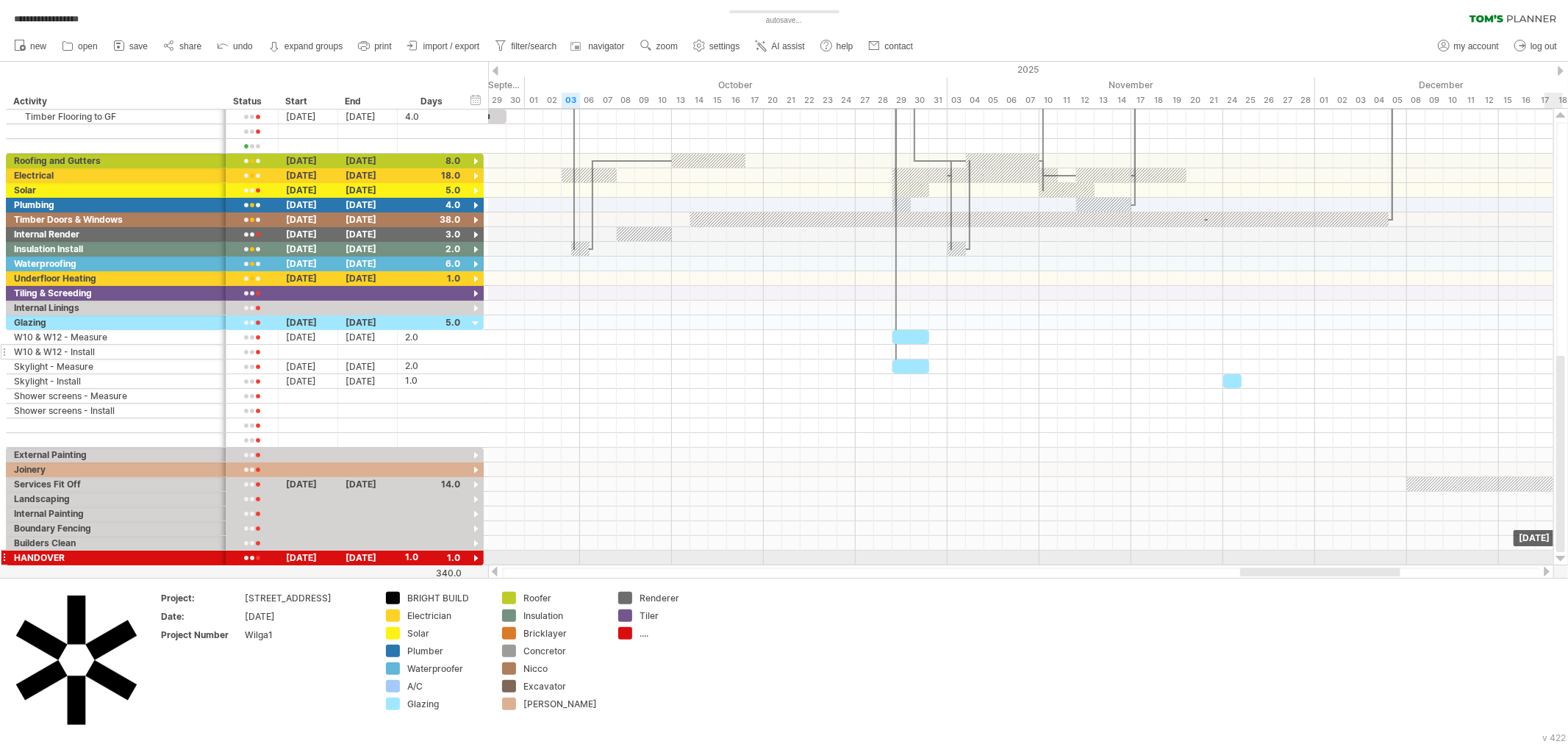
drag, startPoint x: 1311, startPoint y: 557, endPoint x: 1680, endPoint y: 582, distance: 369.8
click at [1567, 582] on html "**********" at bounding box center [784, 374] width 1568 height 747
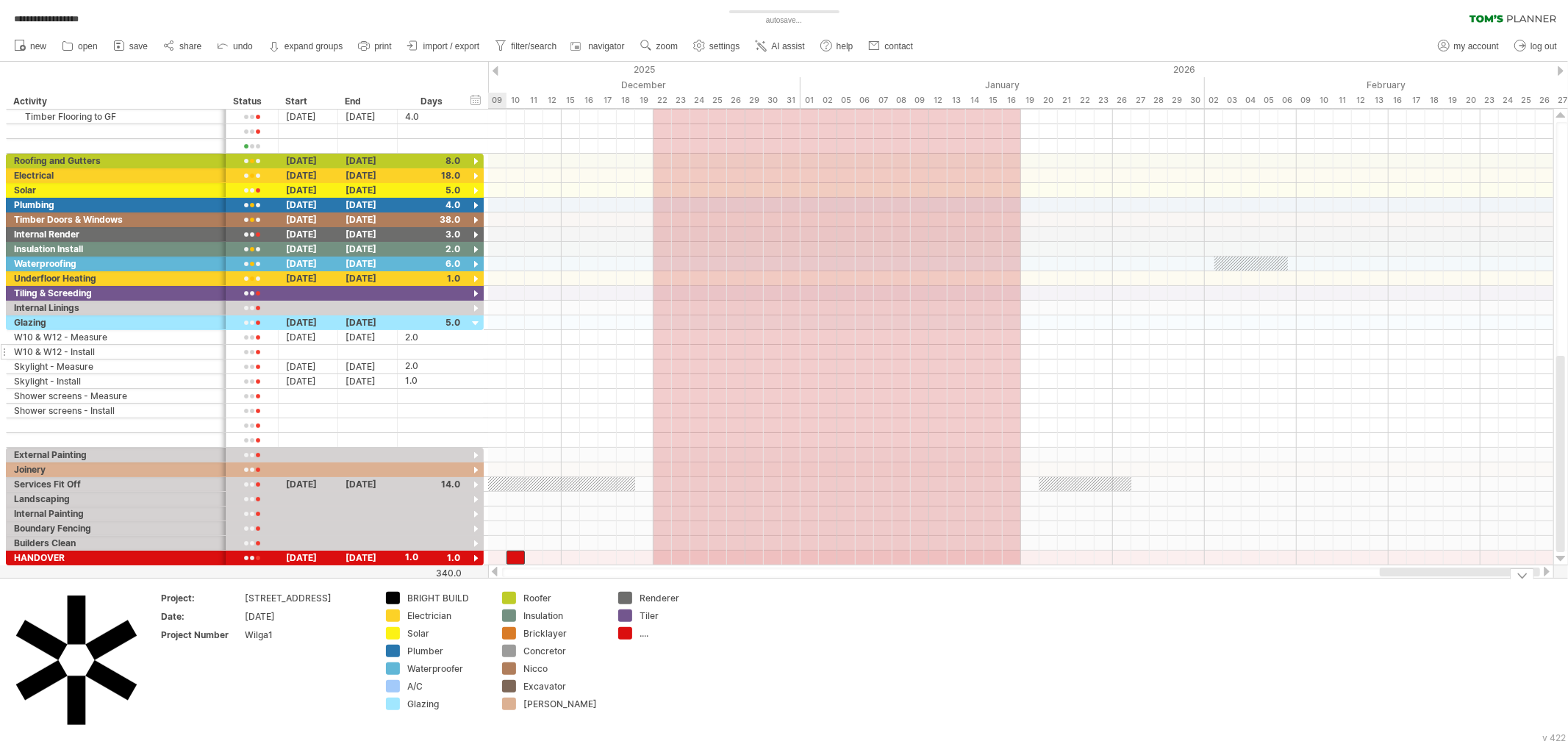
drag, startPoint x: 1391, startPoint y: 570, endPoint x: 1525, endPoint y: 590, distance: 135.5
click at [1525, 590] on div "**********" at bounding box center [784, 372] width 1568 height 744
drag, startPoint x: 513, startPoint y: 556, endPoint x: 1246, endPoint y: 570, distance: 733.1
click at [1246, 570] on div "**********" at bounding box center [784, 372] width 1568 height 744
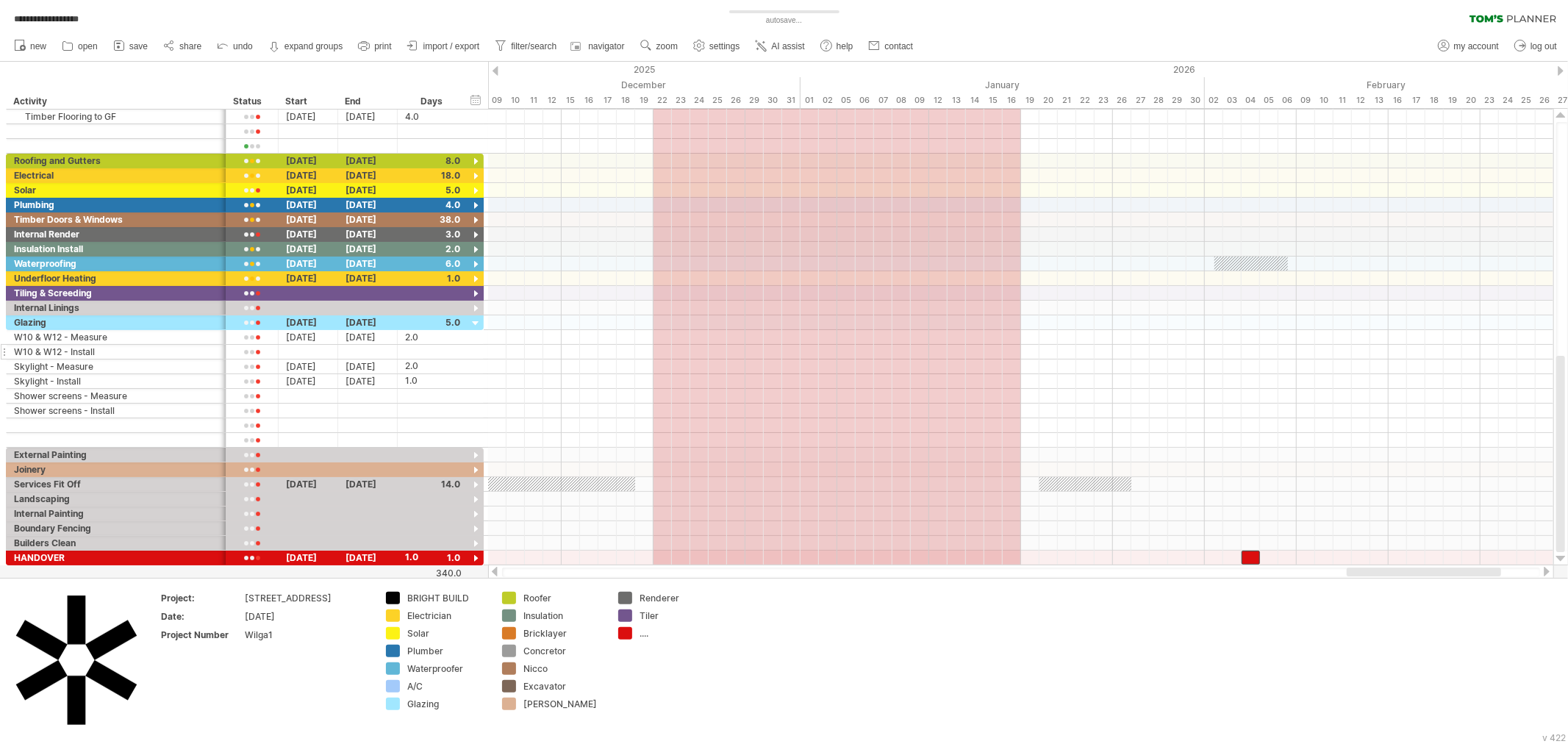
click at [1560, 70] on div at bounding box center [1560, 71] width 6 height 10
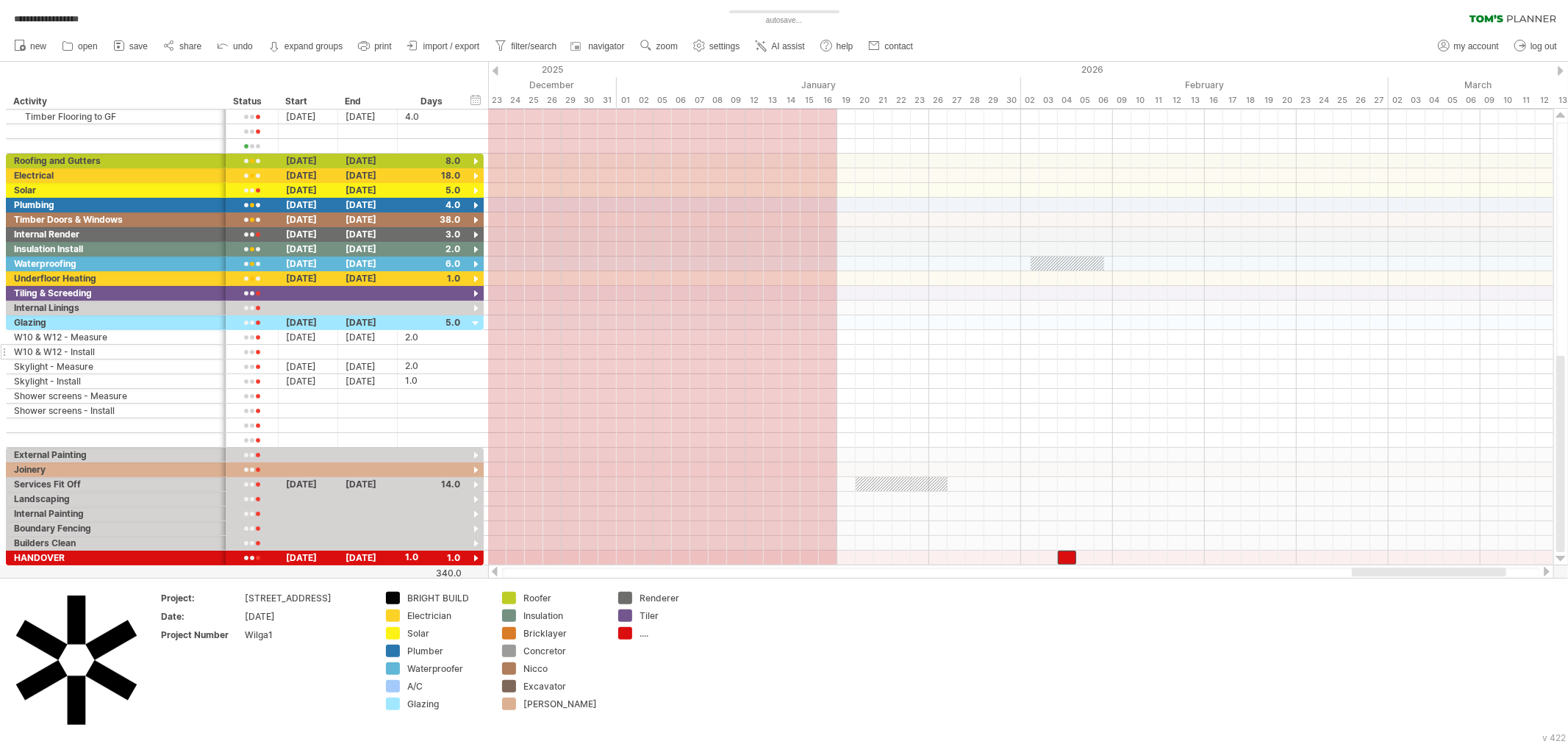
click at [1560, 70] on div at bounding box center [1560, 71] width 6 height 10
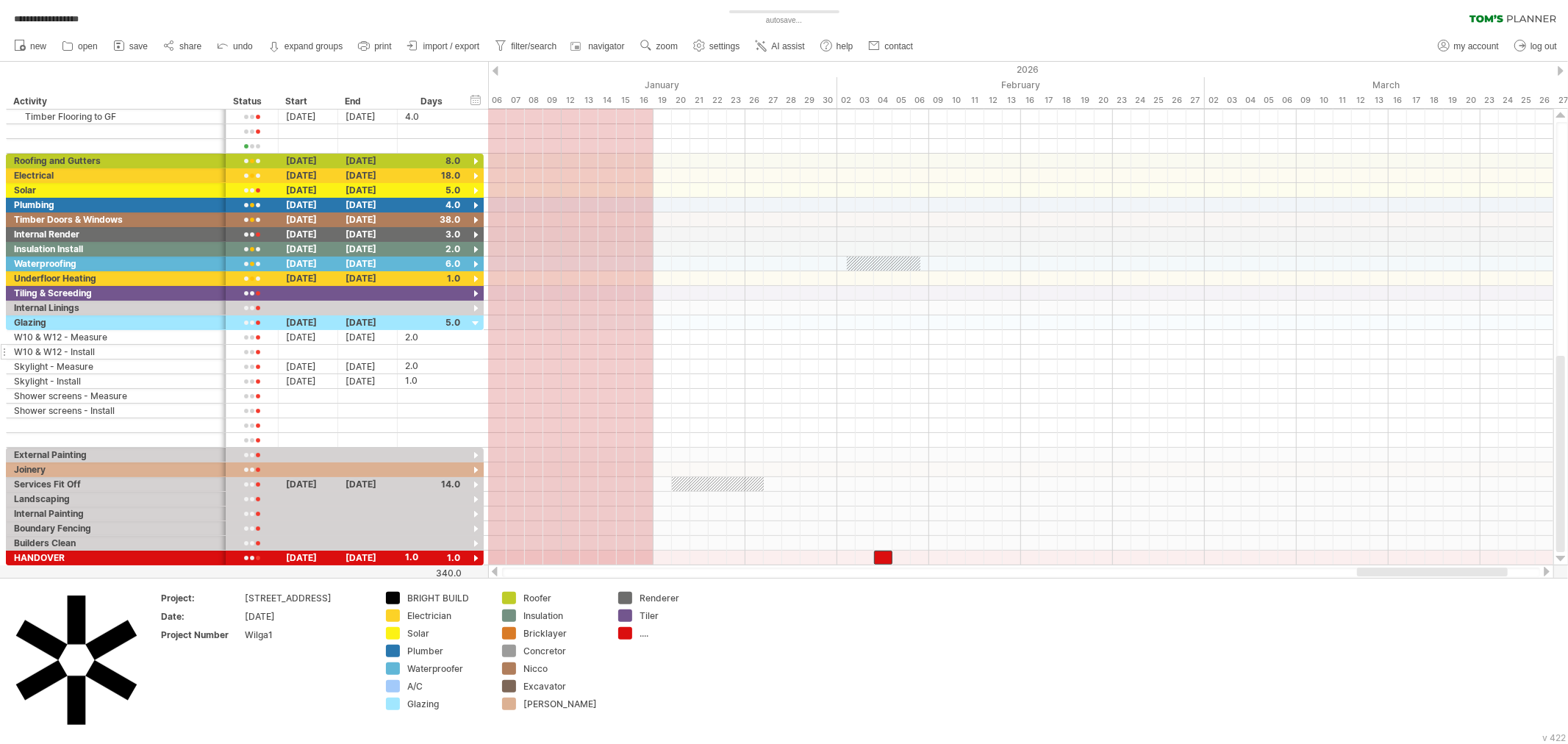
click at [1560, 70] on div at bounding box center [1560, 71] width 6 height 10
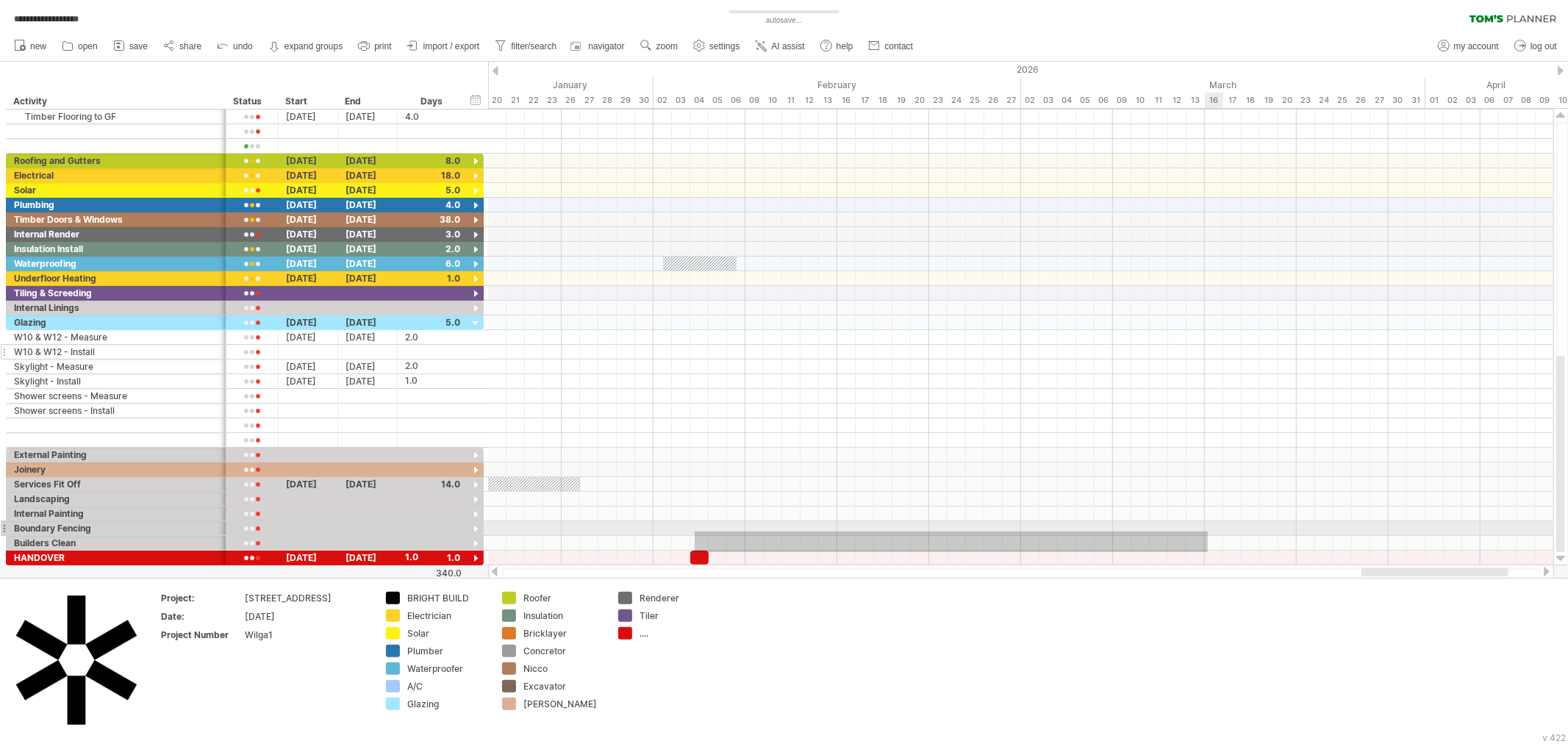
drag, startPoint x: 694, startPoint y: 552, endPoint x: 1142, endPoint y: 531, distance: 448.5
click at [1147, 531] on div at bounding box center [1020, 330] width 1065 height 471
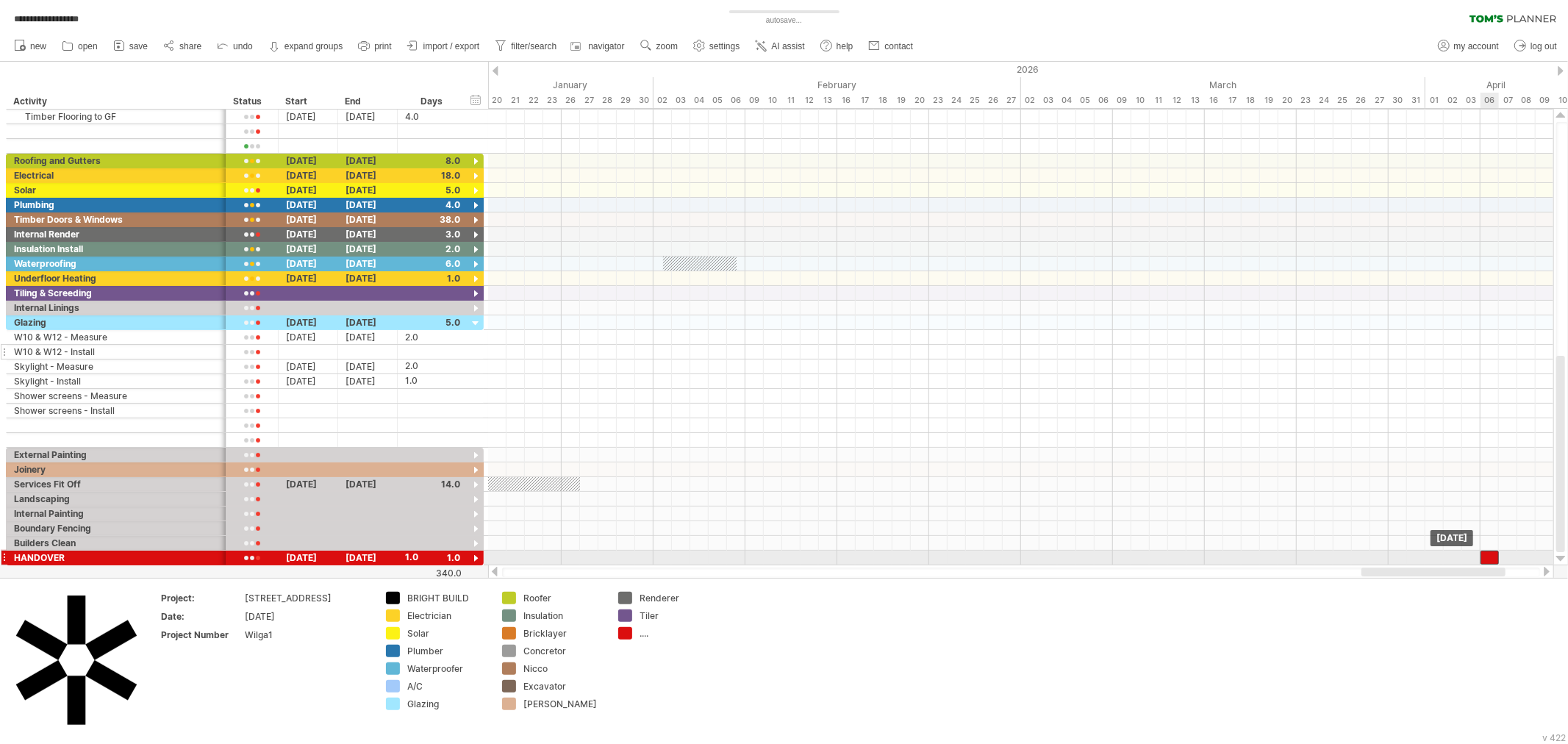
drag, startPoint x: 700, startPoint y: 560, endPoint x: 1492, endPoint y: 560, distance: 792.0
click at [1492, 560] on div at bounding box center [1489, 557] width 18 height 14
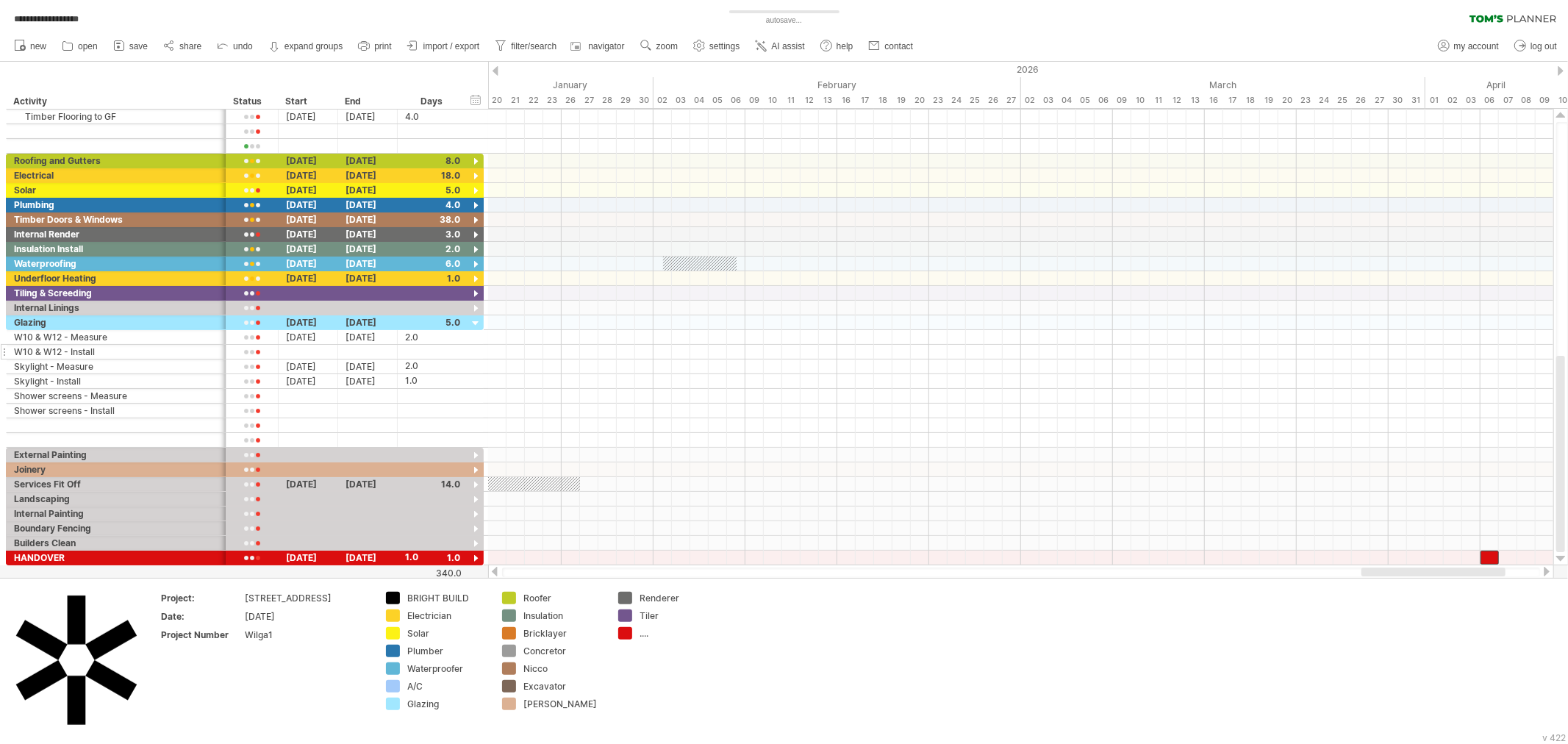
click at [1556, 69] on div "2026" at bounding box center [1590, 69] width 2683 height 16
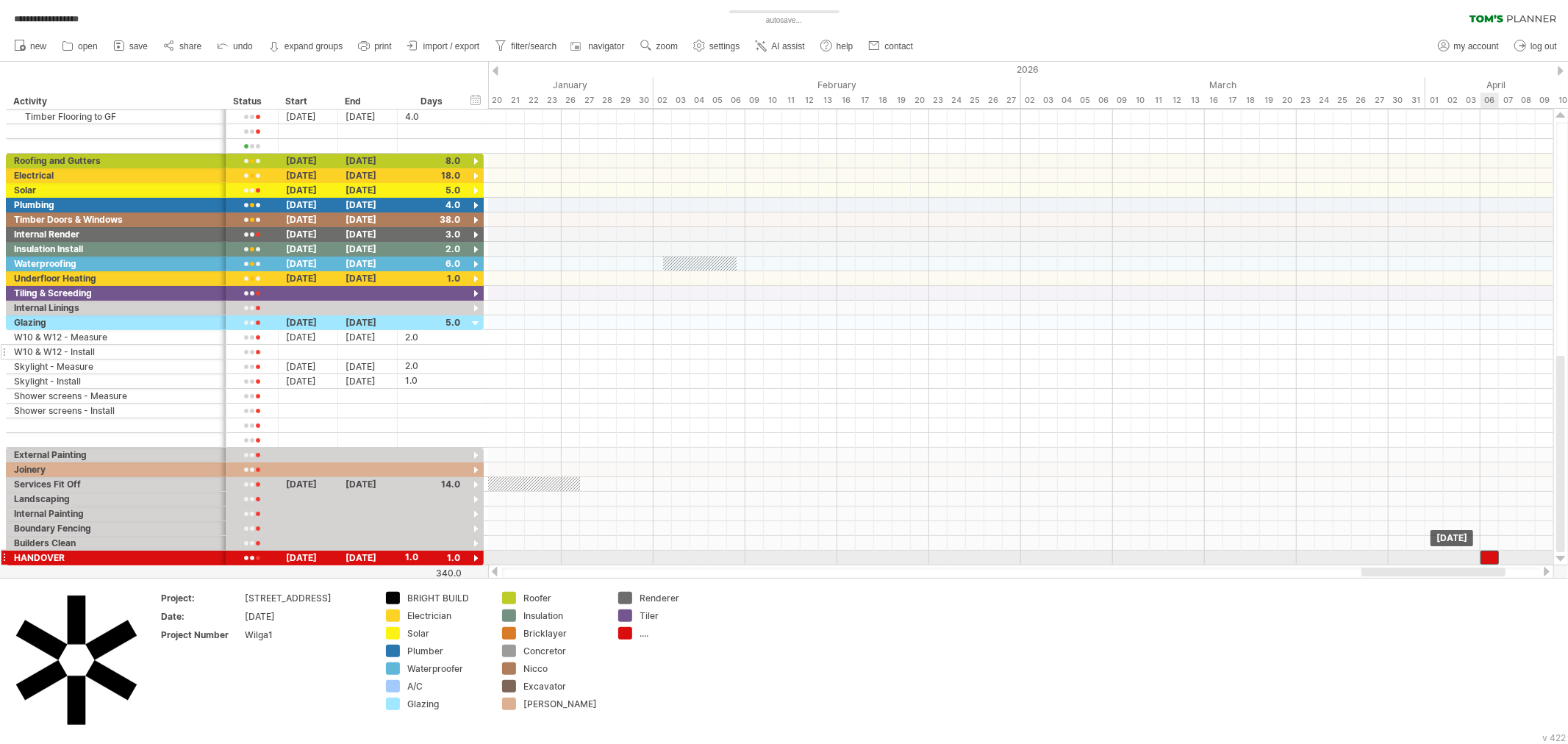
drag, startPoint x: 1491, startPoint y: 560, endPoint x: 1487, endPoint y: 553, distance: 8.1
click at [1487, 553] on div at bounding box center [1489, 557] width 18 height 14
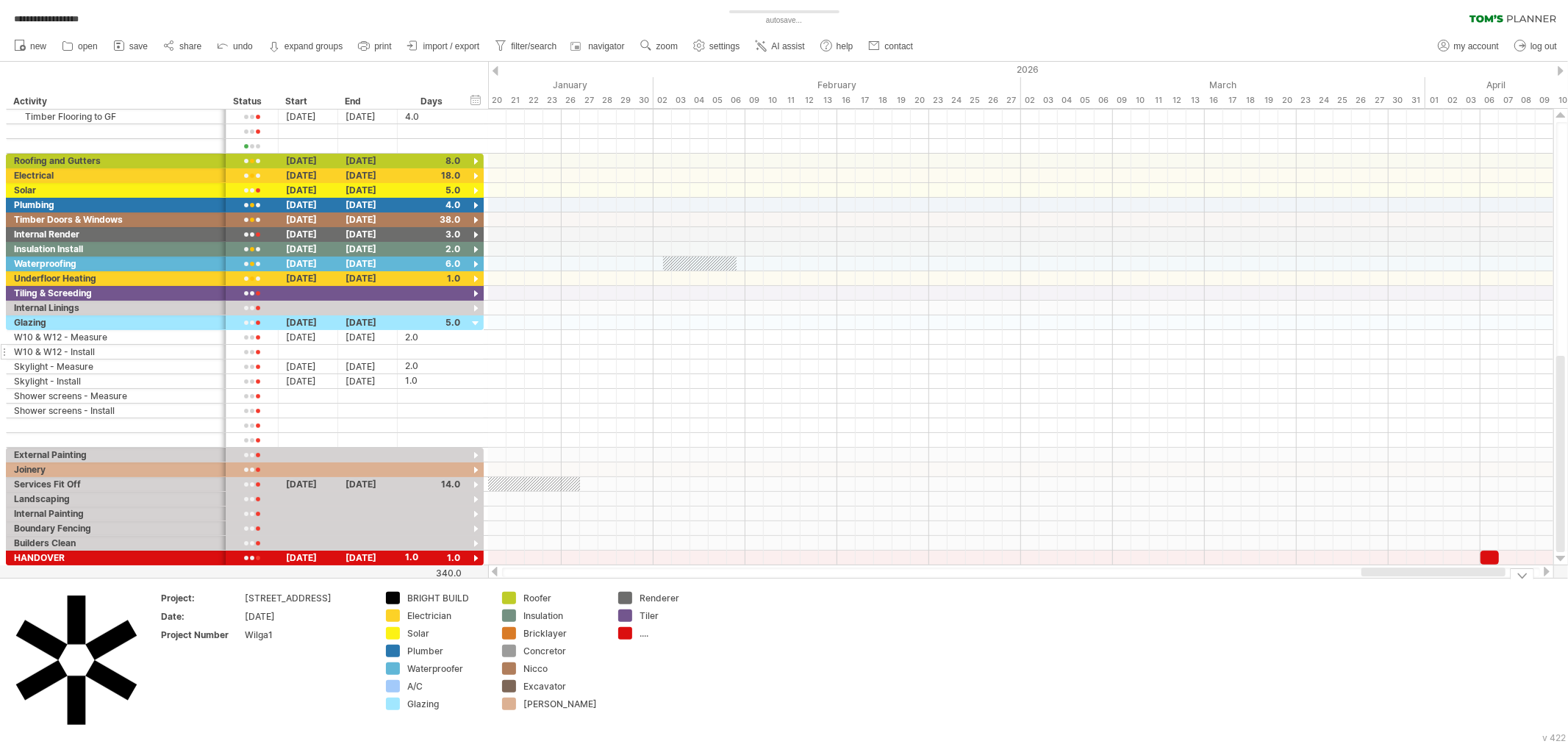
drag, startPoint x: 1424, startPoint y: 574, endPoint x: 446, endPoint y: 618, distance: 979.0
click at [446, 618] on div "**********" at bounding box center [784, 372] width 1568 height 744
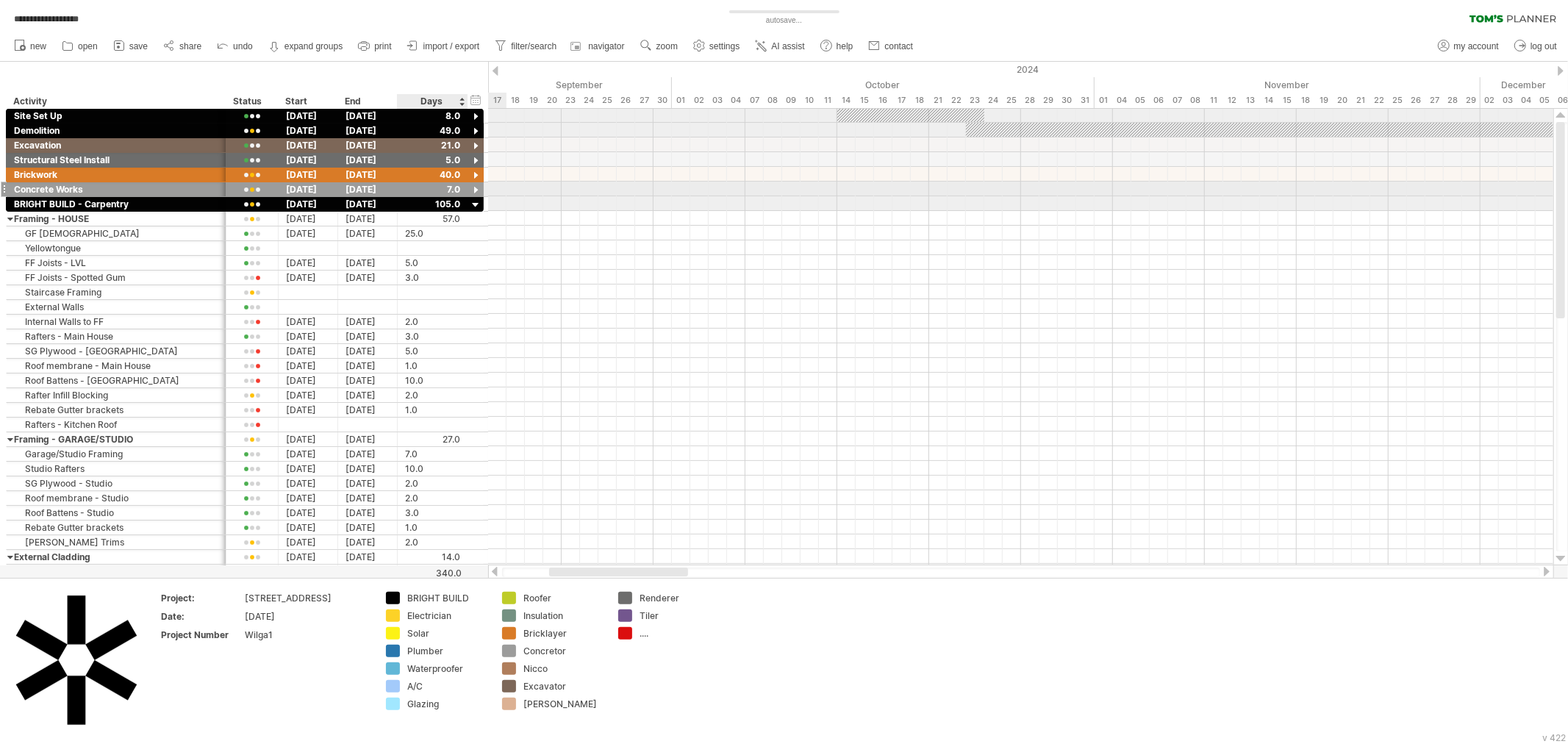
click at [473, 186] on div at bounding box center [476, 190] width 14 height 14
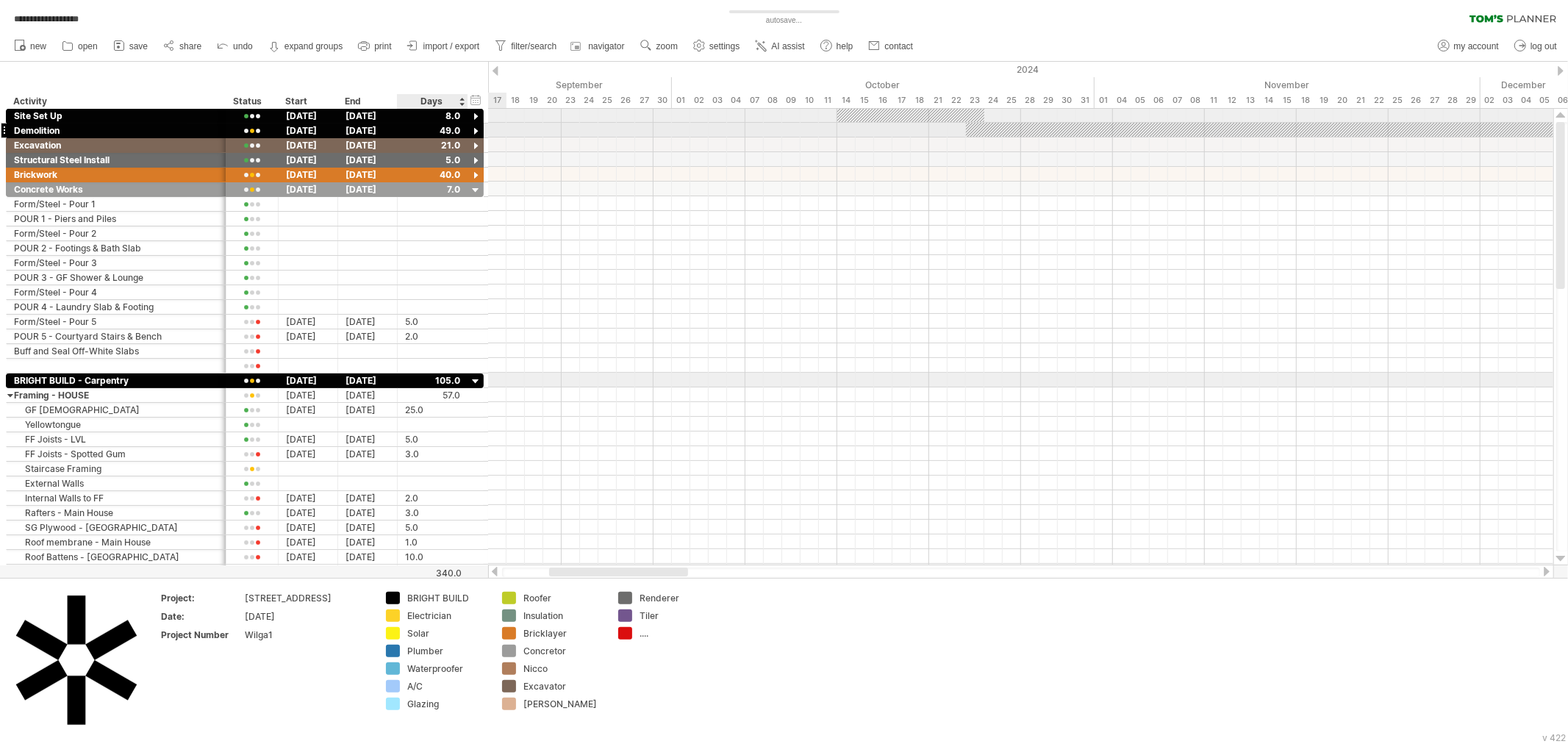
click at [476, 131] on div at bounding box center [476, 132] width 14 height 14
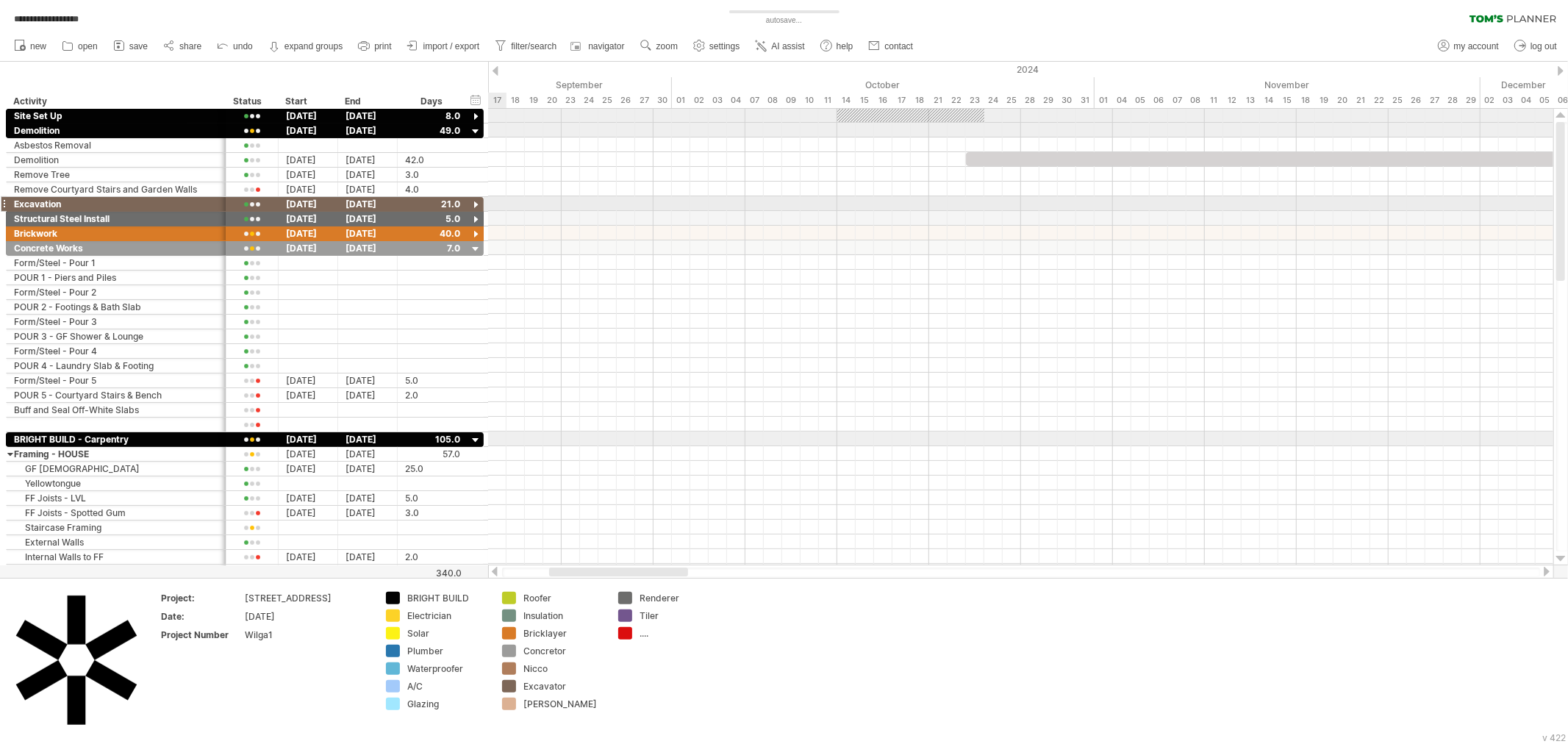
click at [475, 201] on div at bounding box center [476, 205] width 14 height 14
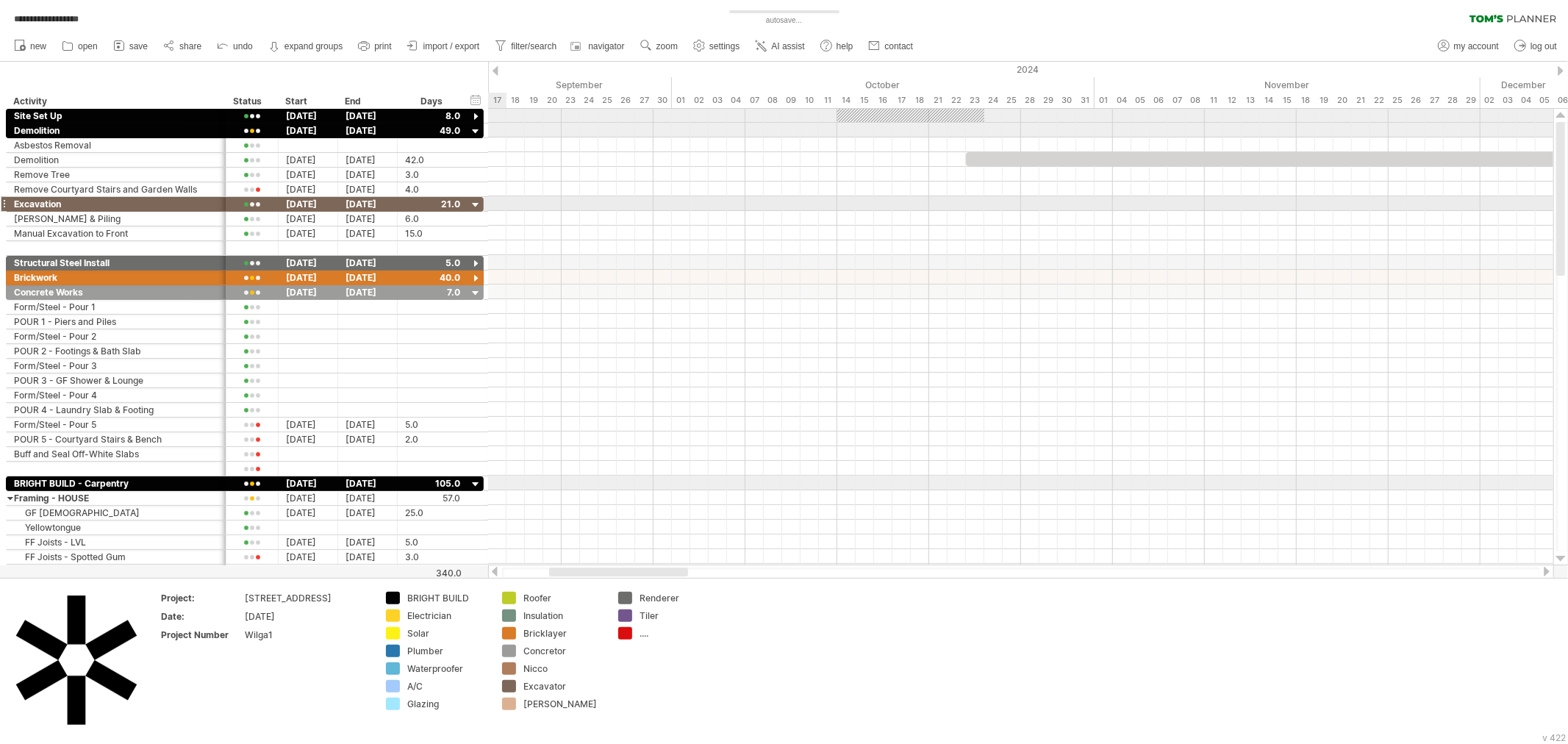
click at [475, 200] on div at bounding box center [476, 205] width 14 height 14
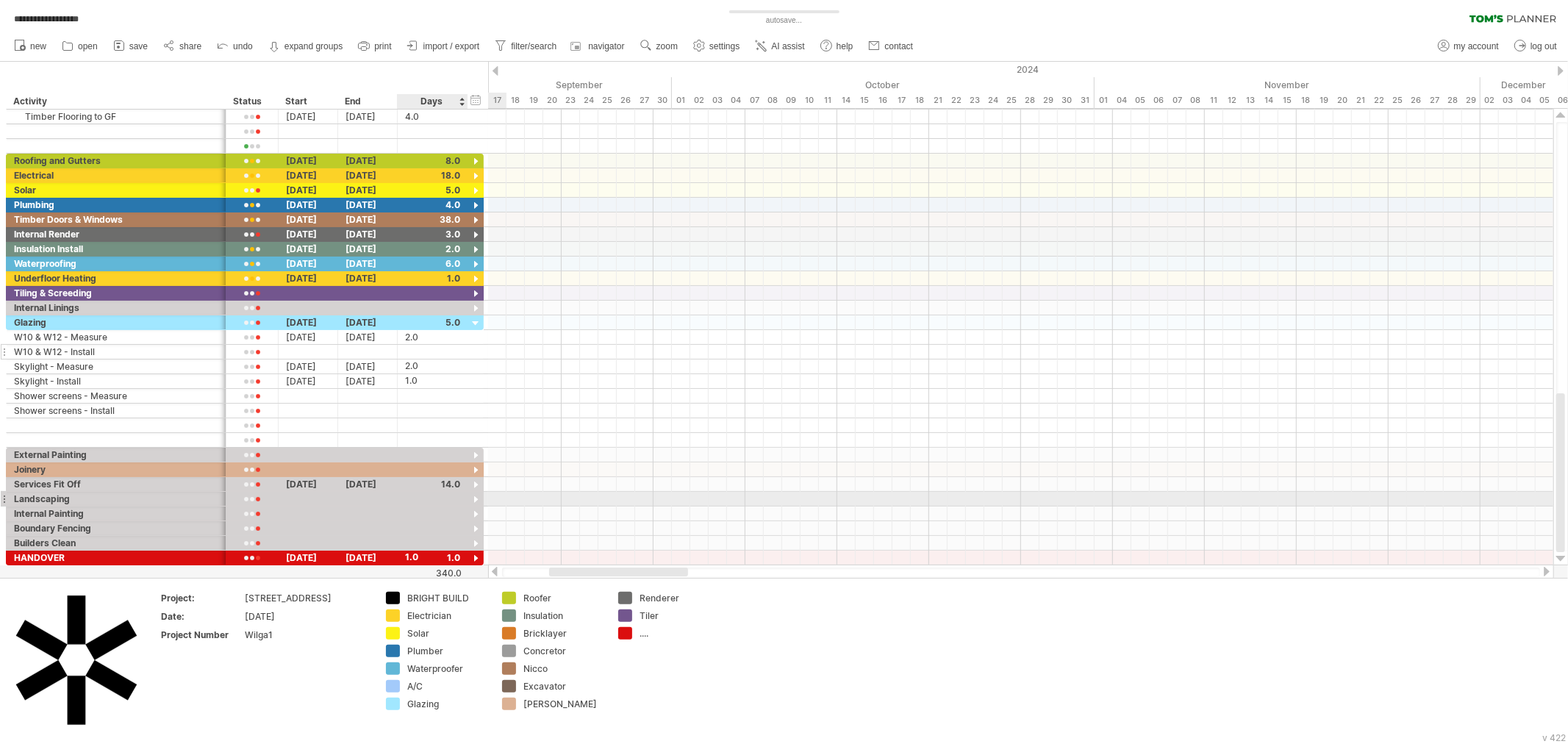
click at [475, 499] on div at bounding box center [476, 500] width 14 height 14
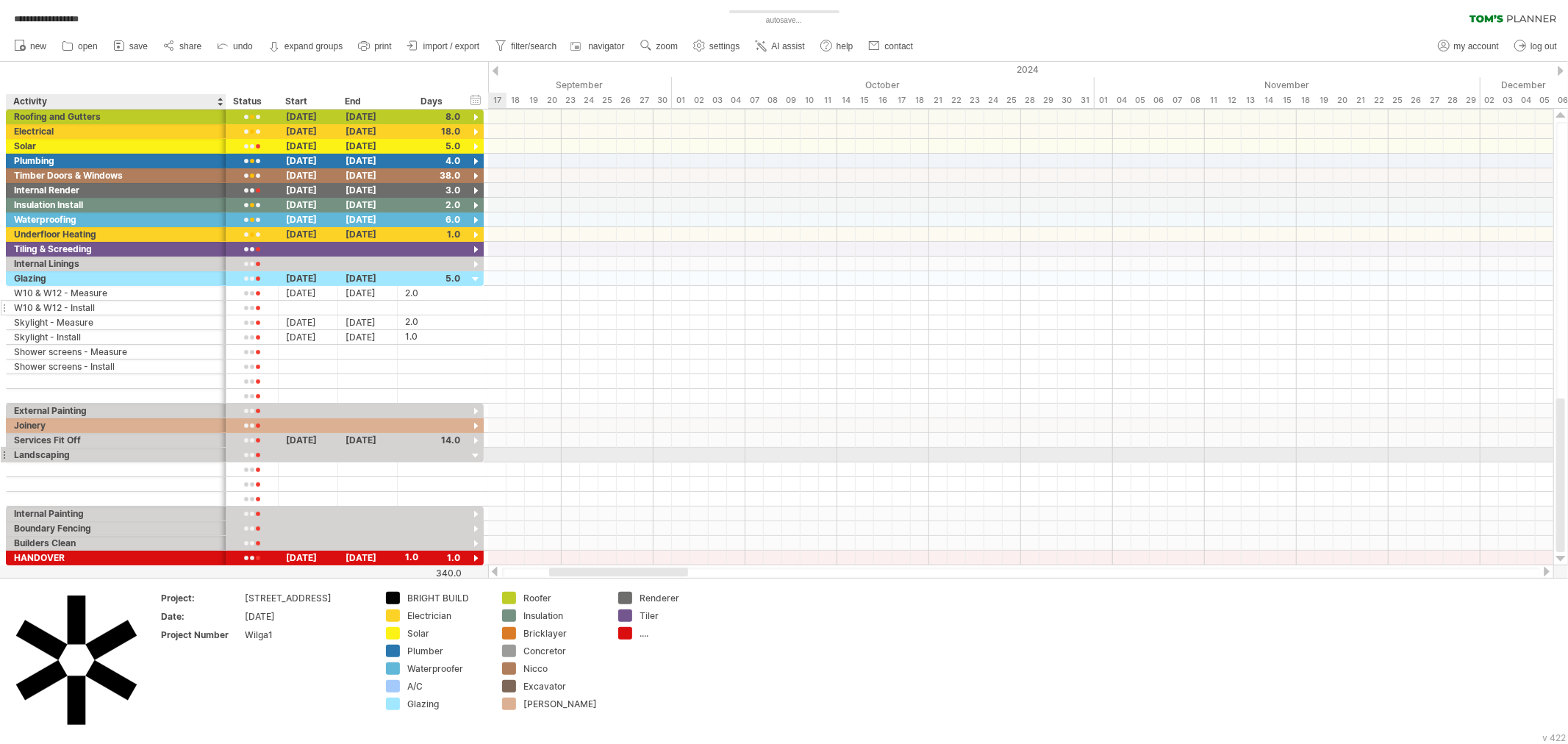
click at [112, 458] on div "Landscaping" at bounding box center [116, 454] width 204 height 14
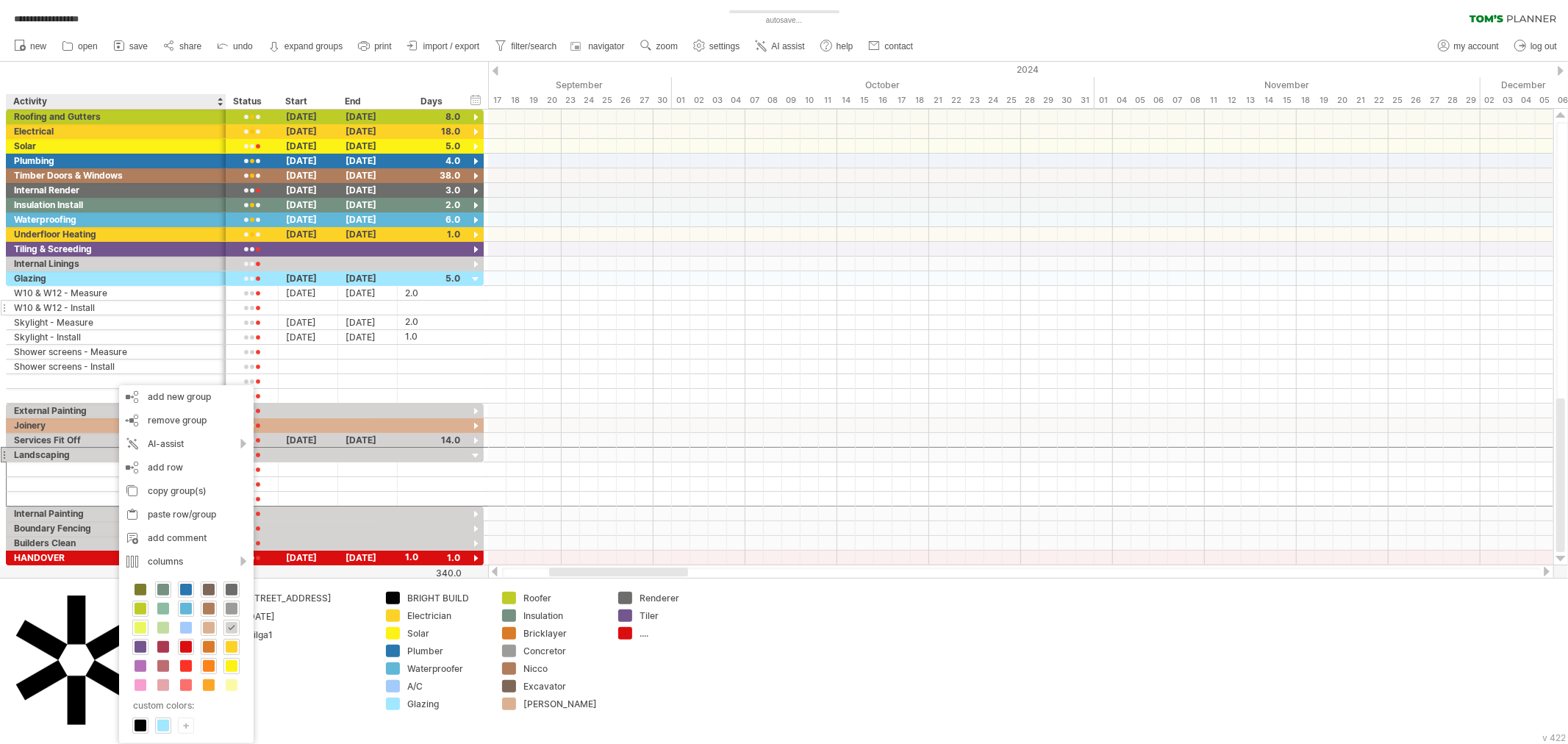
click at [138, 630] on span at bounding box center [141, 628] width 12 height 12
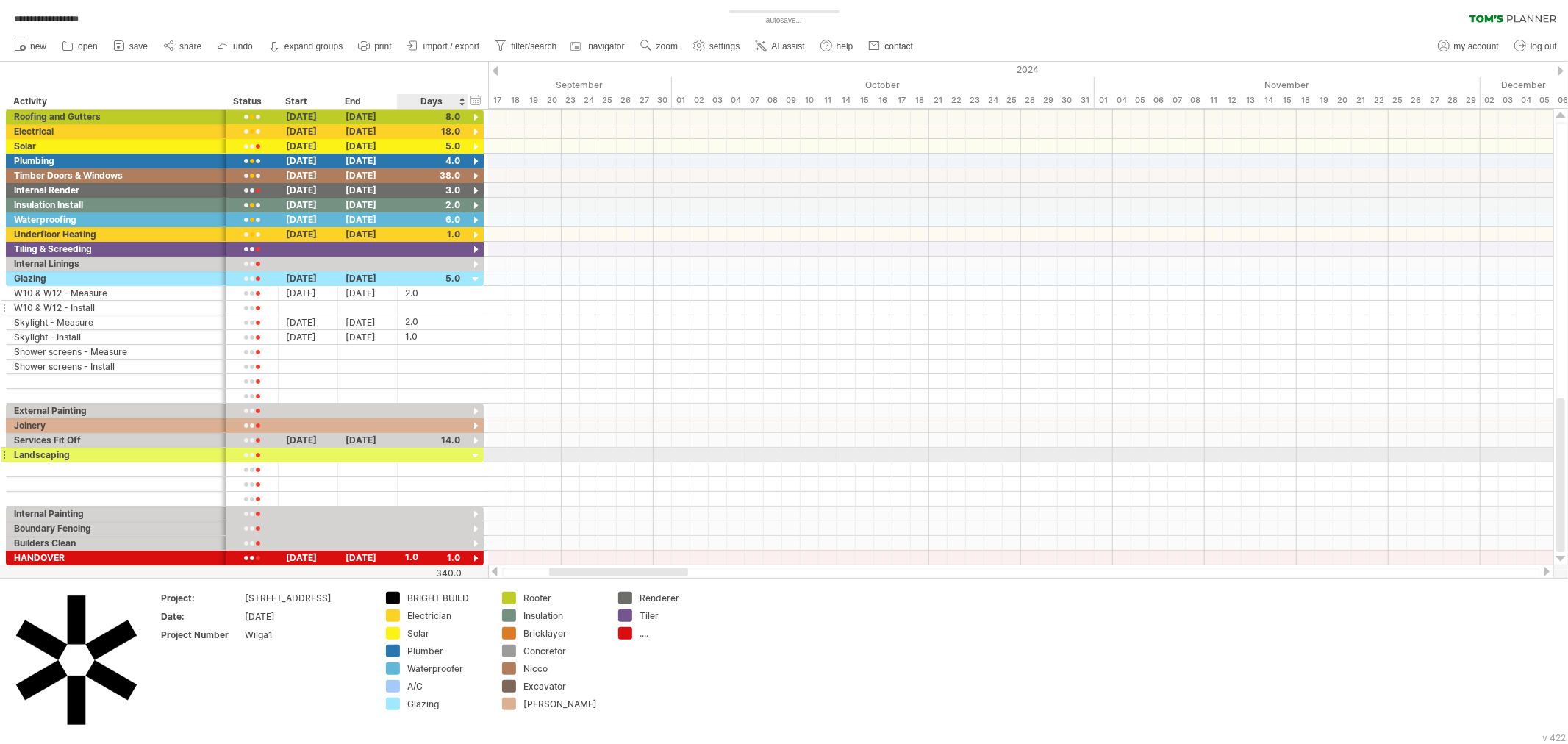
click at [476, 457] on div at bounding box center [476, 456] width 14 height 14
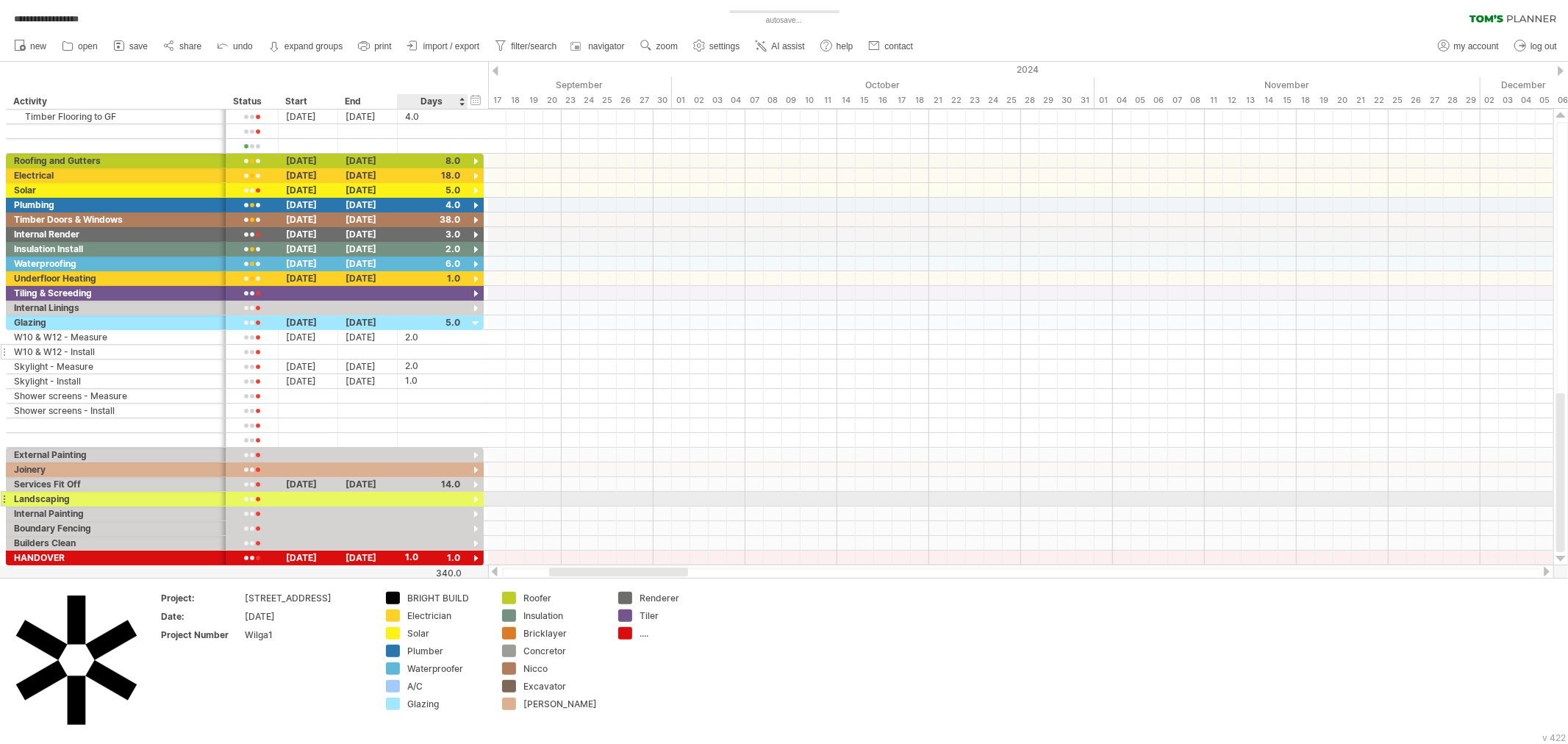
scroll to position [0, 0]
click at [478, 486] on div at bounding box center [476, 486] width 14 height 14
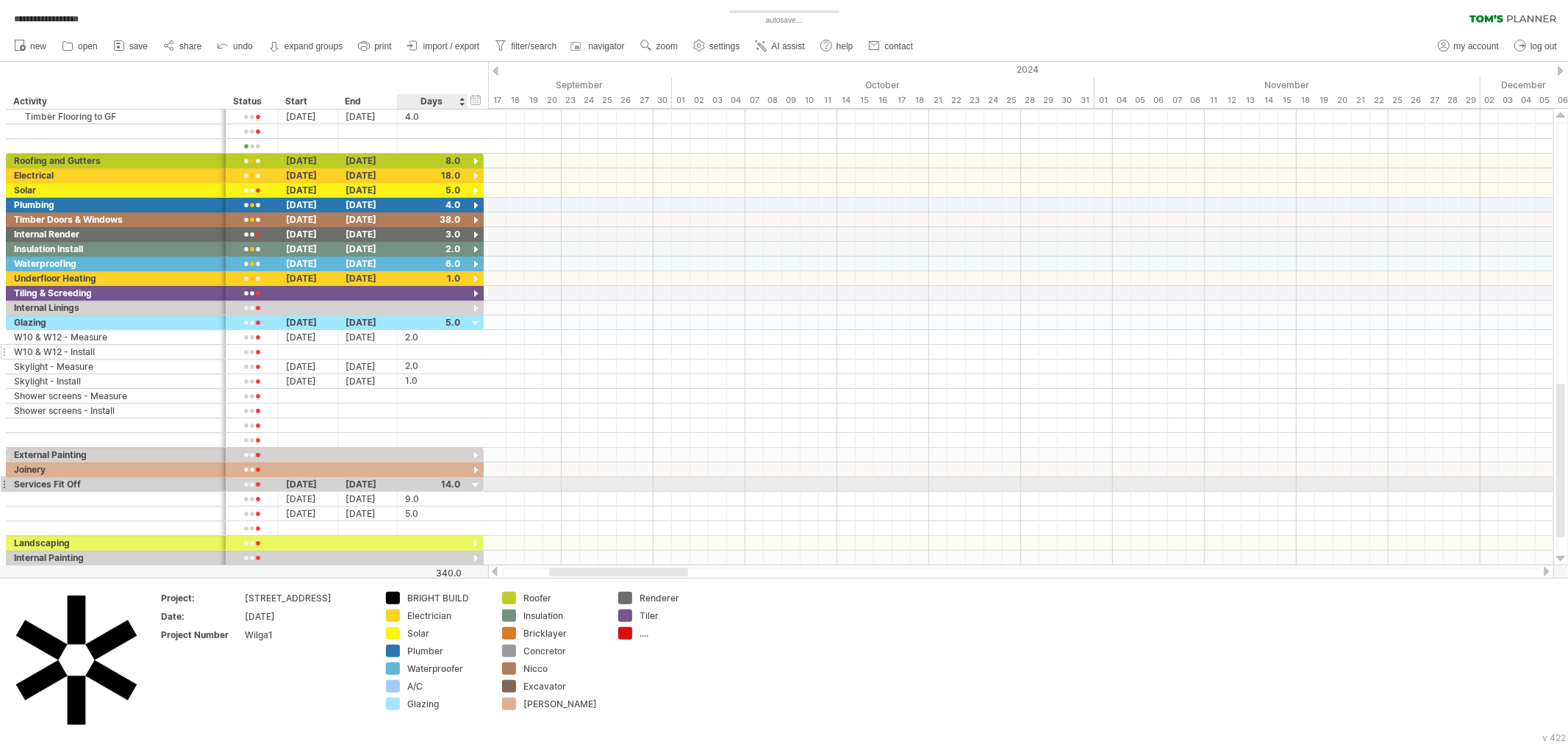
click at [478, 486] on div at bounding box center [476, 486] width 14 height 14
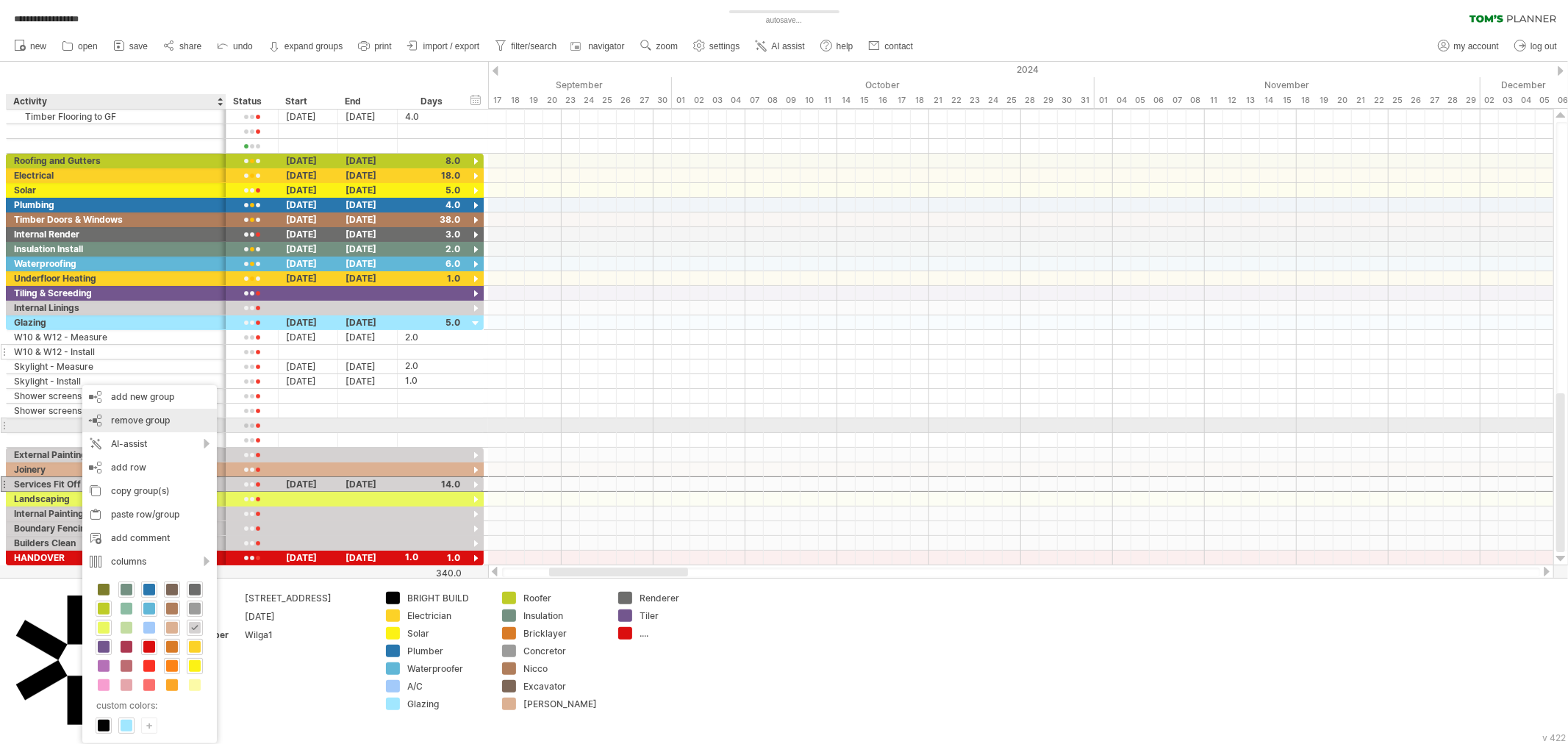
click at [165, 420] on span "remove group" at bounding box center [140, 420] width 58 height 11
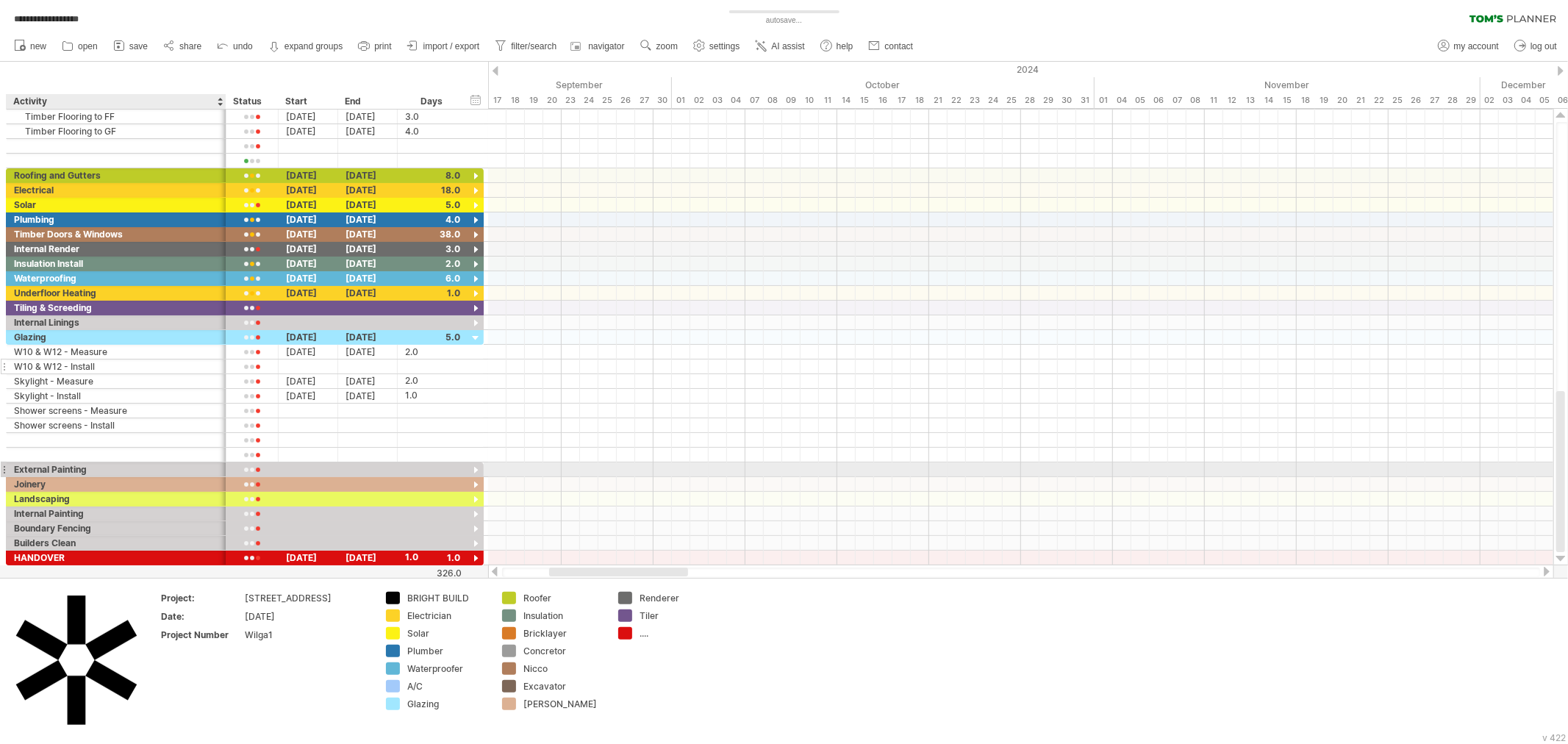
click at [75, 466] on div "External Painting" at bounding box center [116, 469] width 204 height 14
click at [75, 466] on input "**********" at bounding box center [116, 469] width 204 height 14
type input "********"
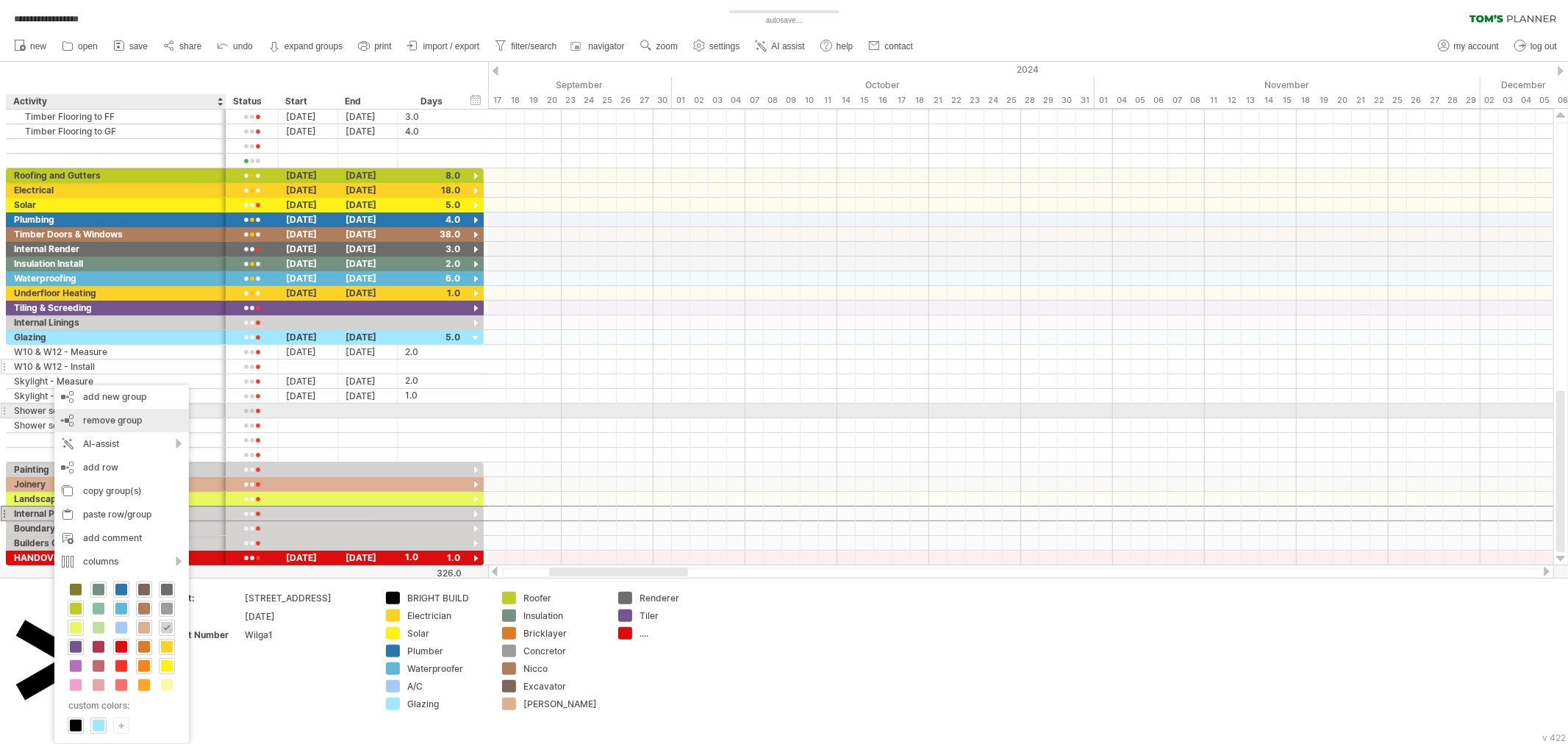
click at [140, 416] on span "remove group" at bounding box center [112, 420] width 58 height 11
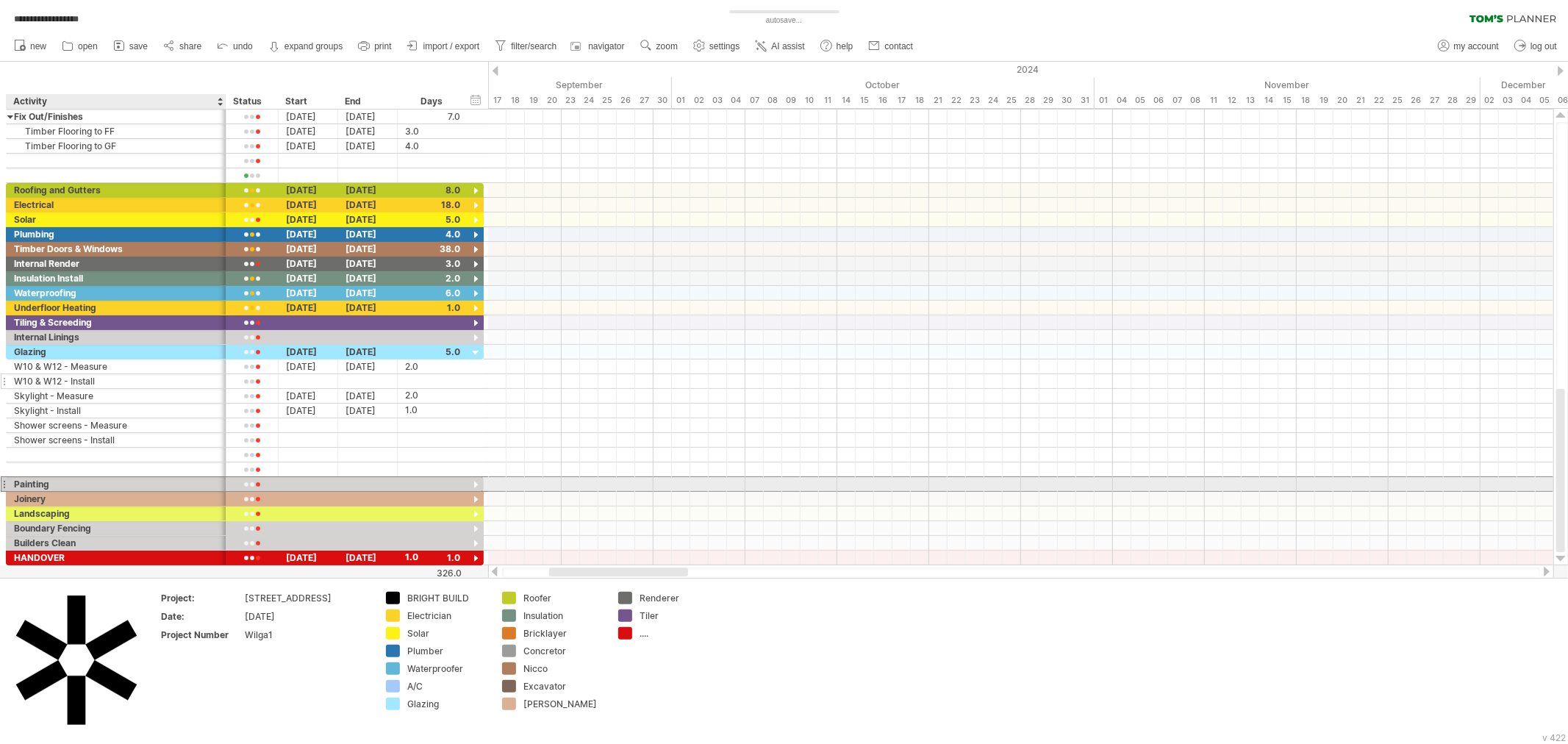
click at [81, 484] on div "Painting" at bounding box center [116, 484] width 204 height 14
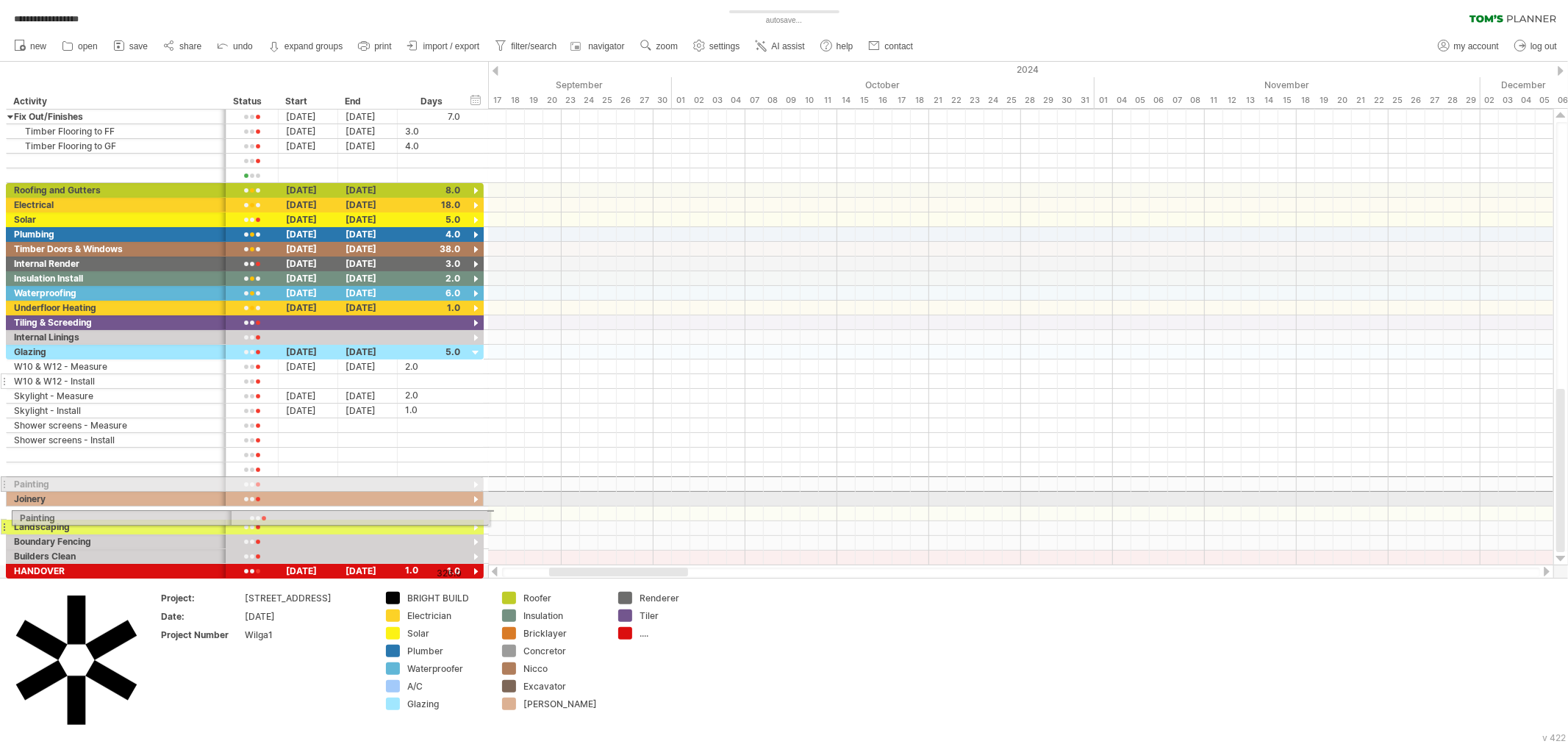
drag, startPoint x: 3, startPoint y: 480, endPoint x: 6, endPoint y: 515, distance: 35.1
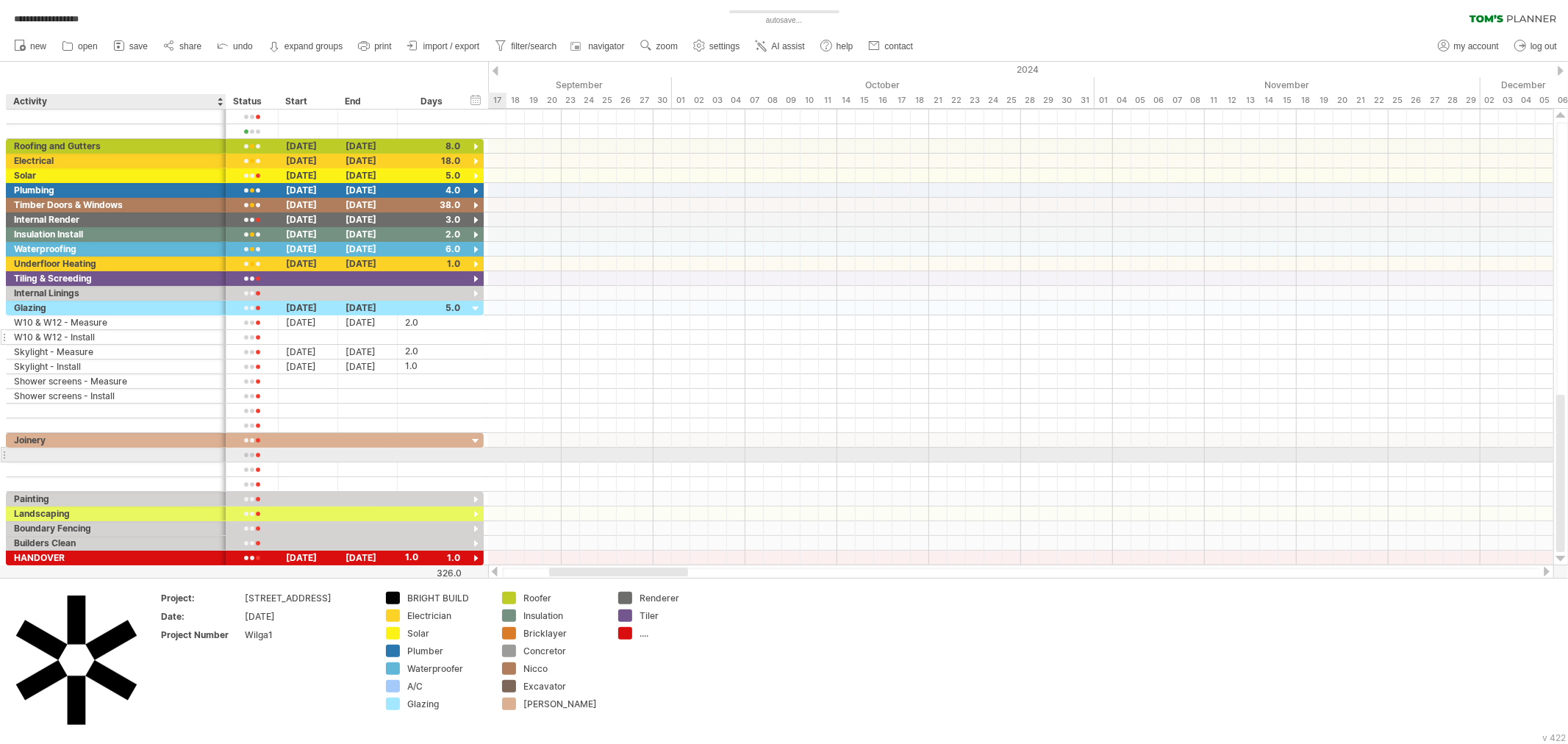
click at [96, 451] on div at bounding box center [116, 454] width 204 height 14
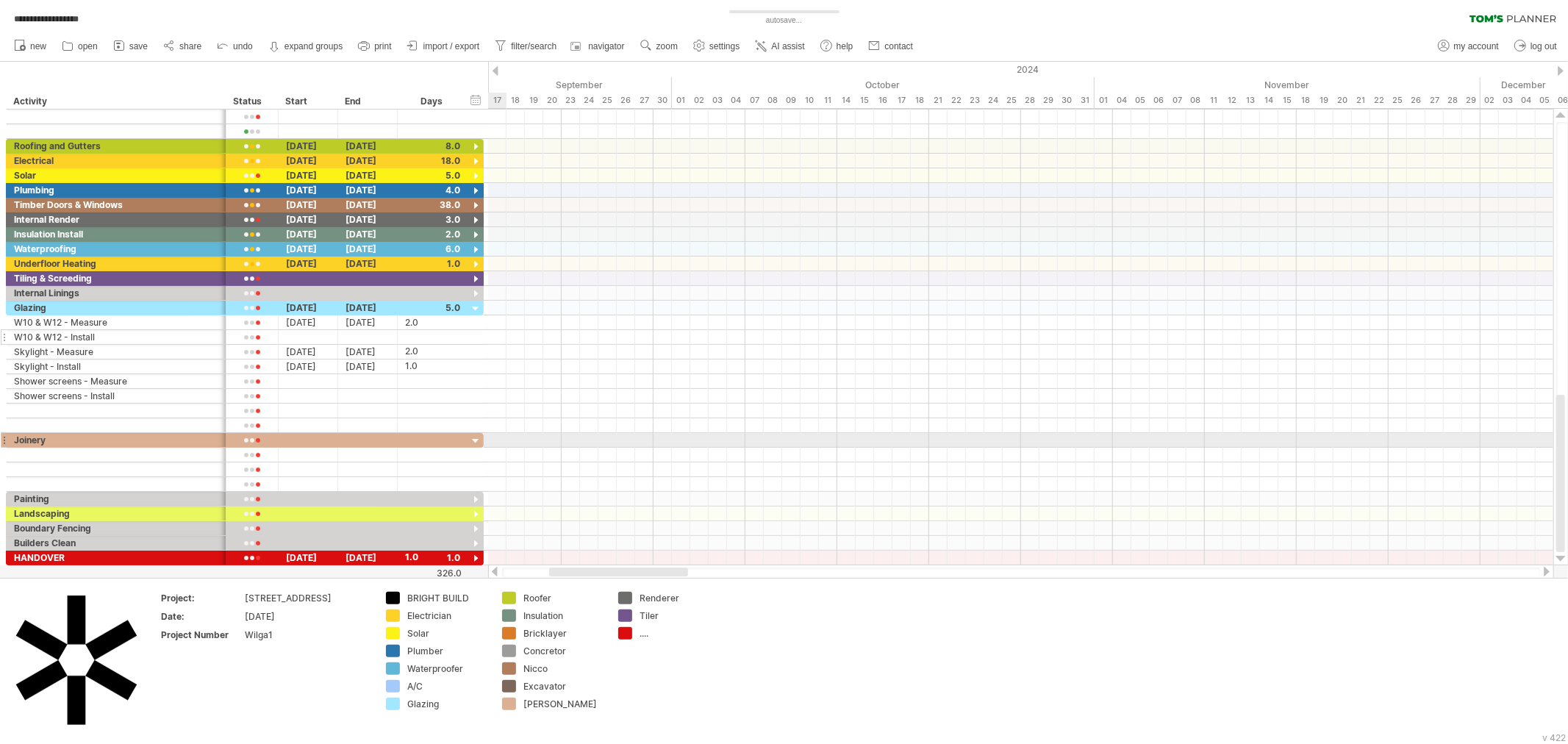
click at [480, 443] on div at bounding box center [476, 441] width 14 height 14
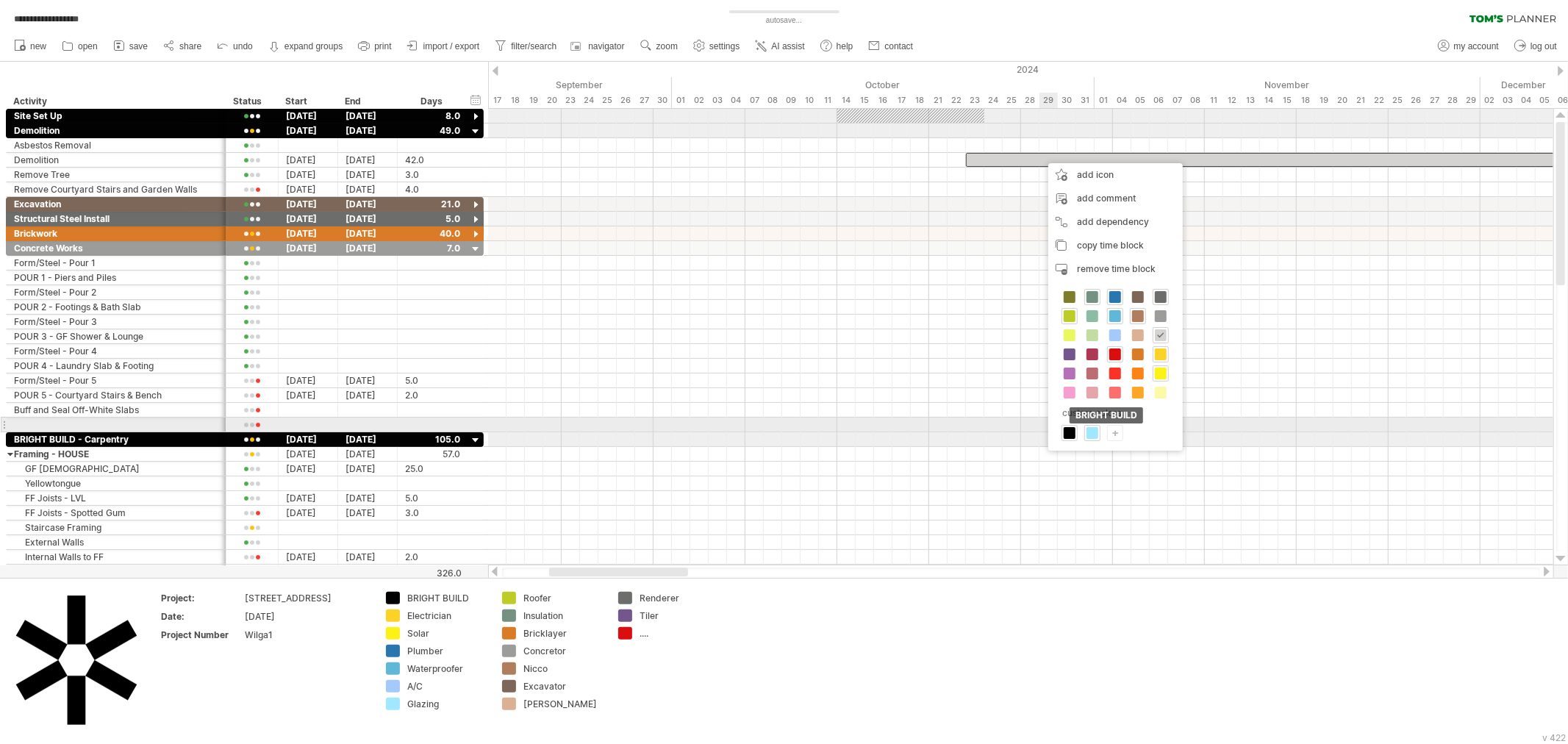
click at [1066, 437] on span at bounding box center [1069, 433] width 12 height 12
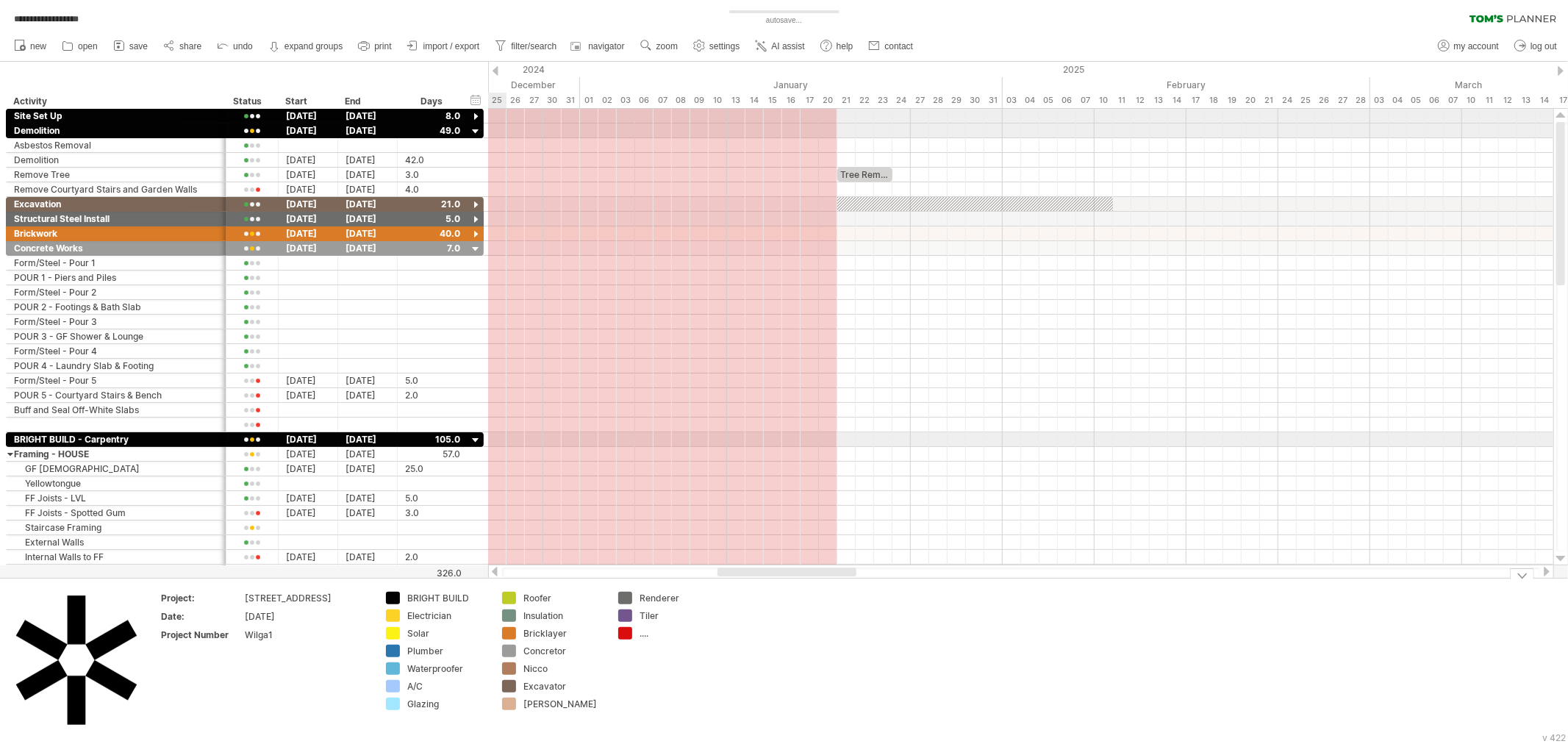
drag, startPoint x: 652, startPoint y: 572, endPoint x: 820, endPoint y: 584, distance: 168.4
click at [820, 584] on div "**********" at bounding box center [784, 372] width 1568 height 744
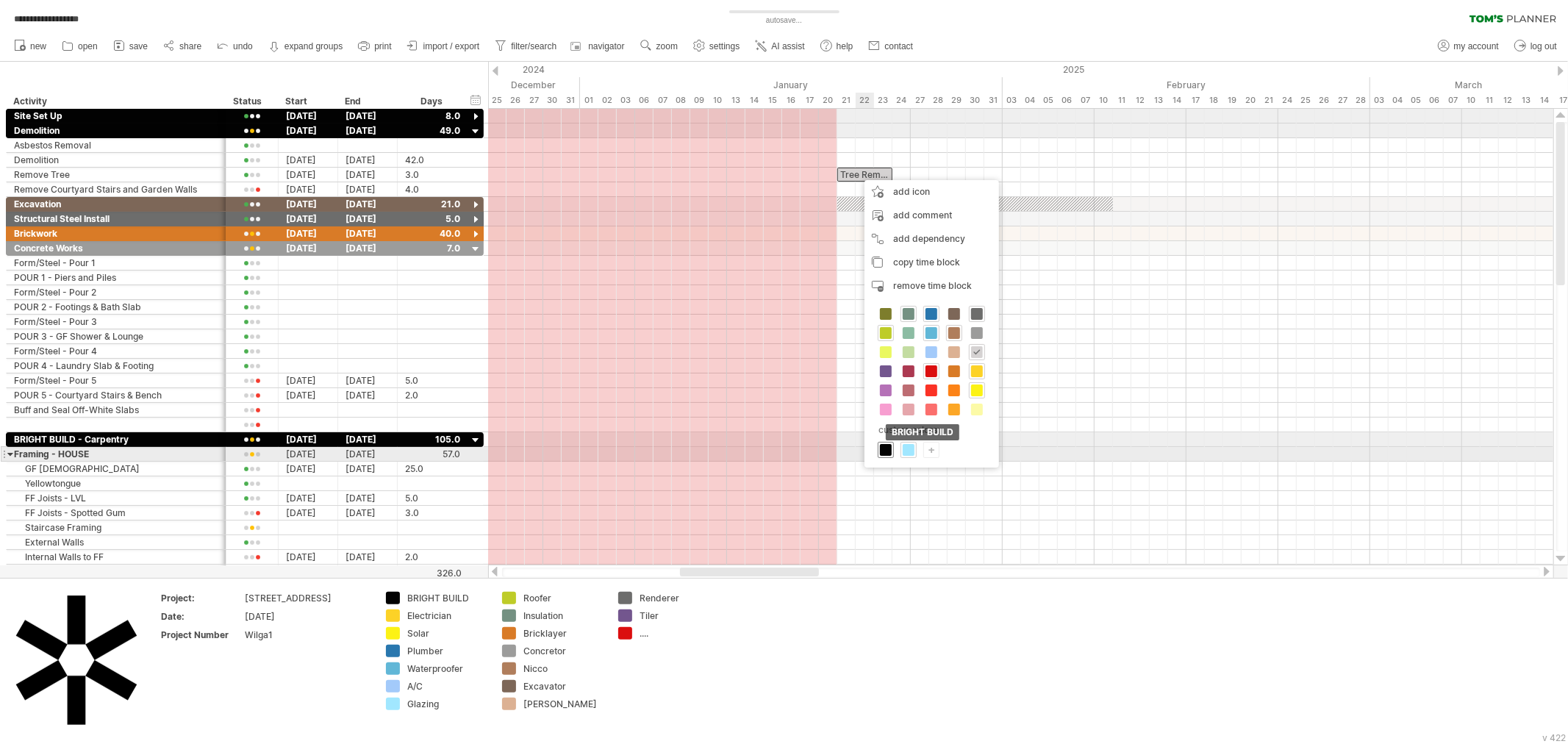
click at [882, 453] on span at bounding box center [886, 450] width 12 height 12
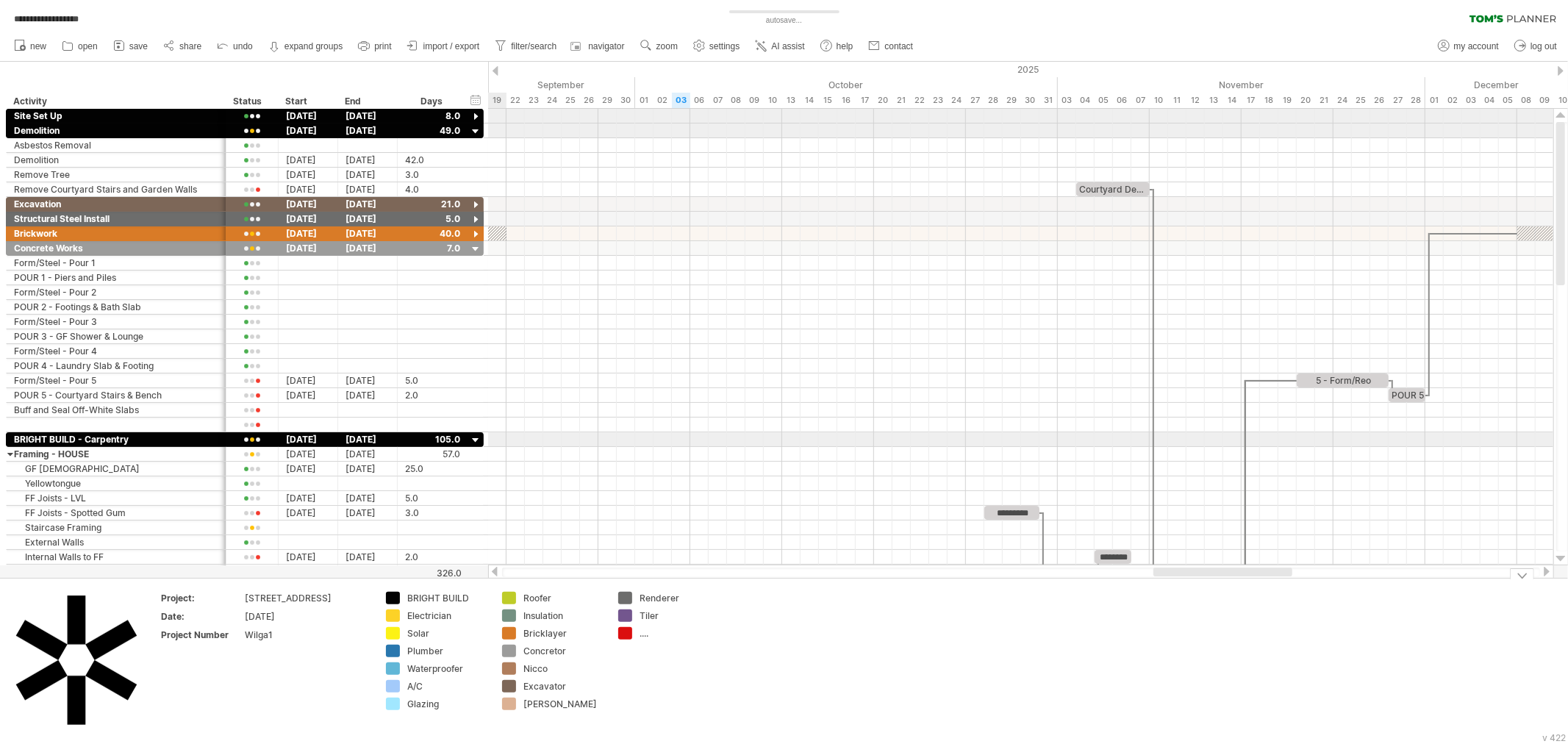
drag, startPoint x: 772, startPoint y: 576, endPoint x: 1241, endPoint y: 578, distance: 469.0
click at [1241, 578] on div "**********" at bounding box center [784, 372] width 1568 height 744
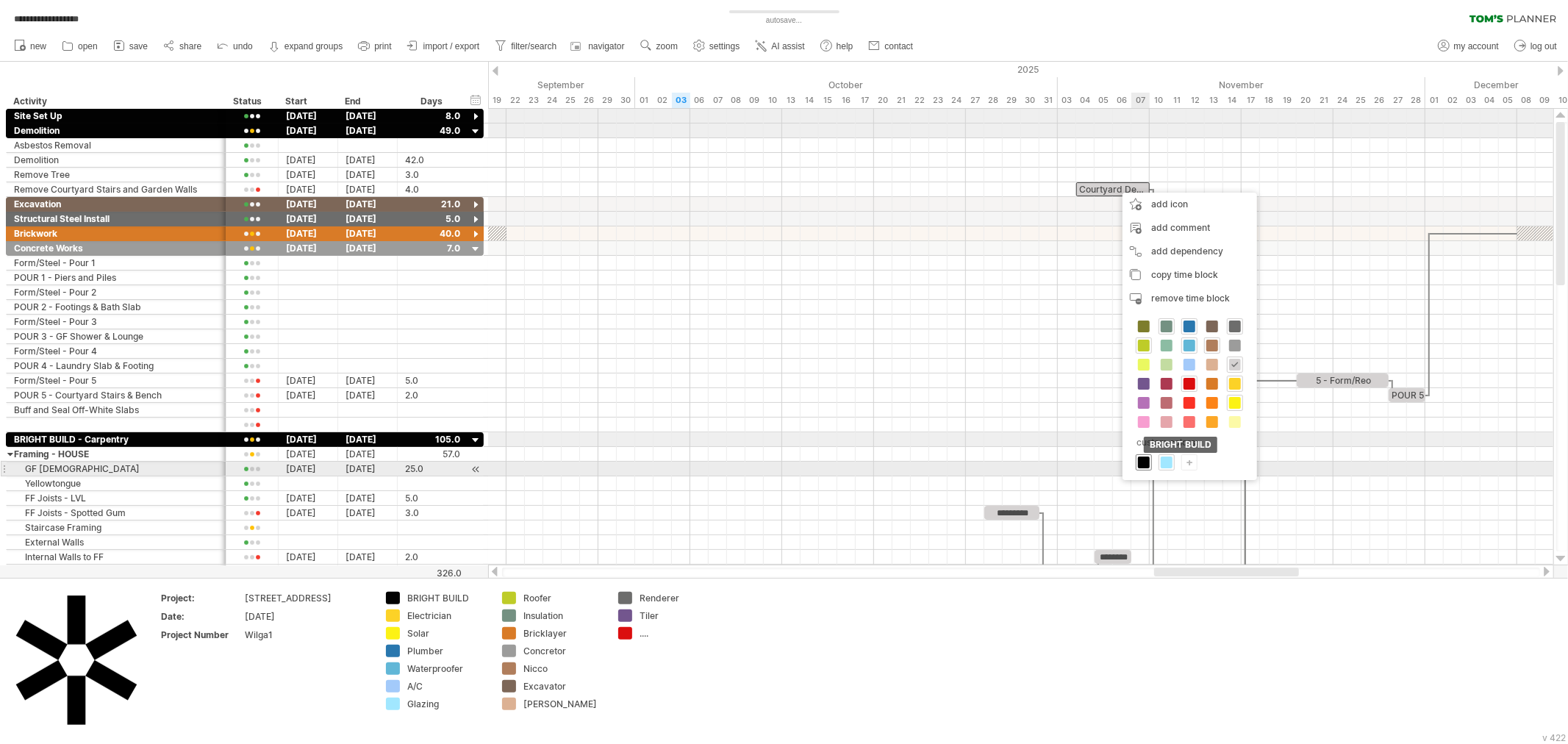
click at [1140, 462] on span at bounding box center [1144, 463] width 12 height 12
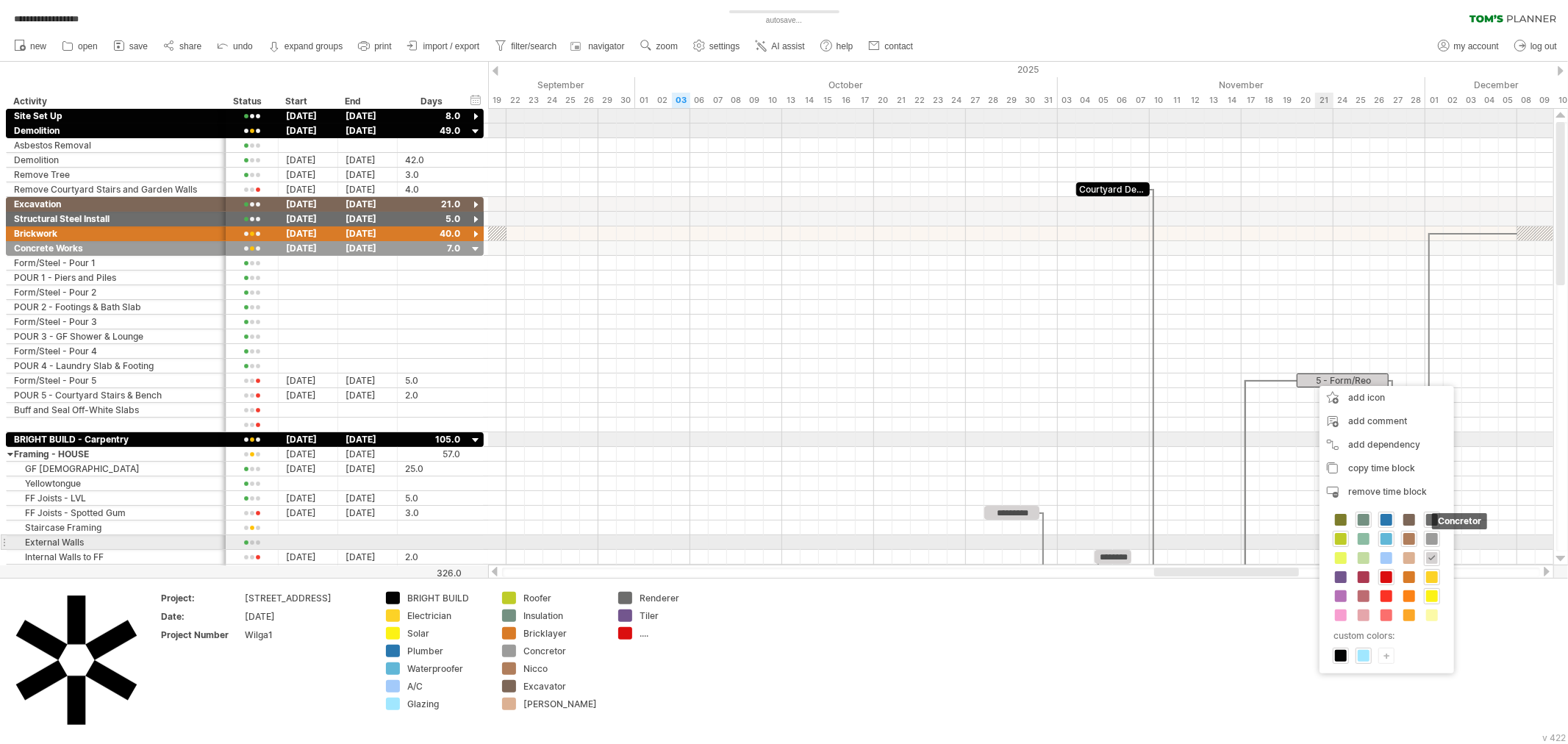
click at [1431, 538] on span at bounding box center [1431, 539] width 12 height 12
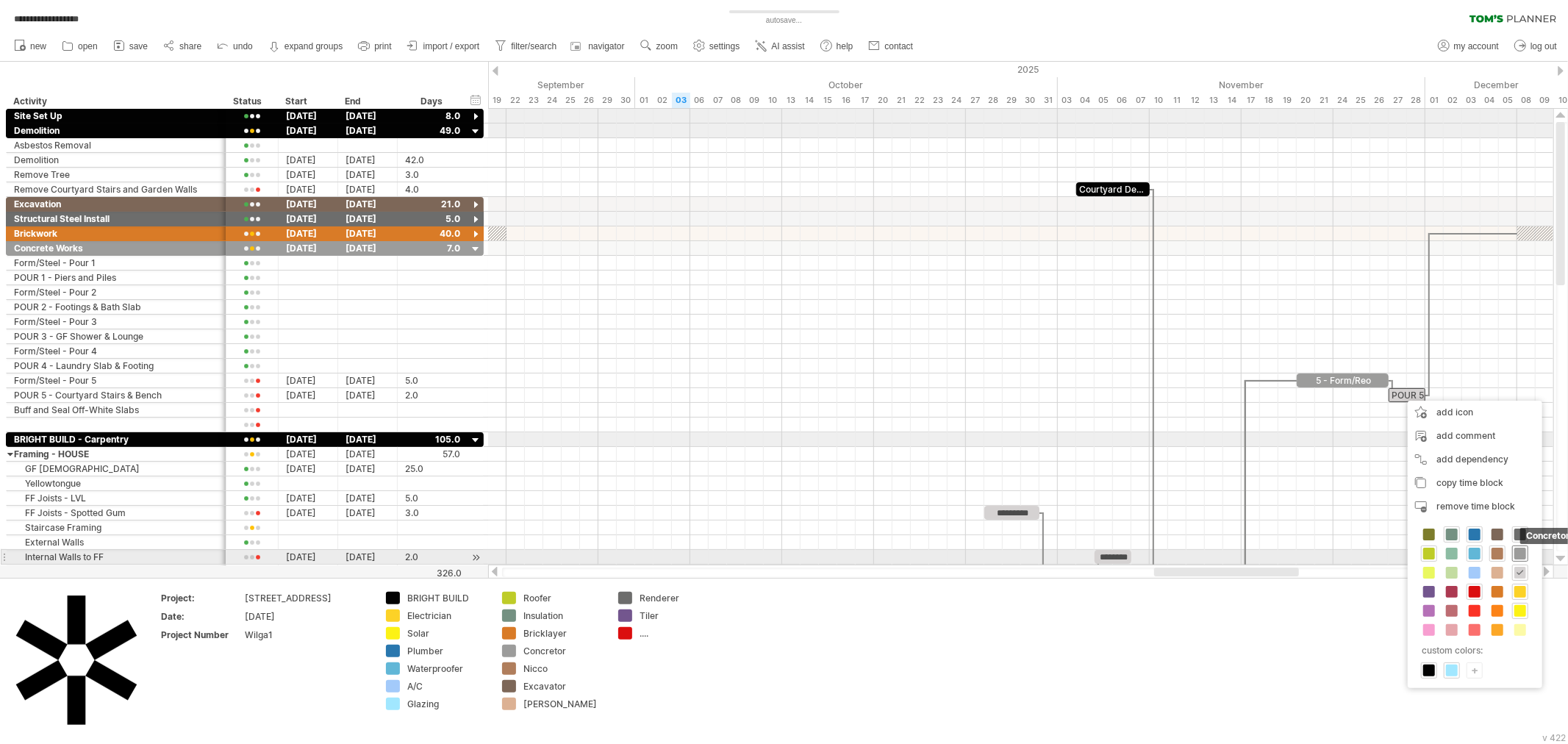
click at [1522, 552] on span at bounding box center [1520, 554] width 12 height 12
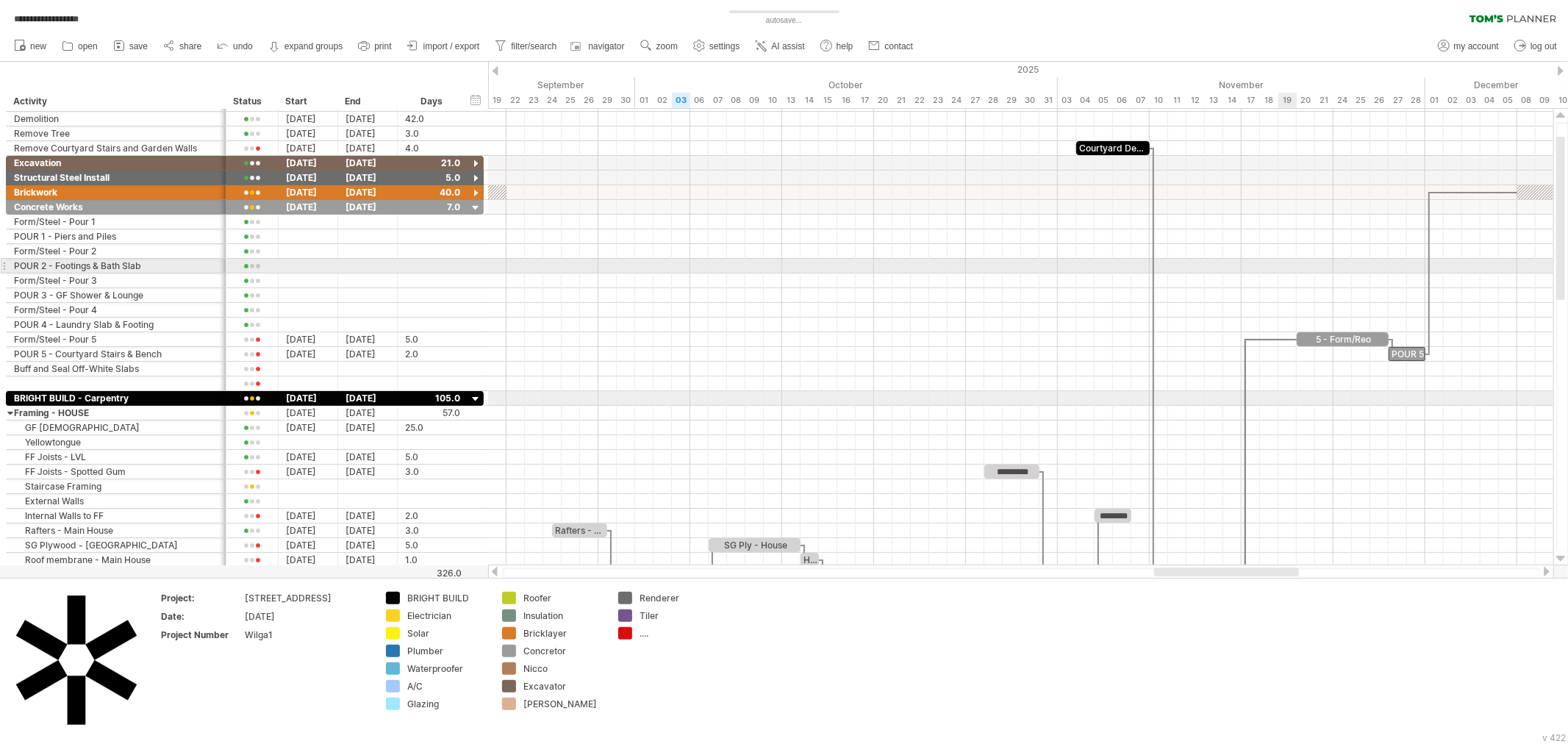
scroll to position [1, 0]
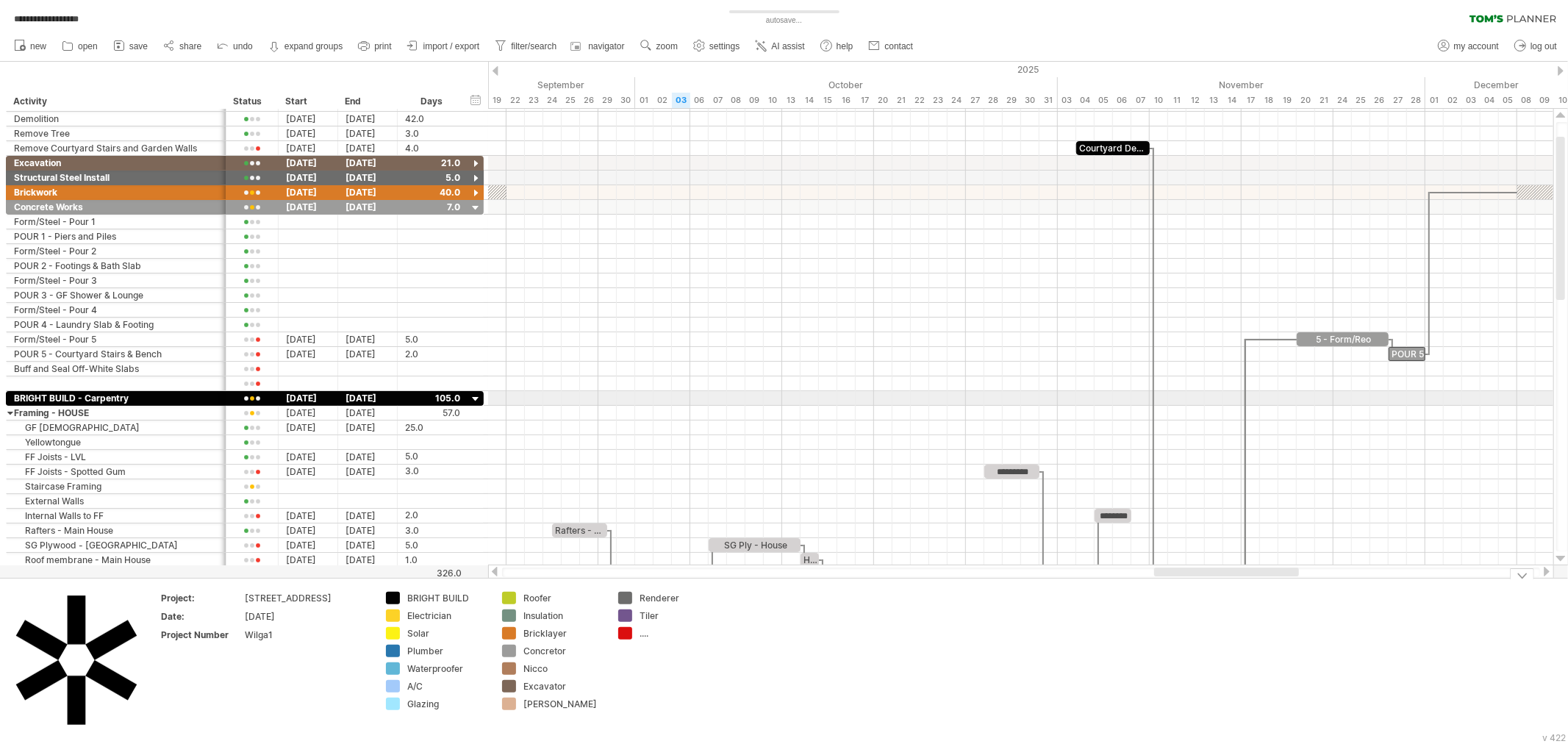
click at [651, 636] on div "...." at bounding box center [679, 633] width 80 height 12
click at [651, 636] on input "text" at bounding box center [675, 633] width 72 height 12
click at [700, 673] on div "remove color" at bounding box center [686, 677] width 99 height 24
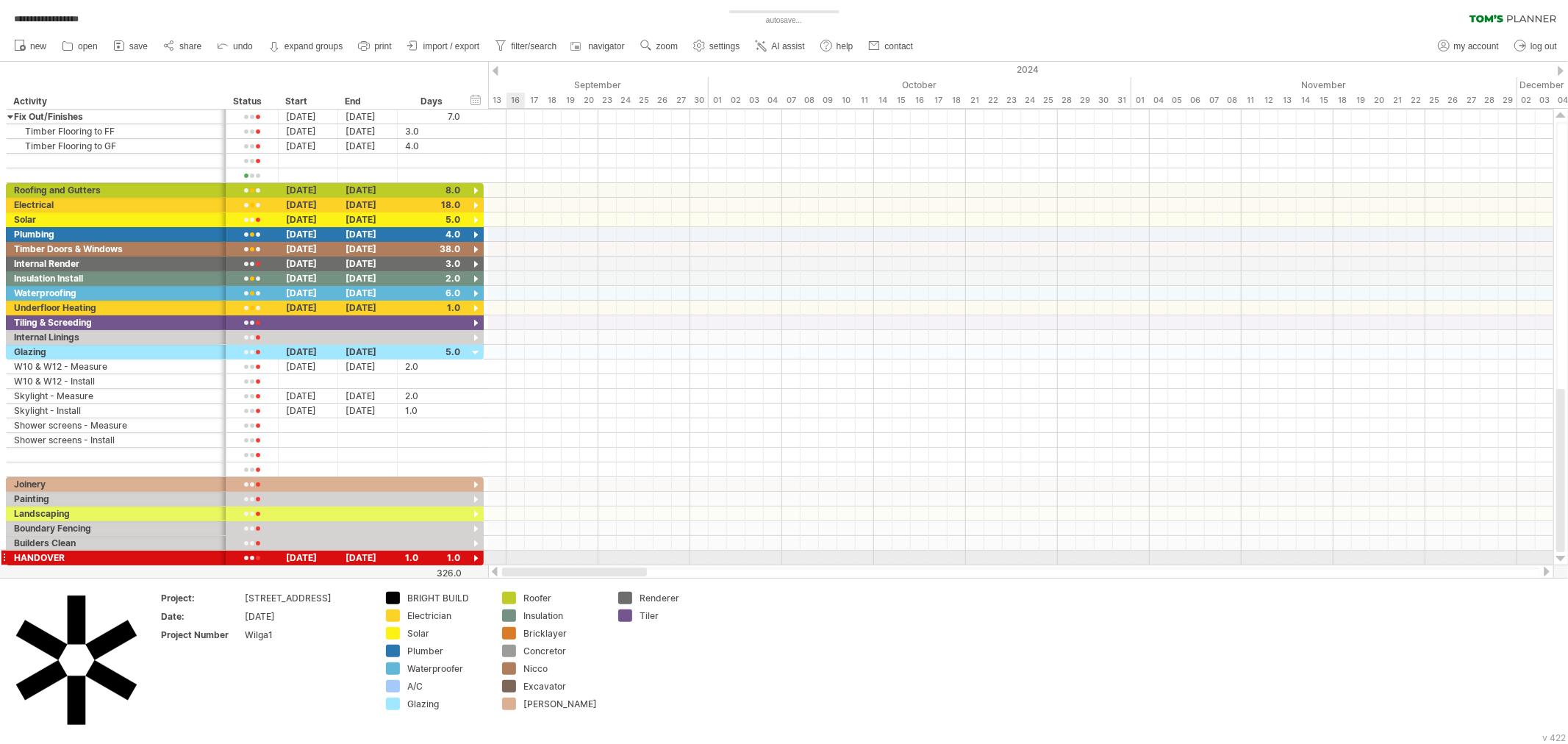
drag, startPoint x: 1184, startPoint y: 572, endPoint x: 479, endPoint y: 570, distance: 705.0
click at [493, 567] on div at bounding box center [1021, 572] width 1066 height 15
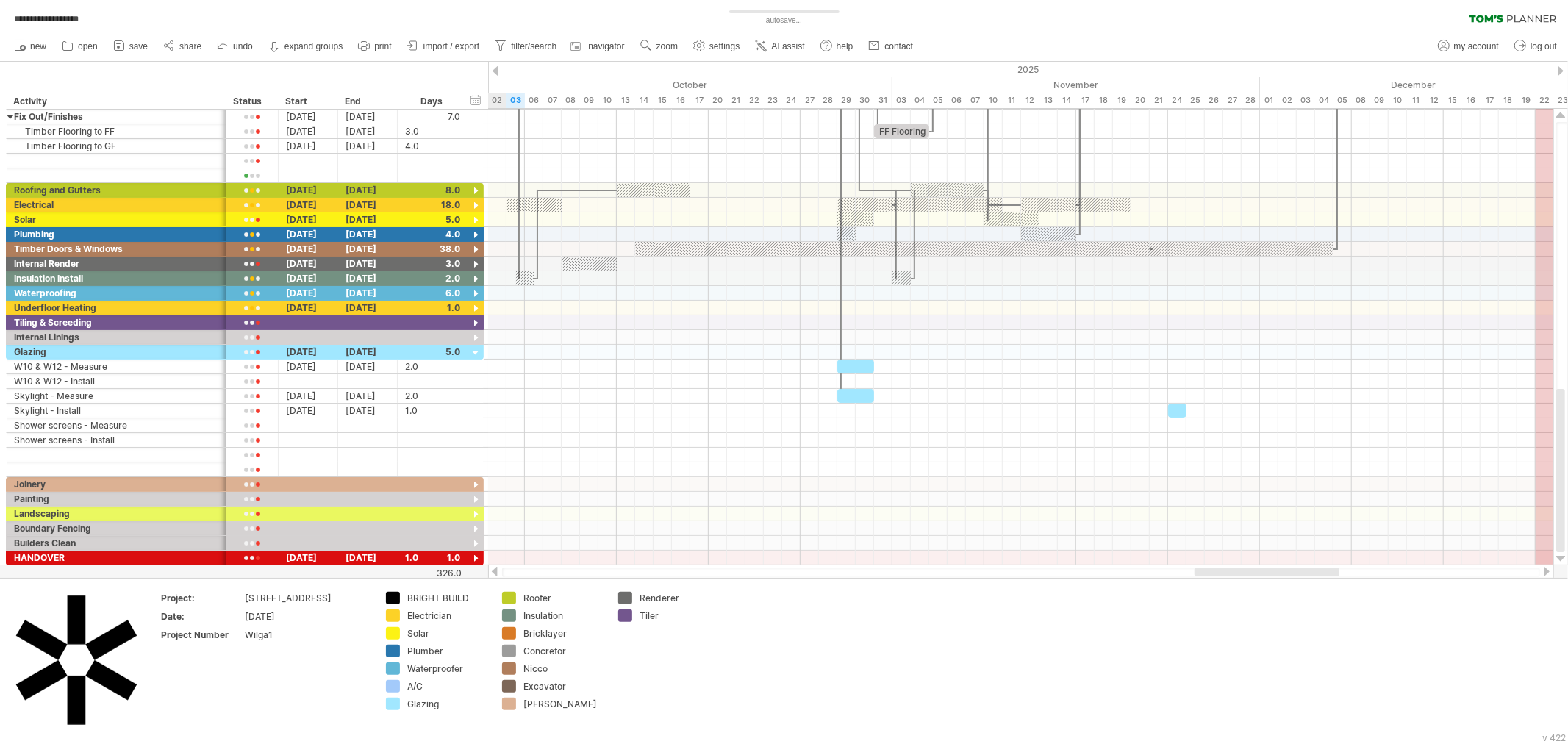
drag, startPoint x: 675, startPoint y: 569, endPoint x: 1329, endPoint y: 560, distance: 654.1
click at [1321, 566] on div at bounding box center [1021, 572] width 1066 height 15
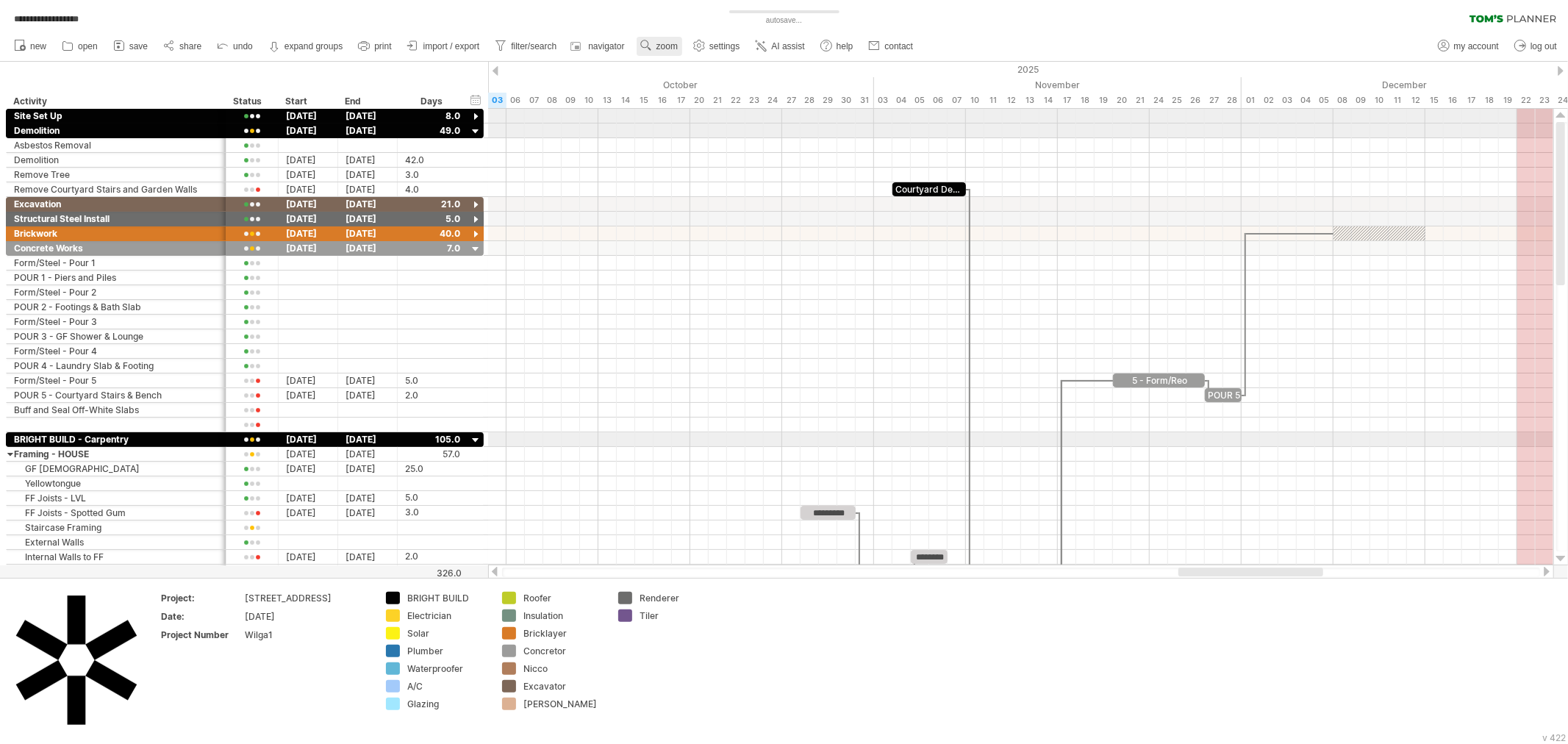
click at [664, 47] on span "zoom" at bounding box center [667, 46] width 21 height 11
click at [698, 83] on div "Week" at bounding box center [712, 90] width 81 height 24
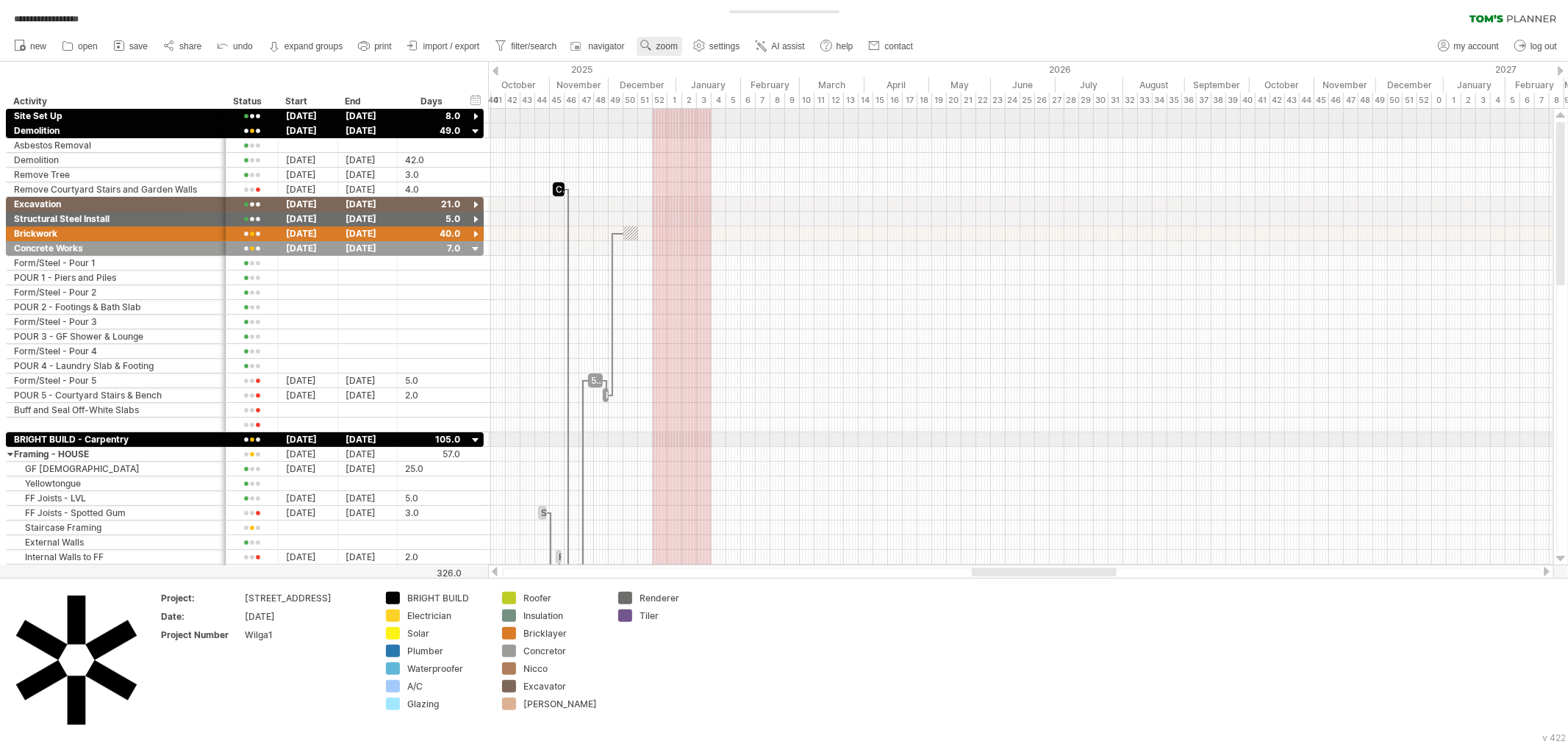
click at [660, 40] on link "zoom" at bounding box center [659, 46] width 45 height 19
click at [701, 105] on div "Day" at bounding box center [707, 106] width 81 height 24
click at [760, 120] on div "Dense" at bounding box center [748, 124] width 81 height 24
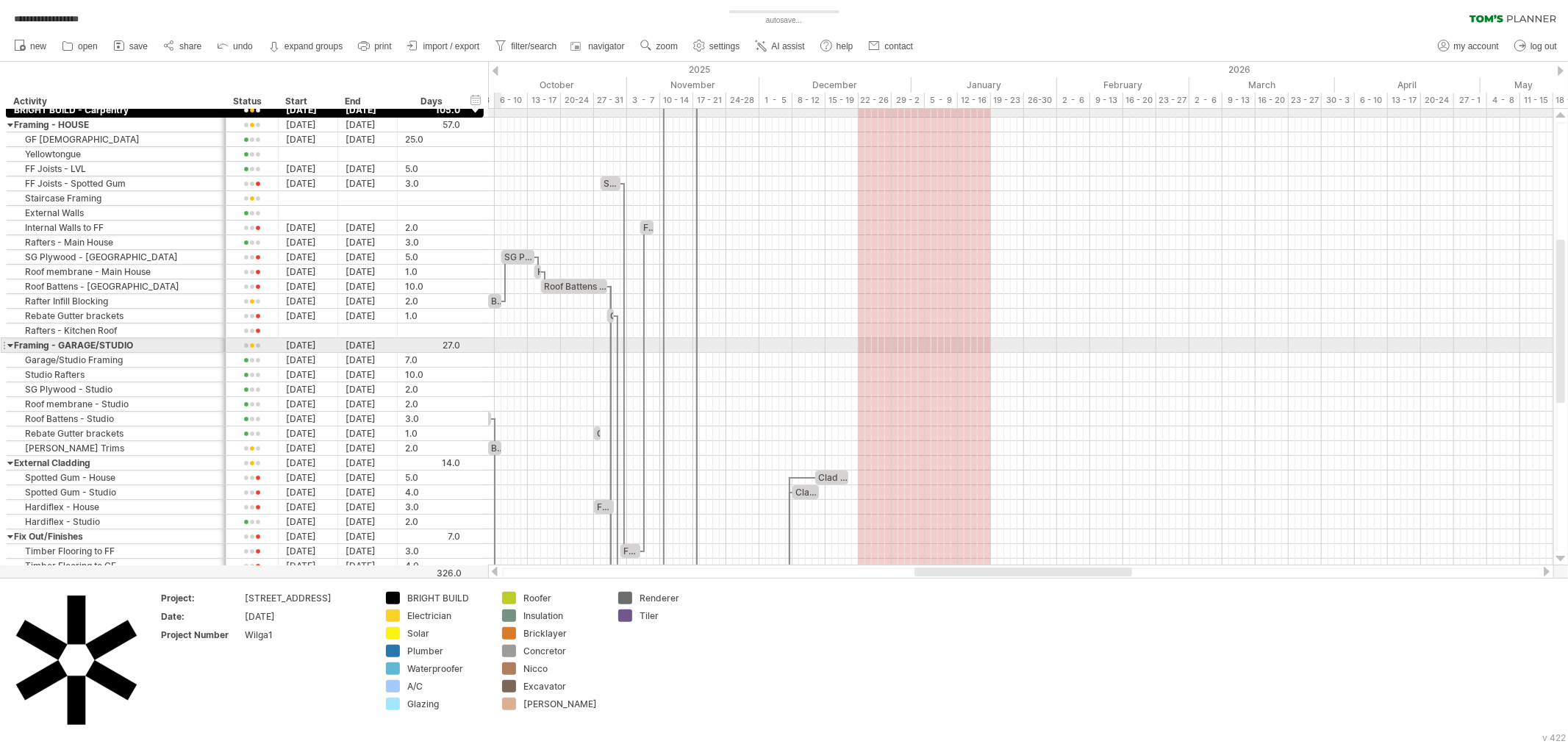
click at [7, 346] on div at bounding box center [11, 345] width 7 height 14
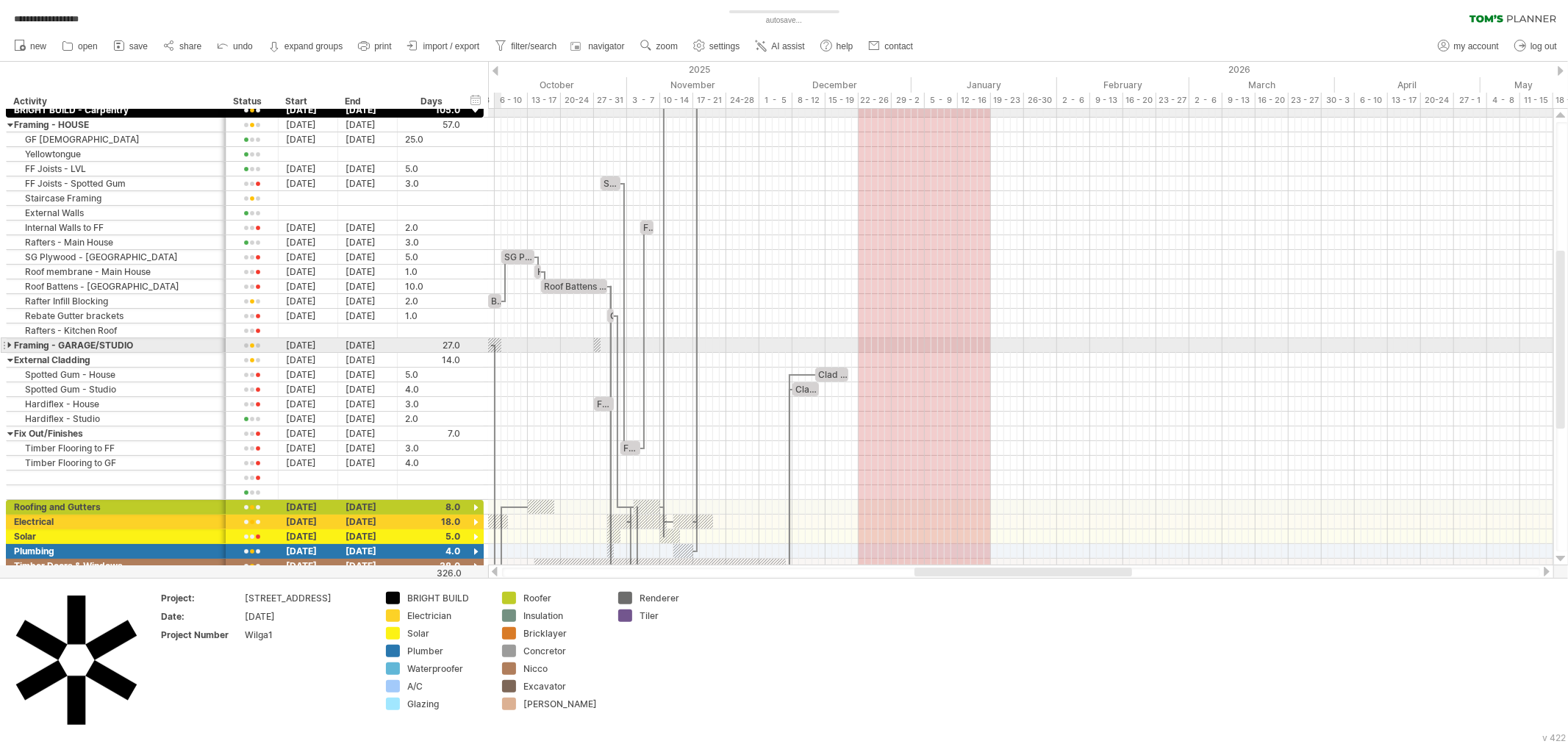
click at [9, 343] on div at bounding box center [11, 345] width 7 height 14
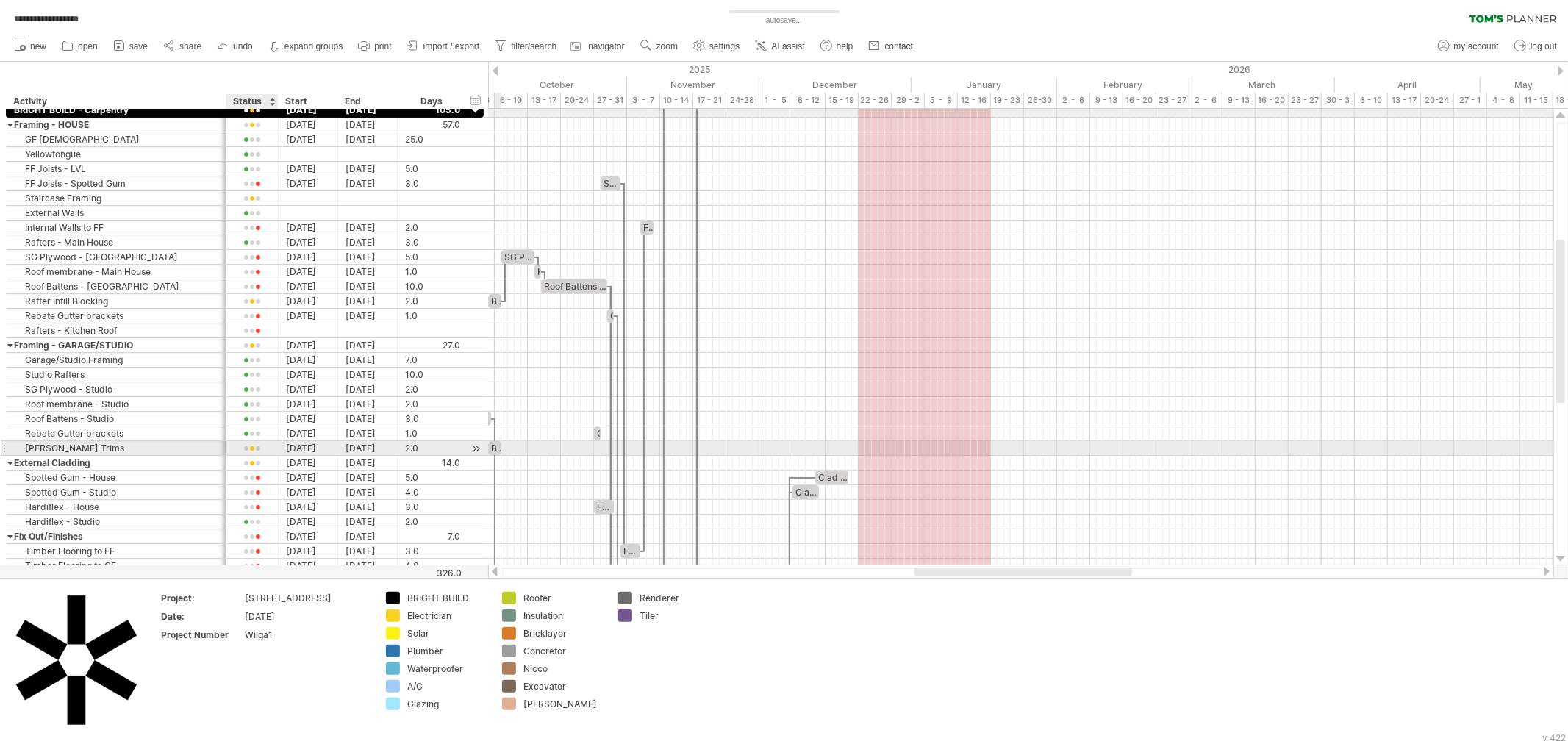
click at [252, 450] on div at bounding box center [252, 449] width 37 height 11
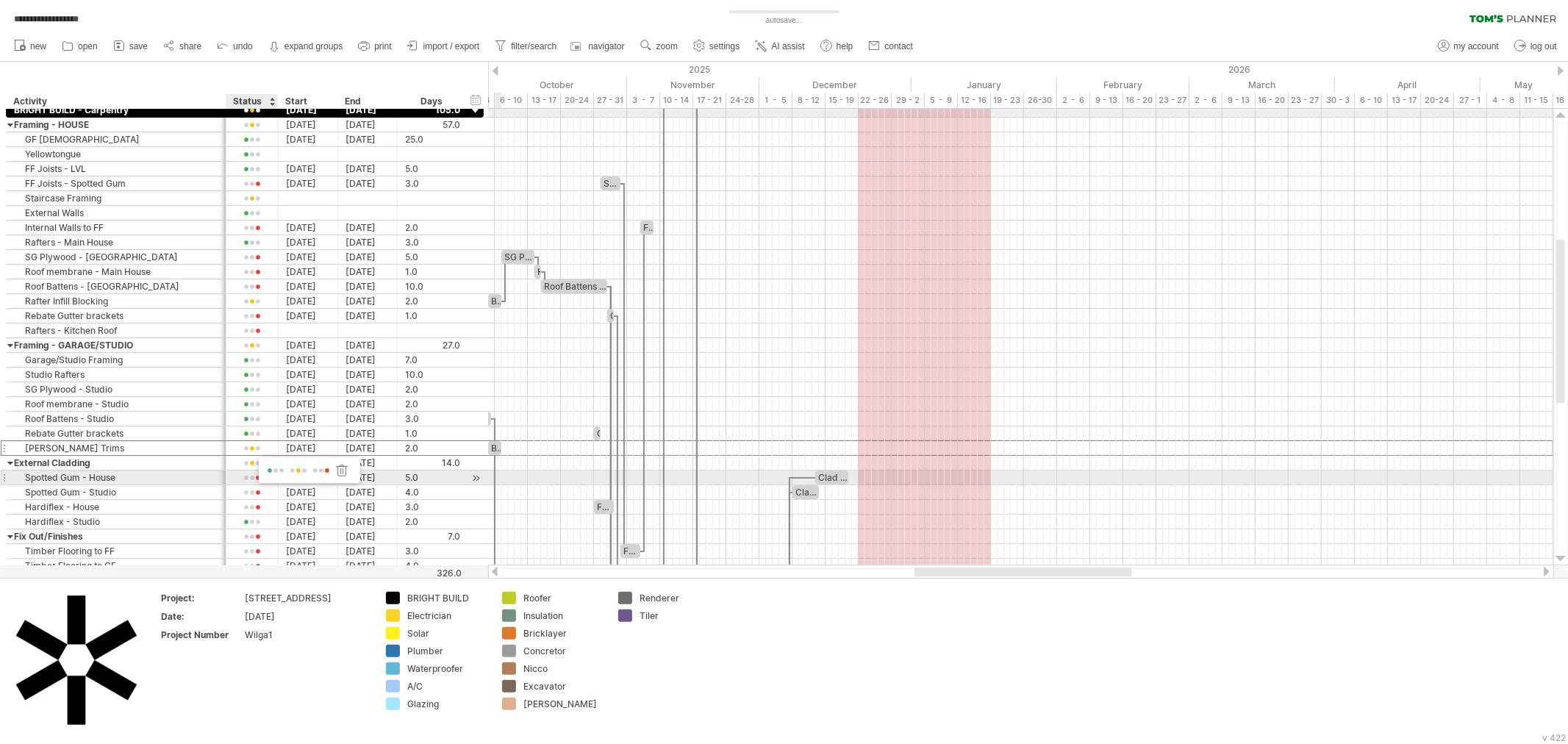
click at [272, 472] on span at bounding box center [276, 471] width 21 height 11
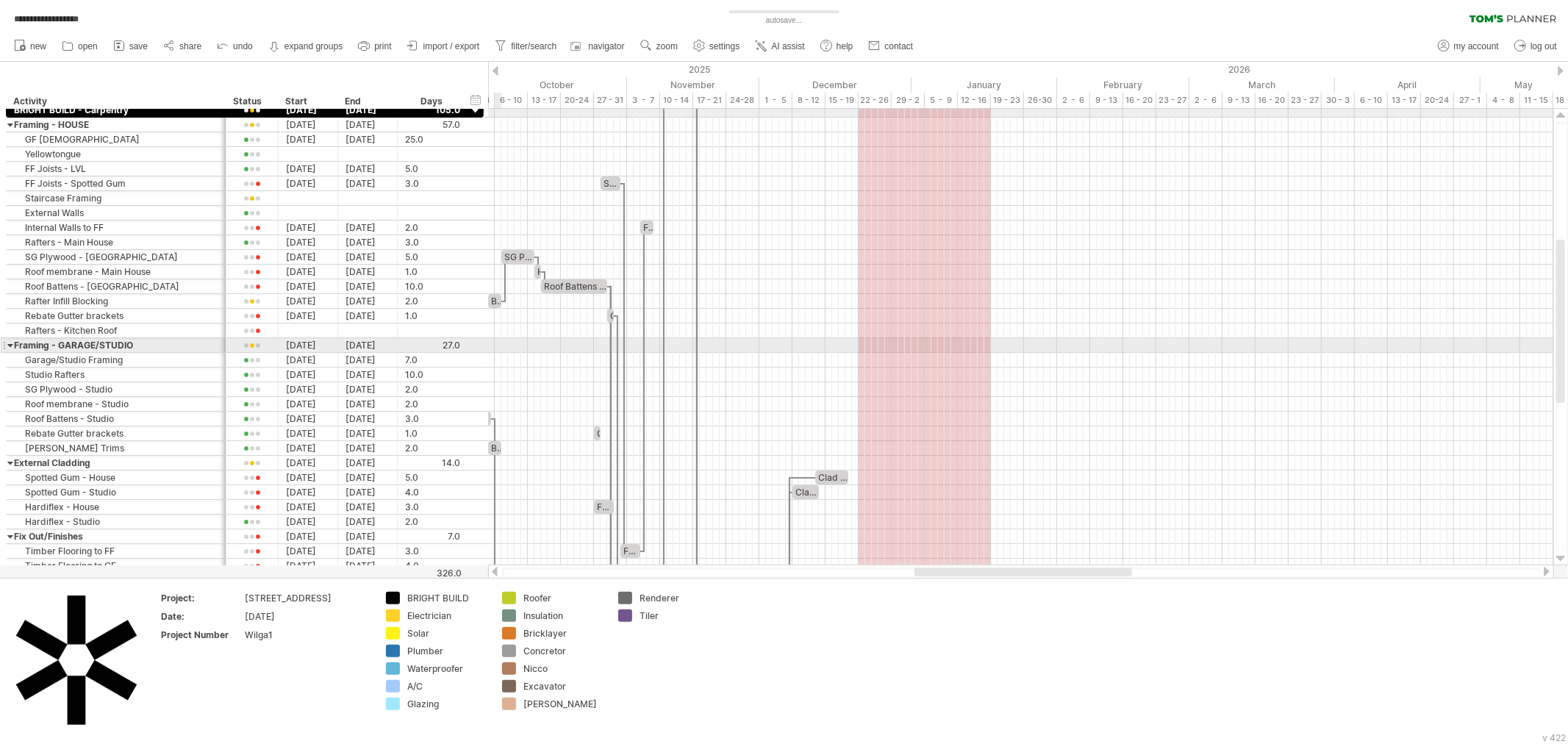
click at [10, 348] on div at bounding box center [11, 345] width 7 height 14
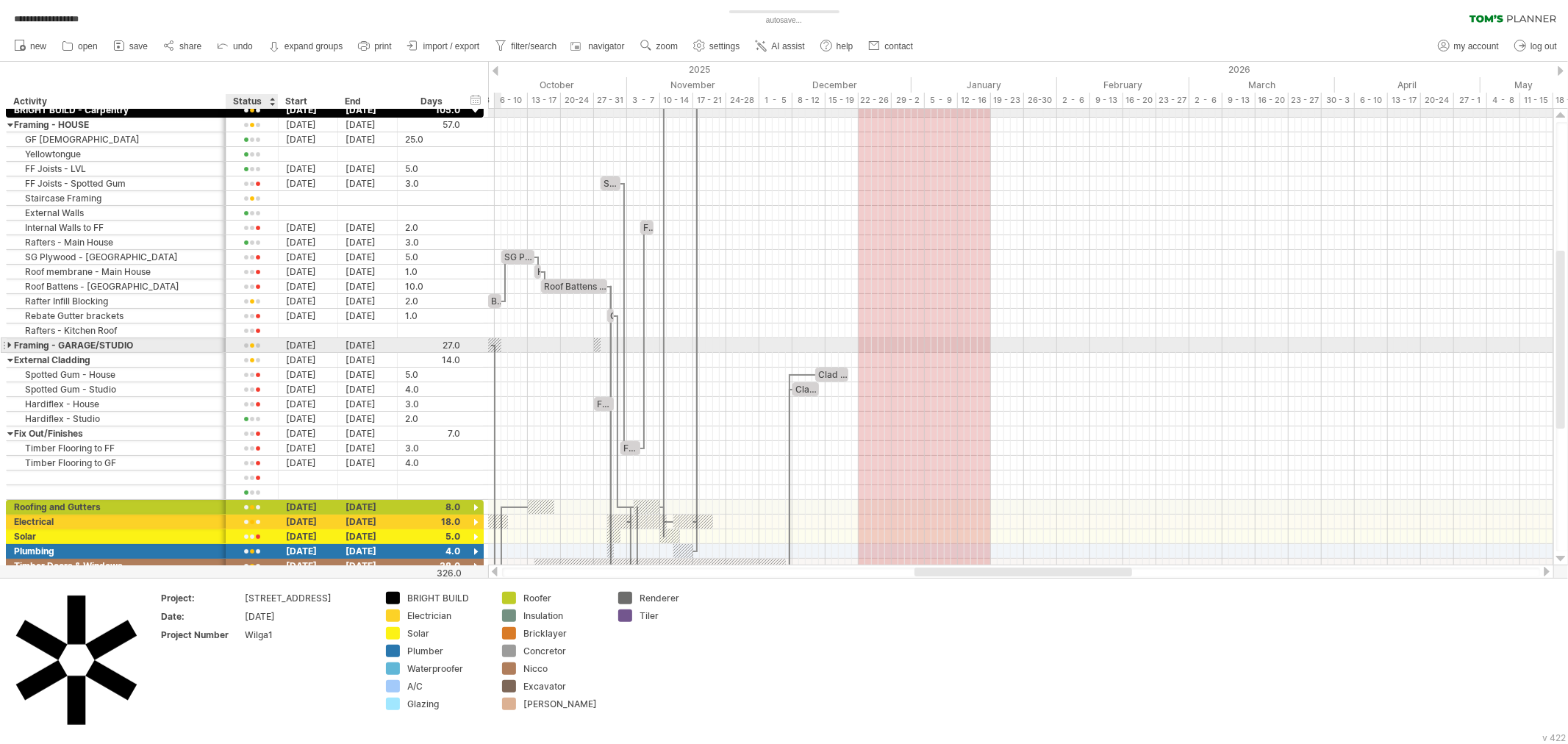
click at [257, 351] on div at bounding box center [252, 346] width 37 height 11
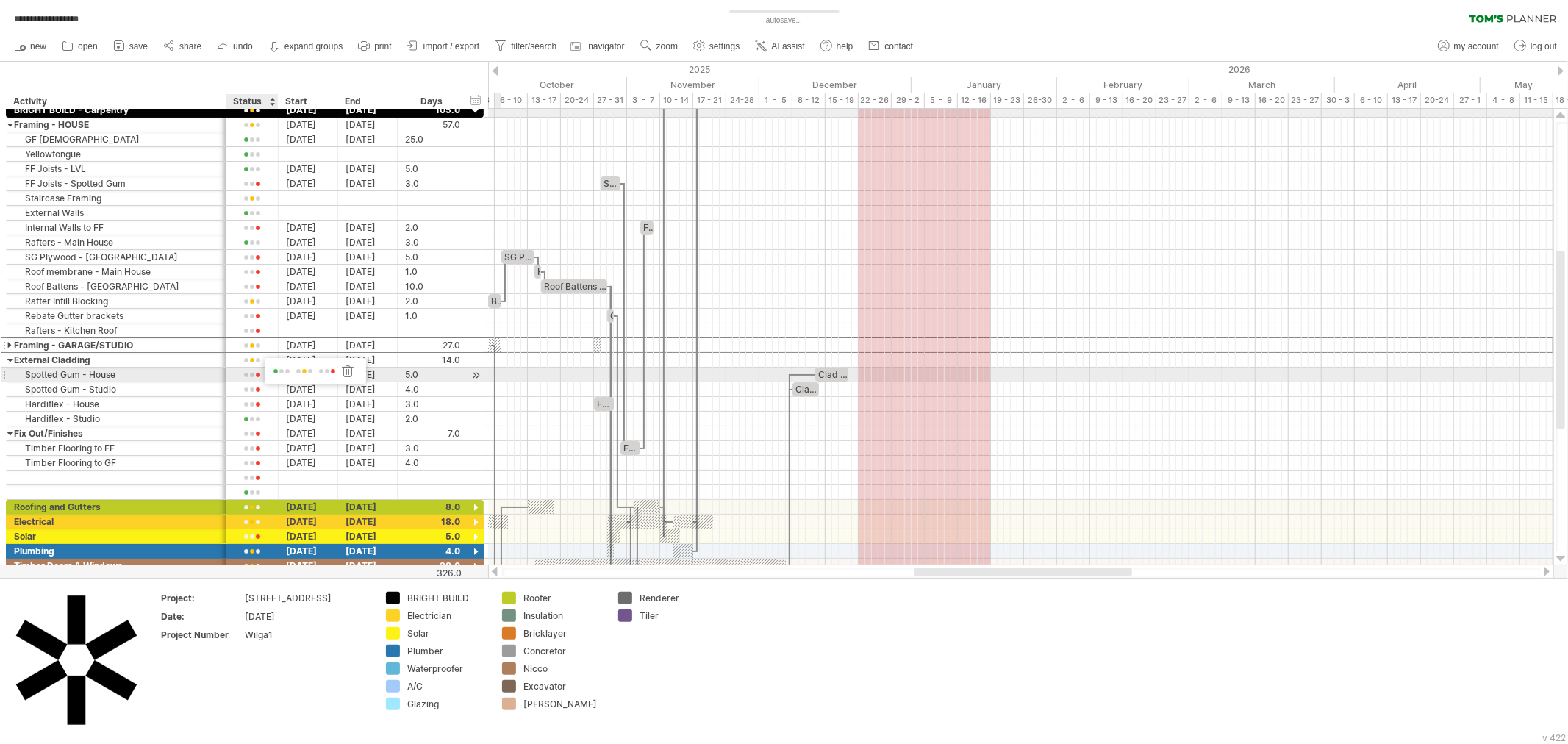
click at [272, 370] on span at bounding box center [281, 371] width 21 height 11
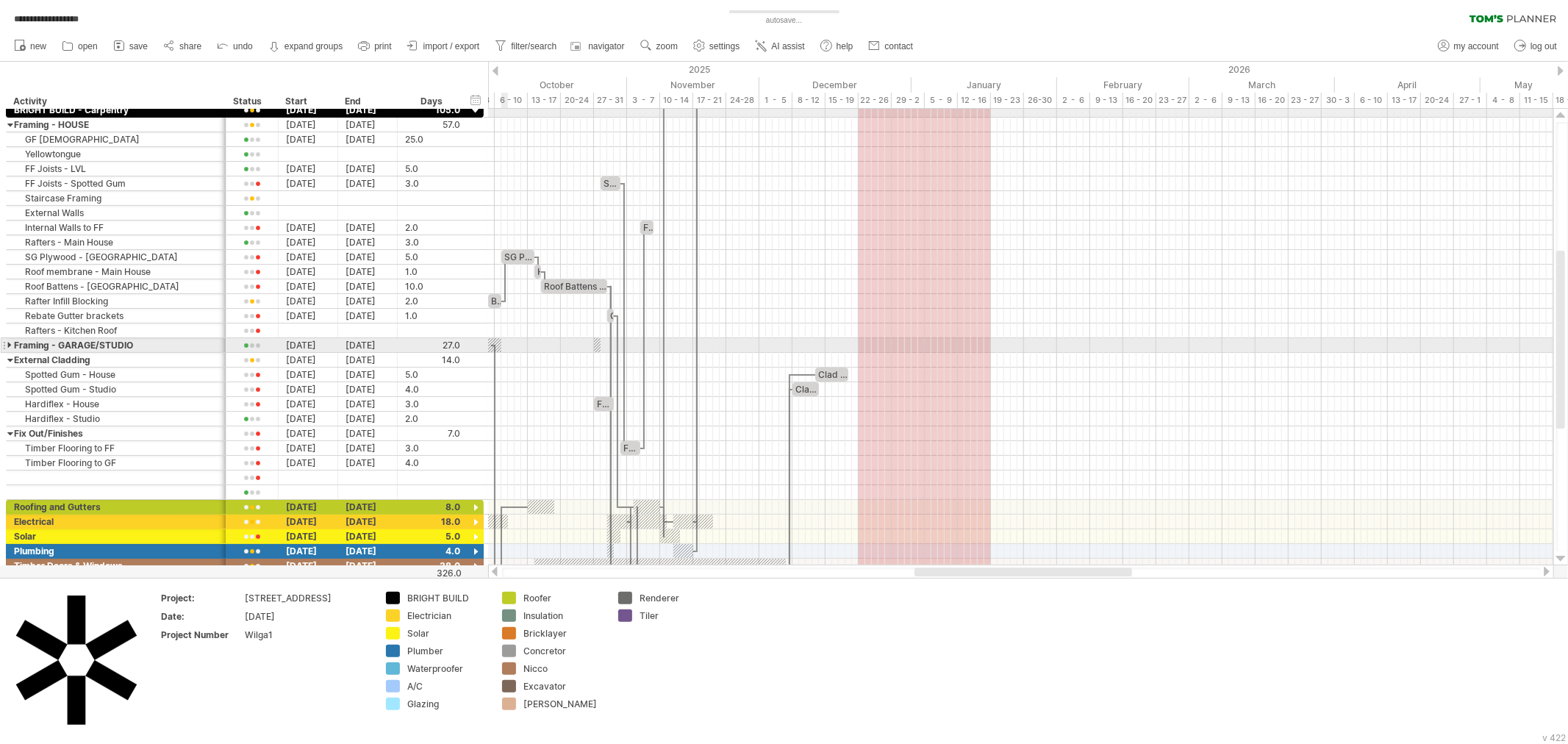
click at [10, 342] on div at bounding box center [11, 345] width 7 height 14
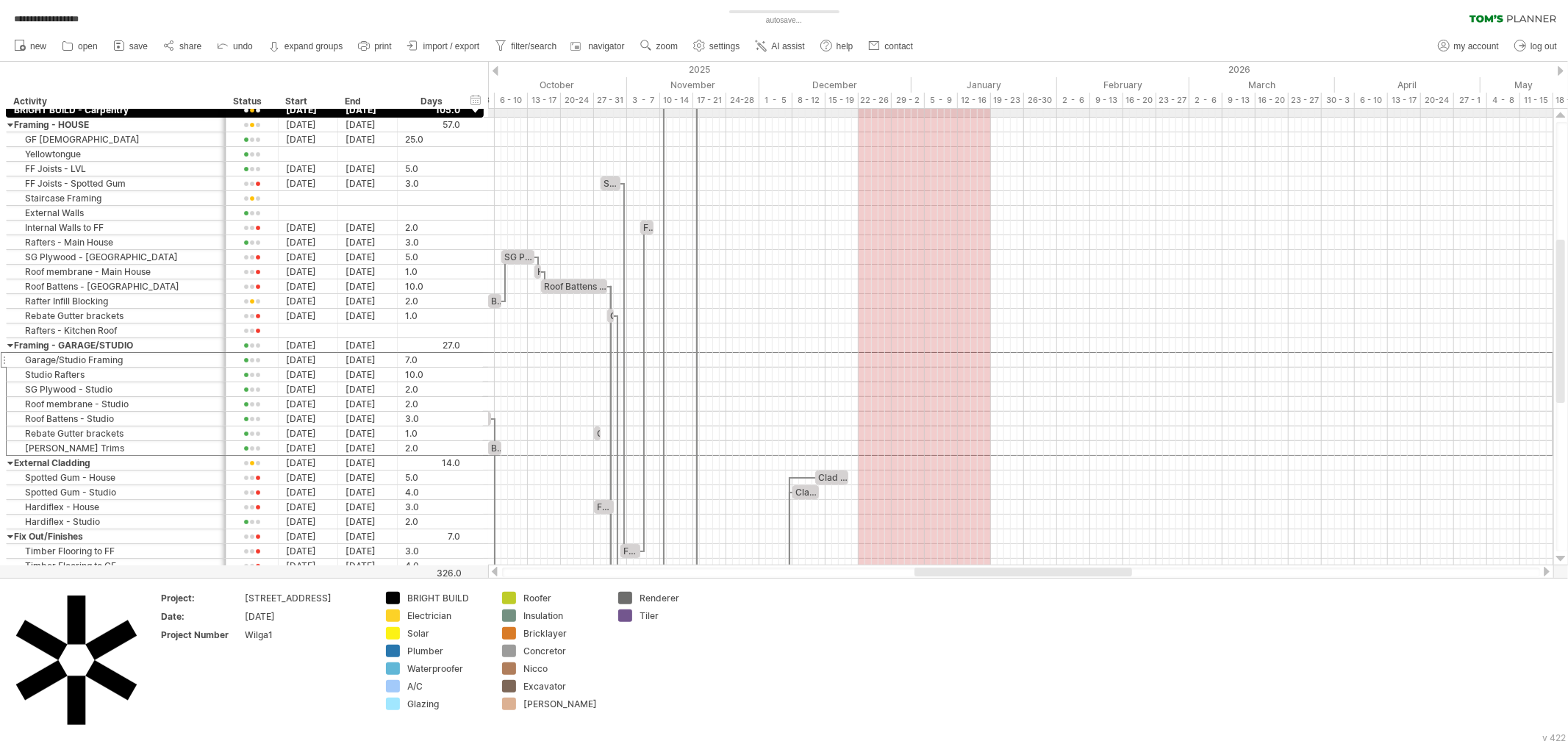
click at [663, 31] on ul "new open" at bounding box center [462, 47] width 912 height 31
click at [657, 40] on link "zoom" at bounding box center [659, 46] width 45 height 19
click at [718, 107] on div "Day" at bounding box center [705, 105] width 81 height 24
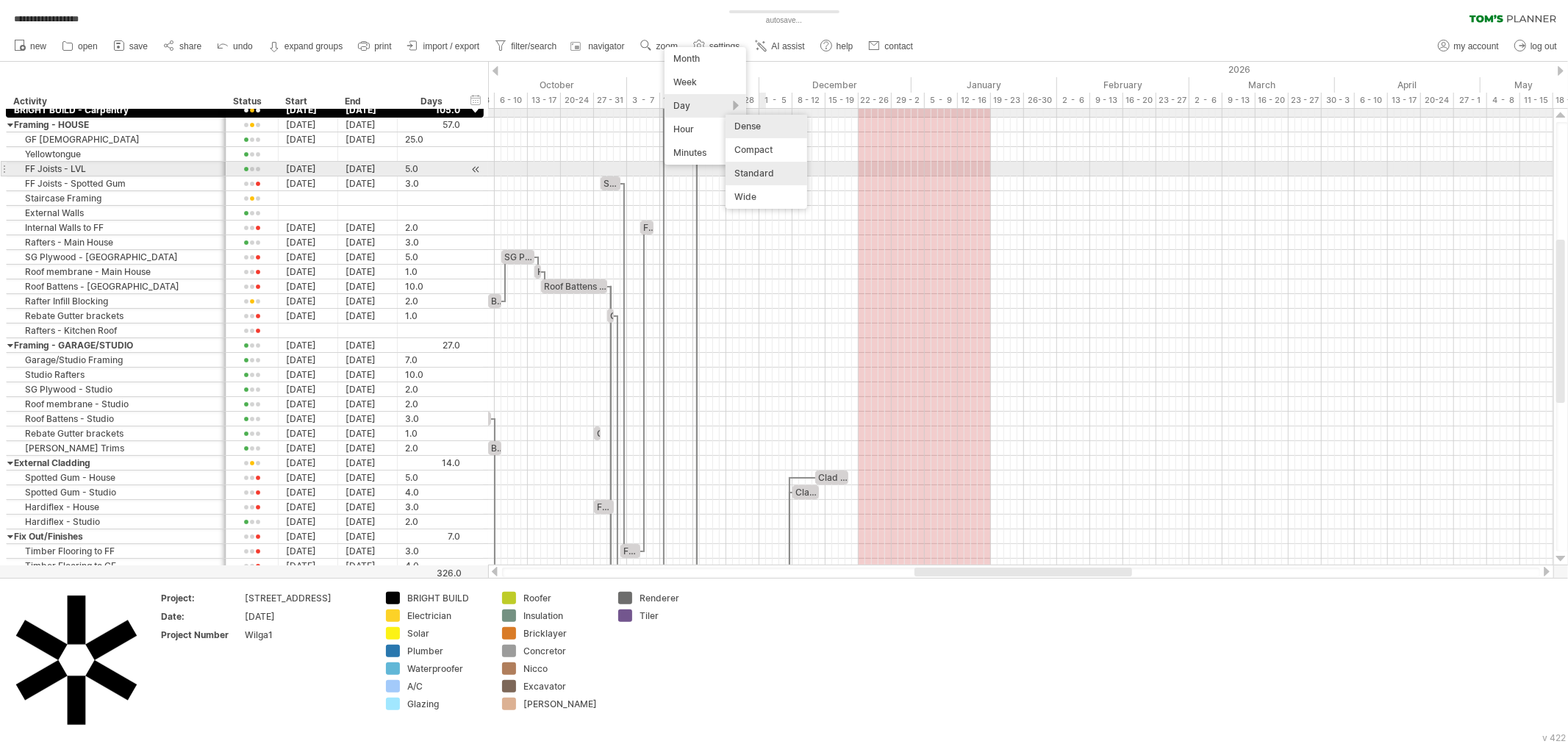
click at [777, 170] on div "Standard" at bounding box center [766, 174] width 81 height 24
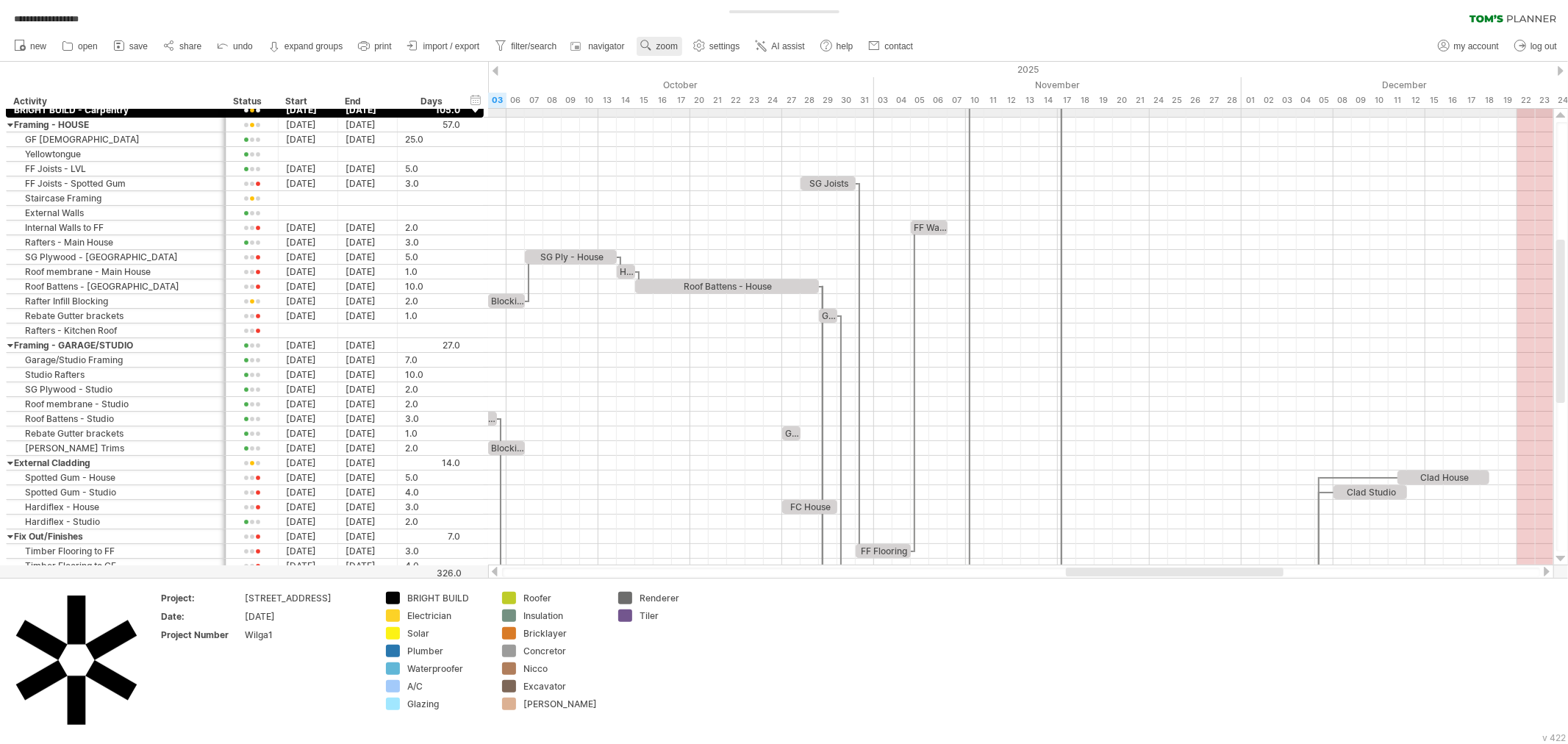
click at [654, 49] on link "zoom" at bounding box center [659, 46] width 45 height 19
click at [714, 115] on div "Day" at bounding box center [702, 114] width 81 height 24
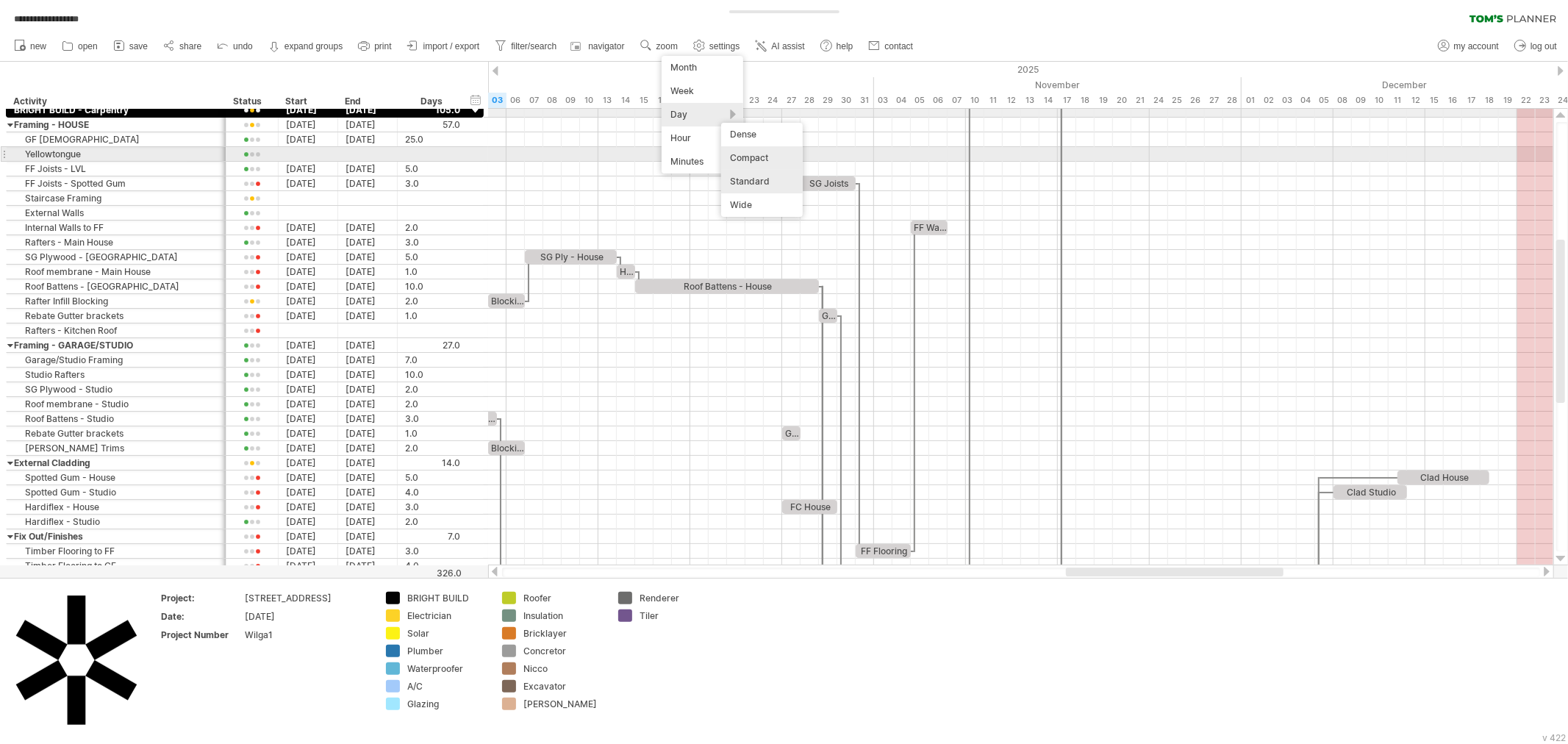
click at [781, 156] on div "Compact" at bounding box center [762, 158] width 81 height 24
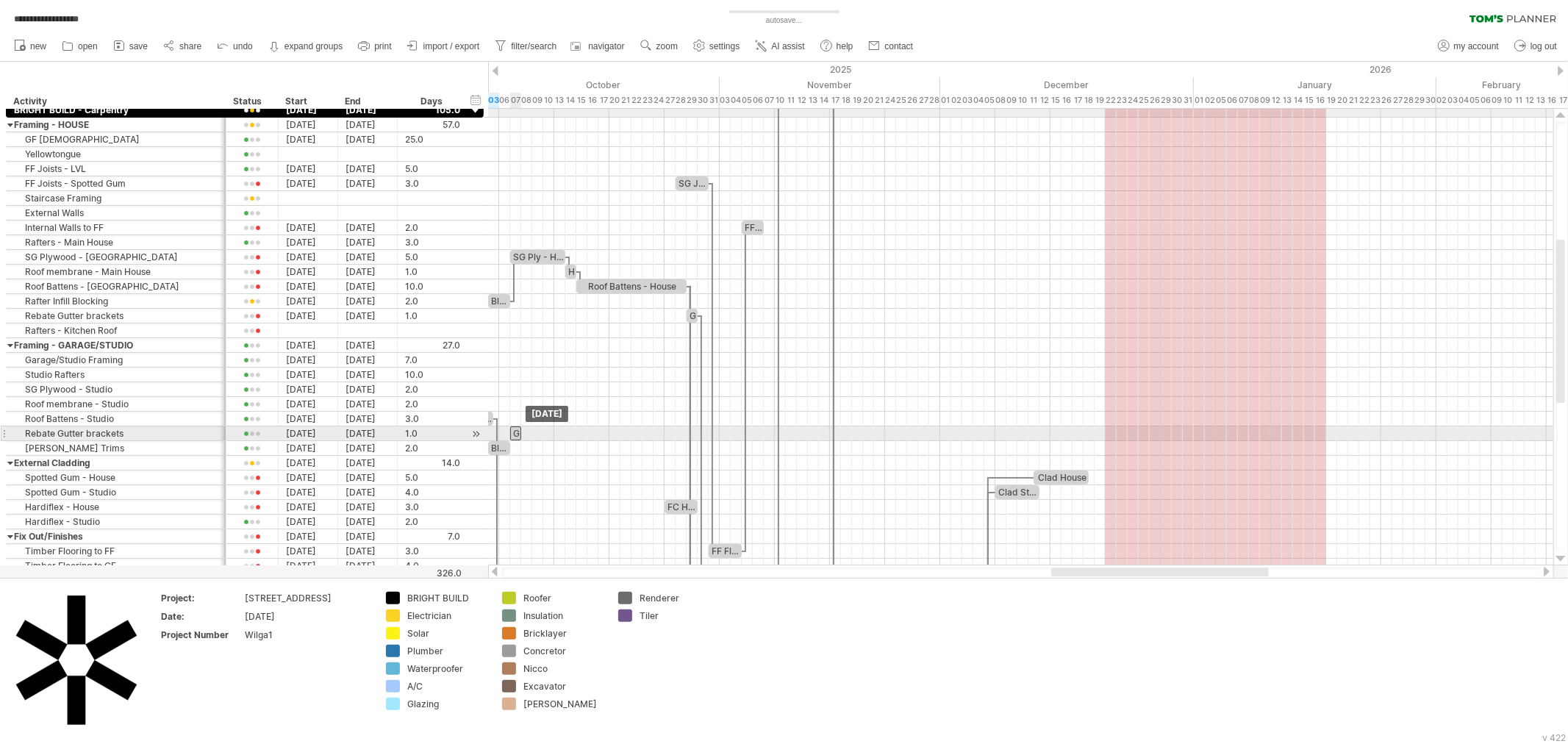
drag, startPoint x: 670, startPoint y: 436, endPoint x: 516, endPoint y: 435, distance: 154.0
click at [516, 435] on div "Gutter Brackets" at bounding box center [515, 433] width 11 height 14
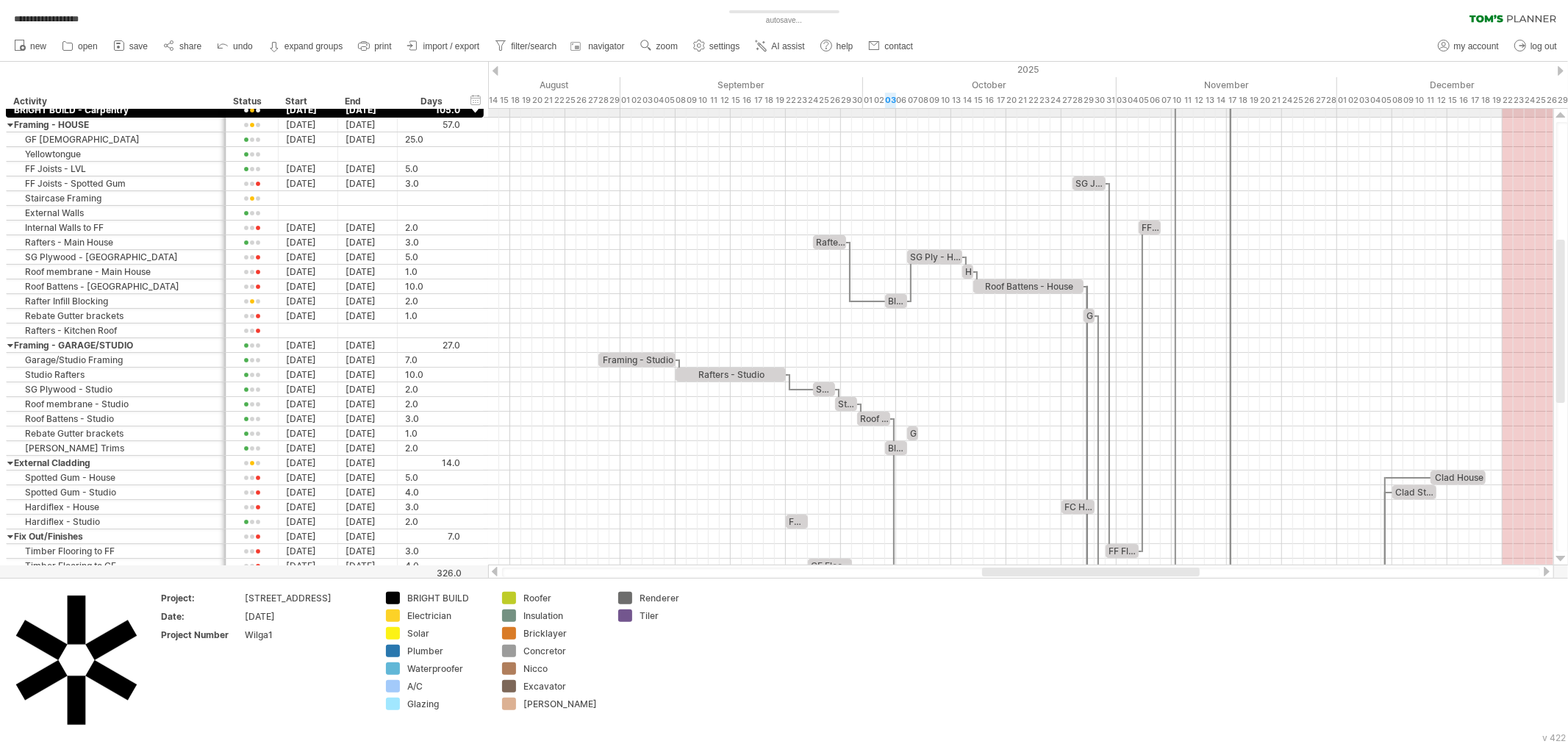
drag, startPoint x: 1072, startPoint y: 572, endPoint x: 1007, endPoint y: 572, distance: 65.0
click at [1007, 572] on div at bounding box center [1091, 572] width 217 height 9
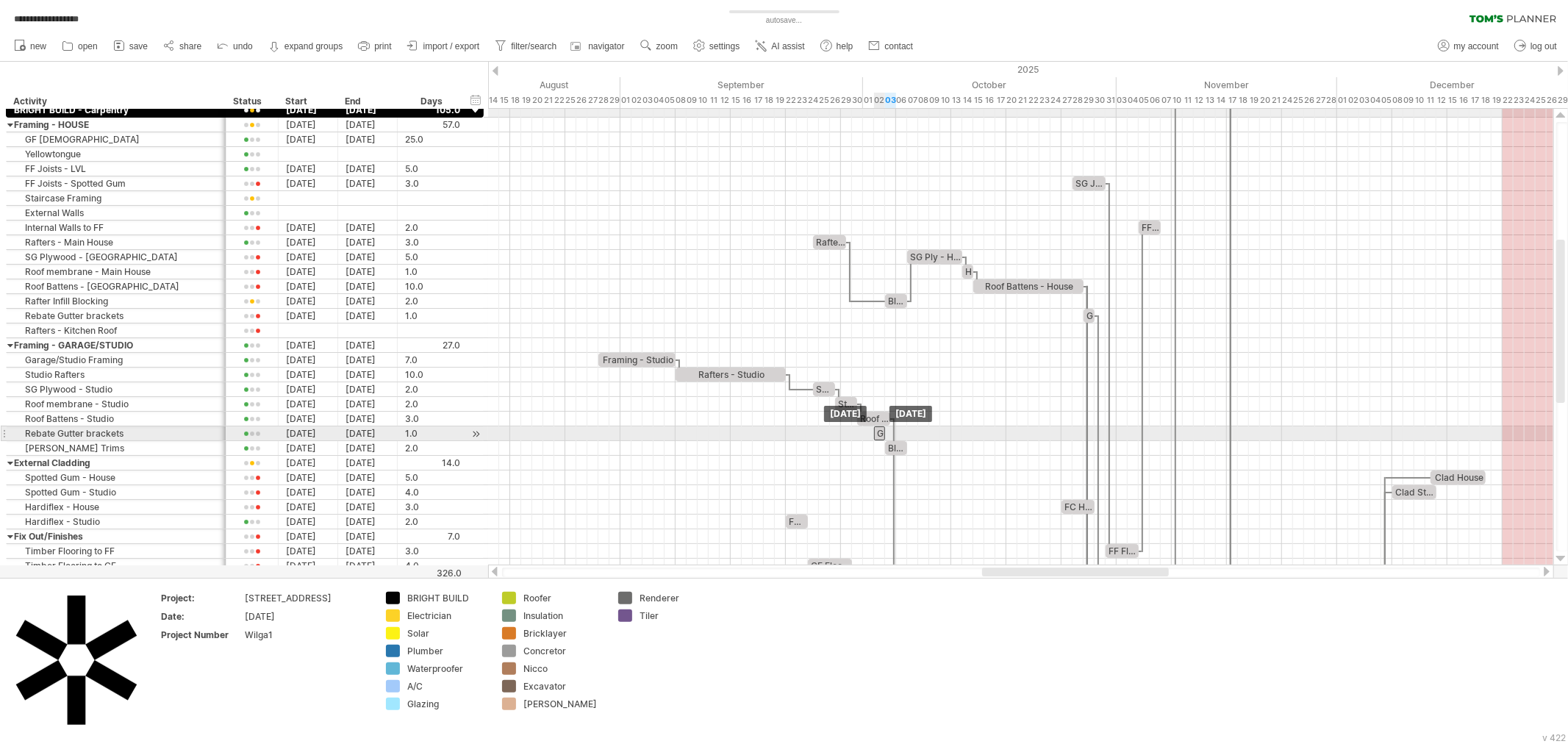
drag, startPoint x: 913, startPoint y: 432, endPoint x: 879, endPoint y: 435, distance: 34.1
click at [879, 435] on div "Gutter Brackets" at bounding box center [879, 433] width 11 height 14
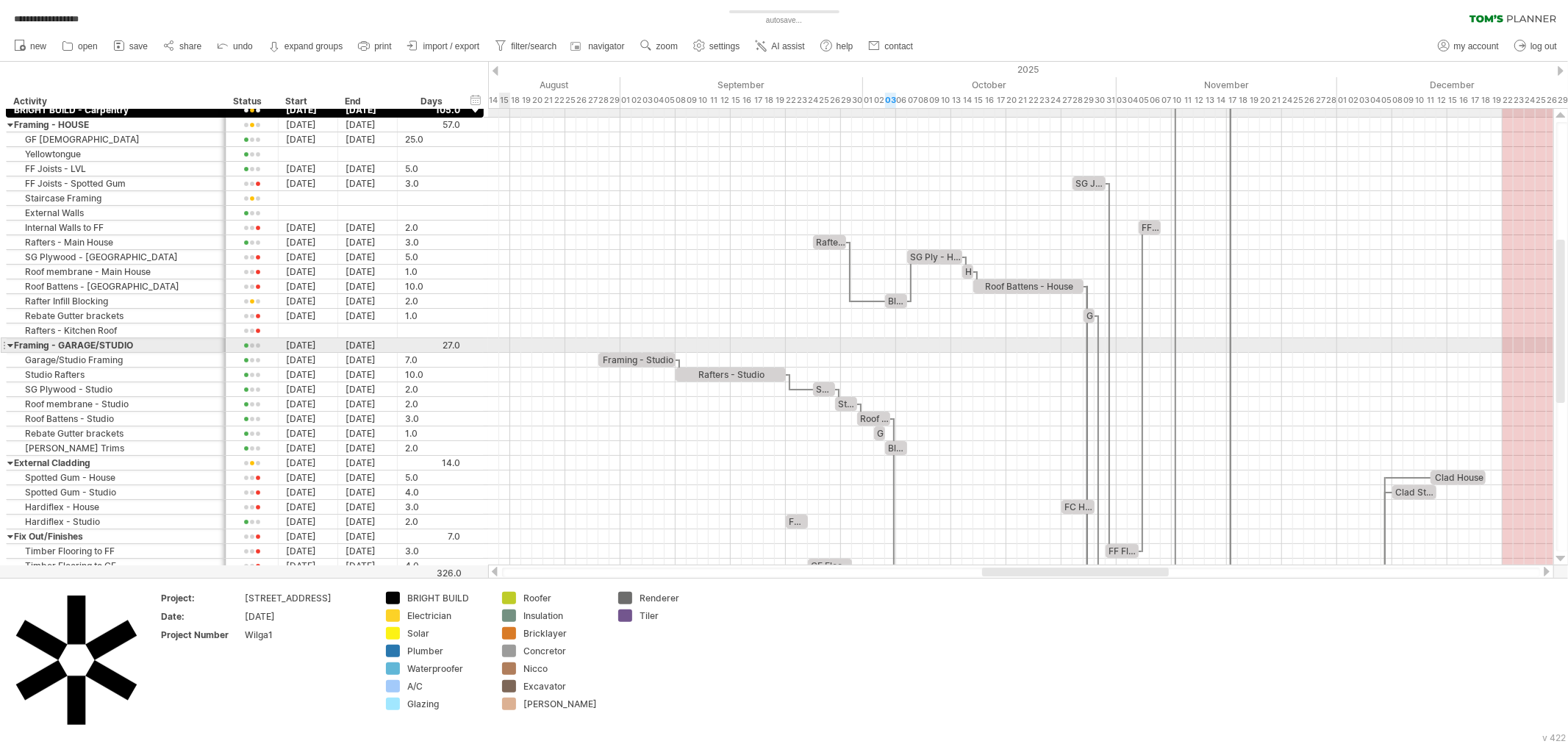
click at [8, 349] on div at bounding box center [11, 345] width 7 height 14
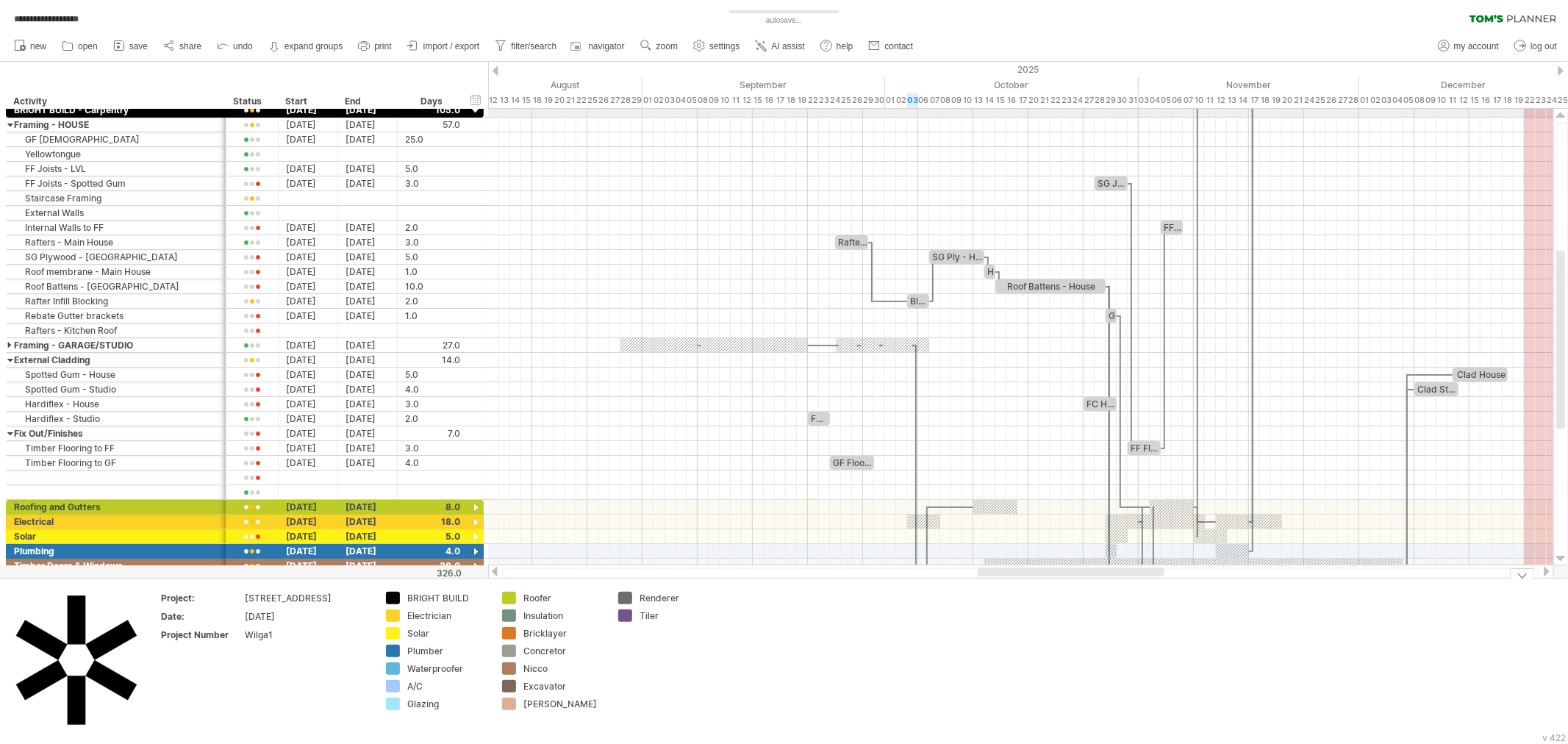
click at [1051, 577] on div "**********" at bounding box center [784, 372] width 1568 height 744
click at [648, 46] on g at bounding box center [646, 45] width 15 height 15
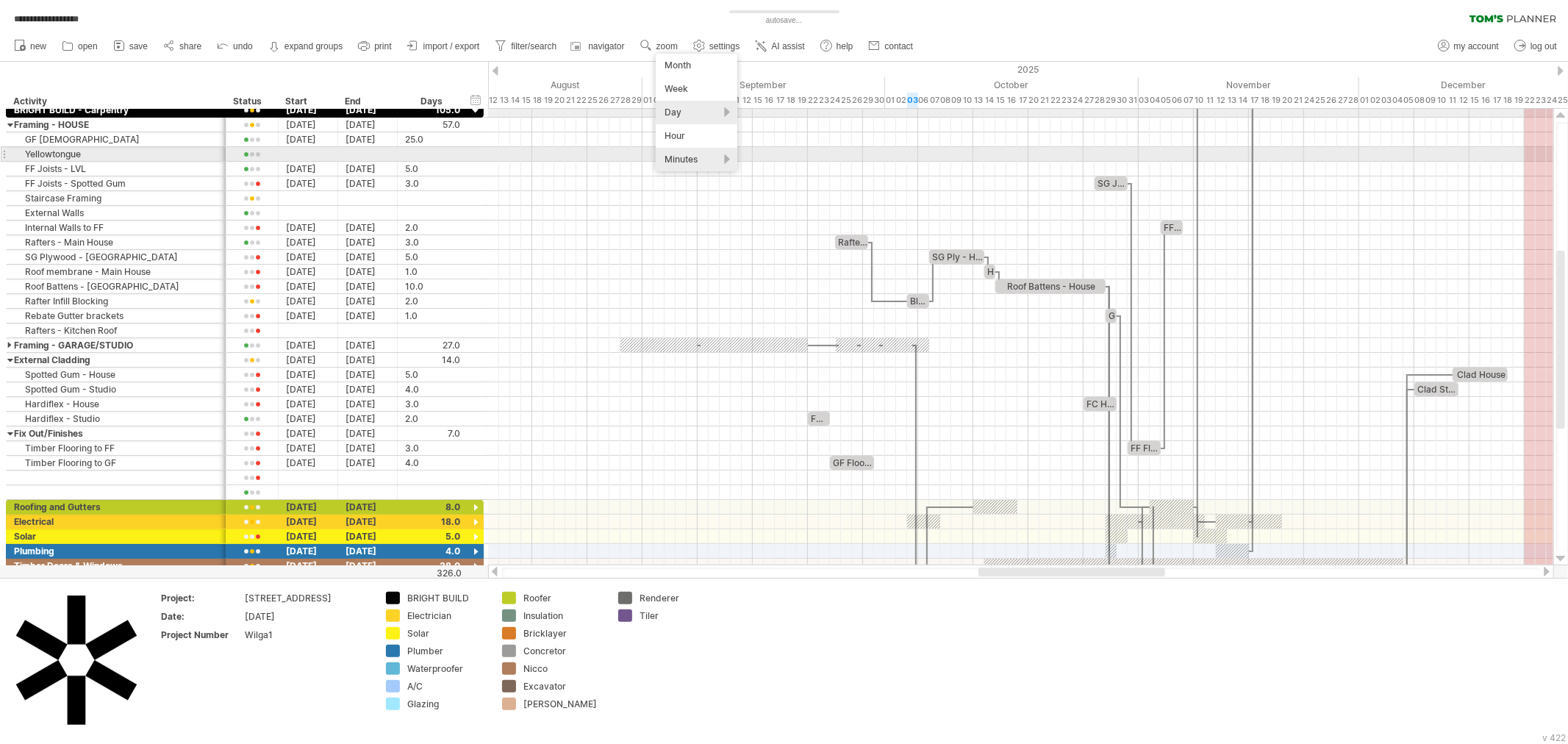
click at [701, 155] on div "Minutes" at bounding box center [696, 160] width 81 height 24
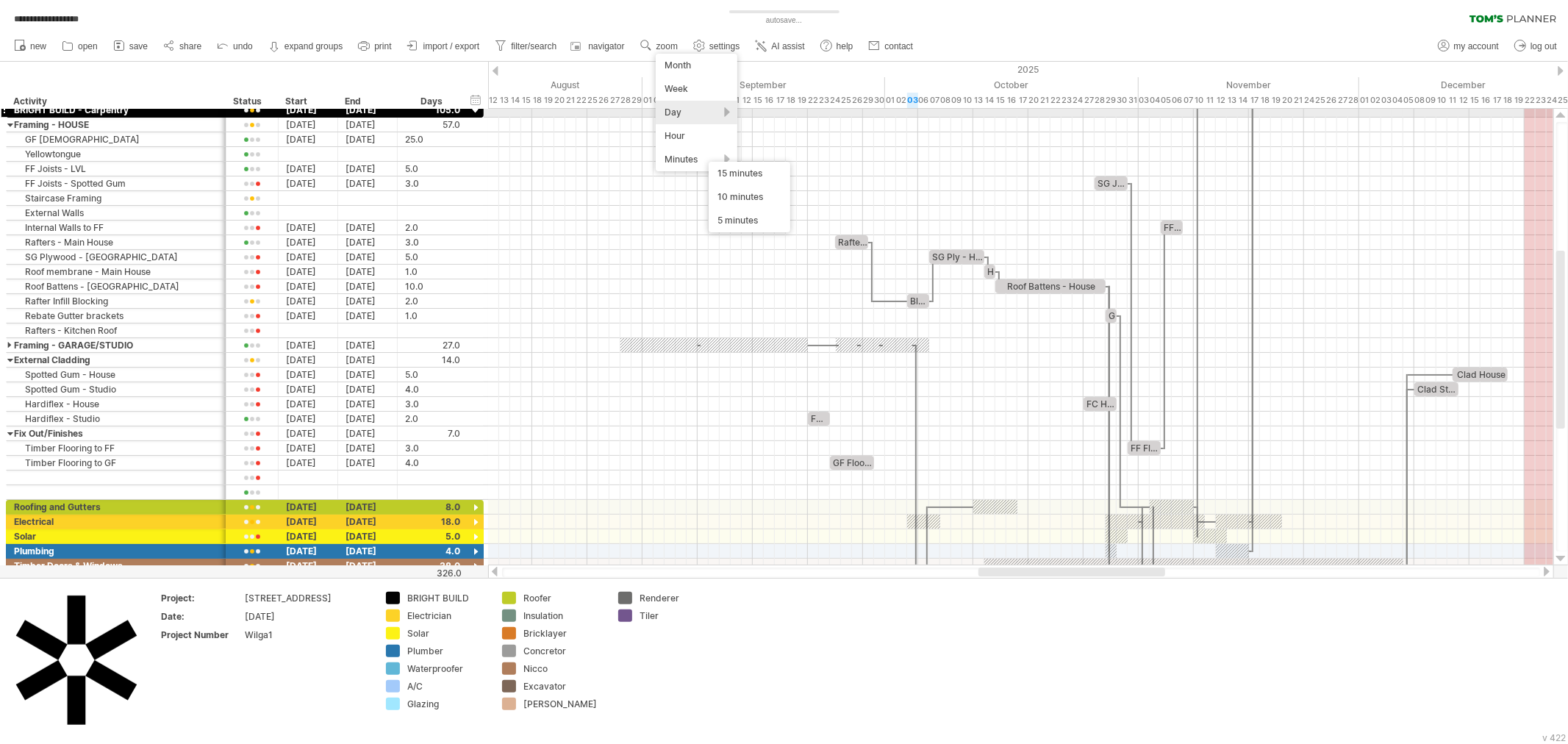
click at [688, 109] on div "Day" at bounding box center [696, 112] width 81 height 24
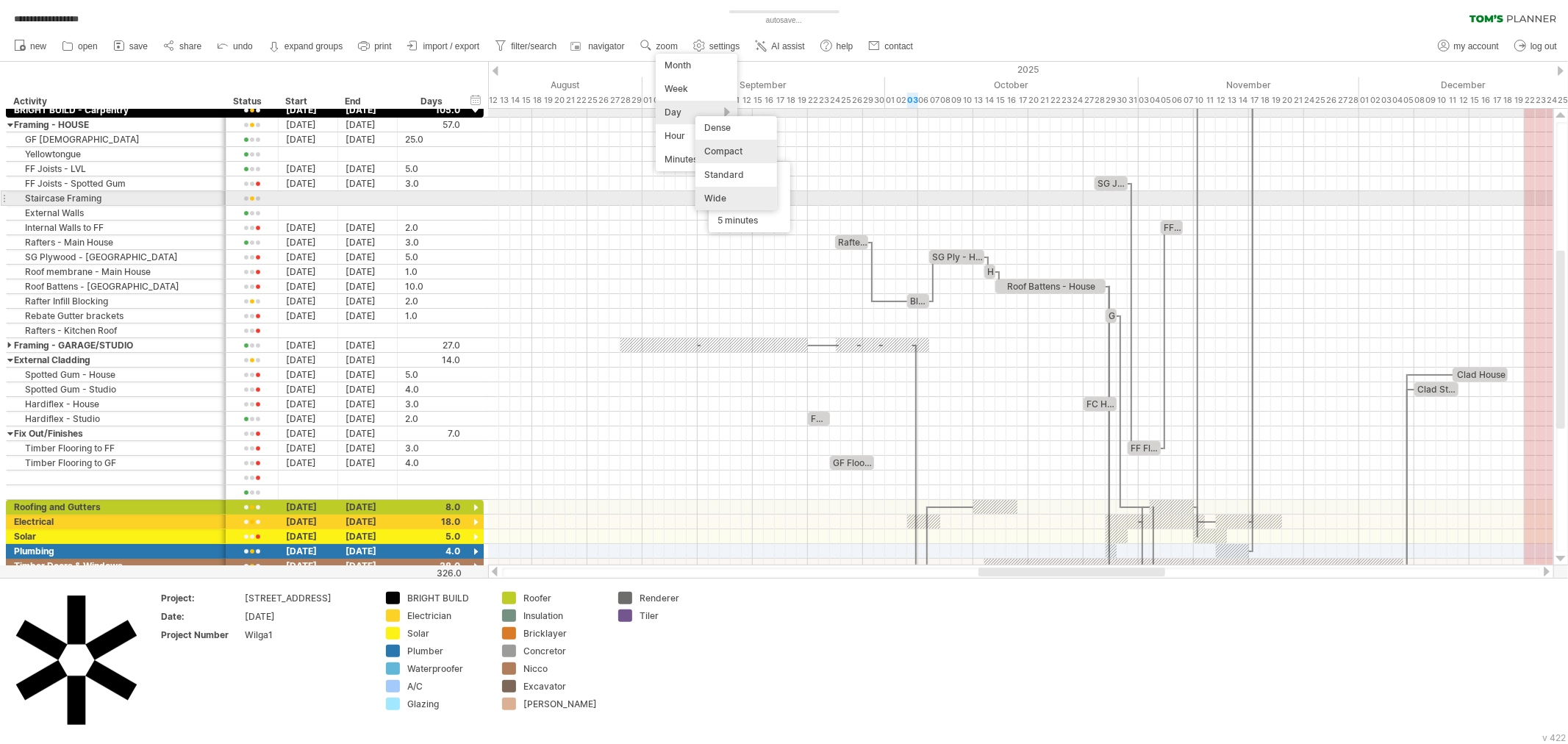
click at [728, 193] on div "Wide" at bounding box center [735, 198] width 81 height 24
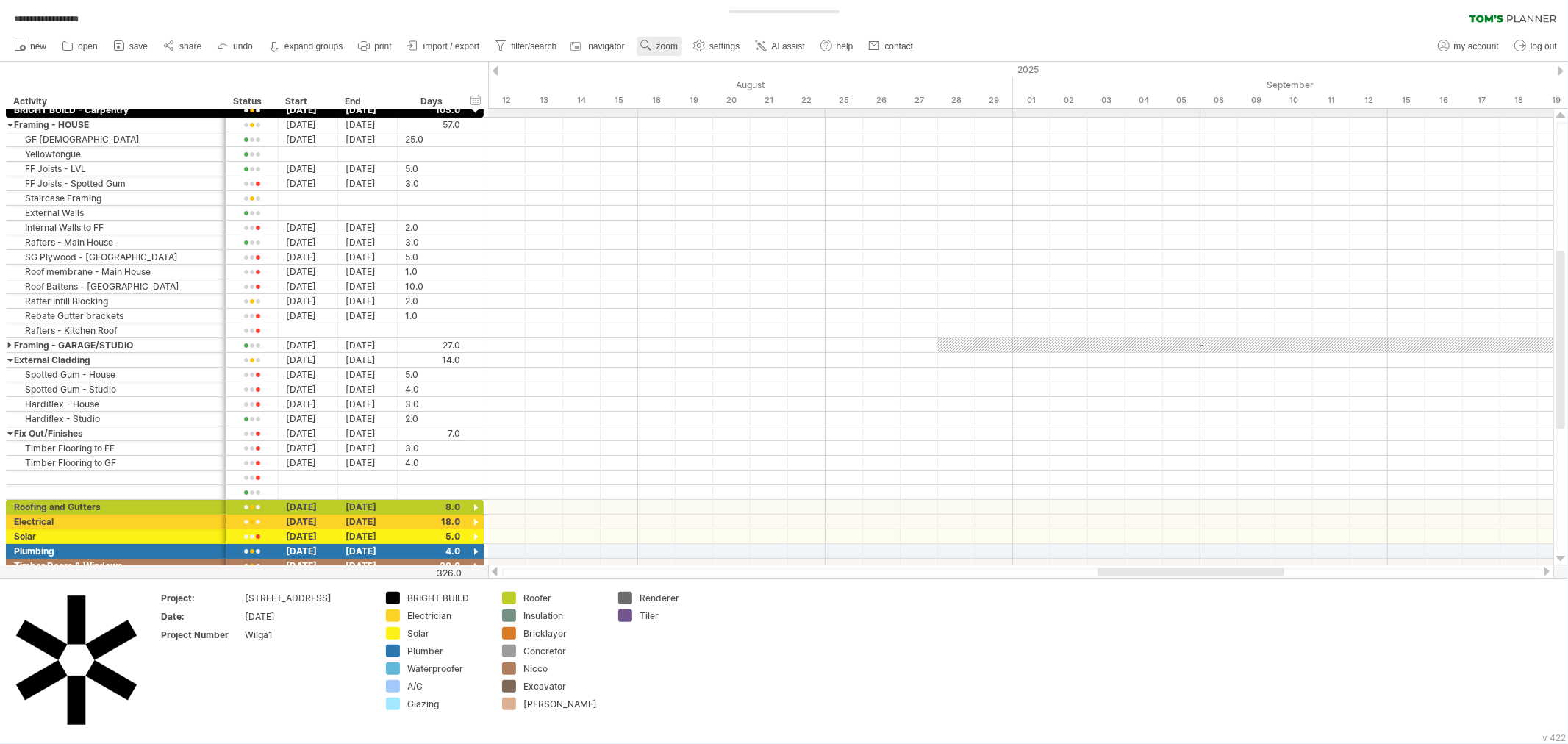
click at [659, 45] on span "zoom" at bounding box center [667, 46] width 21 height 11
click at [709, 115] on div "Day" at bounding box center [707, 112] width 81 height 24
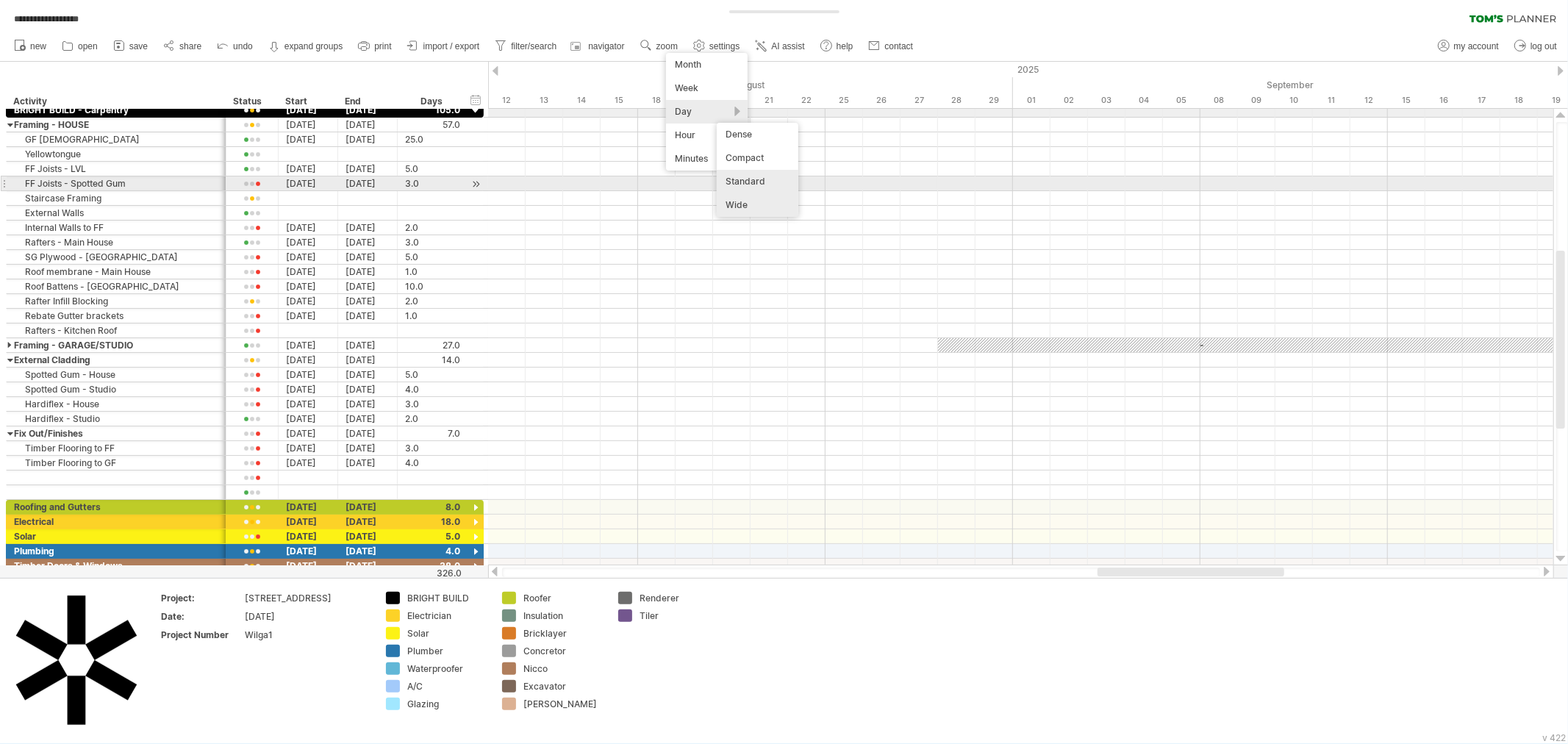
click at [759, 178] on div "Standard" at bounding box center [757, 181] width 81 height 24
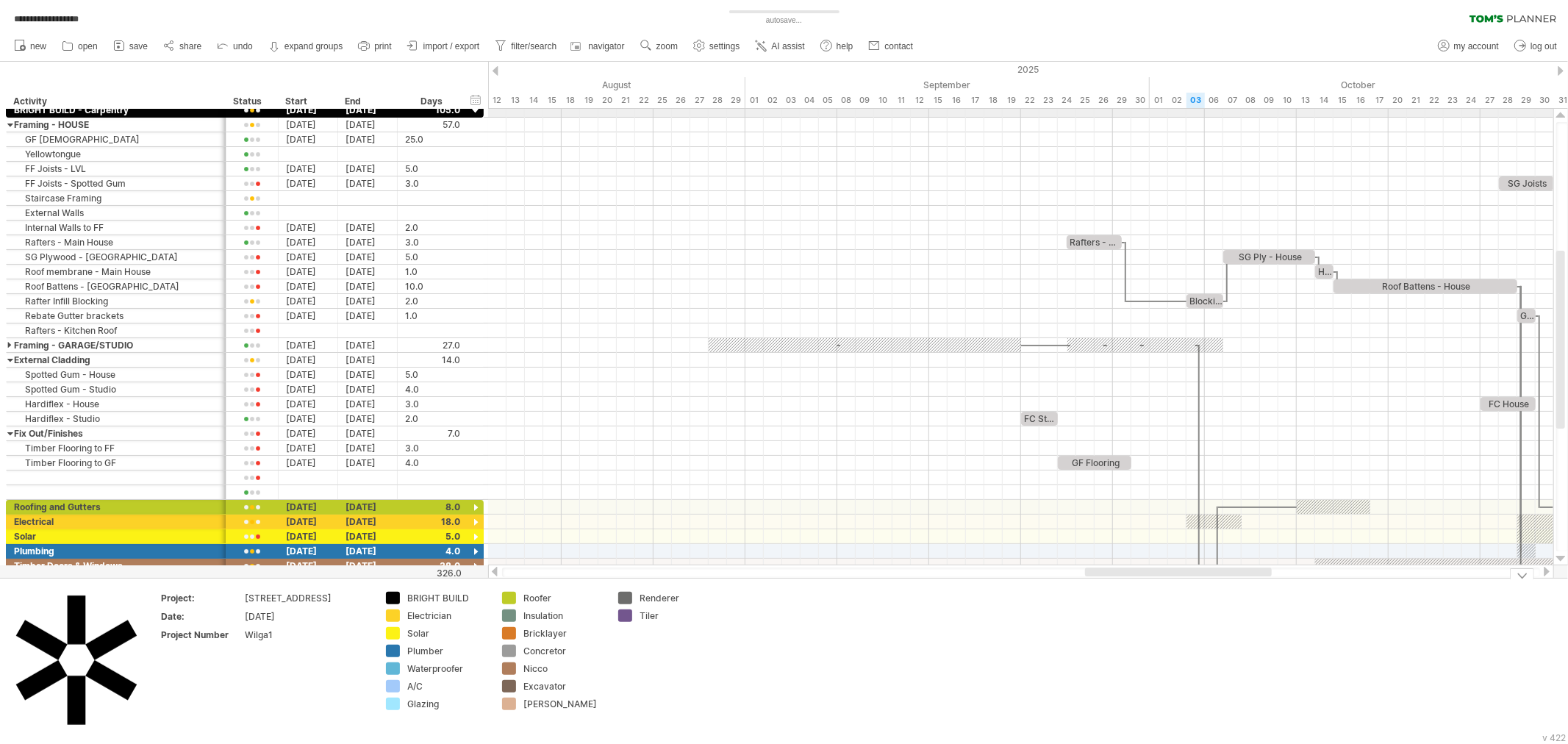
click at [1524, 571] on div at bounding box center [1521, 574] width 24 height 11
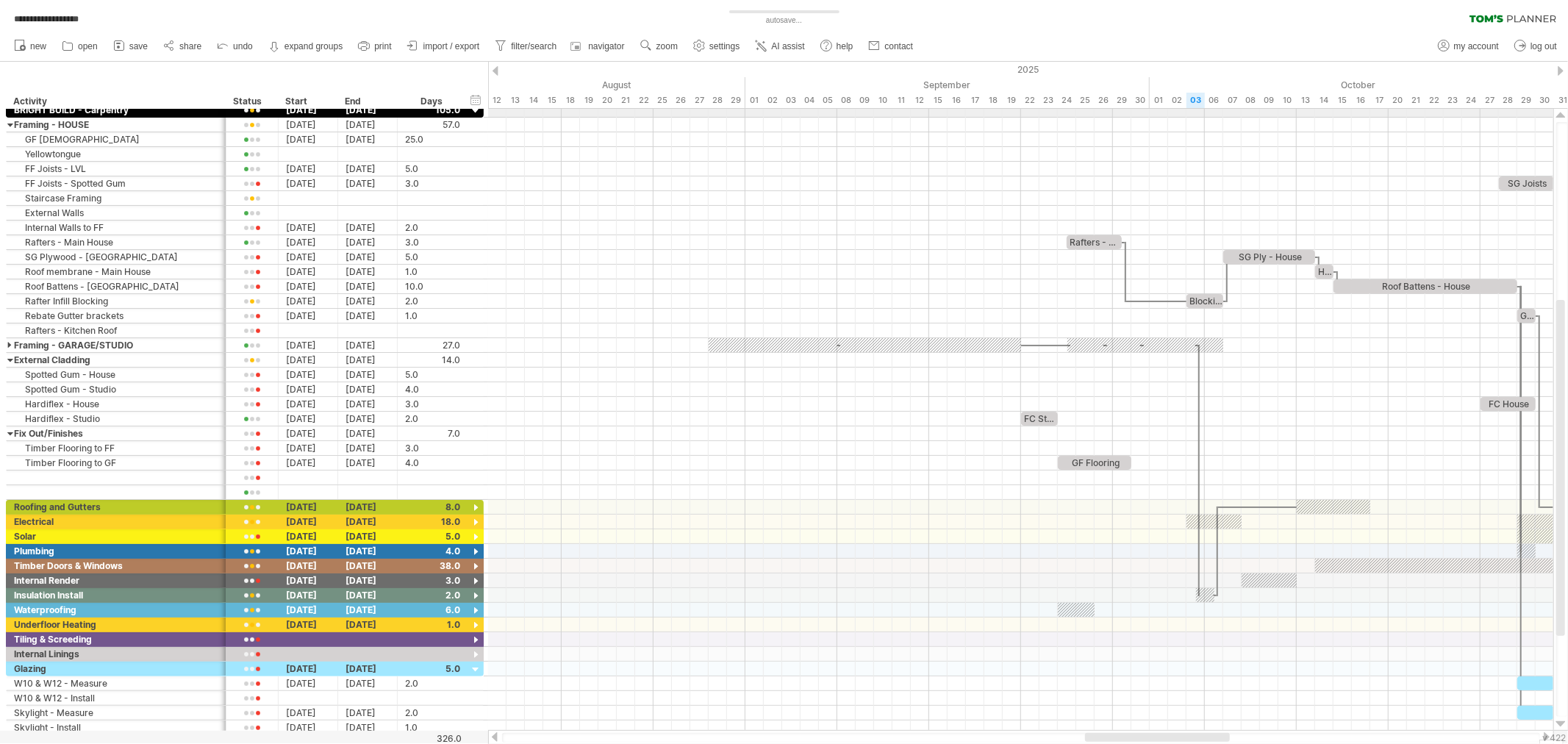
click at [1551, 732] on div at bounding box center [1547, 737] width 12 height 10
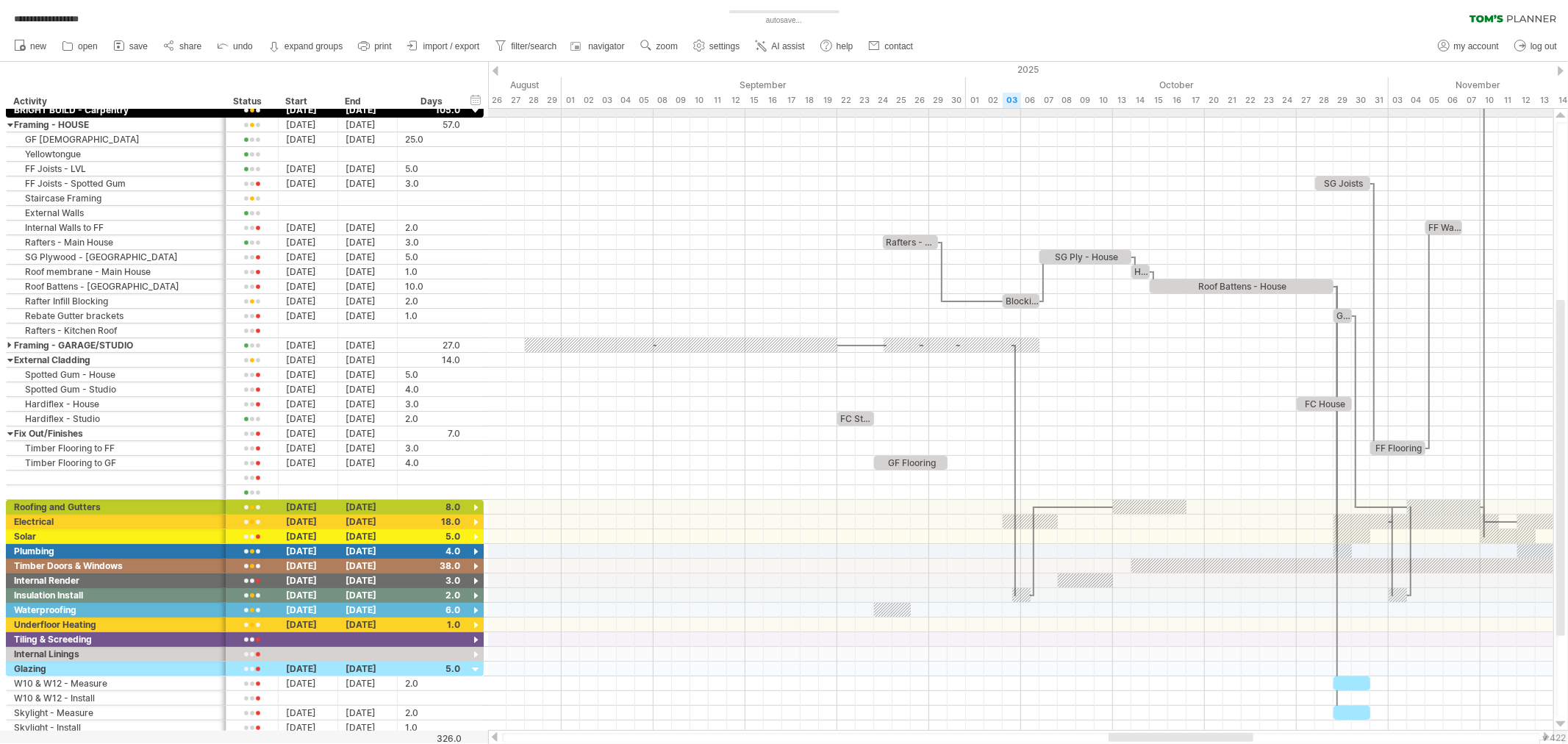
click at [1224, 739] on div at bounding box center [1181, 737] width 145 height 9
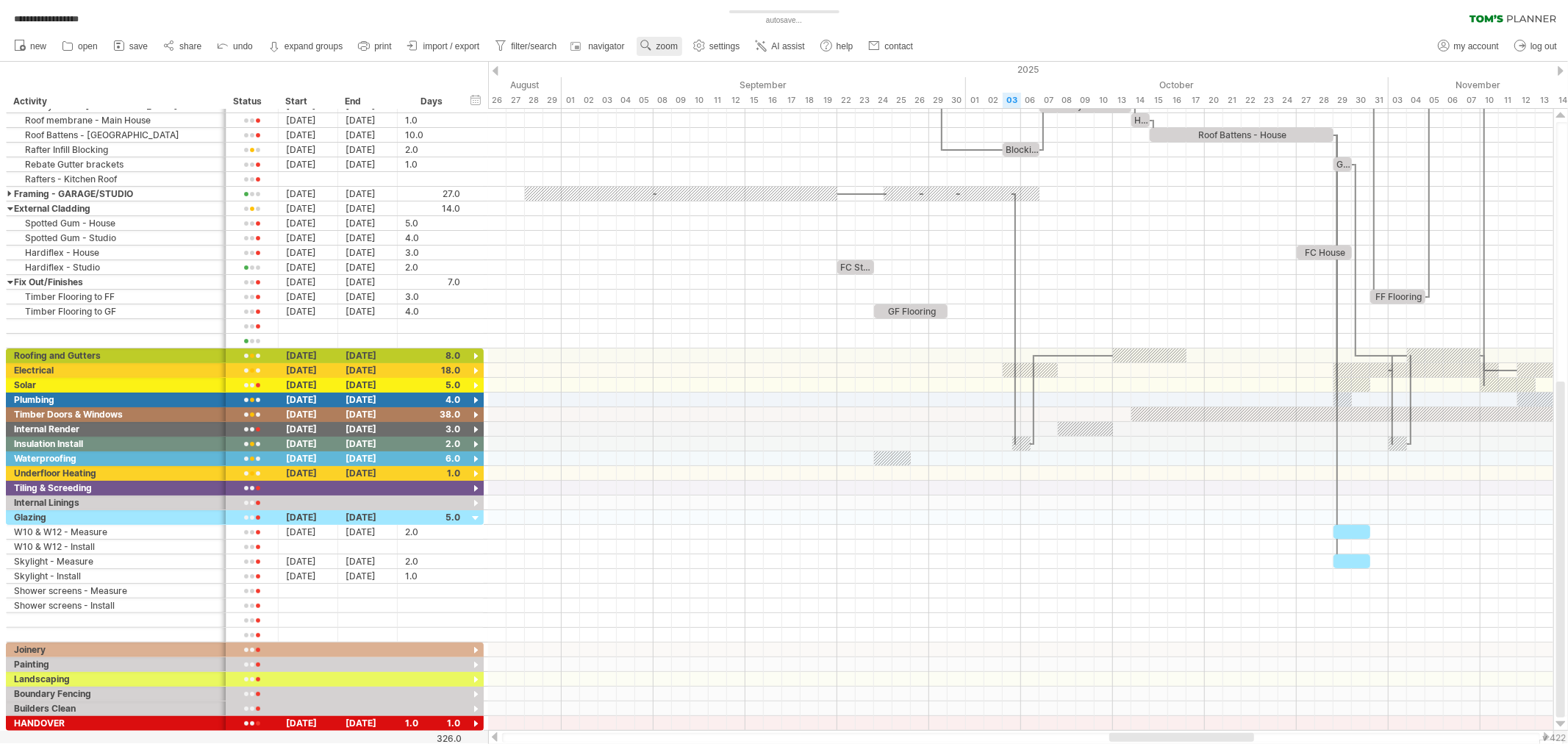
click at [673, 46] on span "zoom" at bounding box center [667, 46] width 21 height 11
click at [717, 69] on div "Month" at bounding box center [720, 65] width 81 height 24
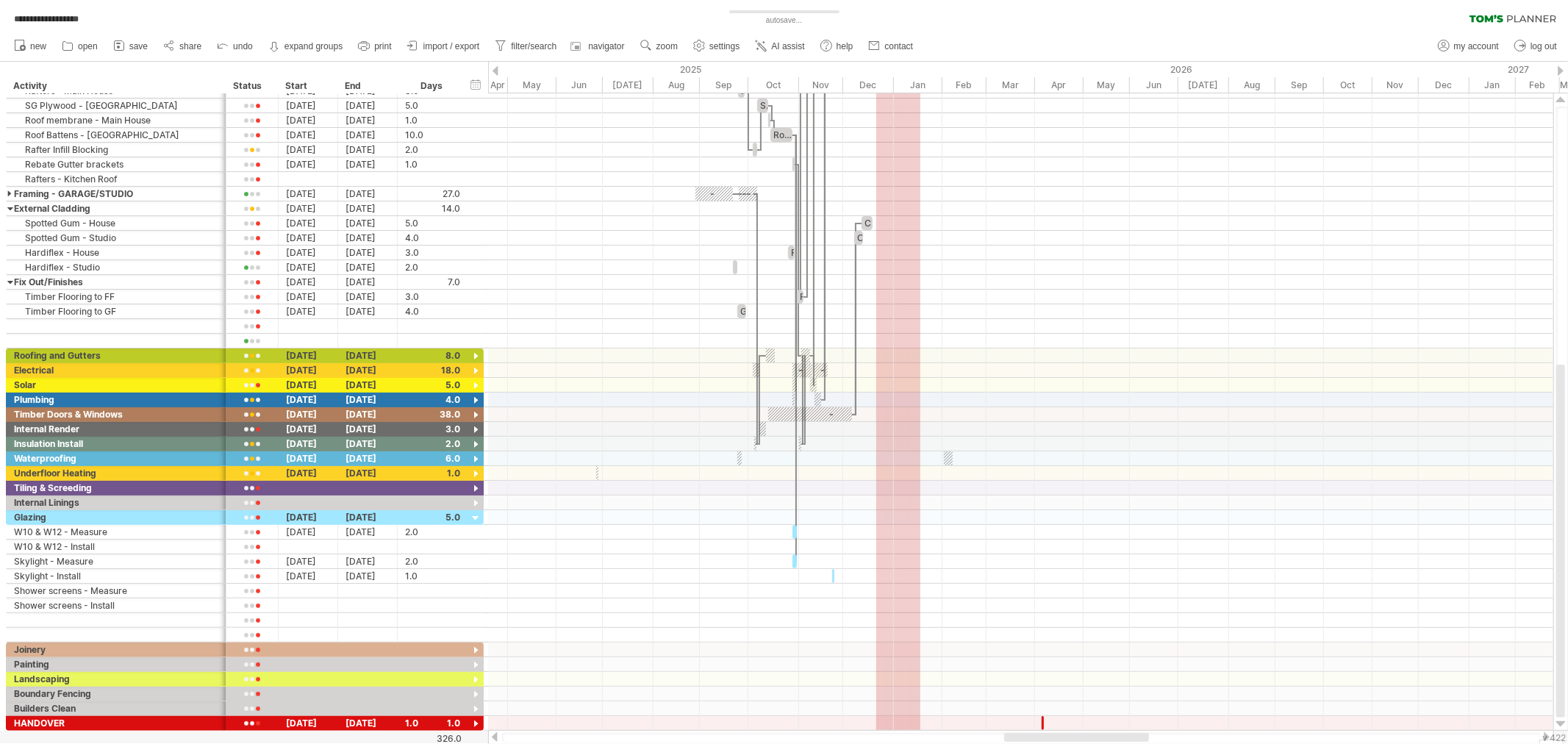
drag, startPoint x: 1130, startPoint y: 732, endPoint x: 1103, endPoint y: 732, distance: 27.0
click at [1103, 732] on div at bounding box center [1021, 737] width 1066 height 15
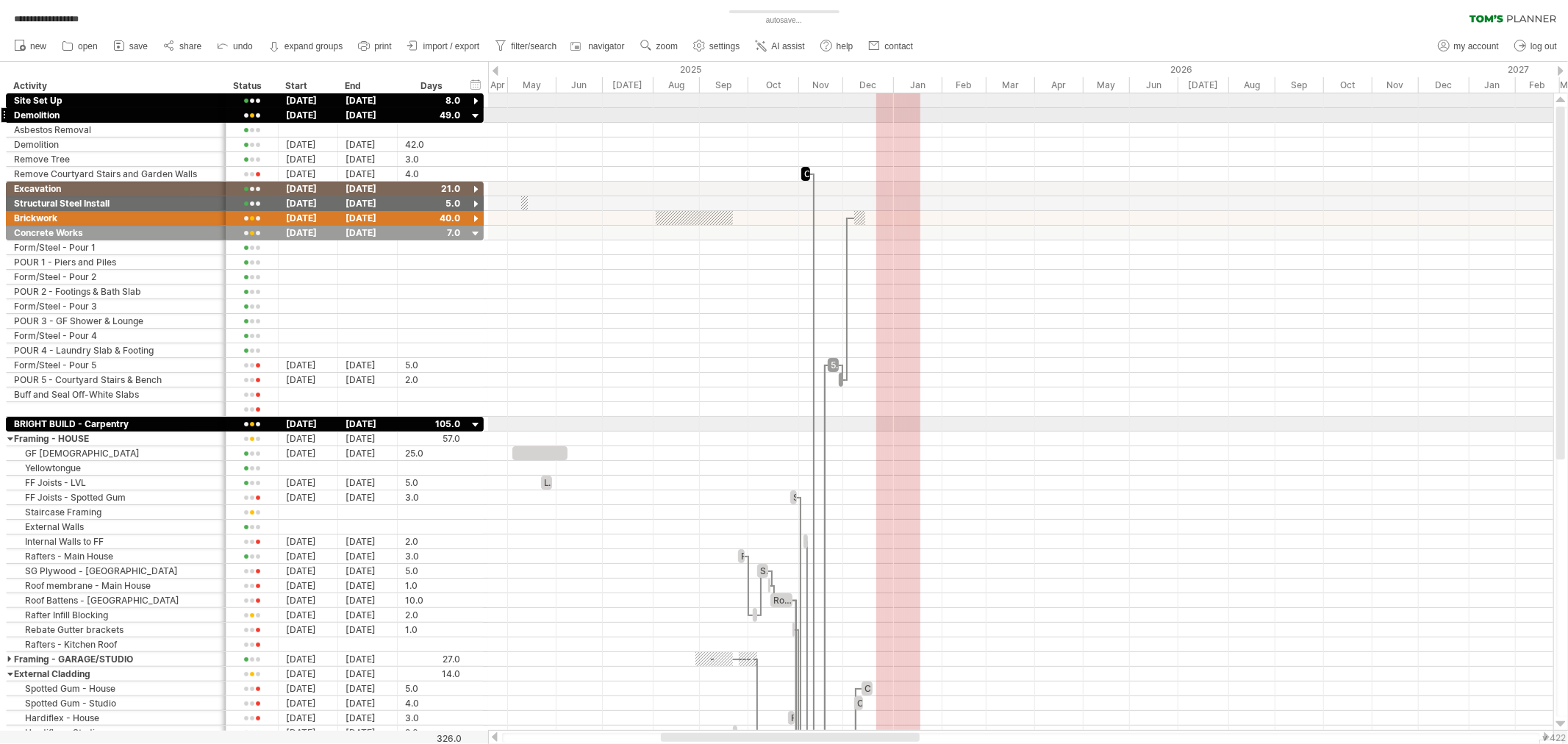
click at [476, 114] on div at bounding box center [476, 116] width 14 height 14
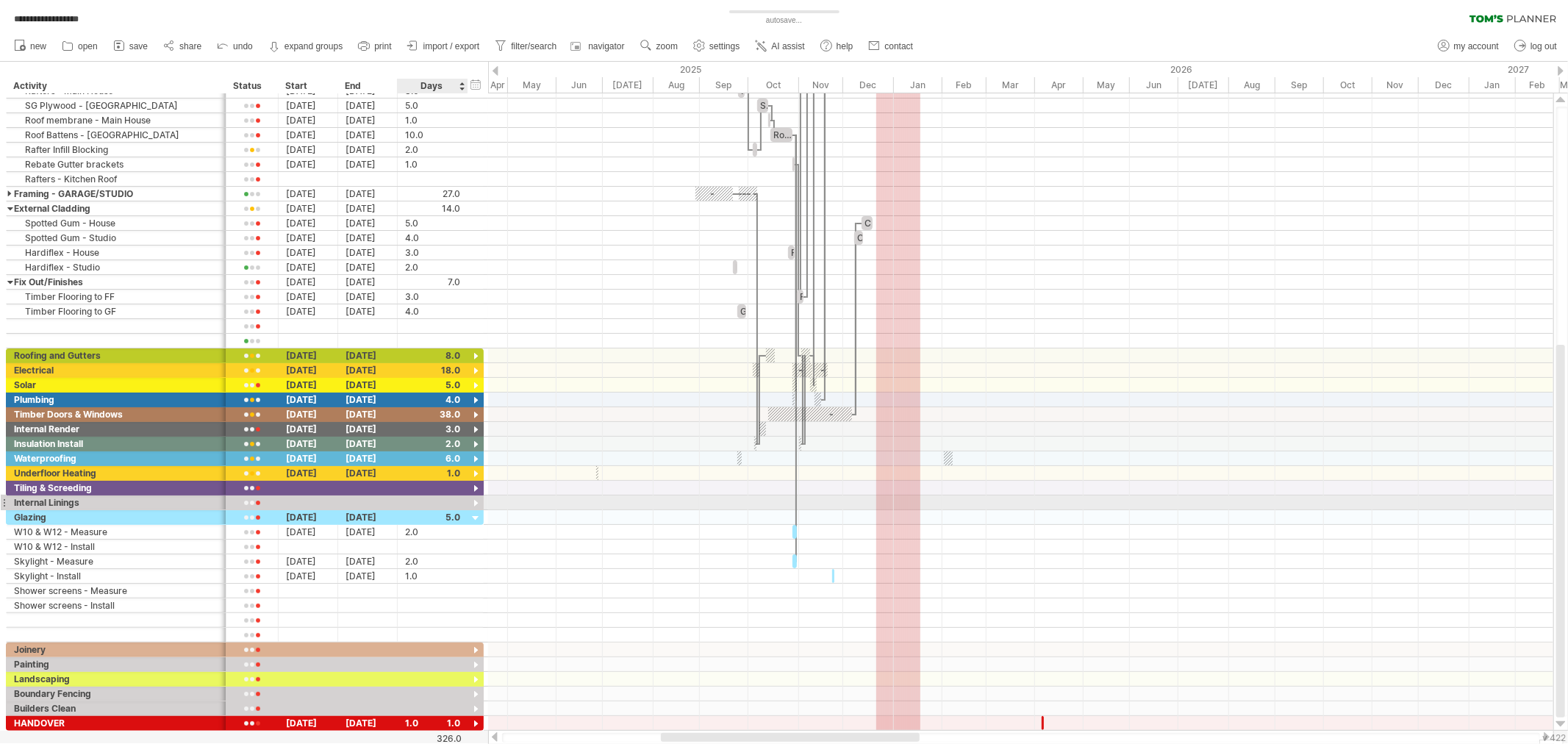
click at [473, 506] on div at bounding box center [476, 504] width 14 height 14
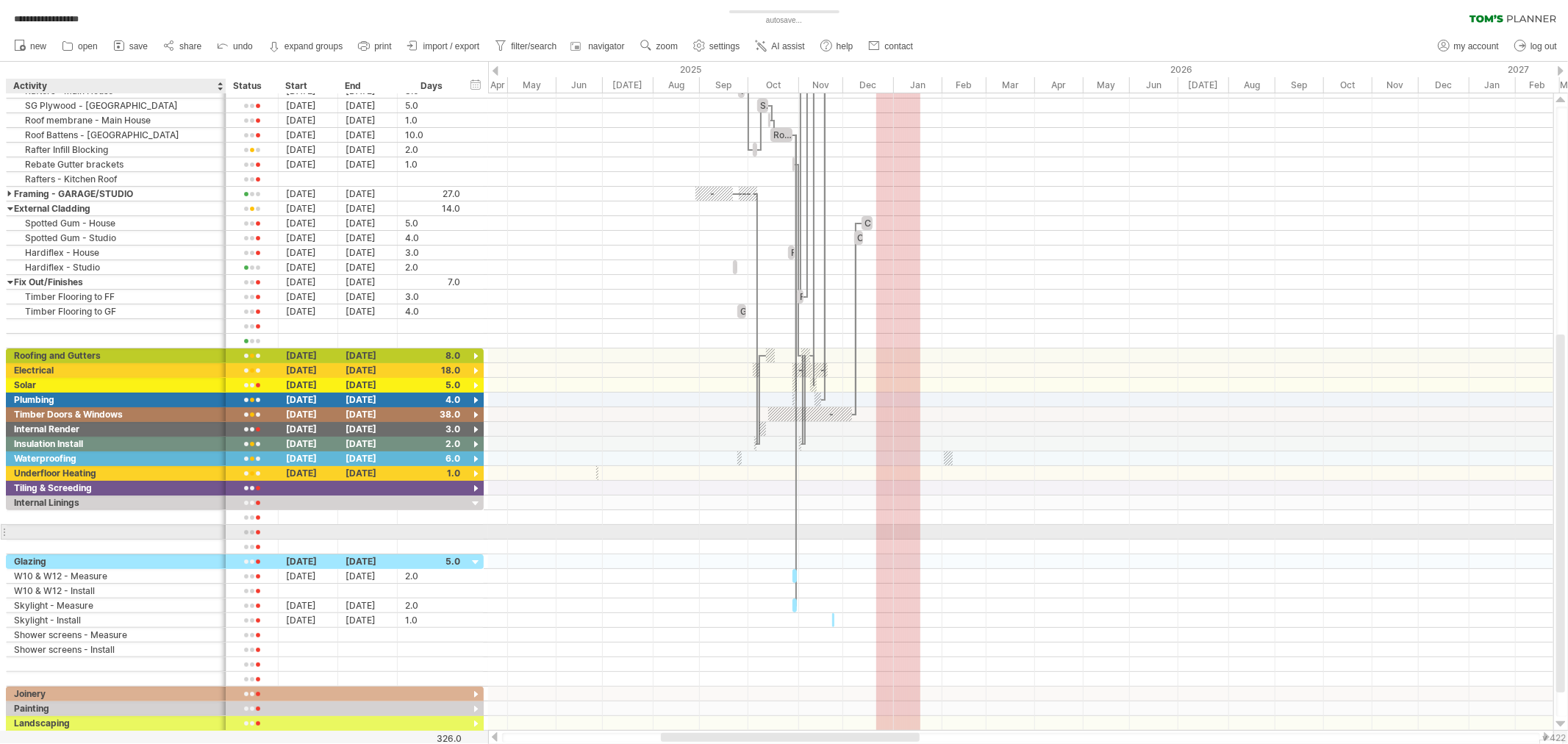
click at [115, 528] on div at bounding box center [116, 532] width 204 height 14
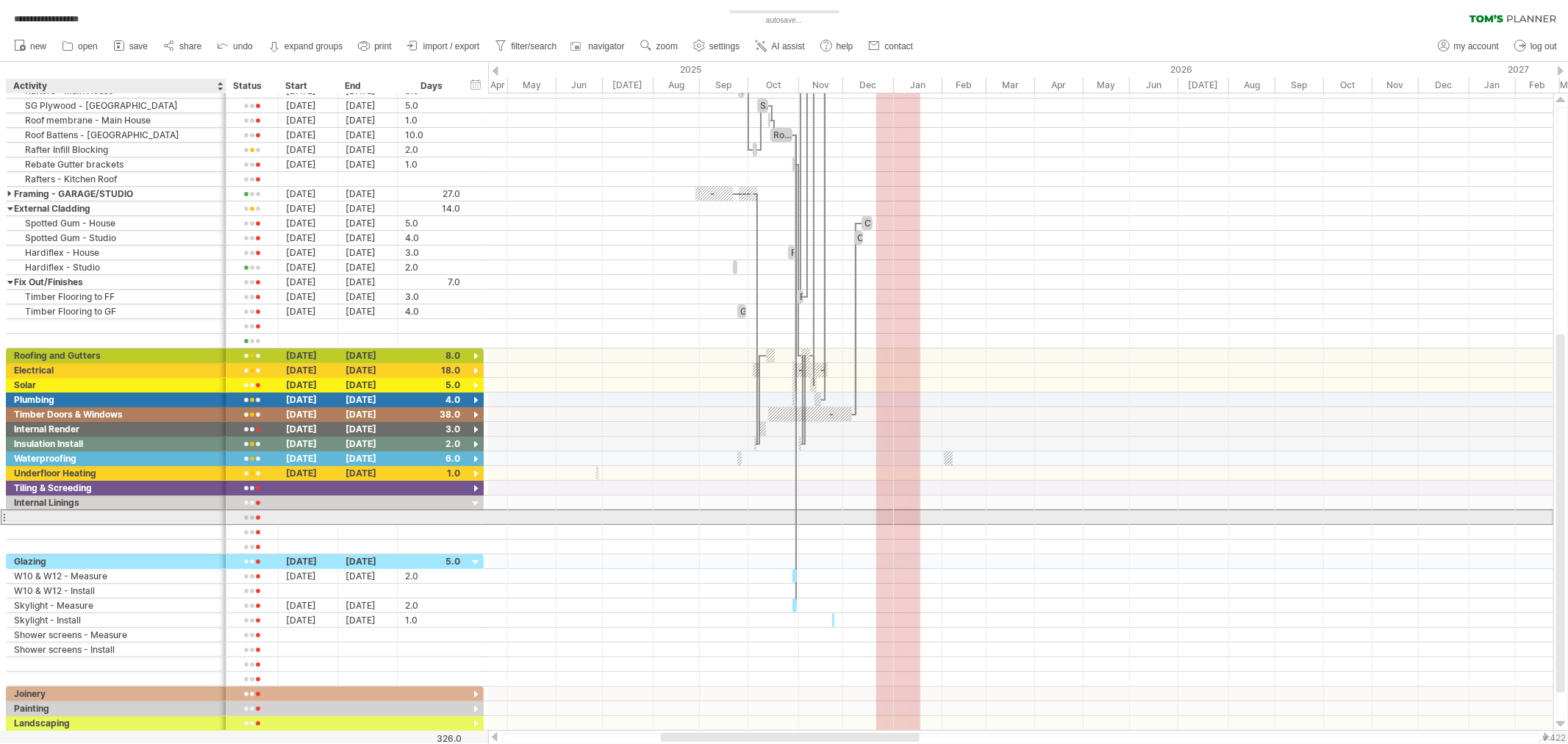
click at [118, 520] on div at bounding box center [116, 517] width 204 height 14
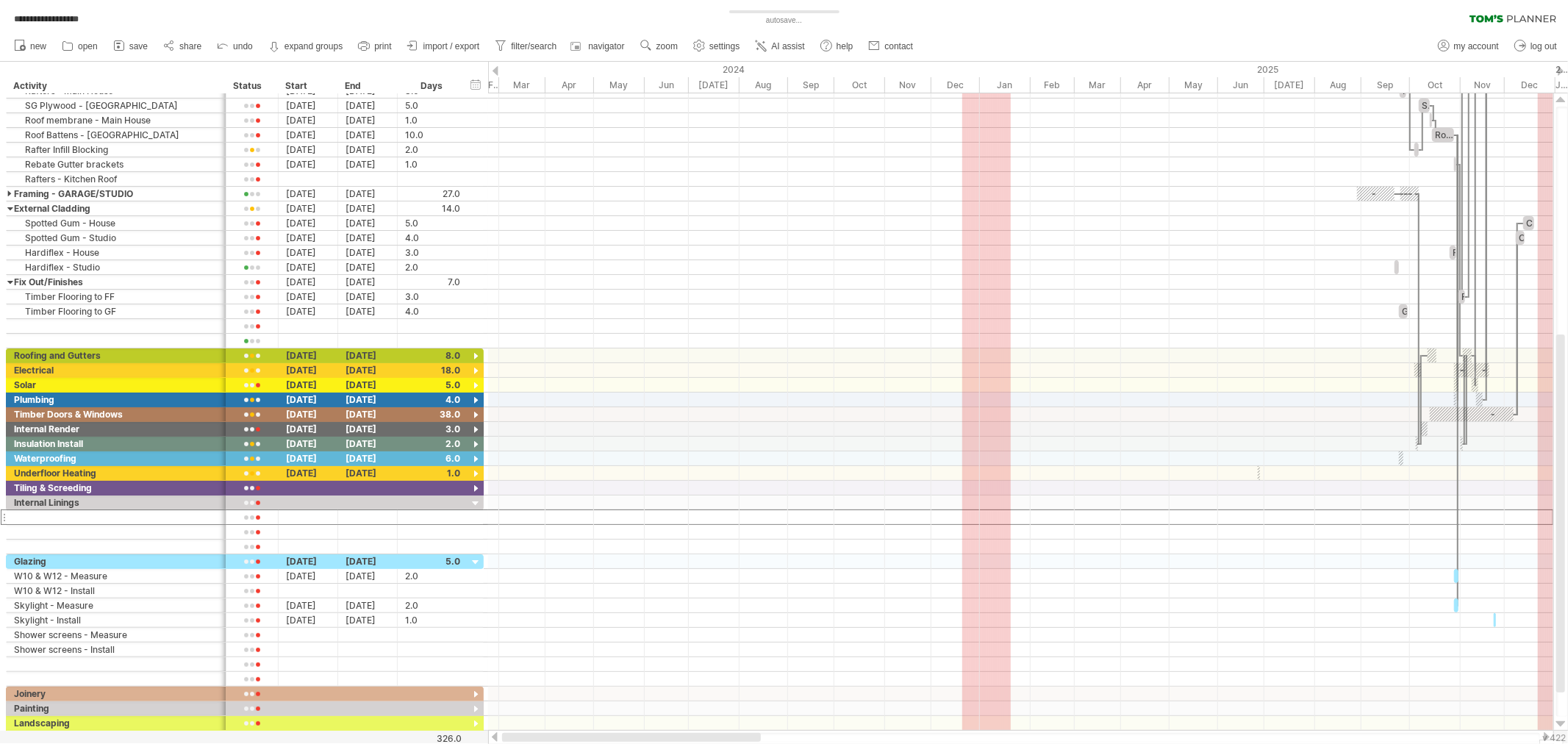
drag, startPoint x: 819, startPoint y: 732, endPoint x: 590, endPoint y: 742, distance: 229.2
click at [590, 742] on div at bounding box center [1021, 738] width 1038 height 10
